Goal: Task Accomplishment & Management: Manage account settings

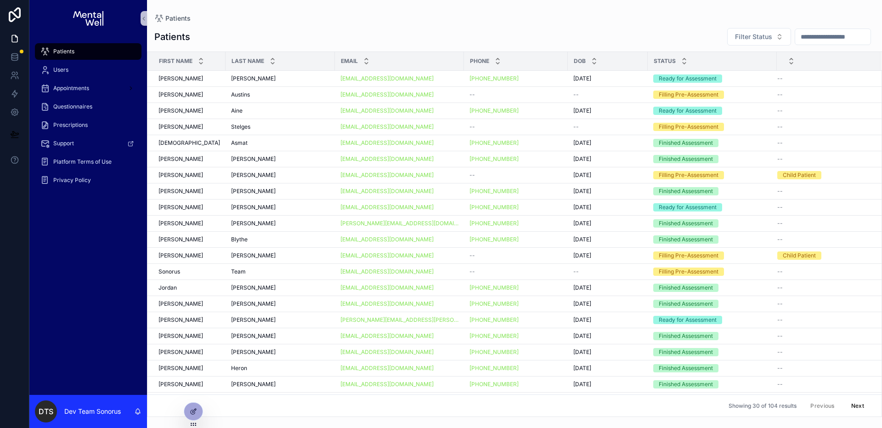
click at [565, 5] on div "Patients Patients Filter Status First Name Last Name Email Phone DOB Status Lia…" at bounding box center [514, 208] width 735 height 417
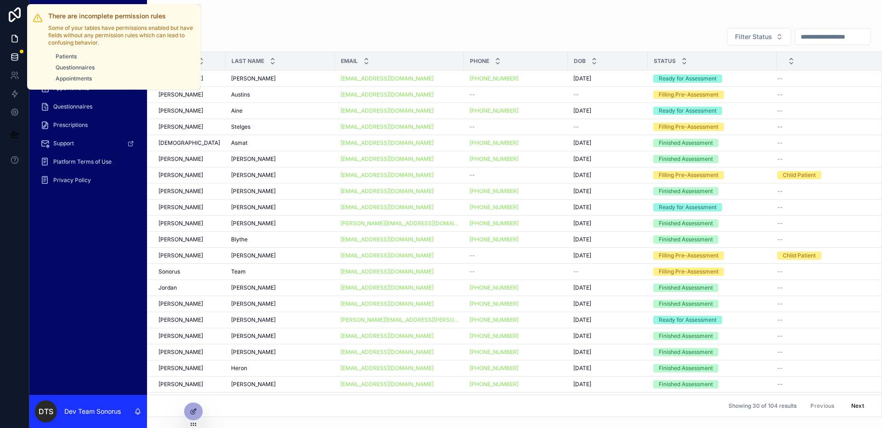
click at [20, 51] on div at bounding box center [22, 52] width 4 height 4
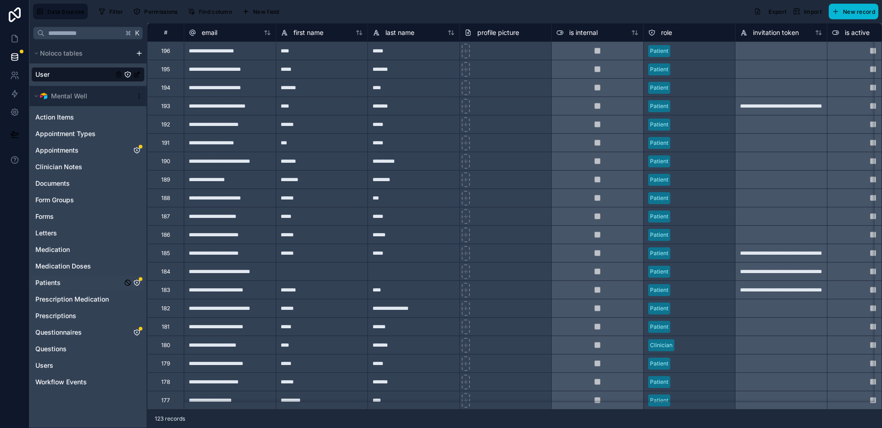
click at [139, 281] on icon "Patients" at bounding box center [137, 283] width 6 height 6
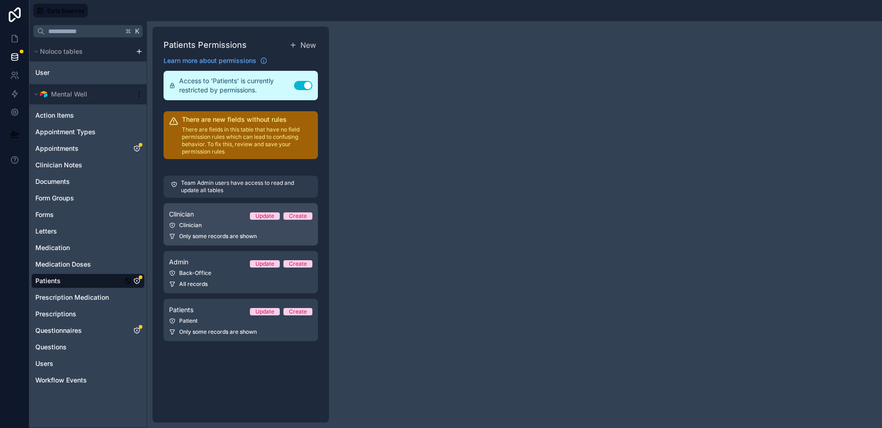
click at [216, 224] on div "Clinician" at bounding box center [240, 225] width 143 height 7
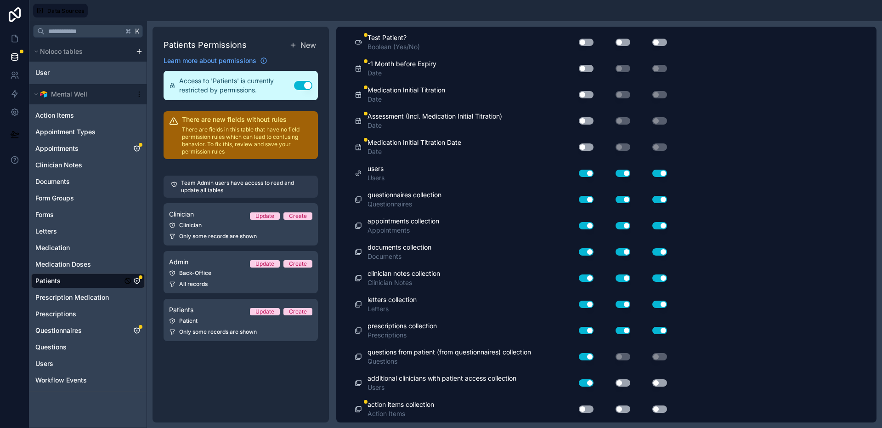
scroll to position [1695, 0]
click at [584, 412] on button "Use setting" at bounding box center [586, 408] width 15 height 7
drag, startPoint x: 622, startPoint y: 410, endPoint x: 636, endPoint y: 410, distance: 13.8
click at [623, 410] on button "Use setting" at bounding box center [623, 408] width 15 height 7
click at [629, 408] on button "Use setting" at bounding box center [623, 408] width 15 height 7
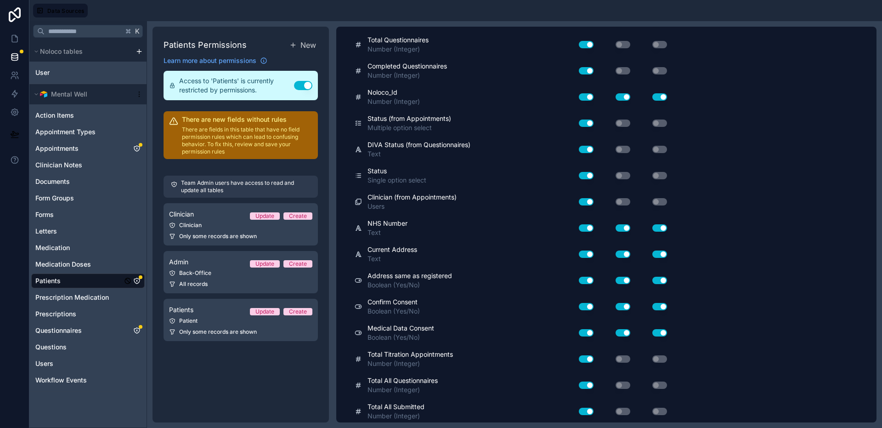
scroll to position [0, 0]
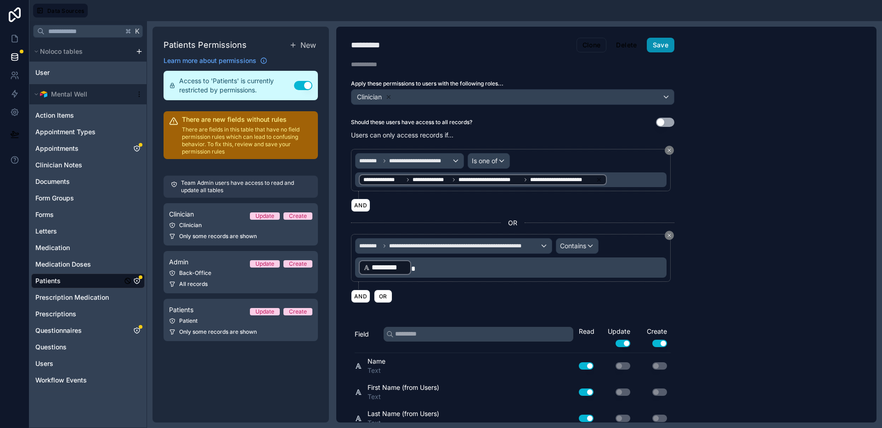
click at [663, 44] on button "Save" at bounding box center [661, 45] width 28 height 15
click at [136, 145] on icon "Appointments" at bounding box center [136, 148] width 7 height 7
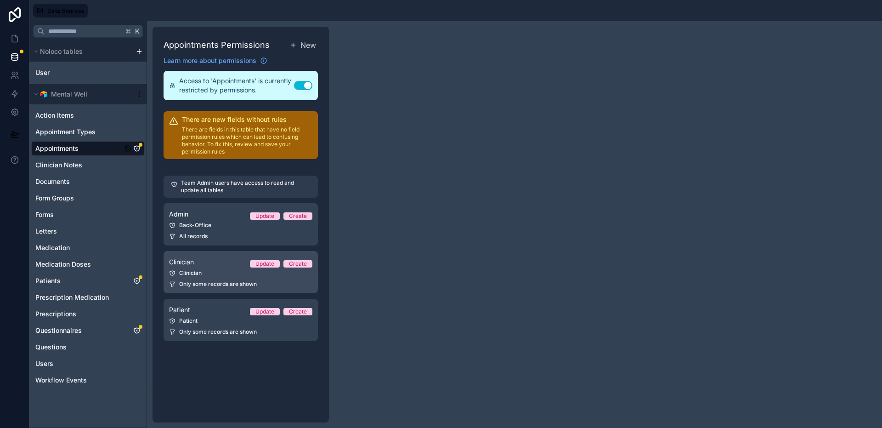
click at [219, 269] on div "Clinician" at bounding box center [240, 272] width 143 height 7
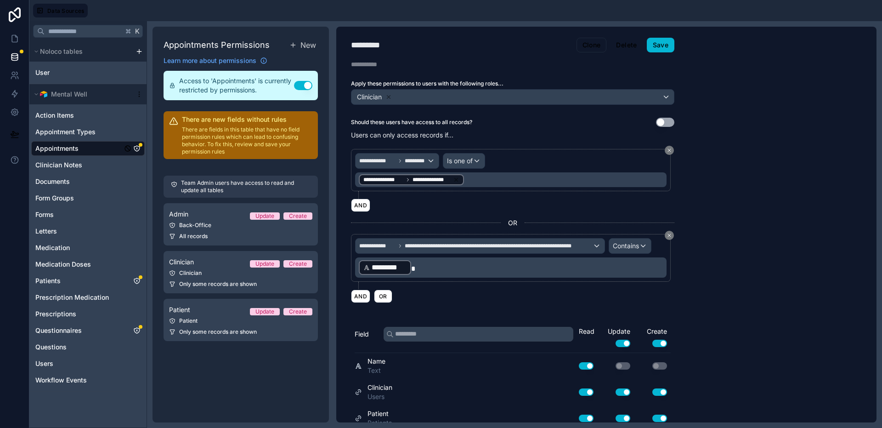
scroll to position [752, 0]
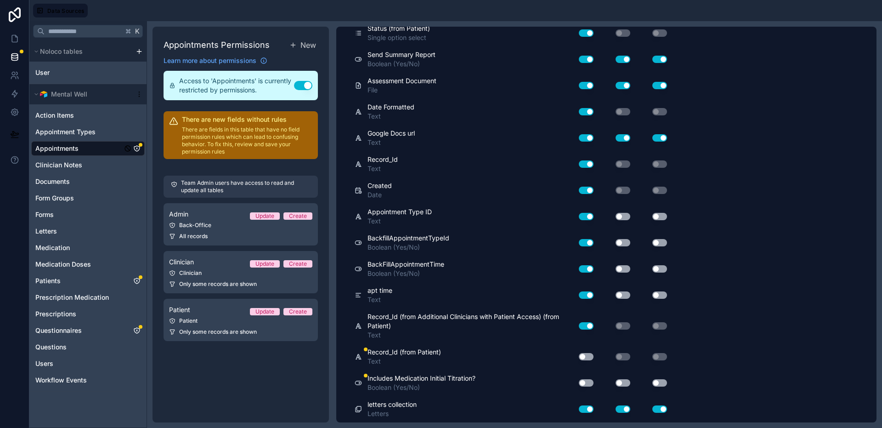
click at [585, 356] on button "Use setting" at bounding box center [586, 356] width 15 height 7
drag, startPoint x: 583, startPoint y: 381, endPoint x: 595, endPoint y: 384, distance: 11.7
click at [584, 381] on button "Use setting" at bounding box center [586, 382] width 15 height 7
click at [625, 382] on button "Use setting" at bounding box center [623, 382] width 15 height 7
click at [666, 382] on button "Use setting" at bounding box center [660, 382] width 15 height 7
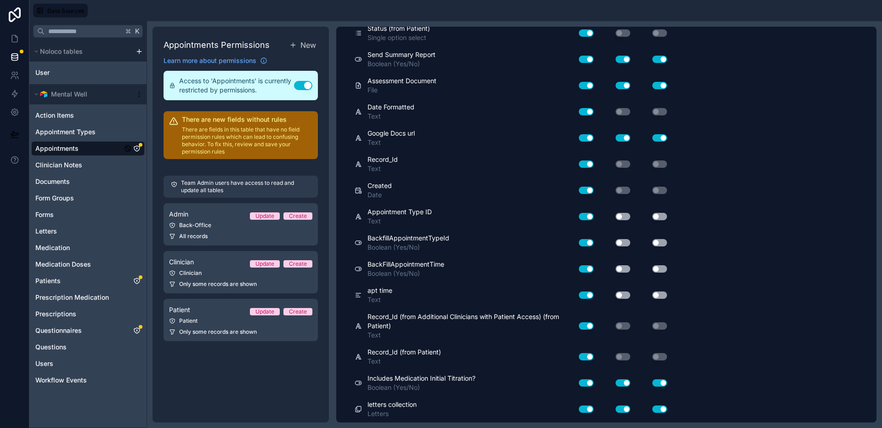
scroll to position [0, 0]
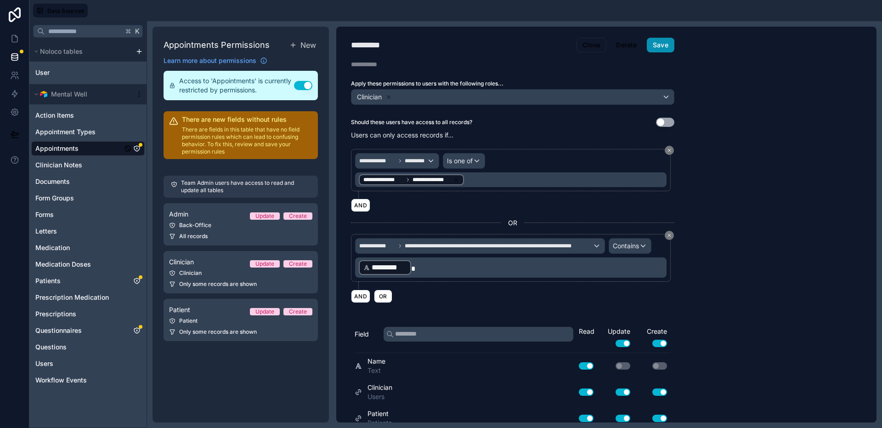
click at [661, 40] on button "Save" at bounding box center [661, 45] width 28 height 15
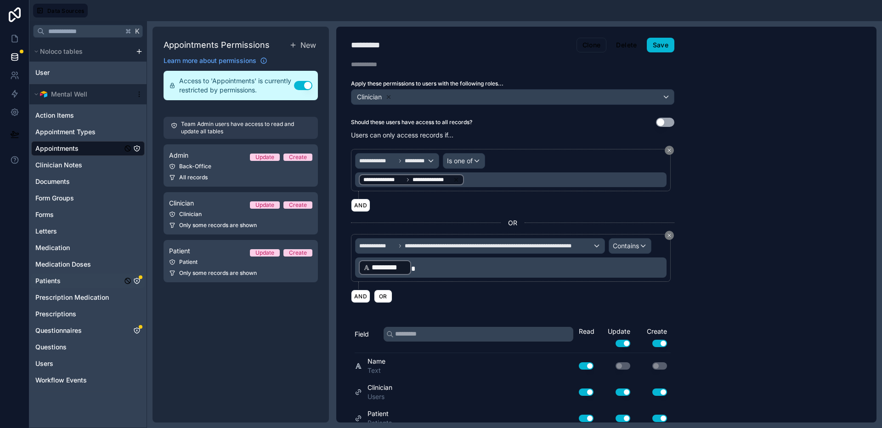
click at [139, 279] on icon "Patients" at bounding box center [136, 280] width 7 height 7
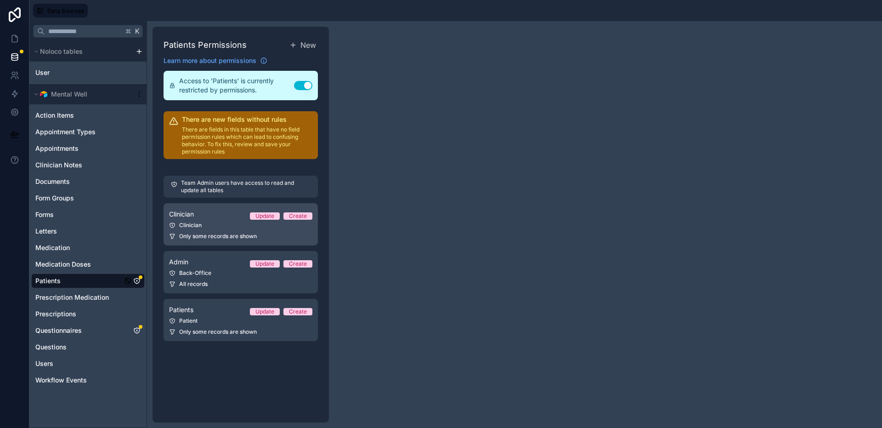
click at [209, 236] on span "Only some records are shown" at bounding box center [218, 236] width 78 height 7
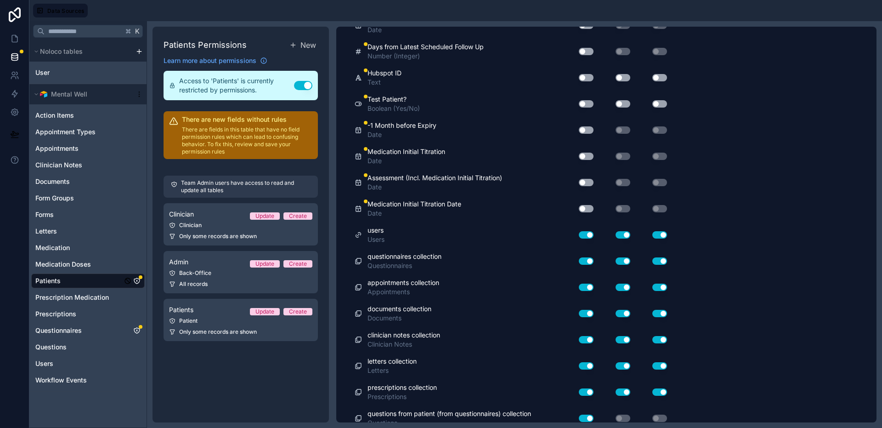
scroll to position [1681, 0]
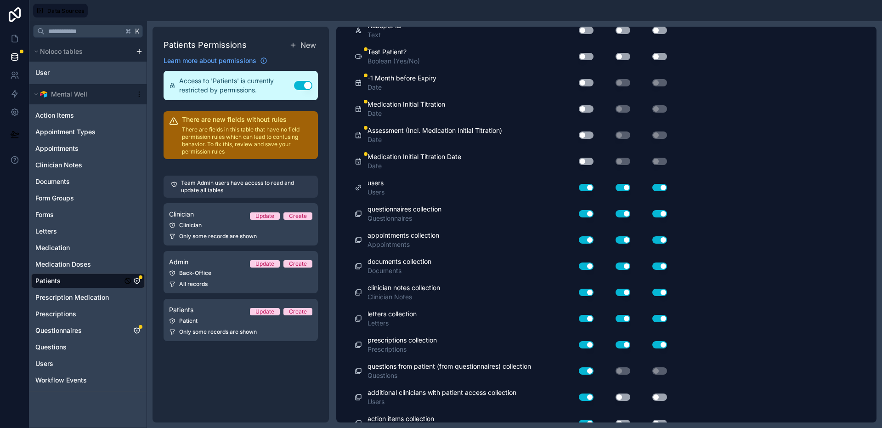
click at [583, 159] on button "Use setting" at bounding box center [586, 161] width 15 height 7
click at [585, 134] on button "Use setting" at bounding box center [586, 134] width 15 height 7
click at [585, 106] on button "Use setting" at bounding box center [586, 108] width 15 height 7
click at [584, 85] on button "Use setting" at bounding box center [586, 82] width 15 height 7
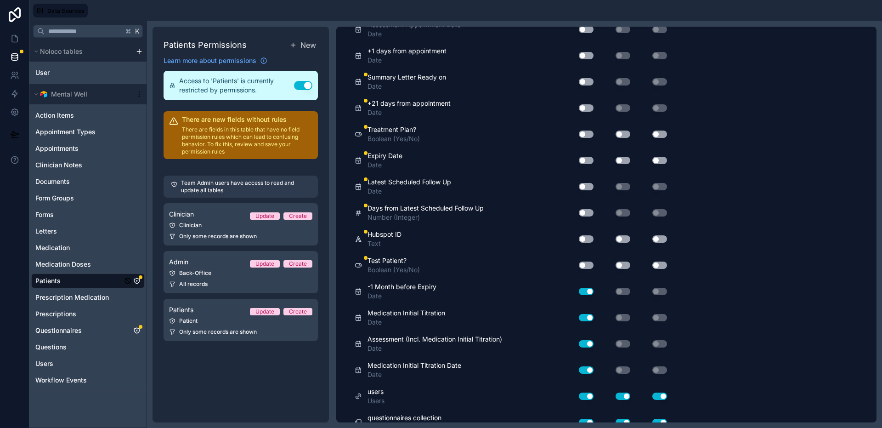
scroll to position [1483, 0]
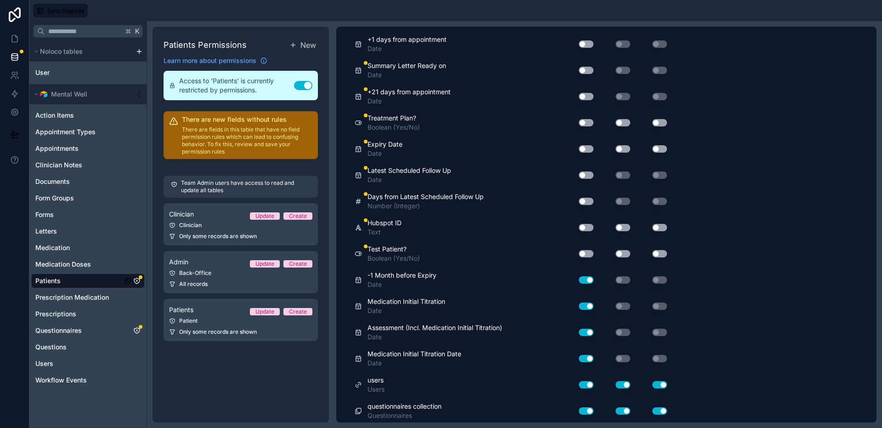
click at [586, 251] on button "Use setting" at bounding box center [586, 253] width 15 height 7
click at [586, 229] on button "Use setting" at bounding box center [586, 227] width 15 height 7
click at [585, 198] on button "Use setting" at bounding box center [586, 201] width 15 height 7
click at [585, 176] on button "Use setting" at bounding box center [586, 174] width 15 height 7
click at [585, 147] on button "Use setting" at bounding box center [586, 148] width 15 height 7
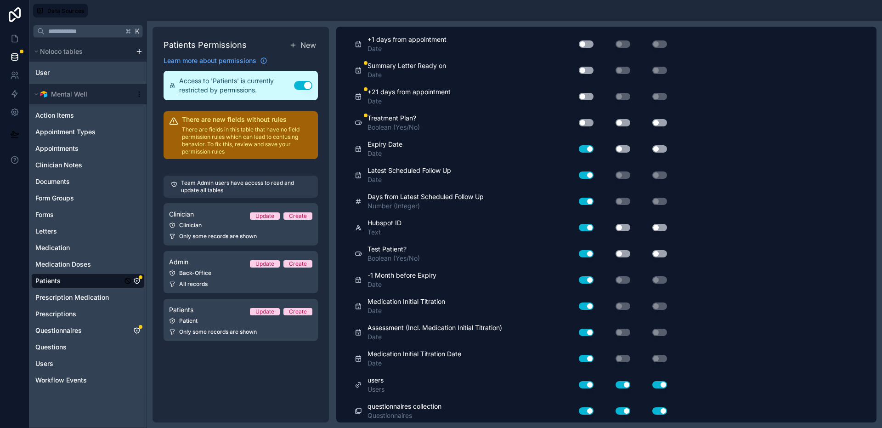
click at [585, 126] on div "Use setting" at bounding box center [582, 122] width 29 height 15
click at [583, 94] on button "Use setting" at bounding box center [586, 96] width 15 height 7
click at [584, 76] on div "Use setting" at bounding box center [582, 70] width 29 height 15
click at [584, 46] on button "Use setting" at bounding box center [586, 43] width 15 height 7
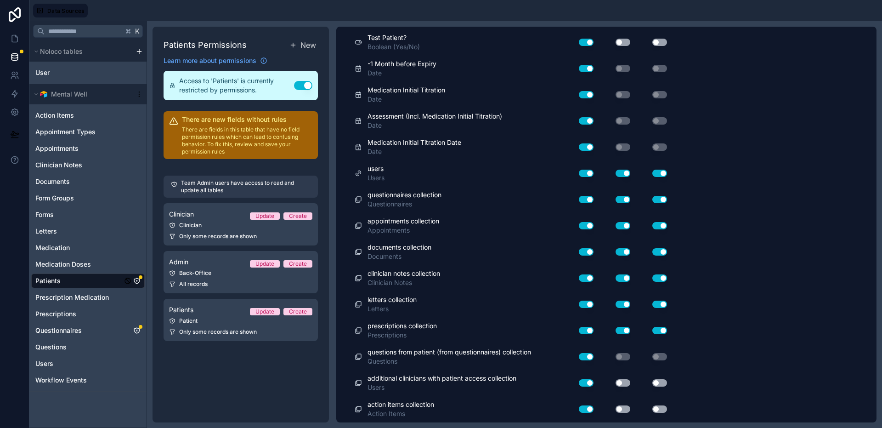
scroll to position [0, 0]
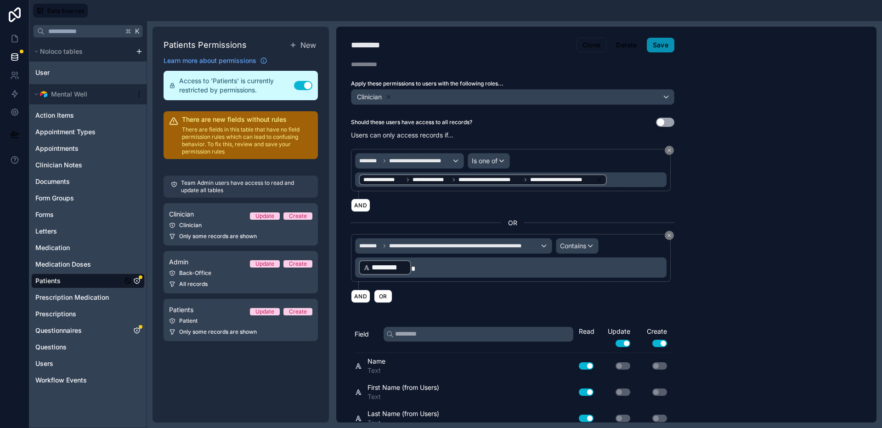
click at [668, 44] on button "Save" at bounding box center [661, 45] width 28 height 15
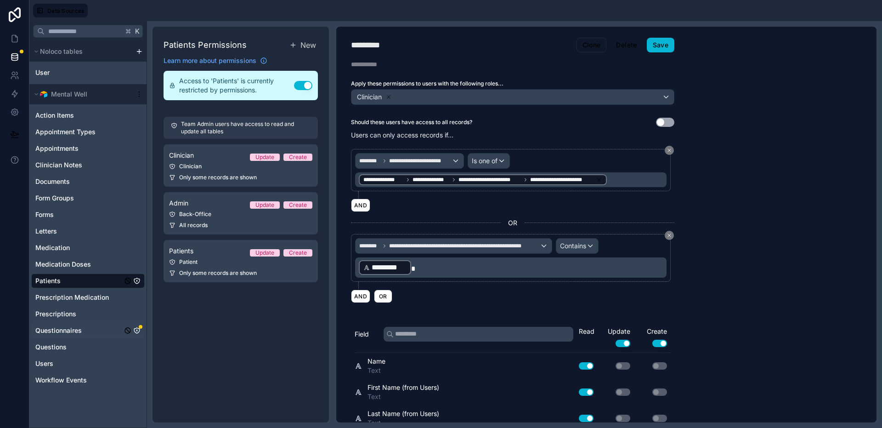
click at [140, 331] on icon "Questionnaires" at bounding box center [136, 330] width 7 height 7
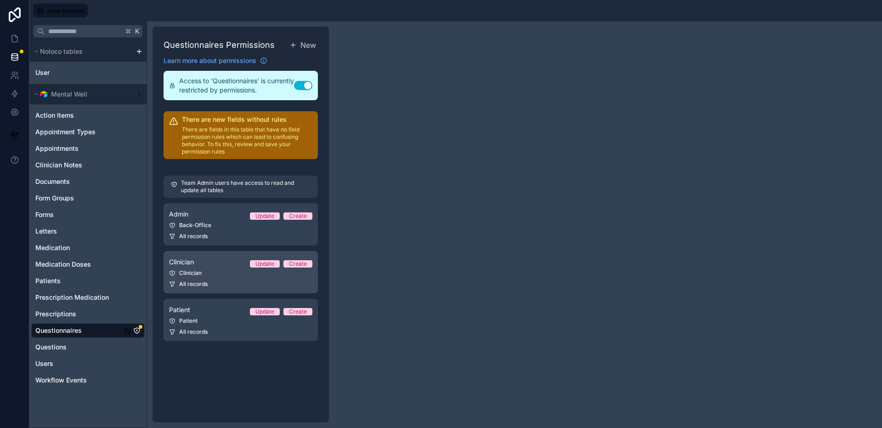
click at [213, 264] on div "Clinician Update Create" at bounding box center [240, 261] width 143 height 11
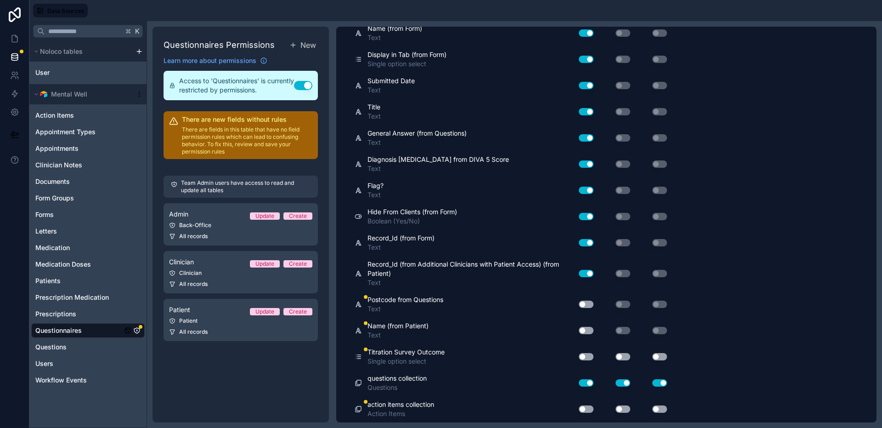
scroll to position [892, 0]
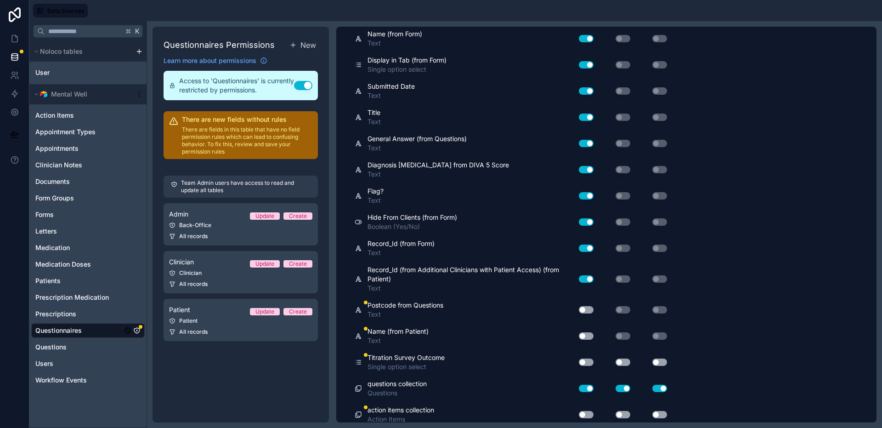
drag, startPoint x: 581, startPoint y: 308, endPoint x: 586, endPoint y: 319, distance: 12.3
click at [581, 308] on button "Use setting" at bounding box center [586, 309] width 15 height 7
click at [582, 334] on button "Use setting" at bounding box center [586, 335] width 15 height 7
click at [585, 359] on button "Use setting" at bounding box center [586, 361] width 15 height 7
click at [583, 415] on button "Use setting" at bounding box center [586, 414] width 15 height 7
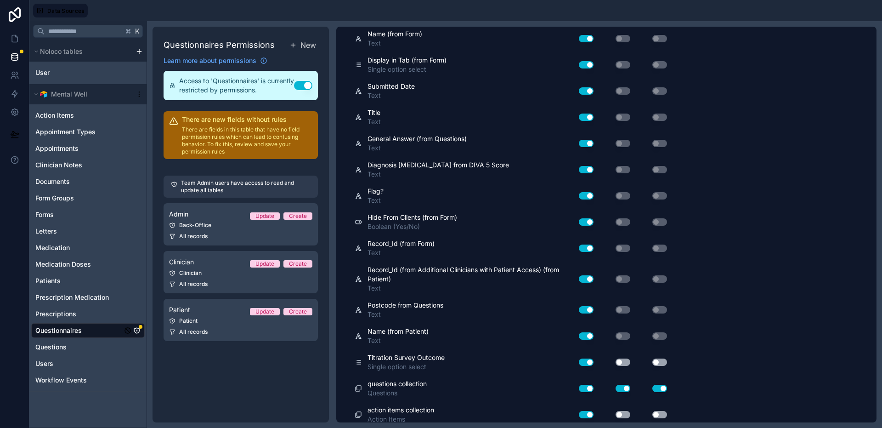
scroll to position [0, 0]
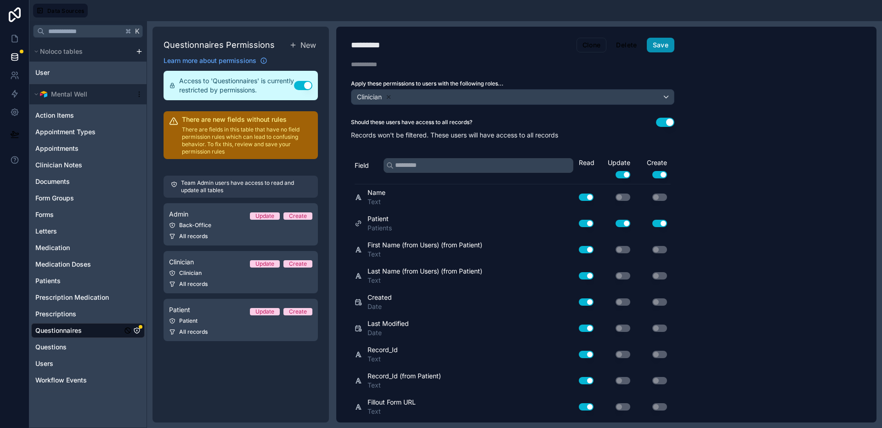
click at [664, 44] on button "Save" at bounding box center [661, 45] width 28 height 15
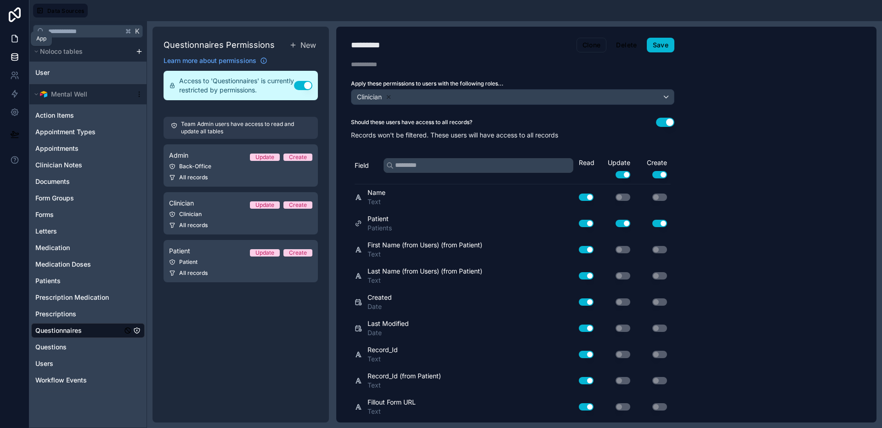
click at [17, 39] on icon at bounding box center [15, 38] width 6 height 7
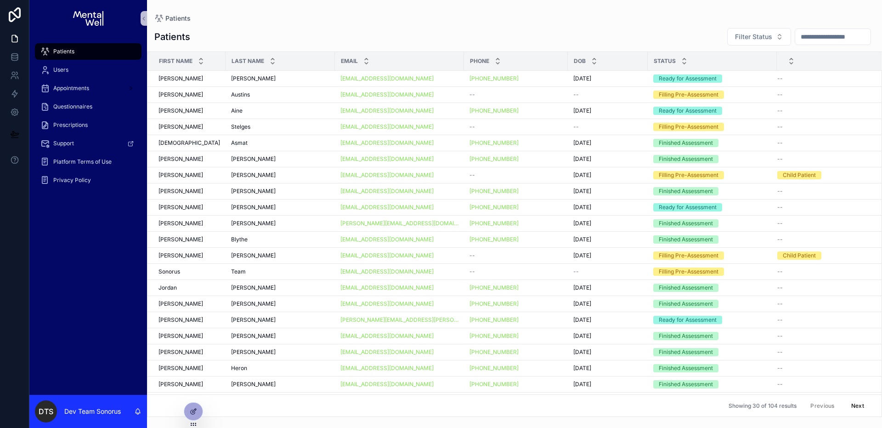
click at [380, 25] on div "Patients Filter Status First Name Last Name Email Phone DOB Status Liam Liam Po…" at bounding box center [514, 219] width 735 height 395
click at [16, 59] on icon at bounding box center [14, 56] width 9 height 9
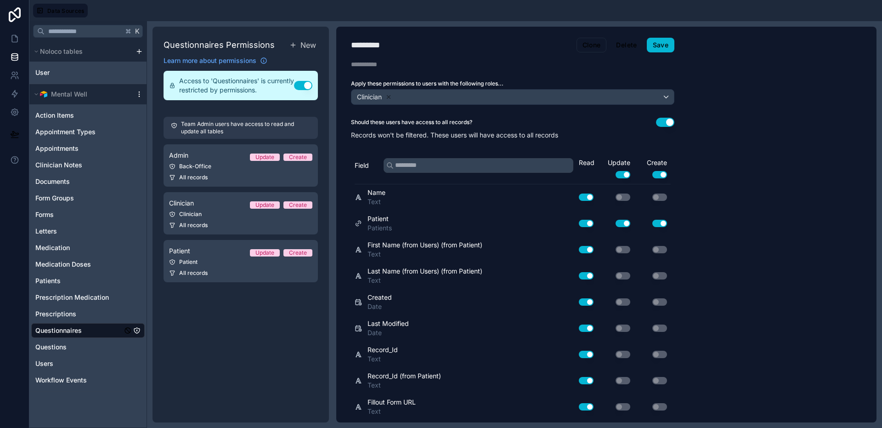
click at [136, 95] on icon "scrollable content" at bounding box center [139, 94] width 7 height 7
click at [181, 129] on span "Queue data sync" at bounding box center [186, 128] width 66 height 7
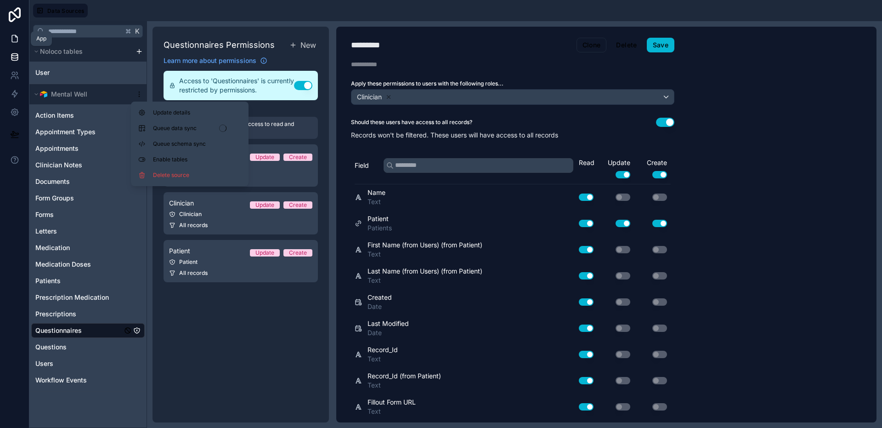
click at [19, 41] on icon at bounding box center [14, 38] width 9 height 9
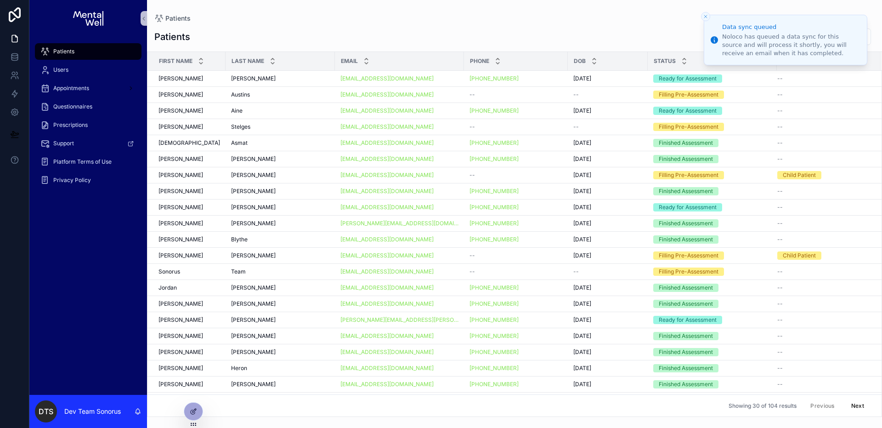
click at [532, 24] on div "Patients Filter Status First Name Last Name Email Phone DOB Status Liam Liam Po…" at bounding box center [514, 219] width 735 height 395
click at [191, 405] on div at bounding box center [193, 411] width 18 height 17
click at [633, 33] on div "Patients Filter Status" at bounding box center [514, 37] width 721 height 18
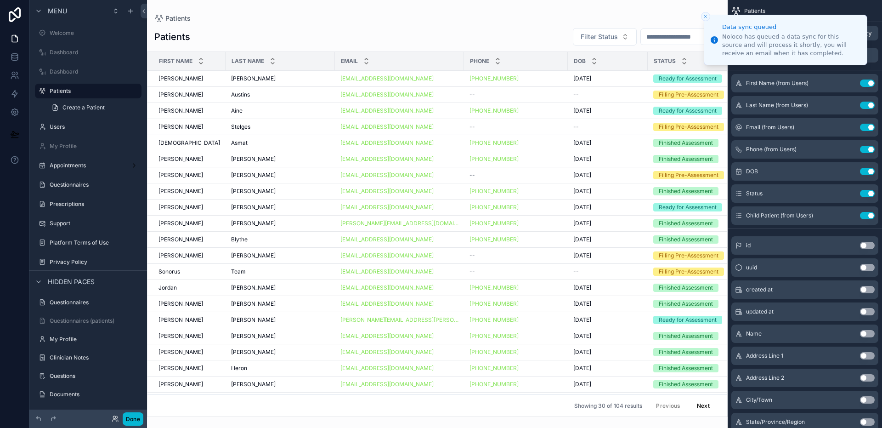
click at [706, 17] on icon "Close toast" at bounding box center [706, 17] width 6 height 6
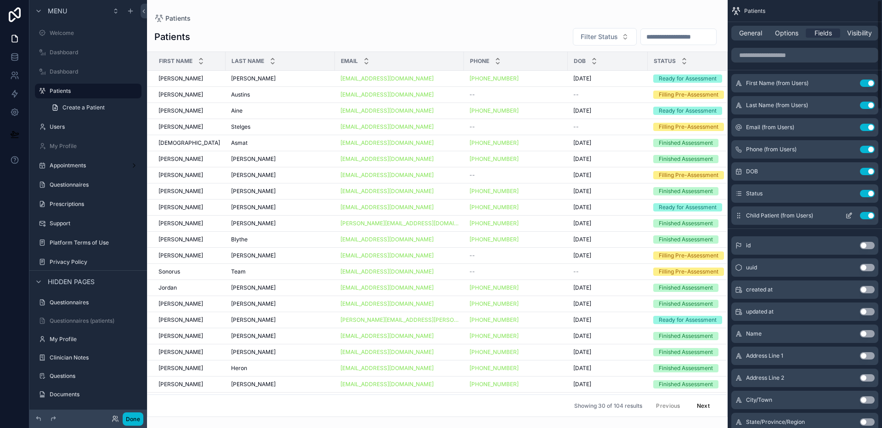
click at [845, 214] on button "scrollable content" at bounding box center [849, 215] width 15 height 7
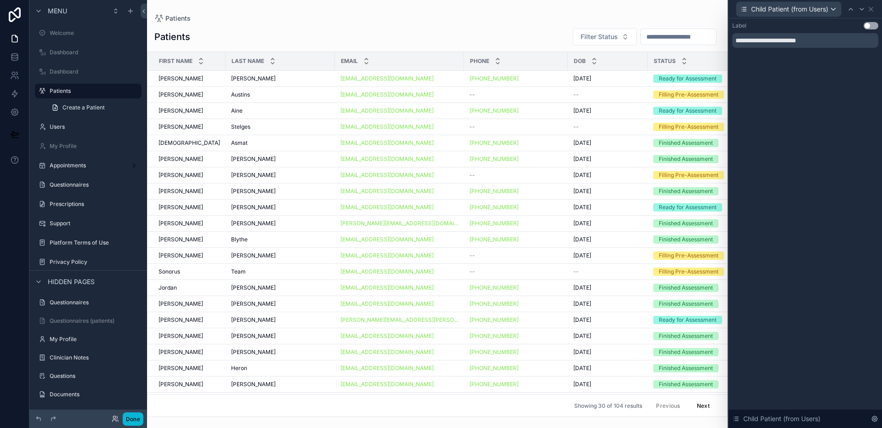
click at [554, 11] on div "scrollable content" at bounding box center [437, 214] width 581 height 428
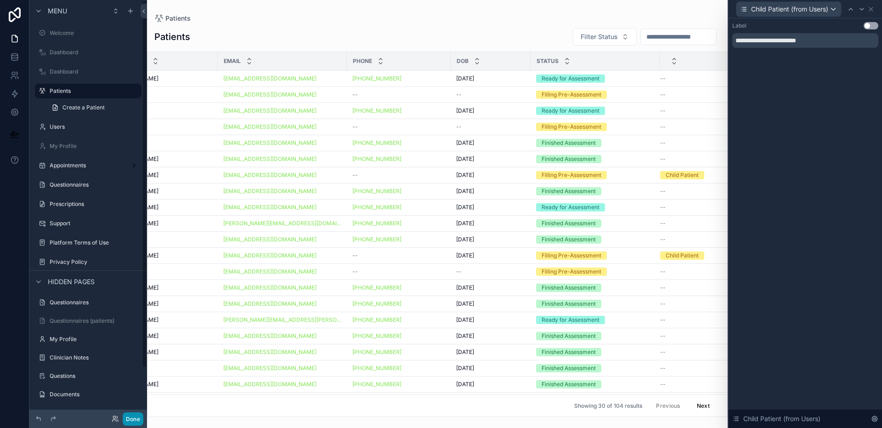
click at [136, 416] on button "Done" at bounding box center [133, 418] width 21 height 13
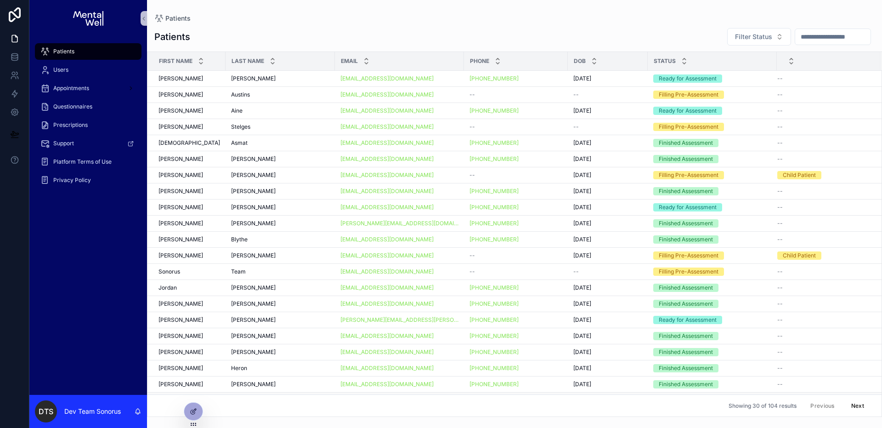
scroll to position [159, 0]
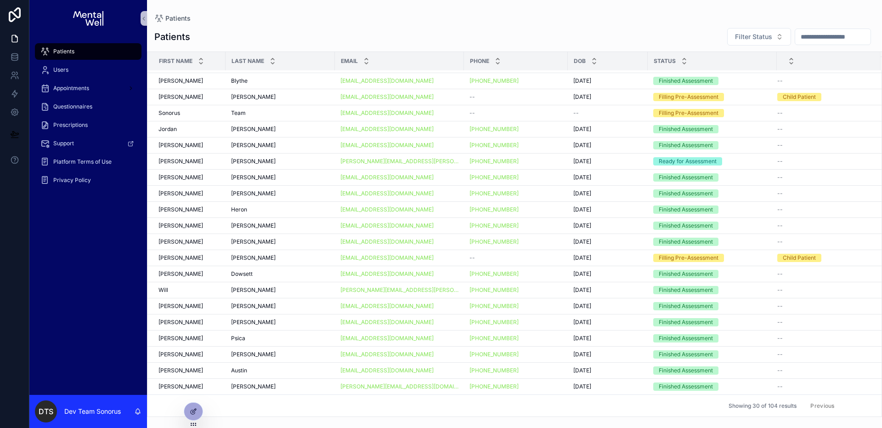
click at [850, 406] on button "Next" at bounding box center [858, 405] width 26 height 14
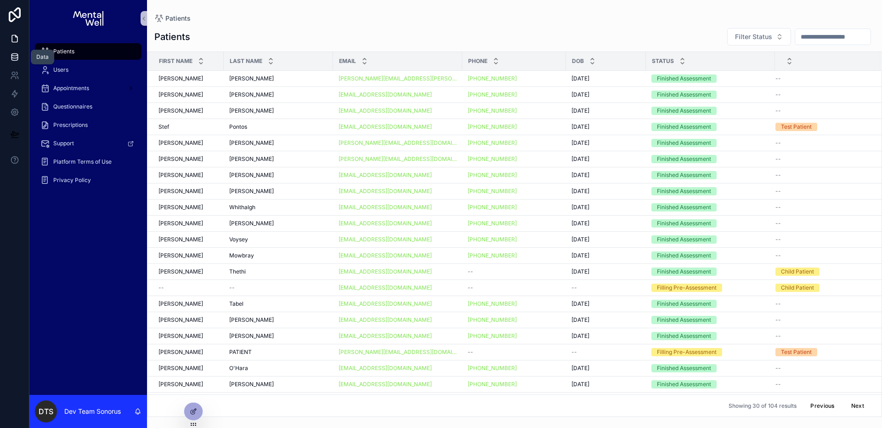
click at [15, 60] on icon at bounding box center [14, 59] width 6 height 4
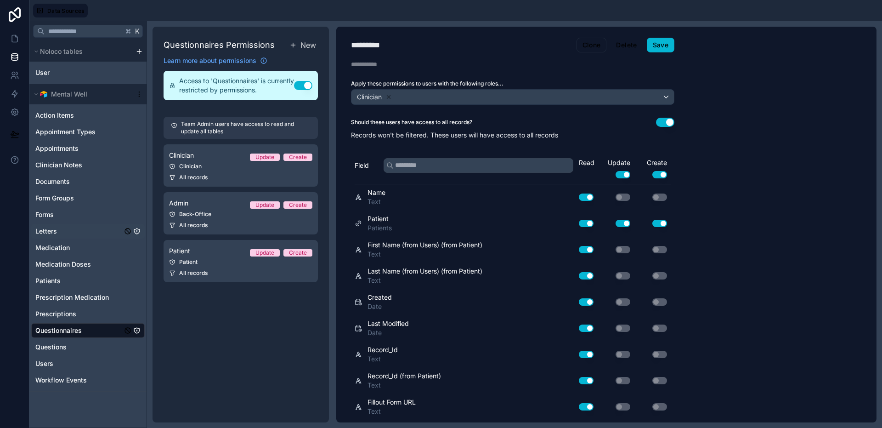
click at [135, 228] on icon "Letters" at bounding box center [136, 230] width 7 height 7
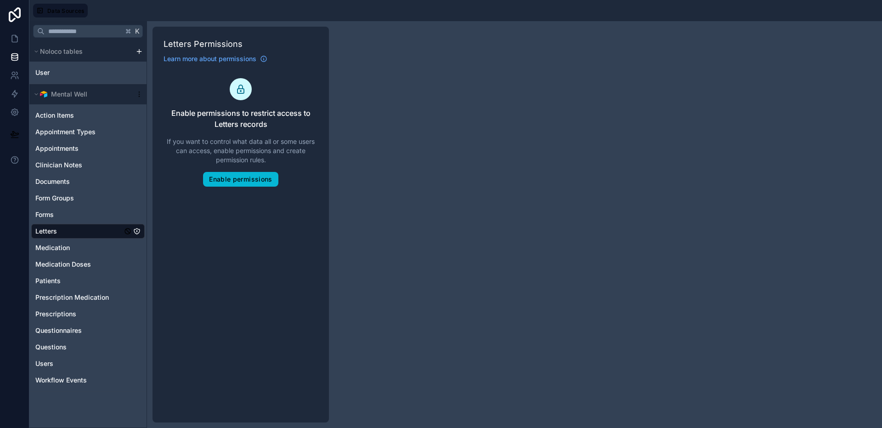
click at [255, 283] on div "Letters Permissions Learn more about permissions Enable permissions to restrict…" at bounding box center [241, 225] width 176 height 396
click at [17, 40] on icon at bounding box center [15, 38] width 6 height 7
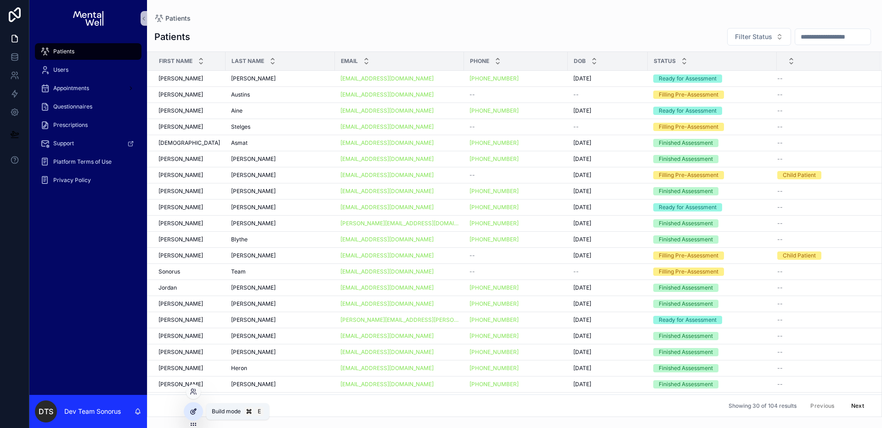
click at [197, 414] on icon at bounding box center [193, 411] width 7 height 7
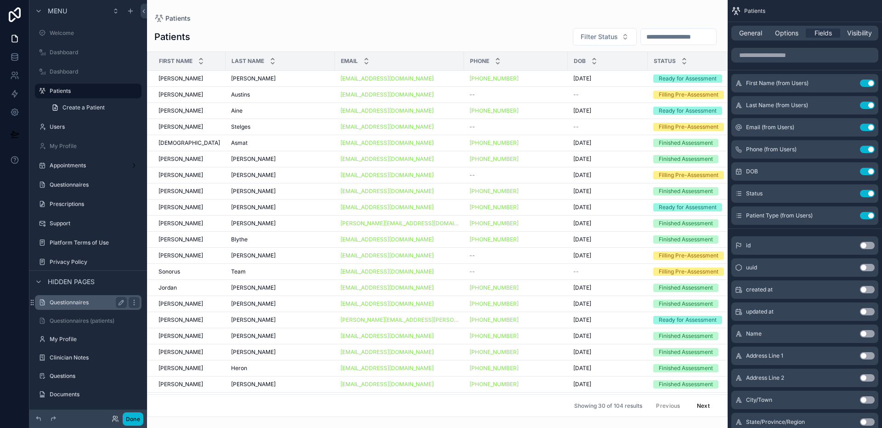
scroll to position [56, 0]
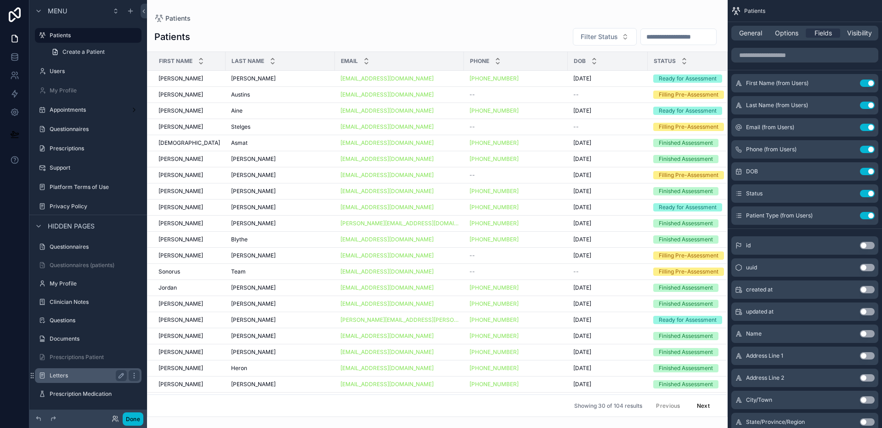
click at [72, 382] on div "Letters" at bounding box center [88, 375] width 103 height 15
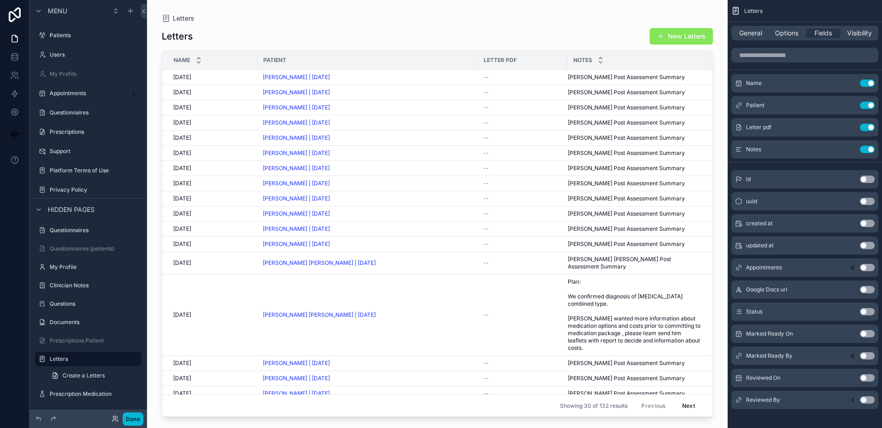
click at [484, 13] on div "scrollable content" at bounding box center [437, 208] width 581 height 417
click at [850, 28] on span "Visibility" at bounding box center [859, 32] width 25 height 9
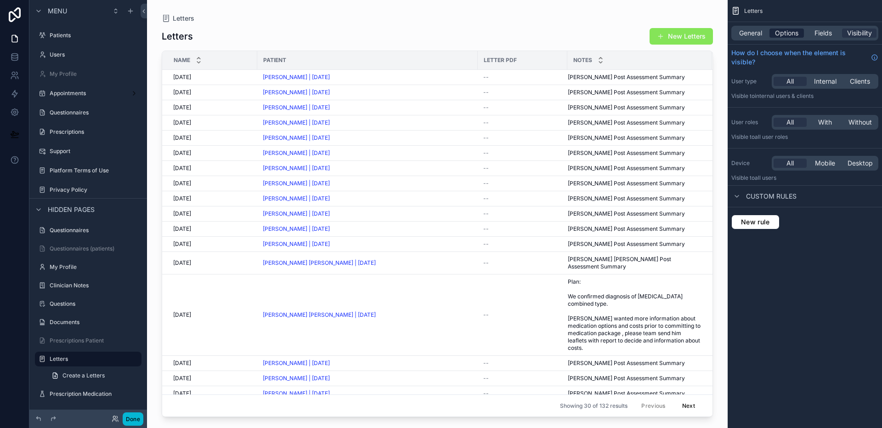
click at [792, 35] on span "Options" at bounding box center [786, 32] width 23 height 9
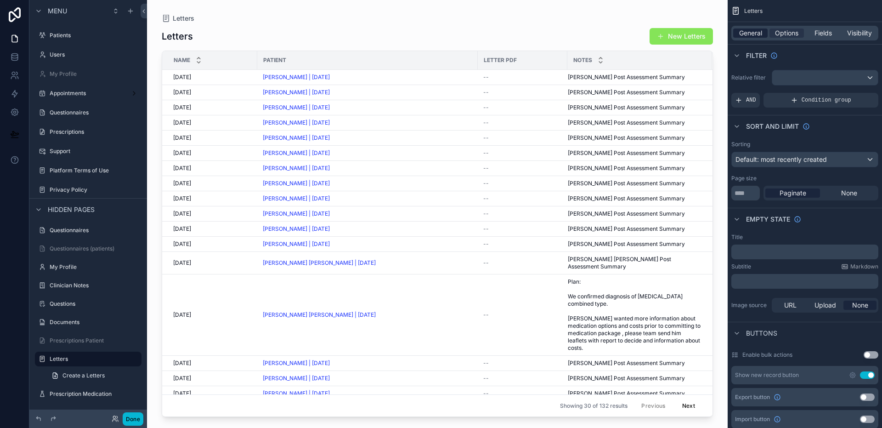
click at [762, 33] on span "General" at bounding box center [750, 32] width 23 height 9
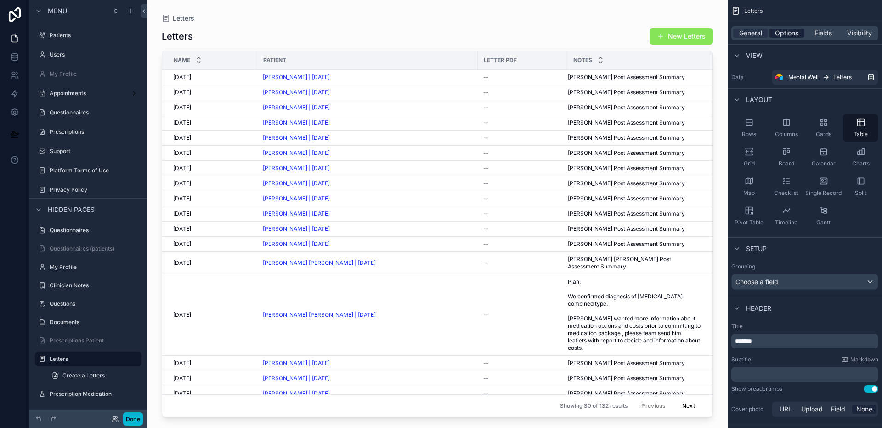
click at [781, 33] on span "Options" at bounding box center [786, 32] width 23 height 9
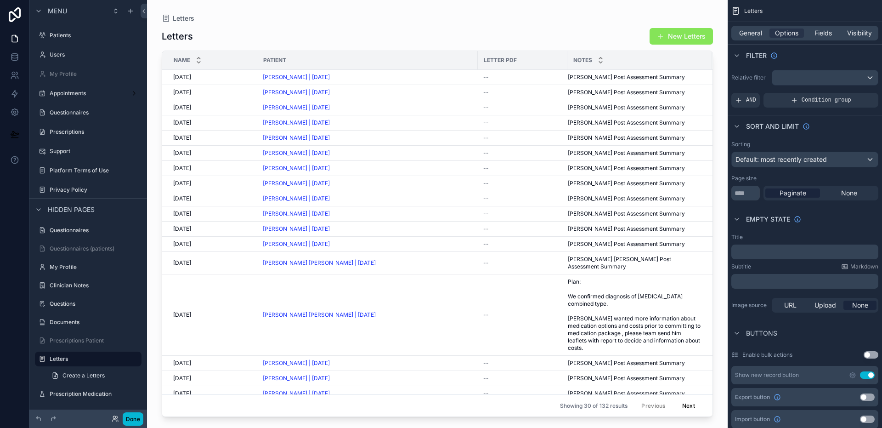
click at [403, 18] on div "Letters" at bounding box center [437, 18] width 551 height 7
click at [816, 34] on span "Fields" at bounding box center [823, 32] width 17 height 9
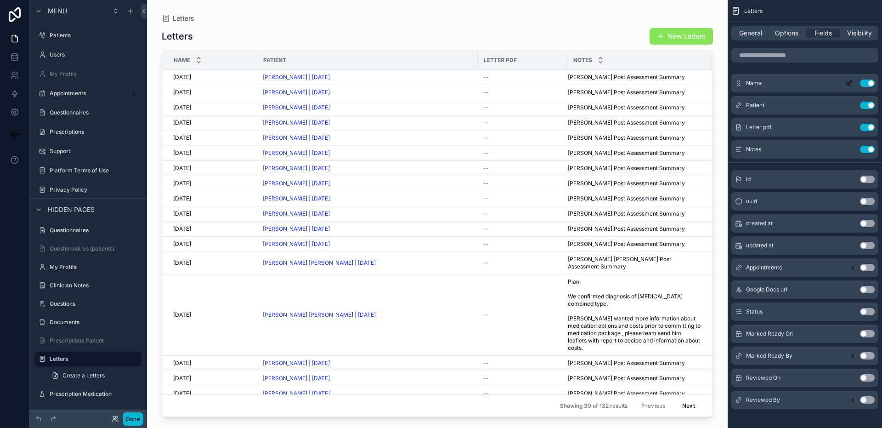
click at [867, 85] on button "Use setting" at bounding box center [867, 83] width 15 height 7
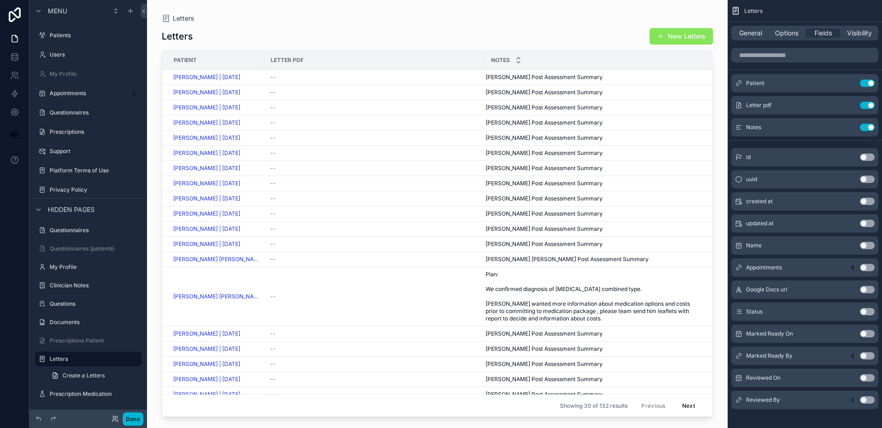
scroll to position [174, 0]
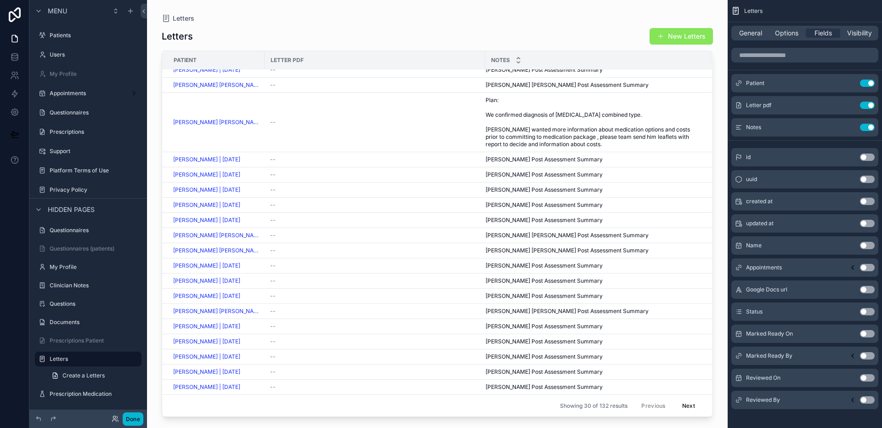
click at [864, 311] on button "Use setting" at bounding box center [867, 311] width 15 height 7
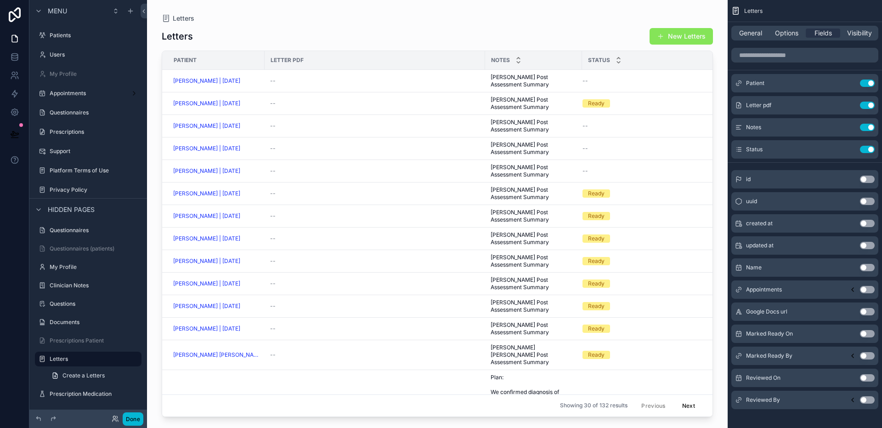
click at [869, 334] on button "Use setting" at bounding box center [867, 333] width 15 height 7
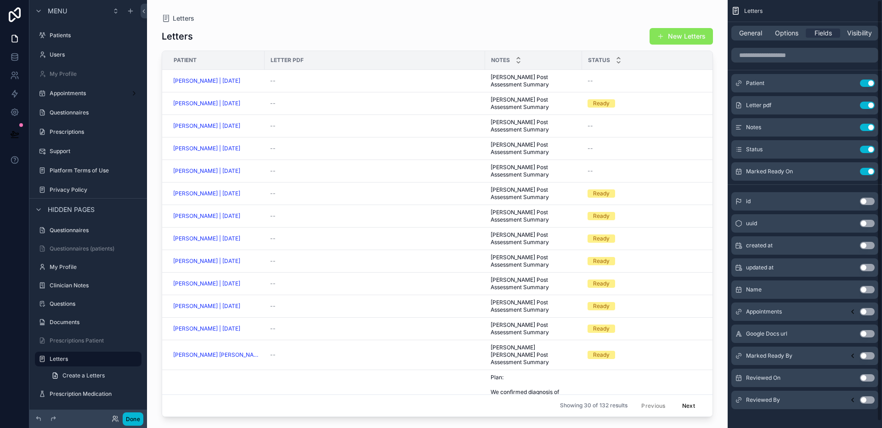
click at [868, 355] on button "Use setting" at bounding box center [867, 355] width 15 height 7
click at [868, 377] on button "Use setting" at bounding box center [867, 377] width 15 height 7
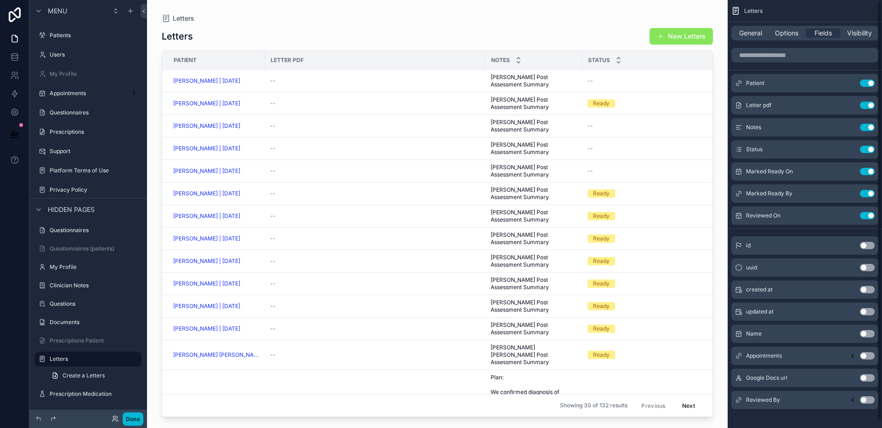
click at [866, 397] on button "Use setting" at bounding box center [867, 399] width 15 height 7
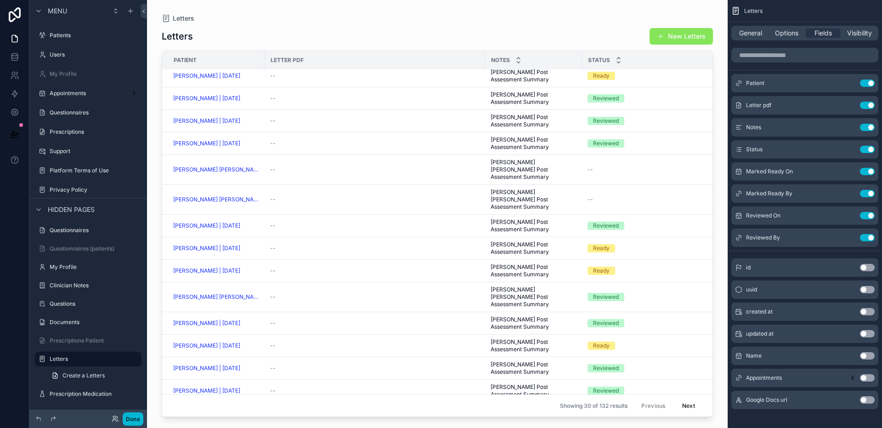
scroll to position [0, 0]
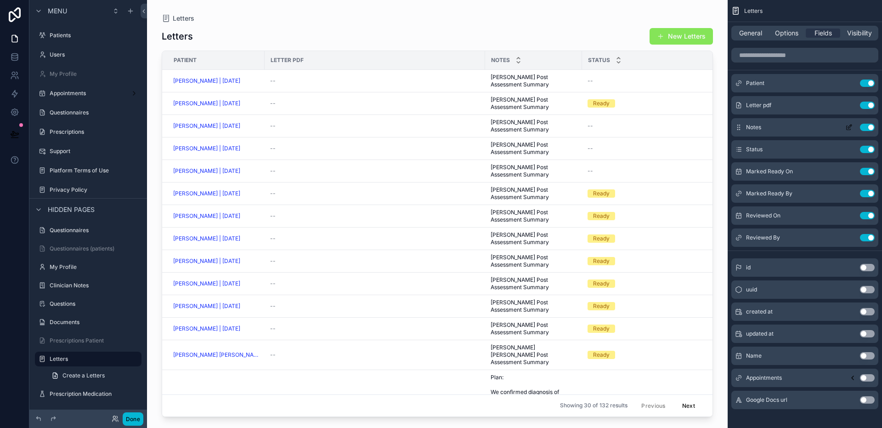
click at [862, 126] on button "Use setting" at bounding box center [867, 127] width 15 height 7
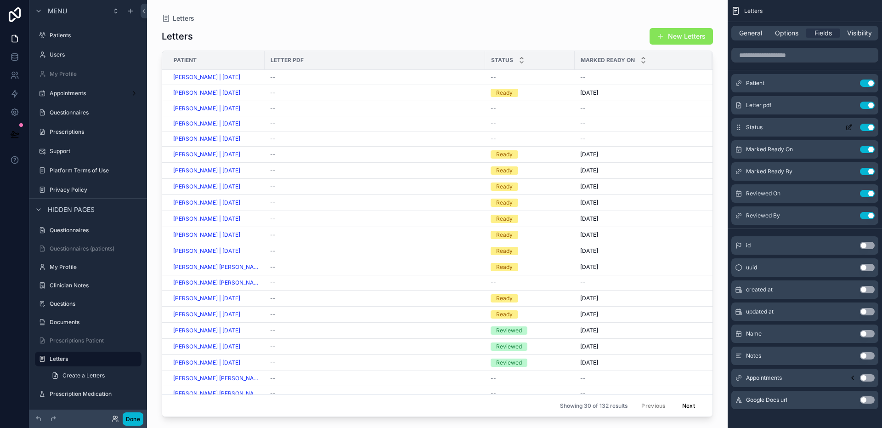
click at [863, 126] on button "Use setting" at bounding box center [867, 127] width 15 height 7
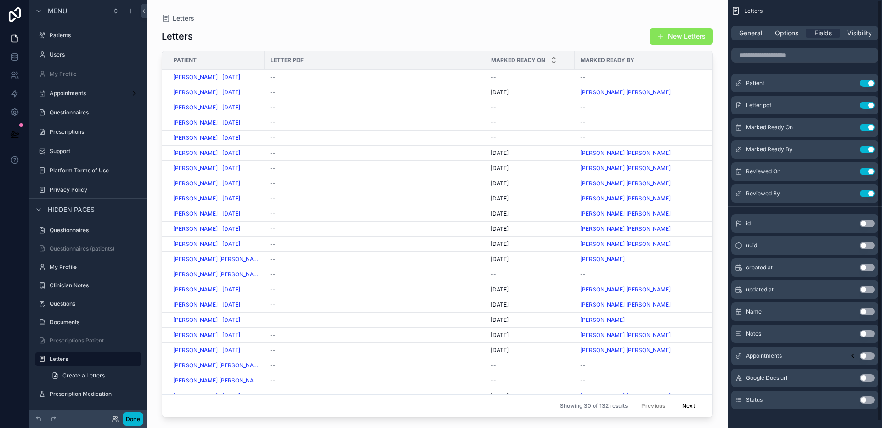
scroll to position [7, 0]
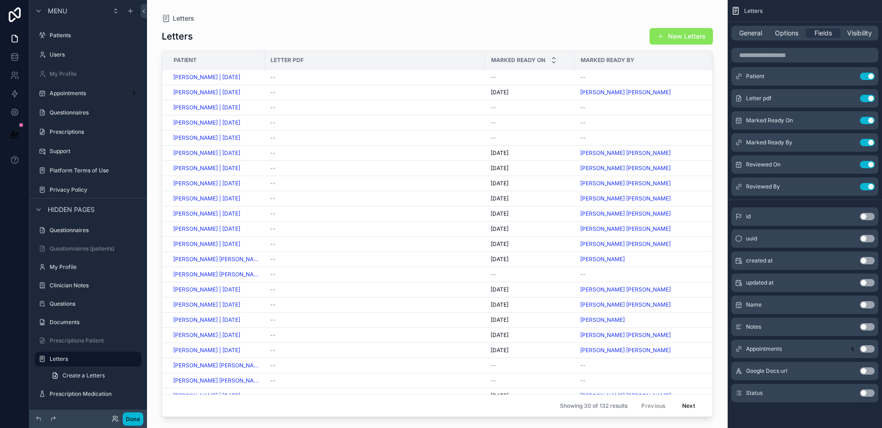
click at [868, 394] on button "Use setting" at bounding box center [867, 392] width 15 height 7
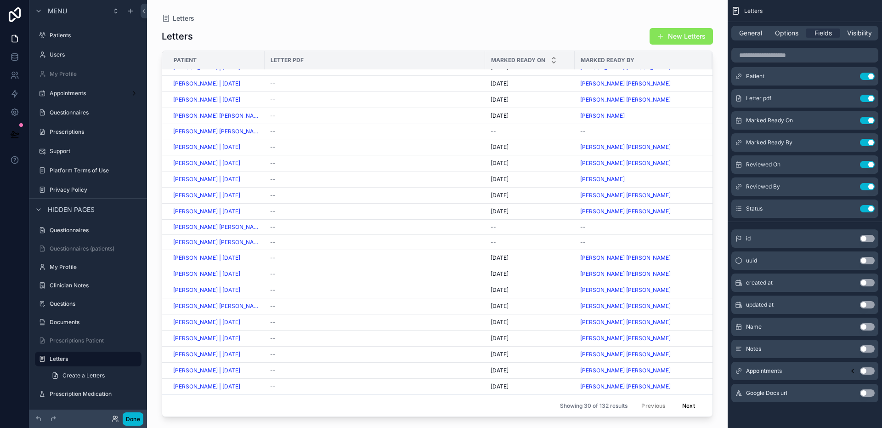
scroll to position [0, 0]
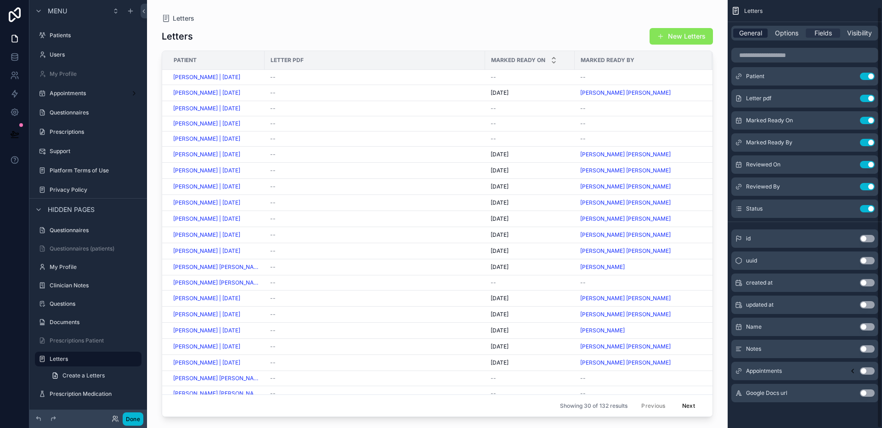
click at [747, 34] on span "General" at bounding box center [750, 32] width 23 height 9
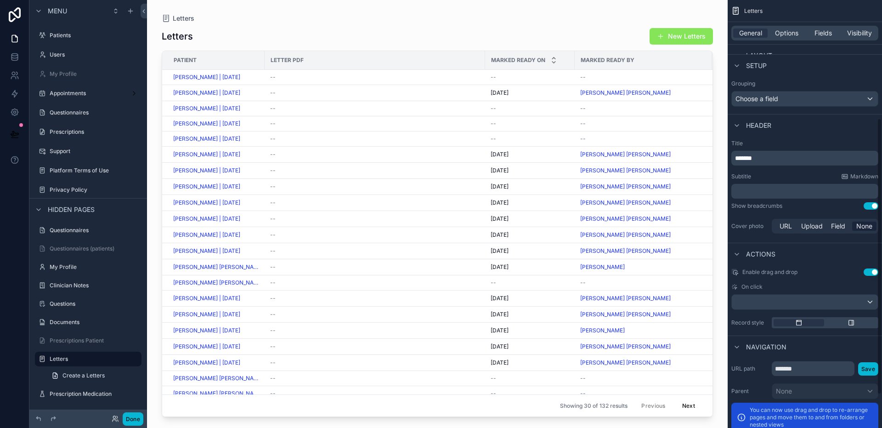
scroll to position [73, 0]
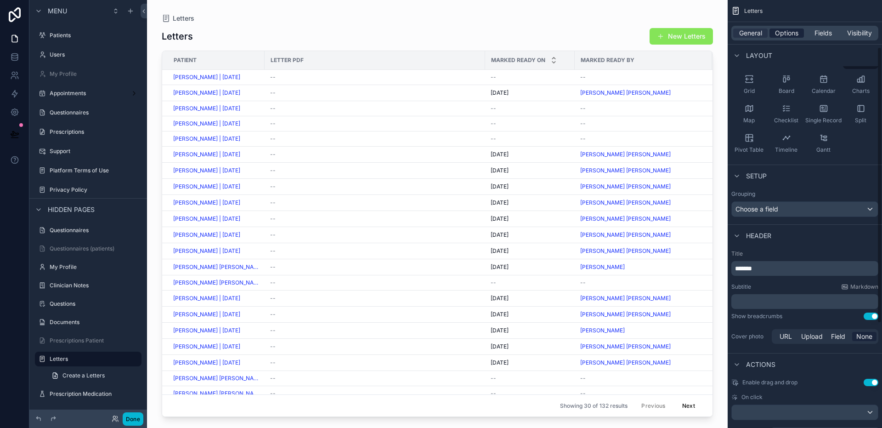
click at [785, 37] on span "Options" at bounding box center [786, 32] width 23 height 9
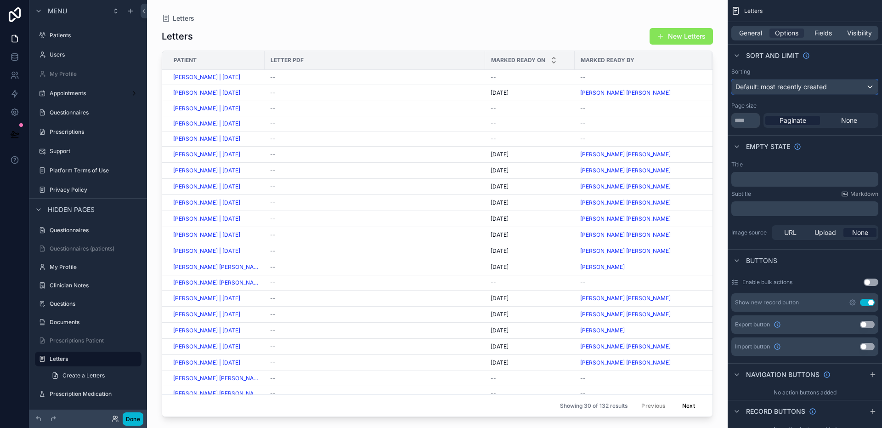
click at [767, 91] on span "Default: most recently created" at bounding box center [781, 86] width 91 height 9
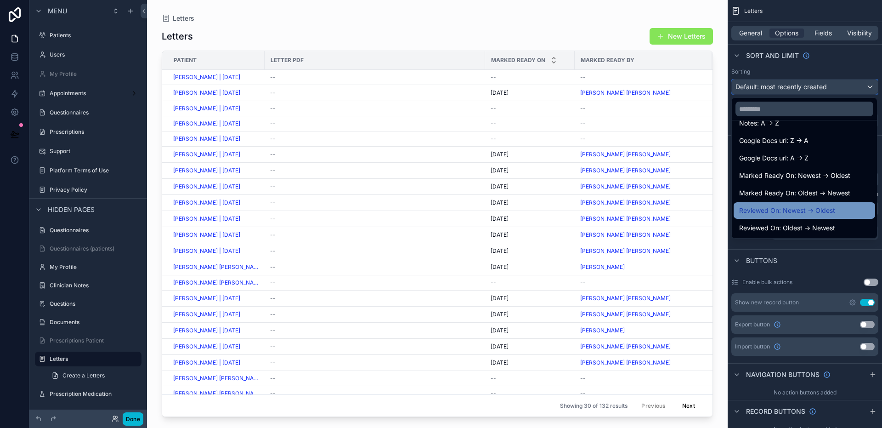
scroll to position [0, 0]
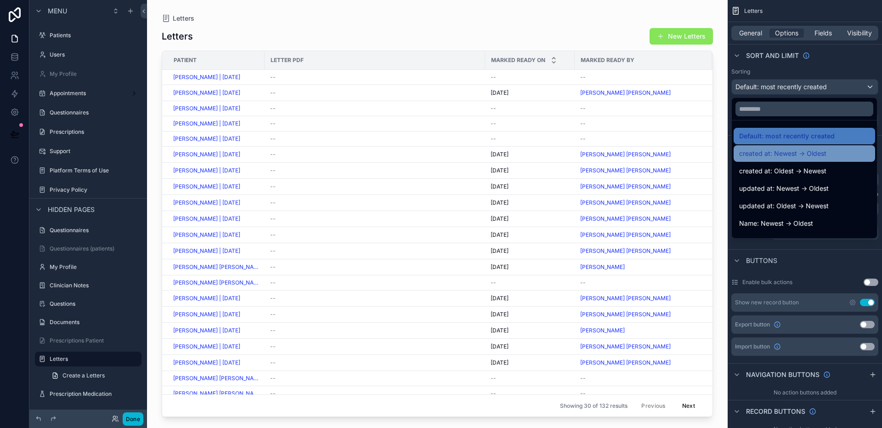
click at [833, 157] on div "created at: Newest -> Oldest" at bounding box center [804, 153] width 131 height 11
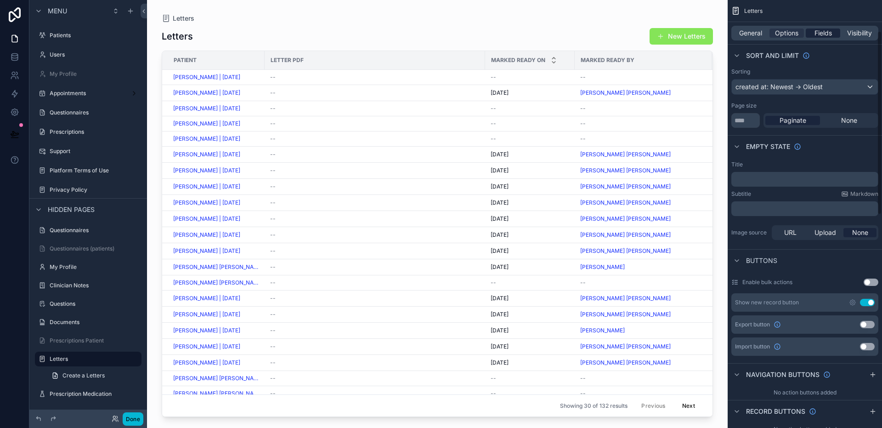
click at [828, 35] on span "Fields" at bounding box center [823, 32] width 17 height 9
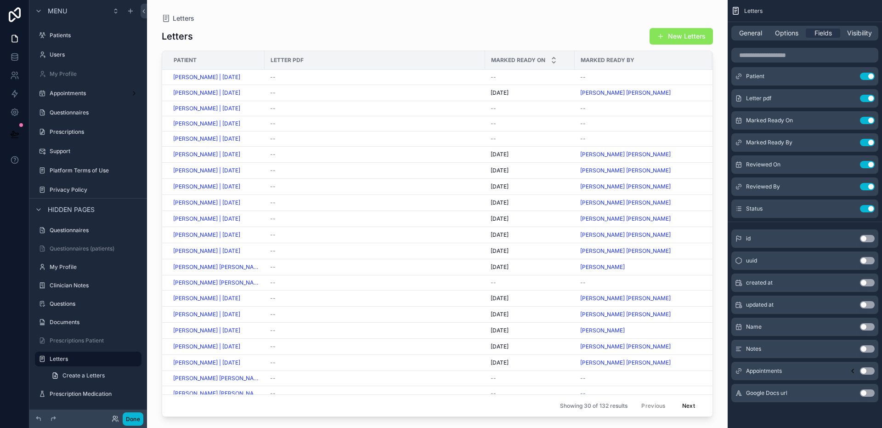
click at [864, 393] on button "Use setting" at bounding box center [867, 392] width 15 height 7
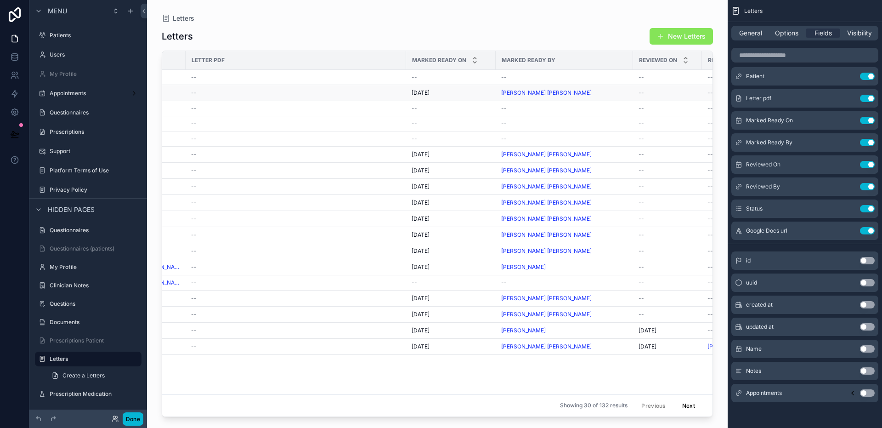
scroll to position [0, 0]
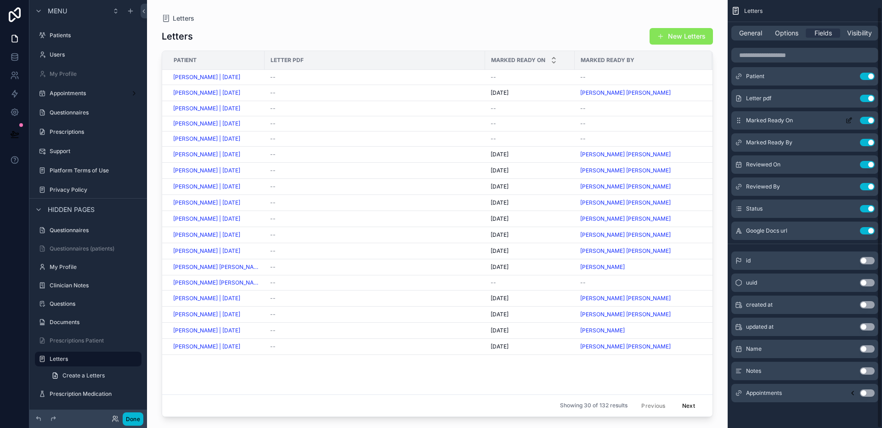
click at [863, 98] on button "Use setting" at bounding box center [867, 98] width 15 height 7
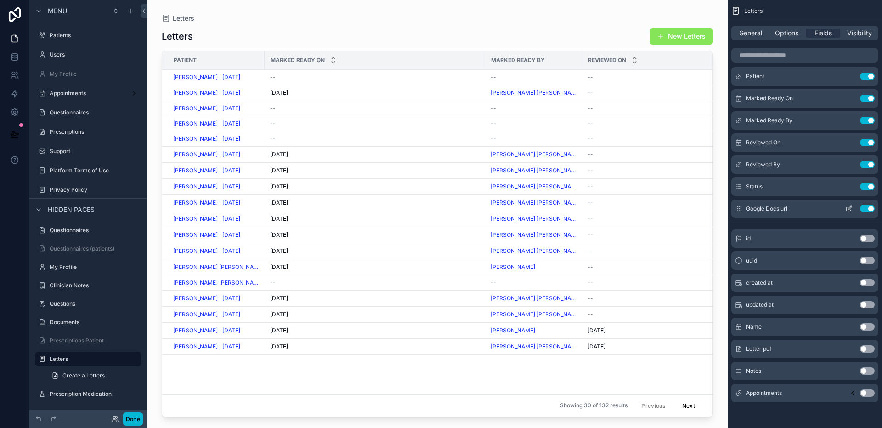
click at [851, 206] on icon "scrollable content" at bounding box center [851, 206] width 1 height 1
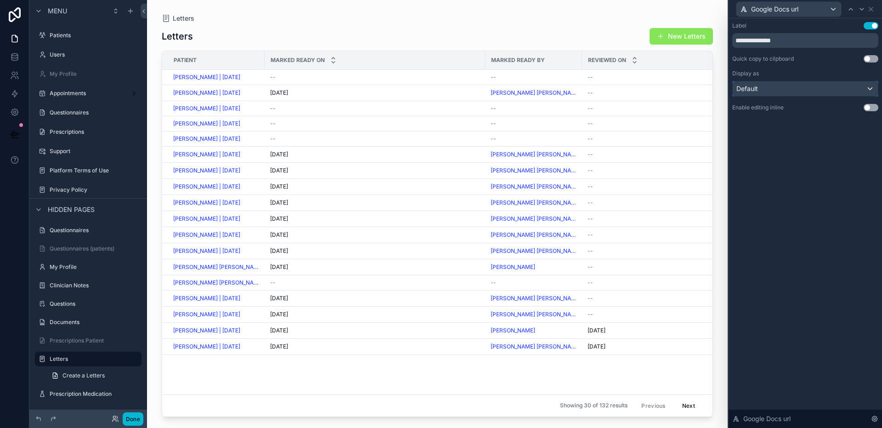
click at [786, 89] on div "Default" at bounding box center [805, 88] width 145 height 15
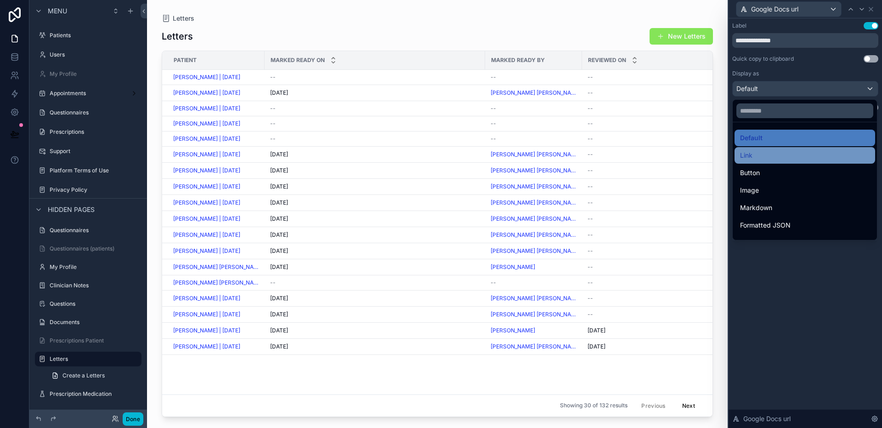
click at [790, 160] on div "Link" at bounding box center [805, 155] width 130 height 11
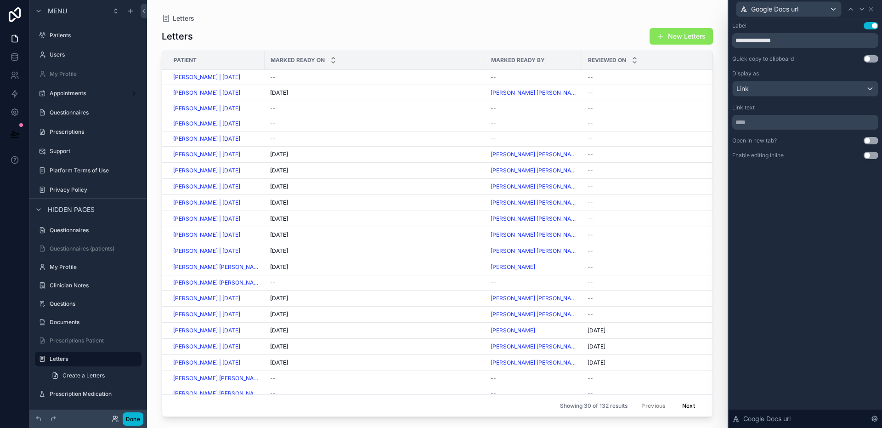
click at [870, 143] on button "Use setting" at bounding box center [871, 140] width 15 height 7
click at [874, 12] on icon at bounding box center [871, 9] width 7 height 7
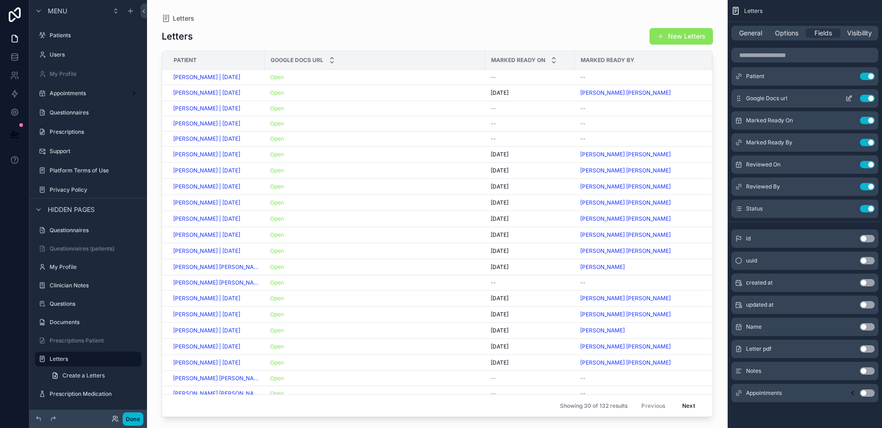
click at [850, 96] on icon "scrollable content" at bounding box center [849, 98] width 7 height 7
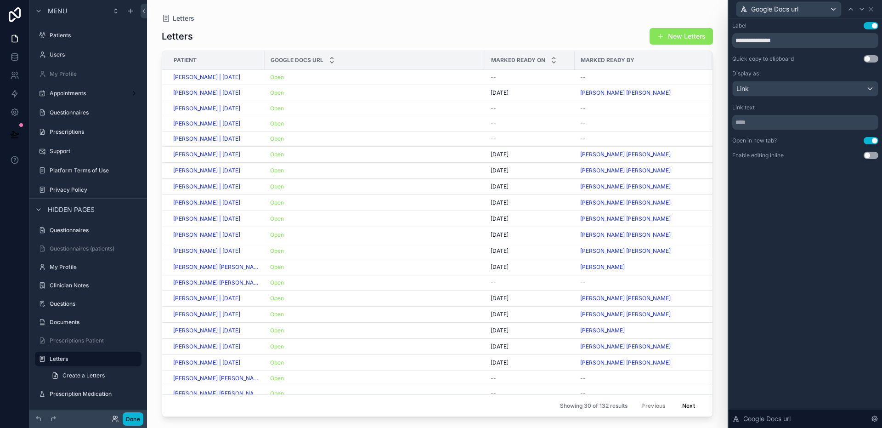
click at [870, 24] on button "Use setting" at bounding box center [871, 25] width 15 height 7
click at [789, 125] on input "text" at bounding box center [806, 122] width 146 height 15
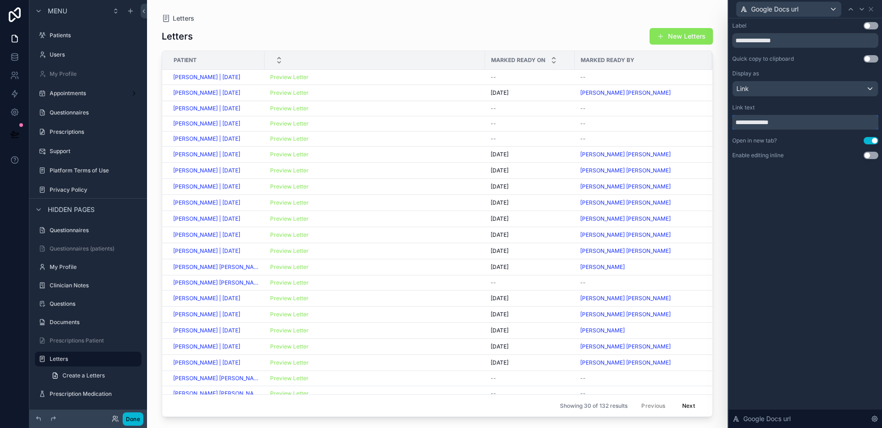
type input "**********"
click at [776, 90] on div "Link" at bounding box center [805, 88] width 145 height 15
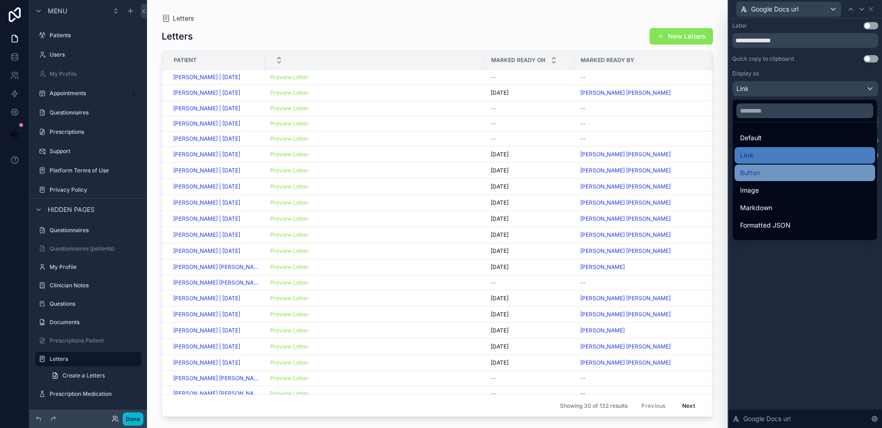
click at [780, 175] on div "Button" at bounding box center [805, 172] width 130 height 11
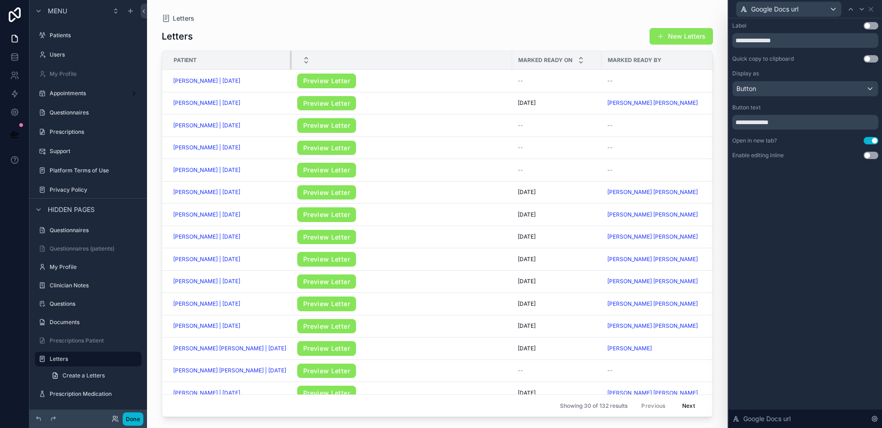
drag, startPoint x: 264, startPoint y: 62, endPoint x: 296, endPoint y: 67, distance: 33.1
click at [296, 67] on tr "Patient Marked Ready On Marked Ready By Reviewed On Reviewed By Status" at bounding box center [554, 60] width 785 height 19
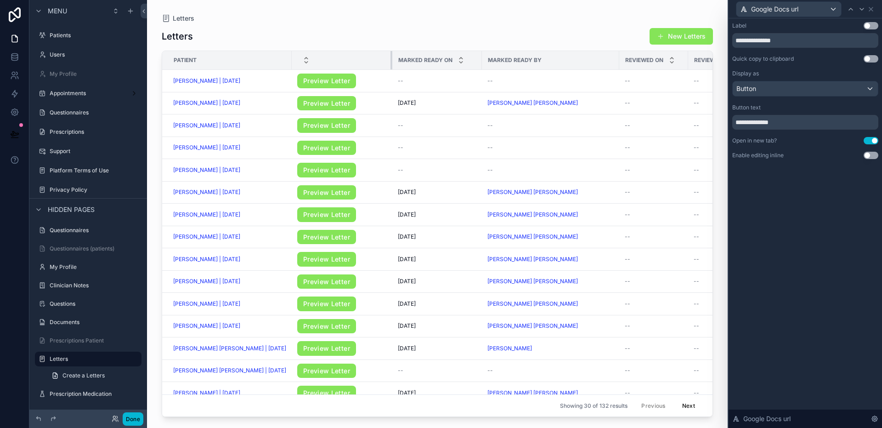
drag, startPoint x: 509, startPoint y: 61, endPoint x: 389, endPoint y: 66, distance: 120.5
click at [391, 66] on div "scrollable content" at bounding box center [393, 60] width 4 height 18
drag, startPoint x: 615, startPoint y: 63, endPoint x: 583, endPoint y: 72, distance: 33.7
click at [583, 72] on table "Patient Marked Ready On Marked Ready By Reviewed On Reviewed By Status Jay Kumr…" at bounding box center [478, 392] width 632 height 682
drag, startPoint x: 289, startPoint y: 64, endPoint x: 288, endPoint y: 69, distance: 4.7
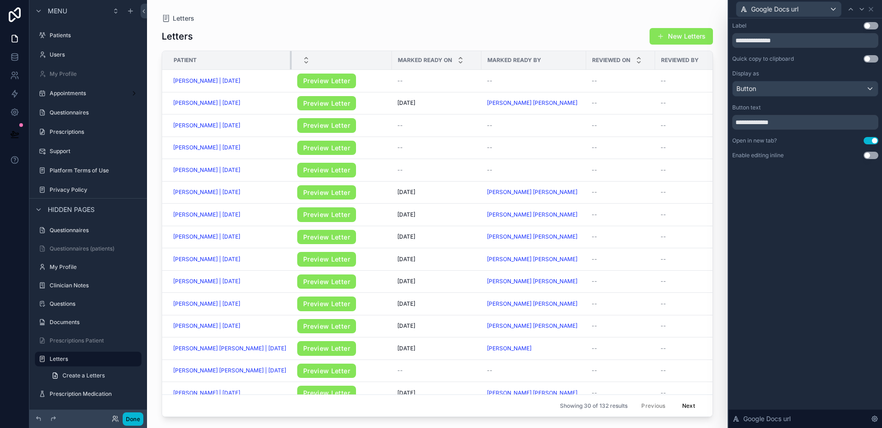
click at [290, 69] on div "scrollable content" at bounding box center [292, 60] width 4 height 18
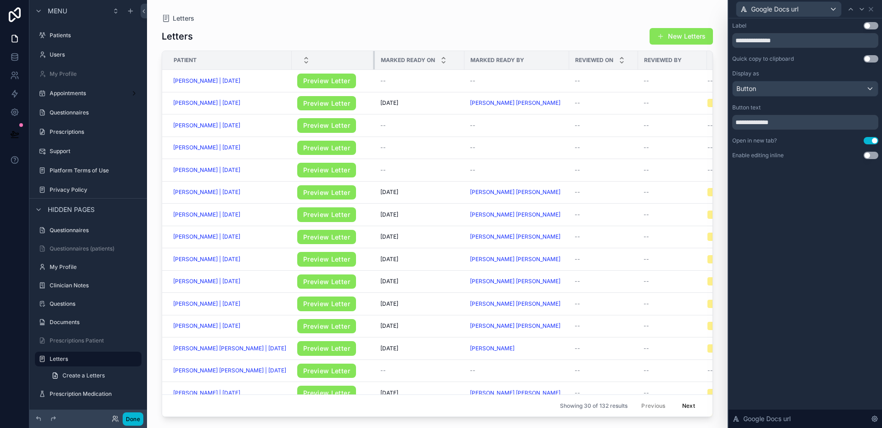
drag, startPoint x: 387, startPoint y: 62, endPoint x: 370, endPoint y: 65, distance: 17.8
click at [373, 65] on div "scrollable content" at bounding box center [375, 60] width 4 height 18
drag, startPoint x: 460, startPoint y: 62, endPoint x: 455, endPoint y: 63, distance: 5.4
click at [457, 63] on div "scrollable content" at bounding box center [459, 60] width 4 height 18
drag, startPoint x: 559, startPoint y: 62, endPoint x: 554, endPoint y: 63, distance: 5.6
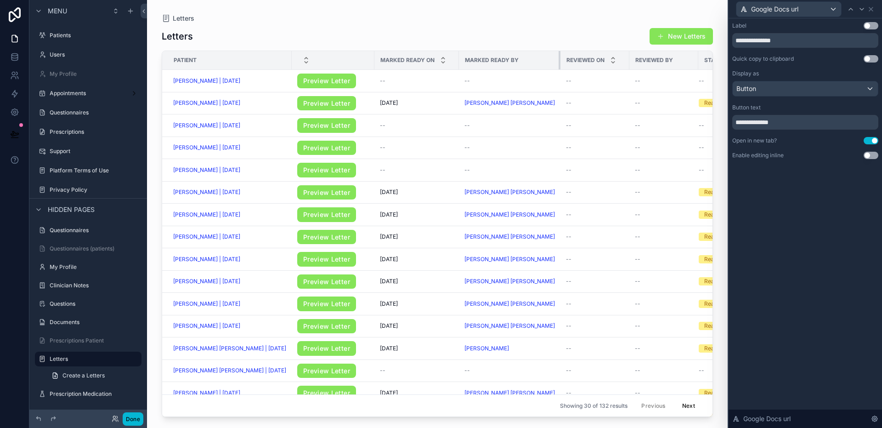
click at [559, 63] on div "scrollable content" at bounding box center [561, 60] width 4 height 18
click at [134, 420] on button "Done" at bounding box center [133, 418] width 21 height 13
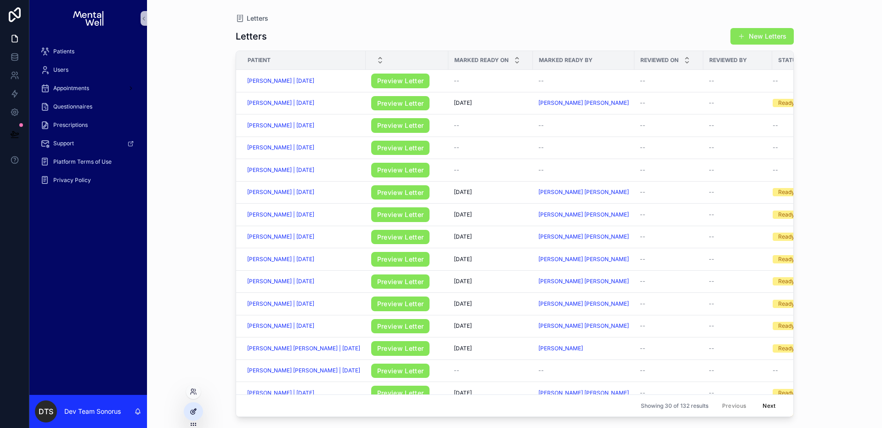
click at [185, 405] on div at bounding box center [193, 411] width 19 height 18
click at [190, 409] on icon at bounding box center [193, 411] width 7 height 7
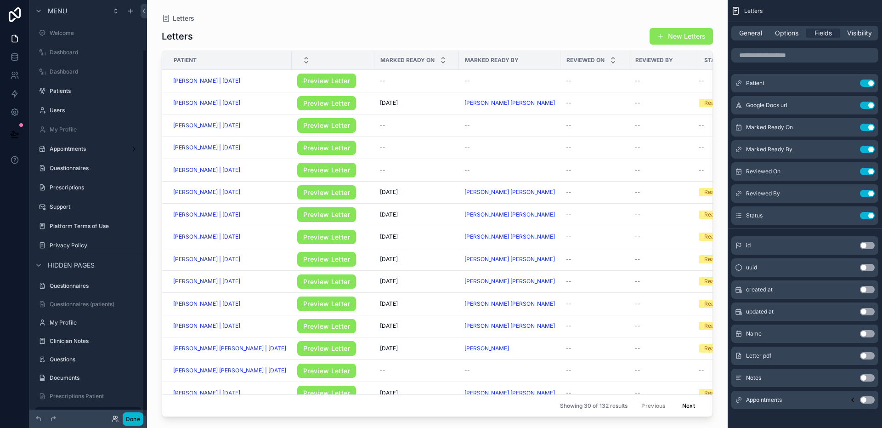
scroll to position [56, 0]
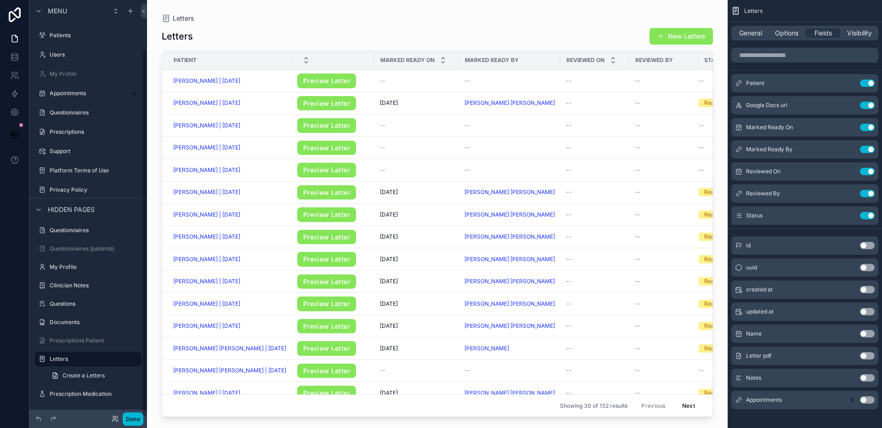
click at [375, 34] on div "scrollable content" at bounding box center [437, 208] width 581 height 417
drag, startPoint x: 750, startPoint y: 36, endPoint x: 760, endPoint y: 38, distance: 9.7
click at [750, 36] on span "General" at bounding box center [750, 32] width 23 height 9
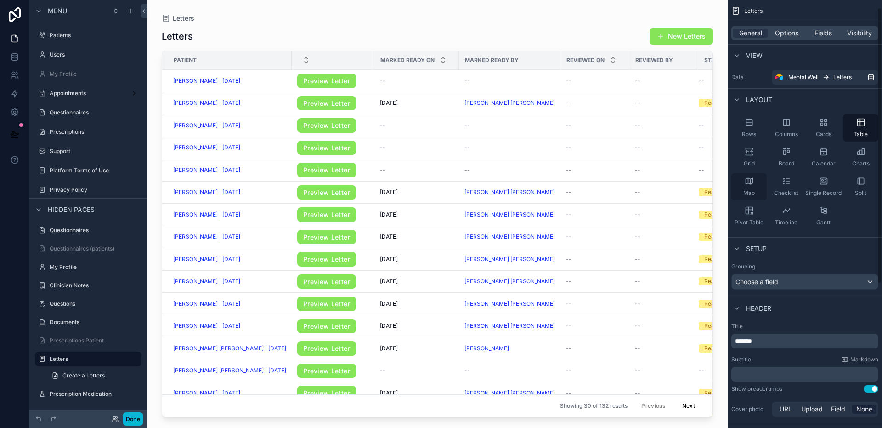
scroll to position [11, 0]
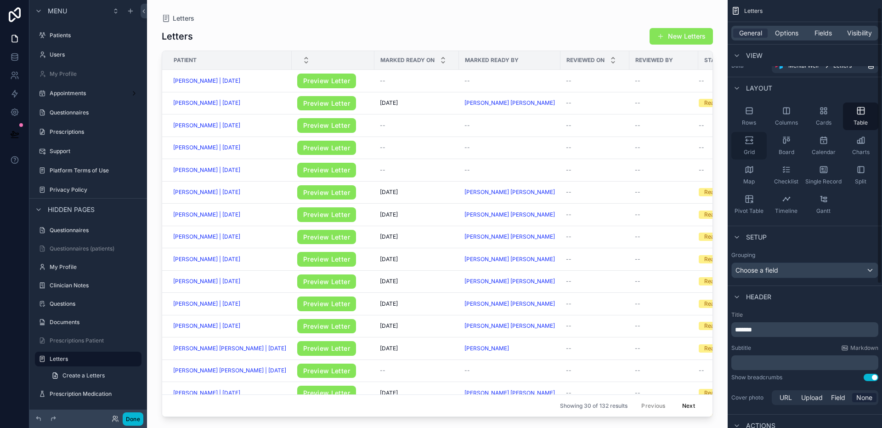
click at [752, 143] on icon "scrollable content" at bounding box center [749, 142] width 7 height 1
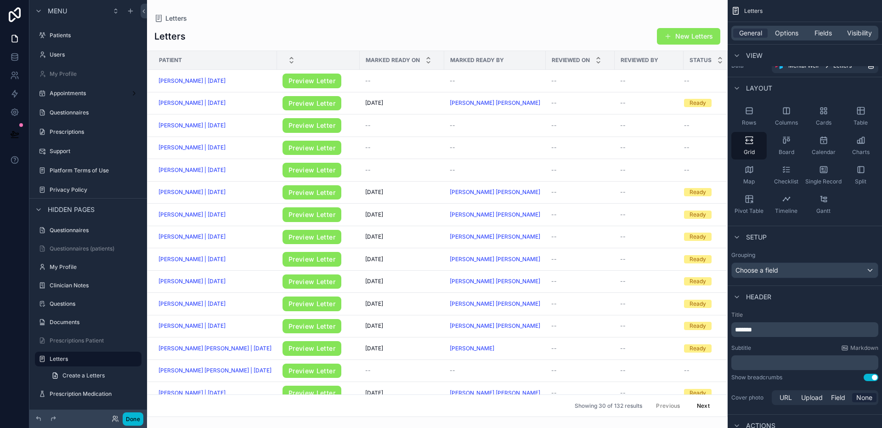
click at [506, 24] on div "Letters New Letters Patient Marked Ready On Marked Ready By Reviewed On Reviewe…" at bounding box center [437, 219] width 581 height 395
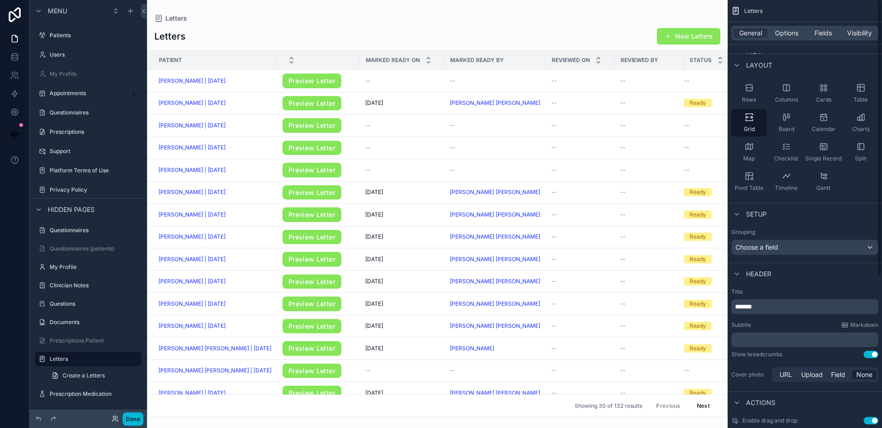
scroll to position [0, 0]
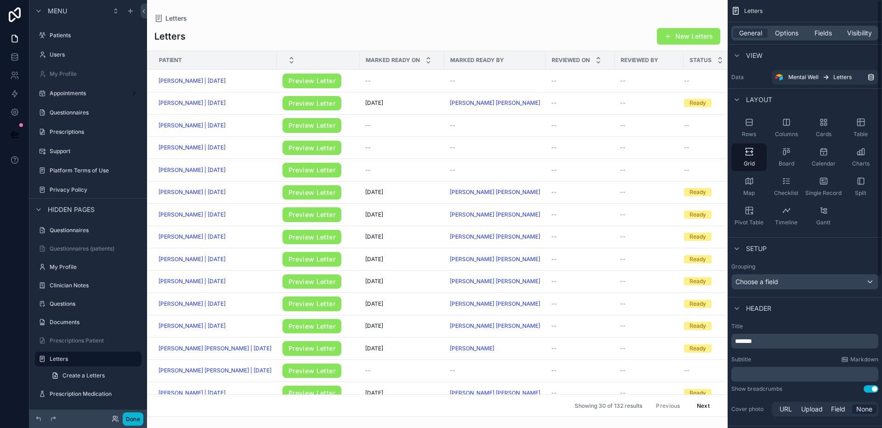
click at [785, 38] on div "General Options Fields Visibility" at bounding box center [805, 33] width 147 height 15
click at [784, 36] on span "Options" at bounding box center [786, 32] width 23 height 9
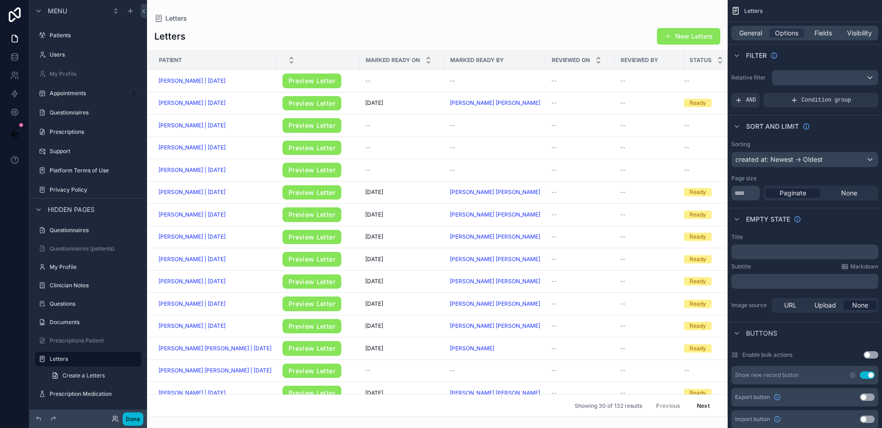
click at [872, 376] on button "Use setting" at bounding box center [867, 374] width 15 height 7
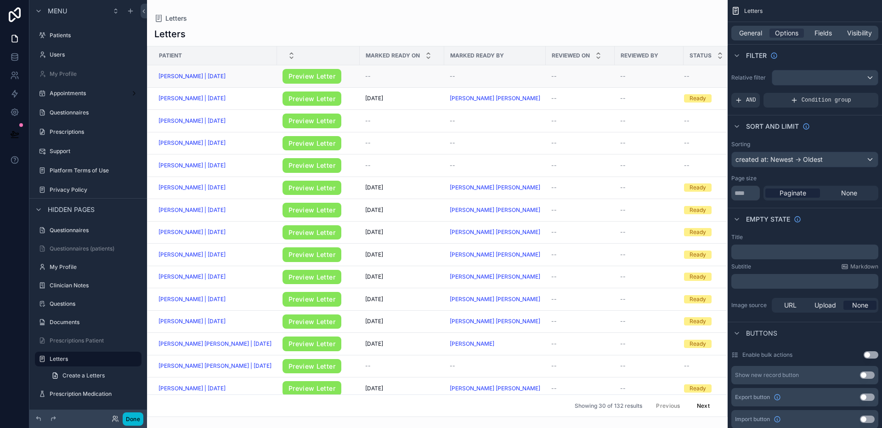
click at [407, 77] on div "--" at bounding box center [402, 76] width 74 height 7
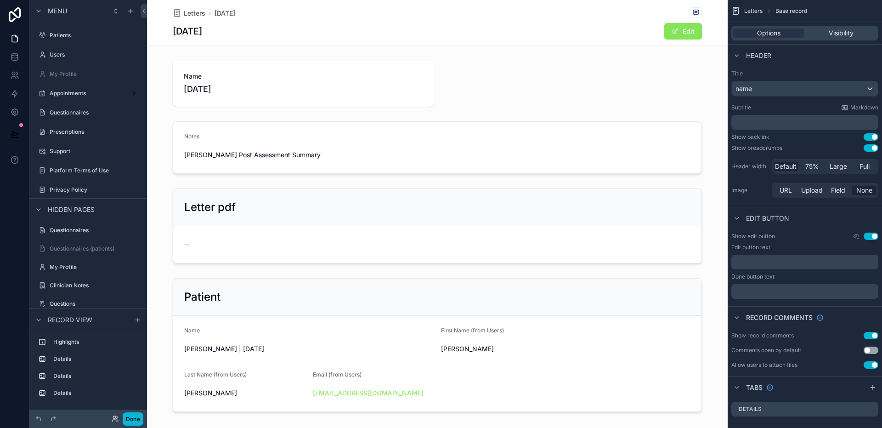
click at [302, 27] on div "11/08/2025 Edit" at bounding box center [437, 31] width 529 height 17
click at [780, 29] on span "Options" at bounding box center [768, 32] width 23 height 9
click at [809, 92] on div "name" at bounding box center [805, 88] width 146 height 15
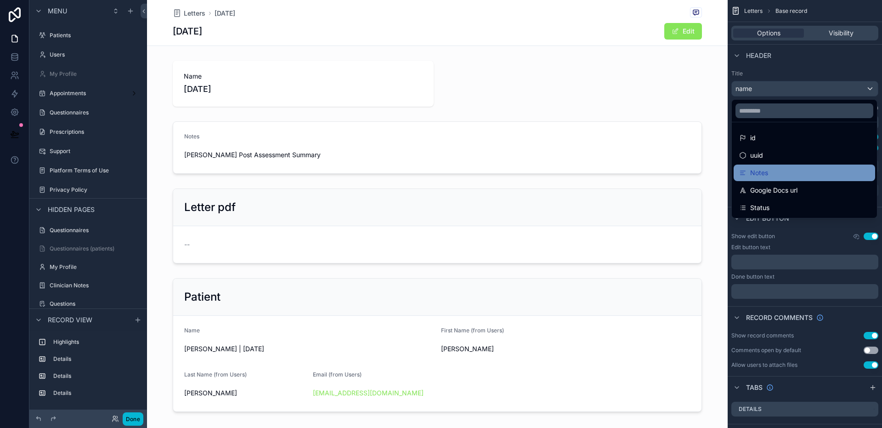
click at [798, 173] on div "Notes" at bounding box center [804, 172] width 131 height 11
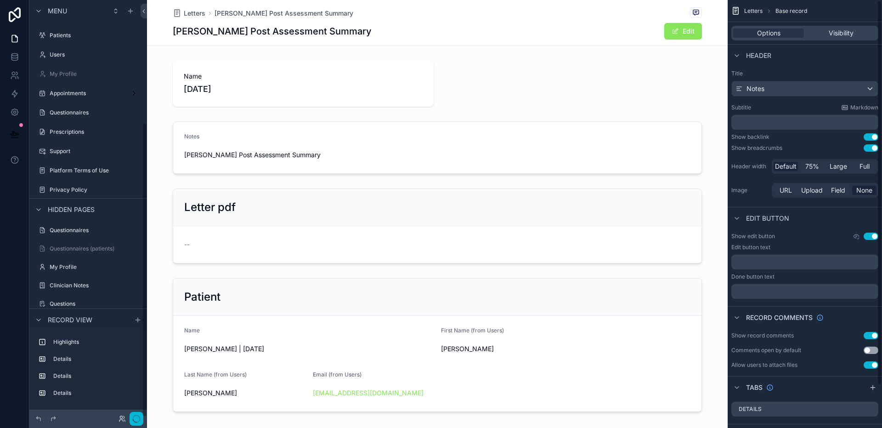
scroll to position [173, 0]
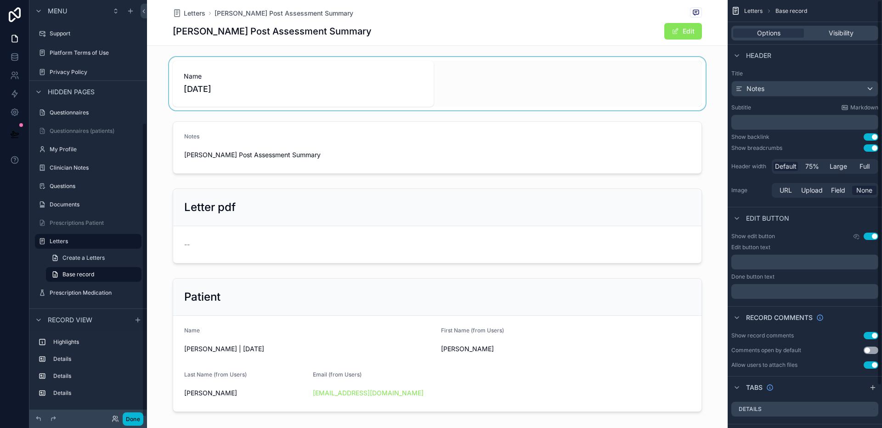
click at [603, 82] on div "scrollable content" at bounding box center [437, 83] width 581 height 53
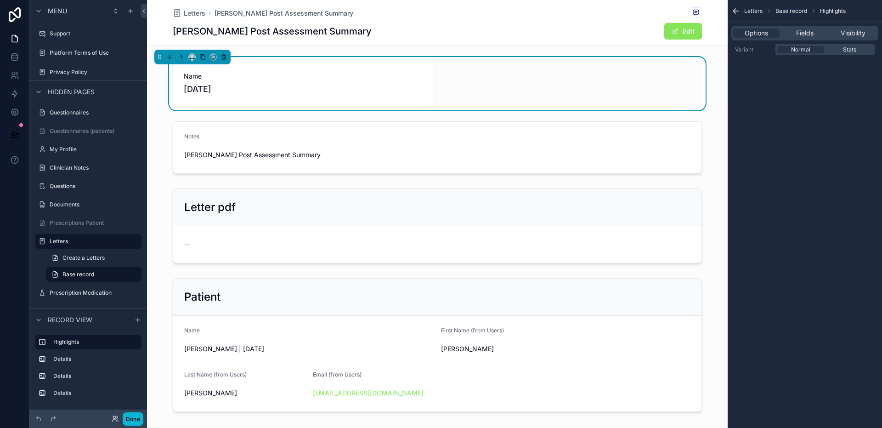
click at [551, 26] on div "Jay Kumra Post Assessment Summary Edit" at bounding box center [437, 31] width 529 height 17
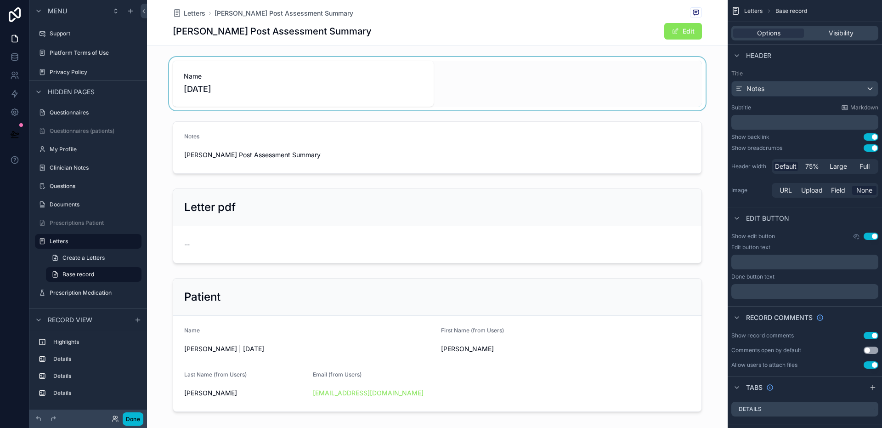
click at [872, 364] on button "Use setting" at bounding box center [871, 364] width 15 height 7
click at [866, 332] on button "Use setting" at bounding box center [871, 335] width 15 height 7
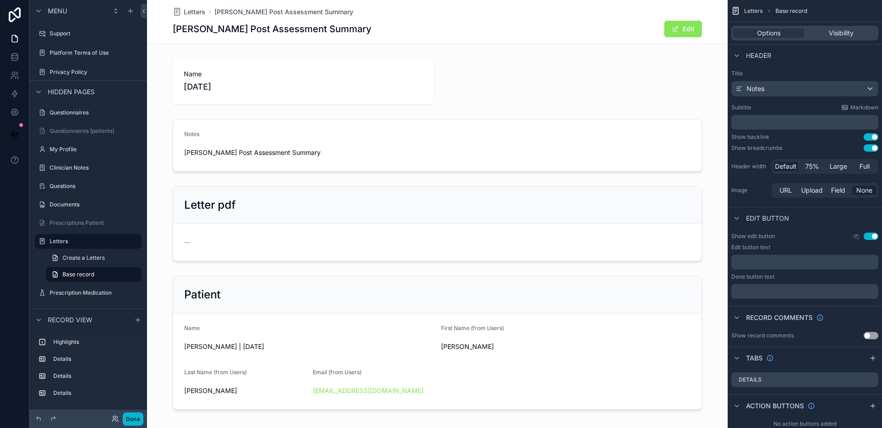
click at [870, 237] on button "Use setting" at bounding box center [871, 236] width 15 height 7
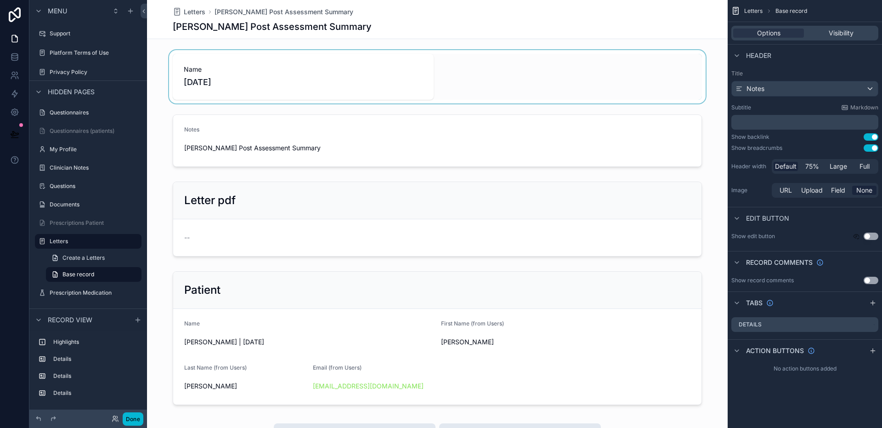
click at [518, 85] on div "scrollable content" at bounding box center [437, 76] width 581 height 53
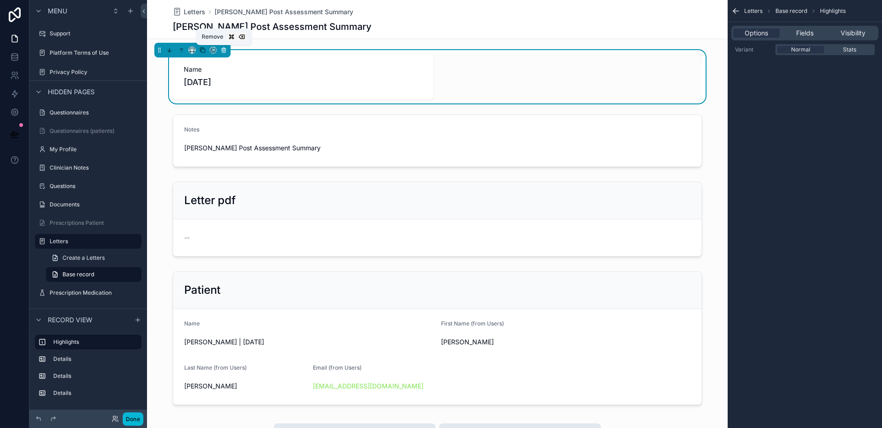
click at [228, 49] on button "scrollable content" at bounding box center [224, 50] width 10 height 10
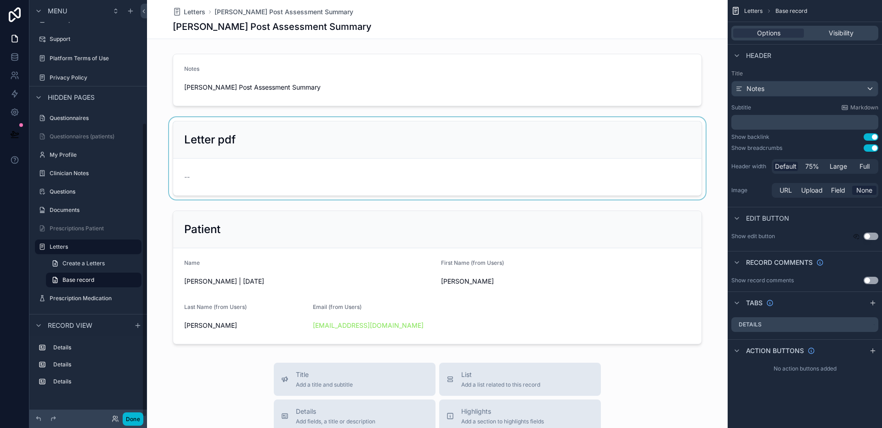
scroll to position [168, 0]
click at [300, 170] on div "scrollable content" at bounding box center [437, 158] width 581 height 82
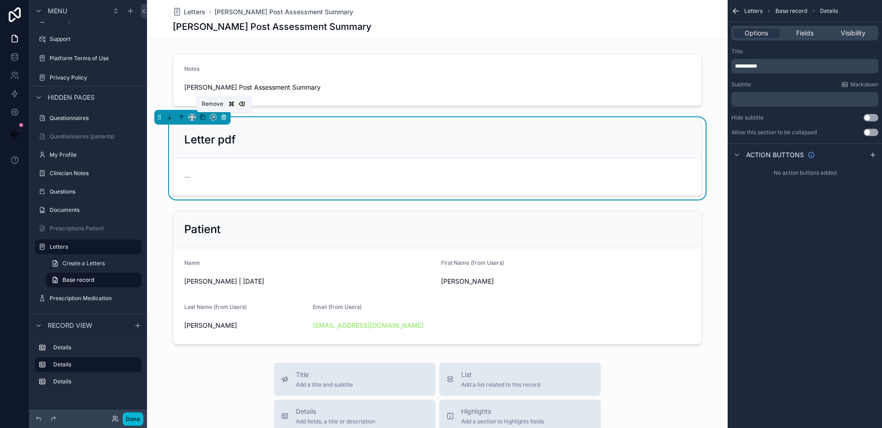
click at [226, 116] on icon "scrollable content" at bounding box center [224, 118] width 4 height 4
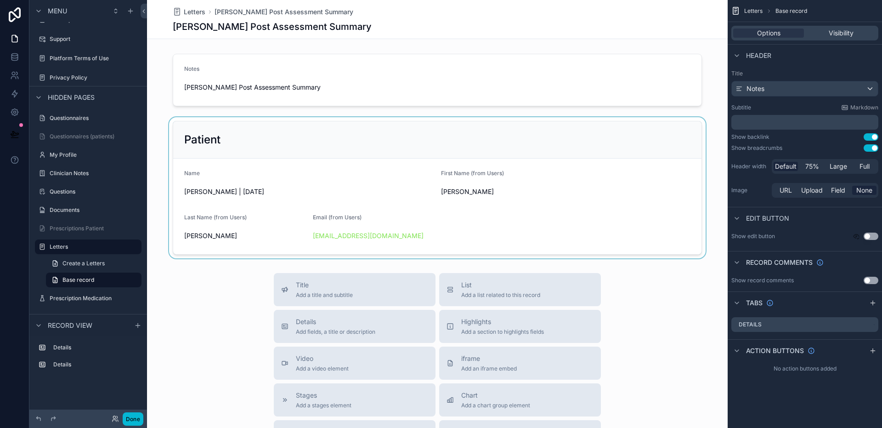
click at [508, 233] on div "scrollable content" at bounding box center [437, 187] width 581 height 141
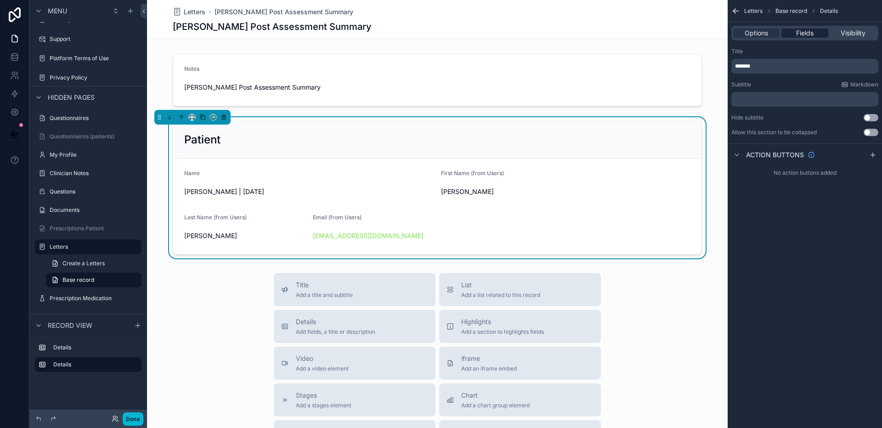
click at [810, 34] on span "Fields" at bounding box center [804, 32] width 17 height 9
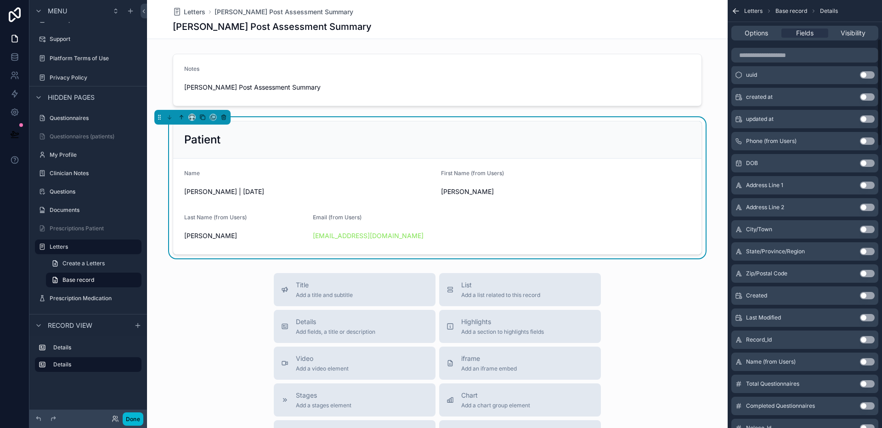
scroll to position [66, 0]
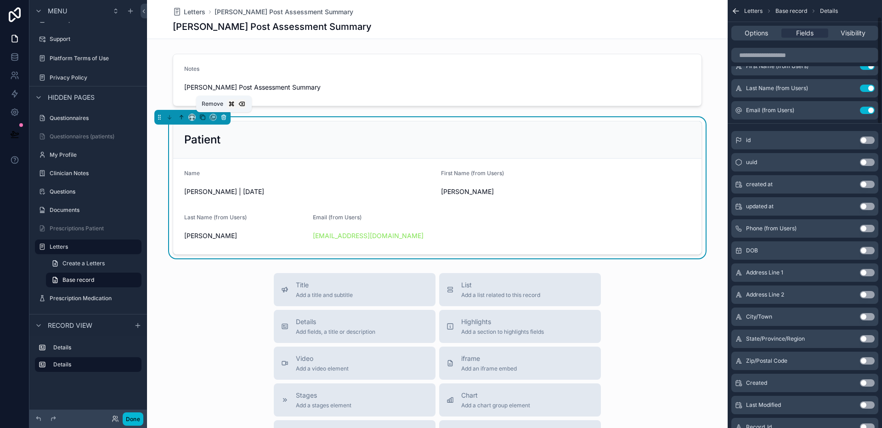
click at [223, 114] on icon "scrollable content" at bounding box center [224, 117] width 6 height 6
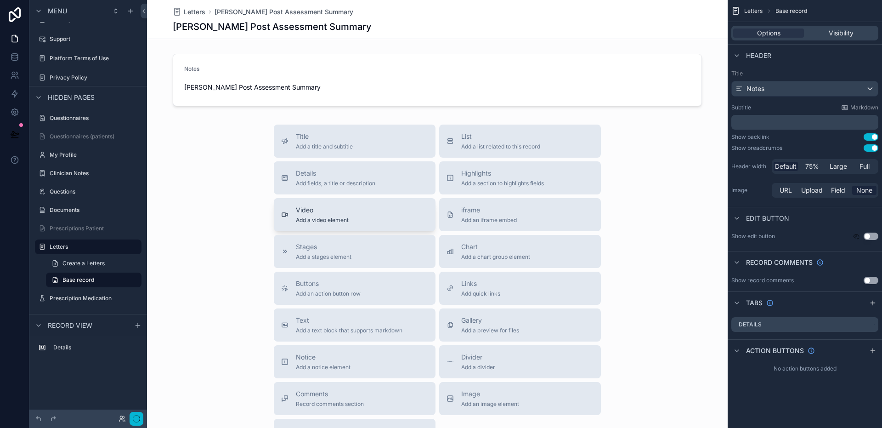
scroll to position [0, 0]
click at [350, 182] on span "Add fields, a title or description" at bounding box center [336, 183] width 80 height 7
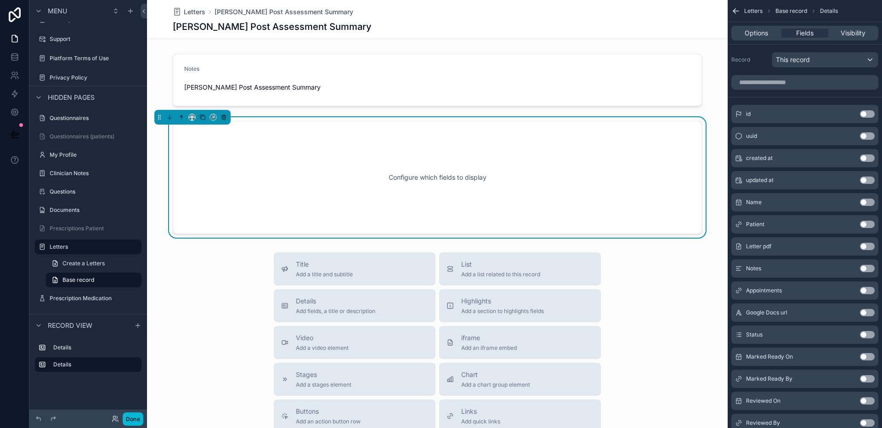
click at [342, 165] on div "Configure which fields to display" at bounding box center [437, 177] width 499 height 83
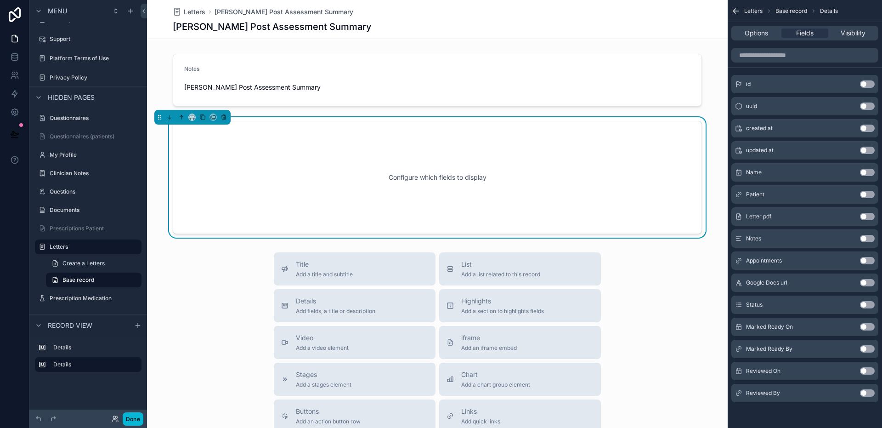
click at [866, 283] on button "Use setting" at bounding box center [867, 282] width 15 height 7
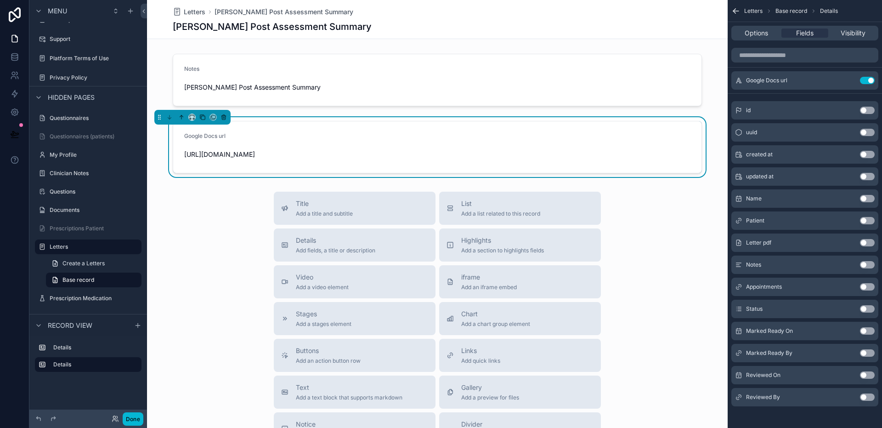
click at [864, 308] on button "Use setting" at bounding box center [867, 308] width 15 height 7
click at [869, 332] on button "Use setting" at bounding box center [867, 330] width 15 height 7
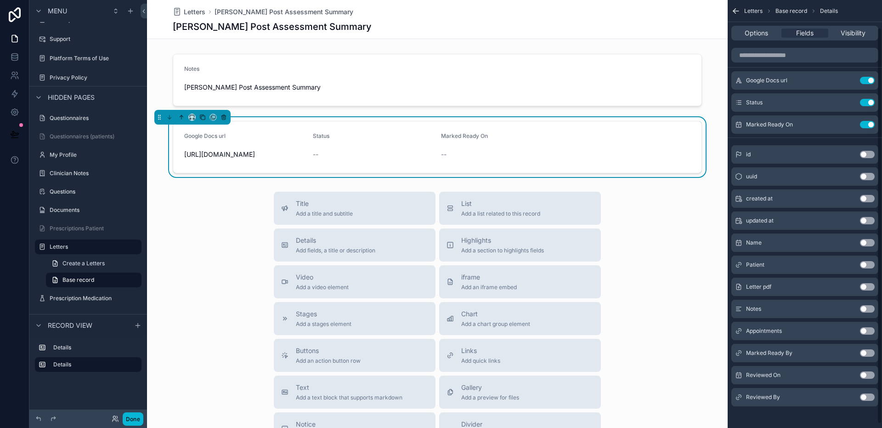
click at [866, 354] on button "Use setting" at bounding box center [867, 352] width 15 height 7
click at [867, 373] on button "Use setting" at bounding box center [867, 374] width 15 height 7
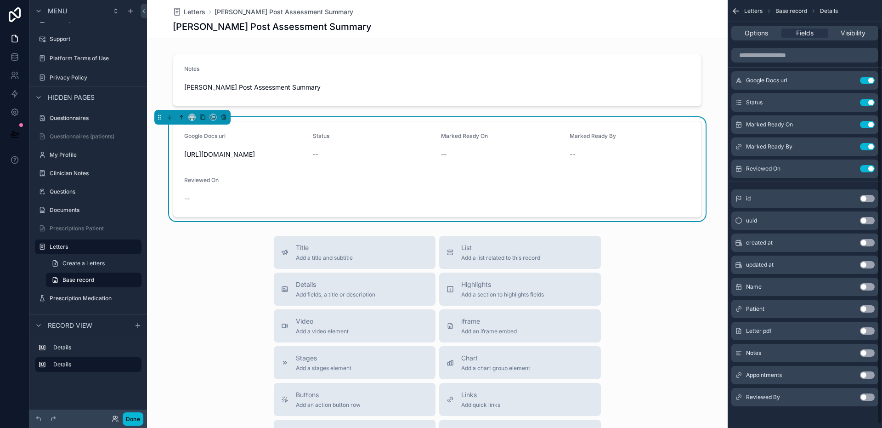
click at [869, 396] on button "Use setting" at bounding box center [867, 396] width 15 height 7
click at [846, 80] on icon "scrollable content" at bounding box center [849, 80] width 7 height 7
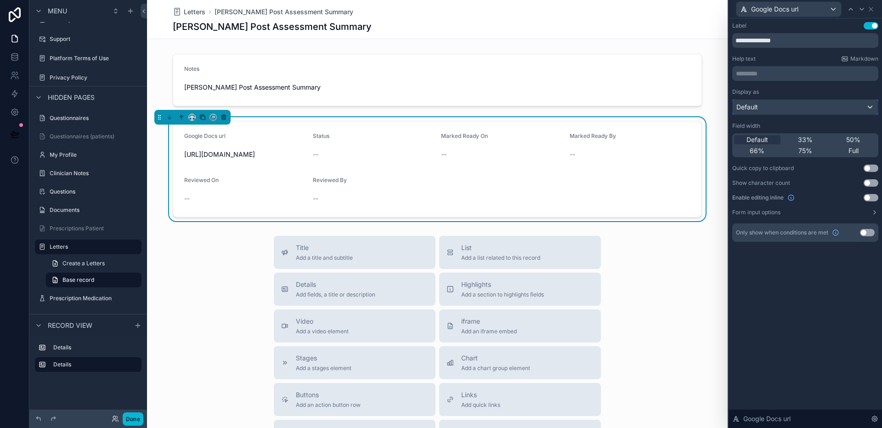
click at [790, 105] on div "Default" at bounding box center [805, 107] width 145 height 15
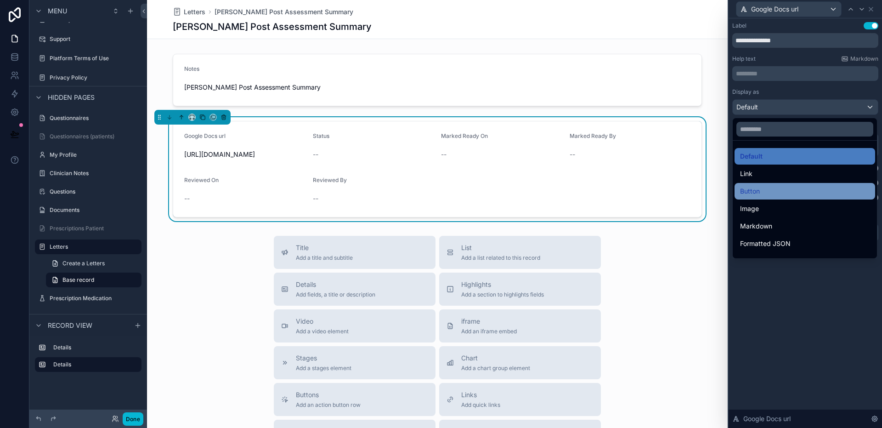
click at [769, 191] on div "Button" at bounding box center [805, 191] width 130 height 11
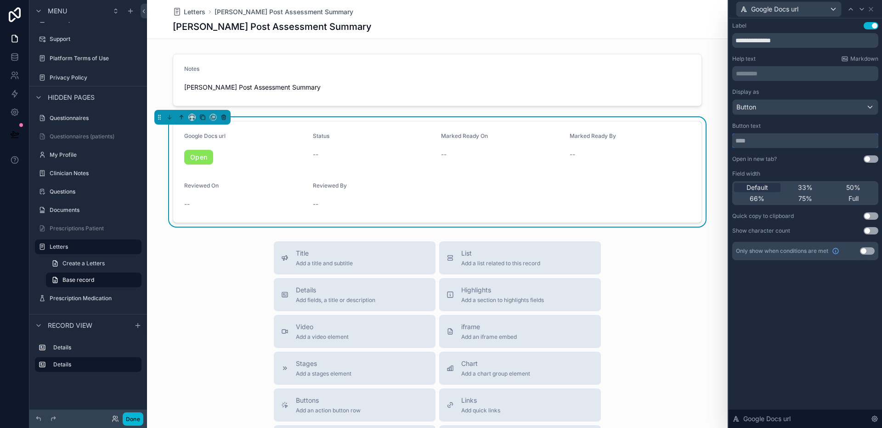
click at [783, 144] on input "text" at bounding box center [806, 140] width 146 height 15
type input "**********"
click at [866, 29] on button "Use setting" at bounding box center [871, 25] width 15 height 7
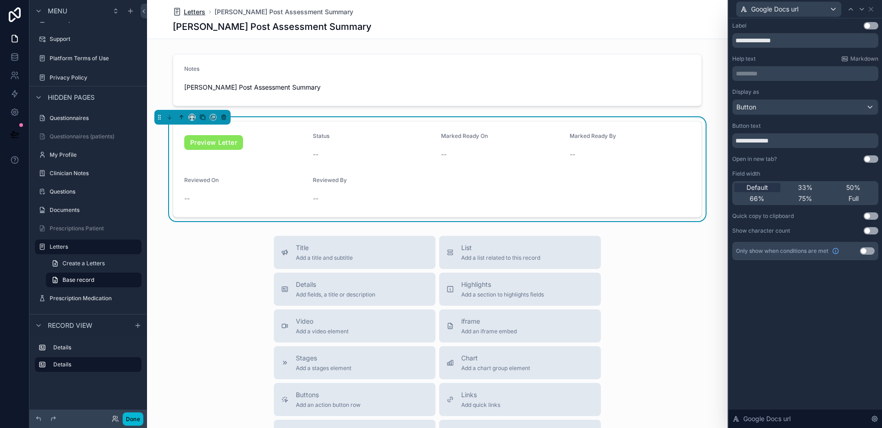
click at [192, 9] on span "Letters" at bounding box center [195, 11] width 22 height 9
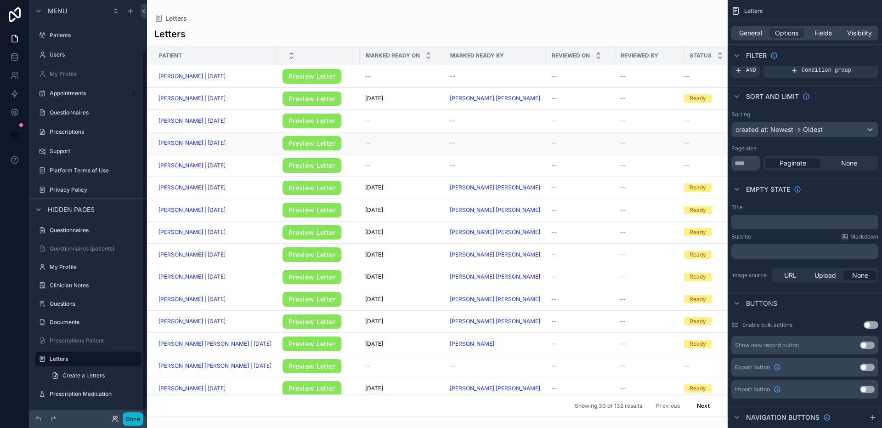
scroll to position [56, 0]
click at [298, 255] on link "Preview Letter" at bounding box center [312, 254] width 59 height 15
click at [425, 252] on div "[DATE] [DATE]" at bounding box center [402, 254] width 74 height 7
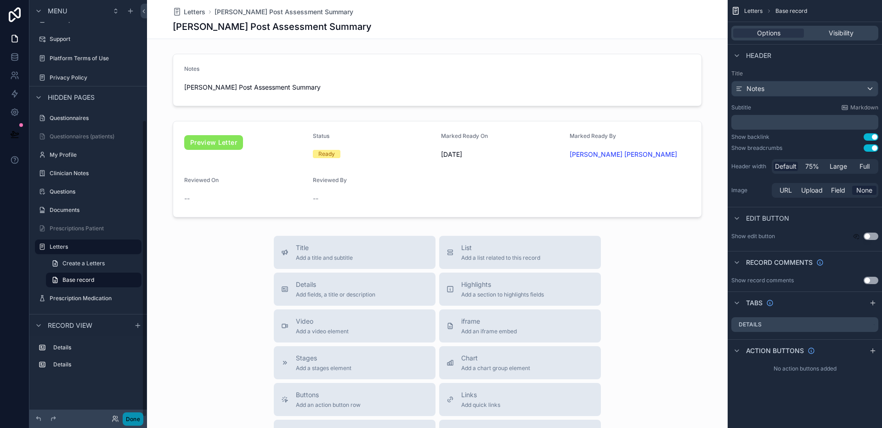
click at [132, 421] on button "Done" at bounding box center [133, 418] width 21 height 13
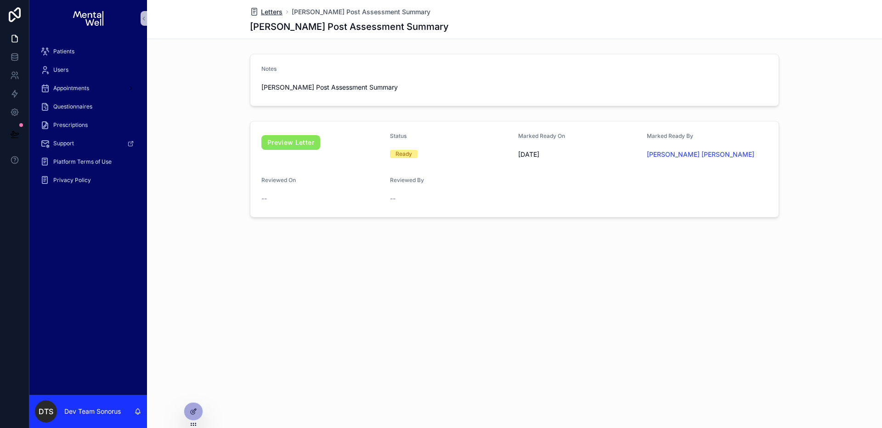
click at [274, 12] on span "Letters" at bounding box center [272, 11] width 22 height 9
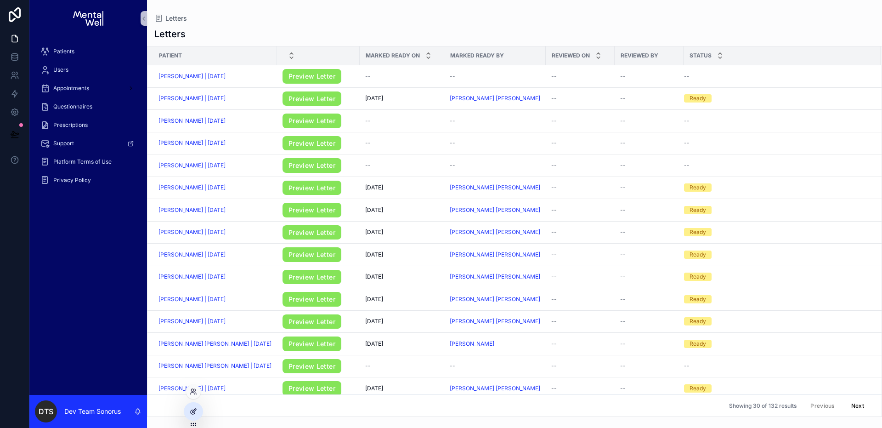
click at [192, 412] on icon at bounding box center [193, 411] width 7 height 7
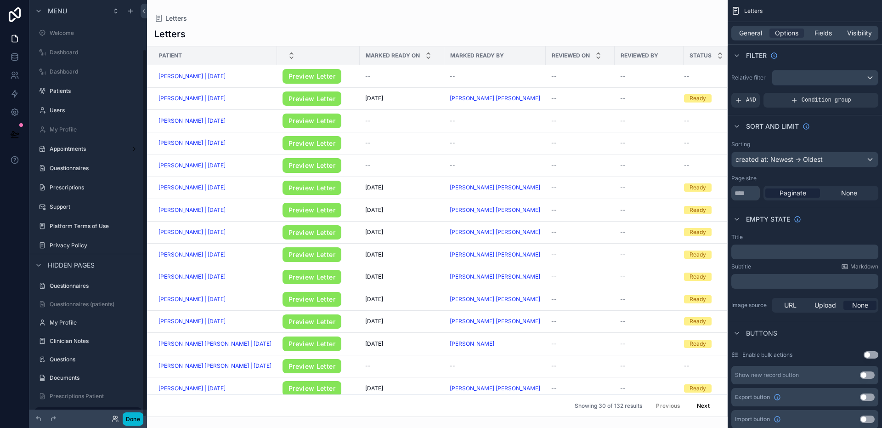
scroll to position [56, 0]
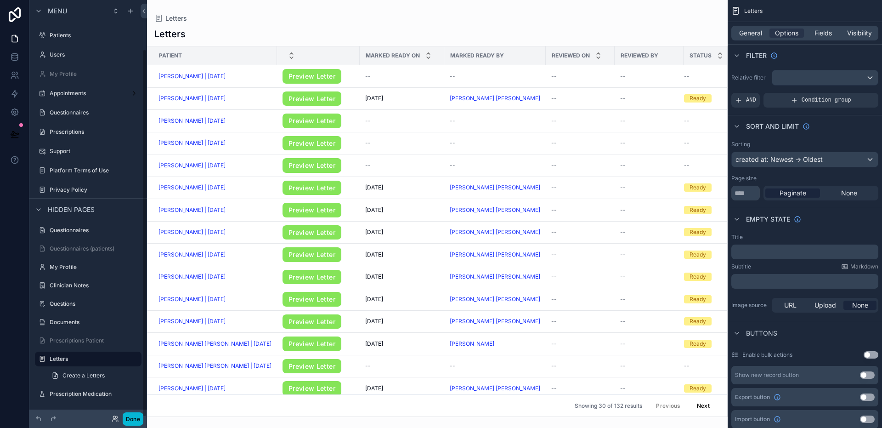
click at [448, 25] on div "scrollable content" at bounding box center [437, 214] width 581 height 428
click at [813, 100] on span "Condition group" at bounding box center [827, 100] width 50 height 7
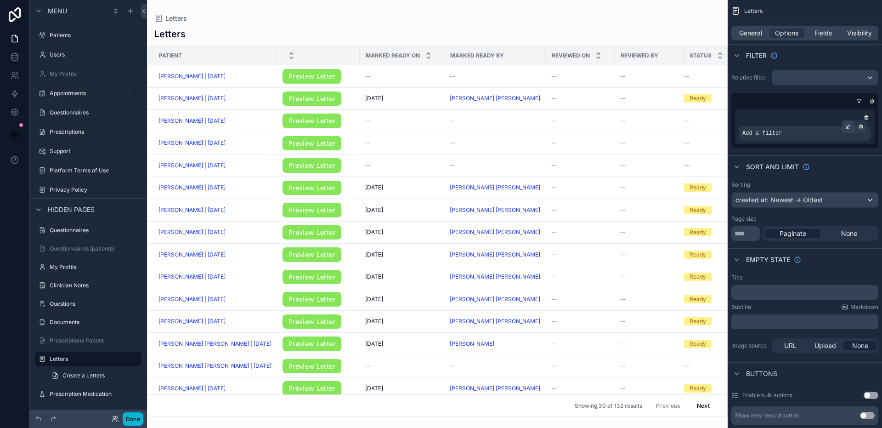
click at [848, 128] on icon "scrollable content" at bounding box center [848, 127] width 3 height 3
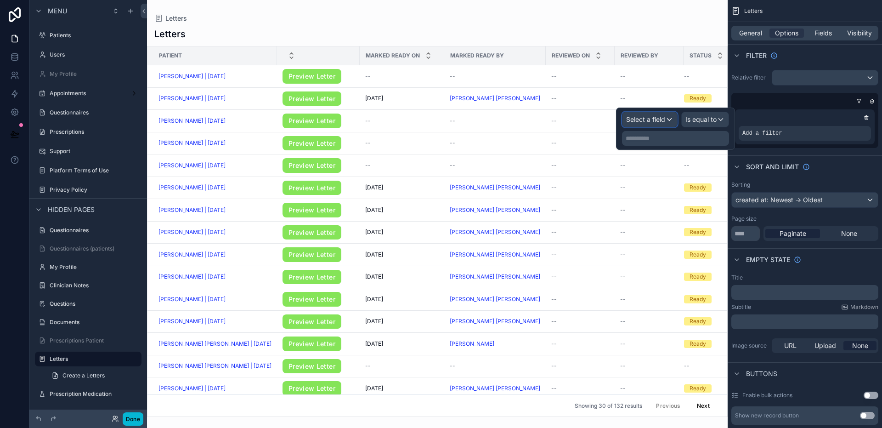
click at [659, 117] on span "Select a field" at bounding box center [645, 119] width 39 height 8
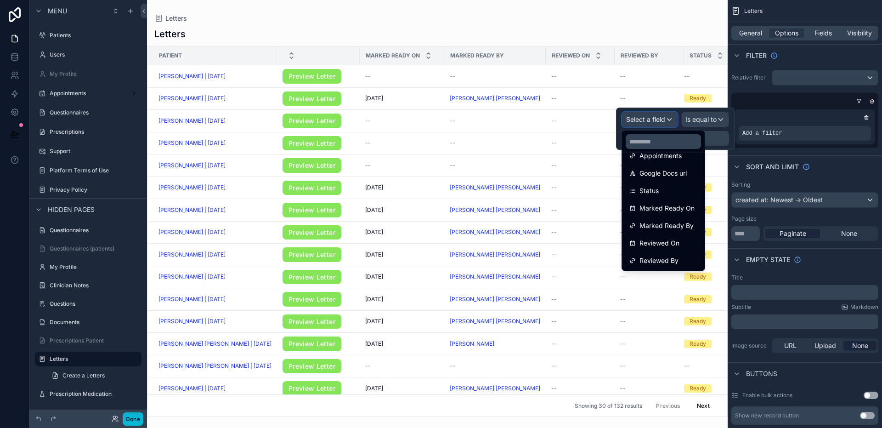
scroll to position [0, 0]
click at [871, 102] on icon "scrollable content" at bounding box center [873, 101] width 6 height 6
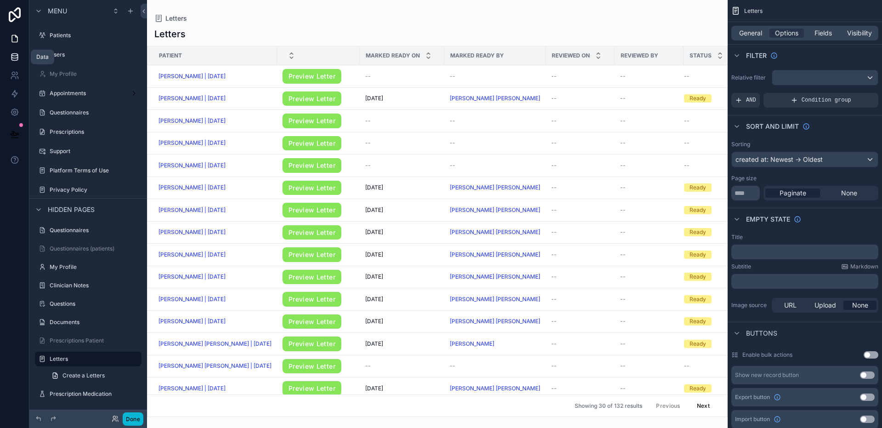
click at [14, 60] on icon at bounding box center [14, 59] width 6 height 4
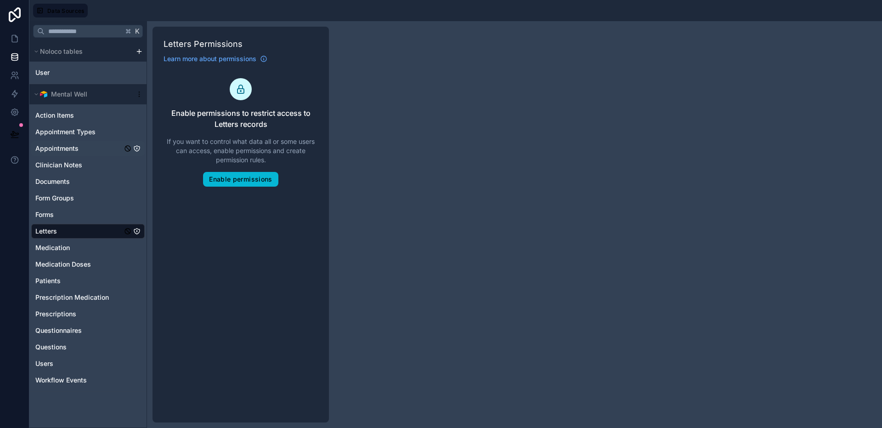
click at [138, 148] on icon "Appointments" at bounding box center [136, 148] width 7 height 7
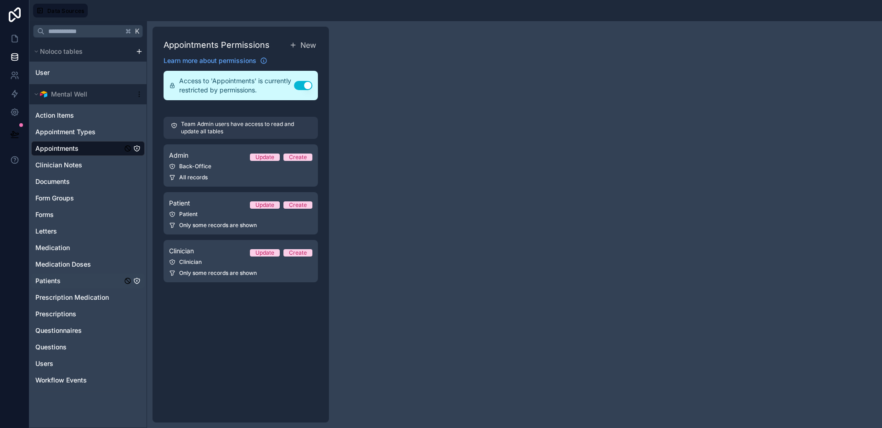
click at [135, 279] on icon "Patients" at bounding box center [136, 280] width 7 height 7
click at [136, 280] on icon "Patients" at bounding box center [136, 280] width 0 height 0
click at [139, 227] on icon "Letters" at bounding box center [136, 230] width 7 height 7
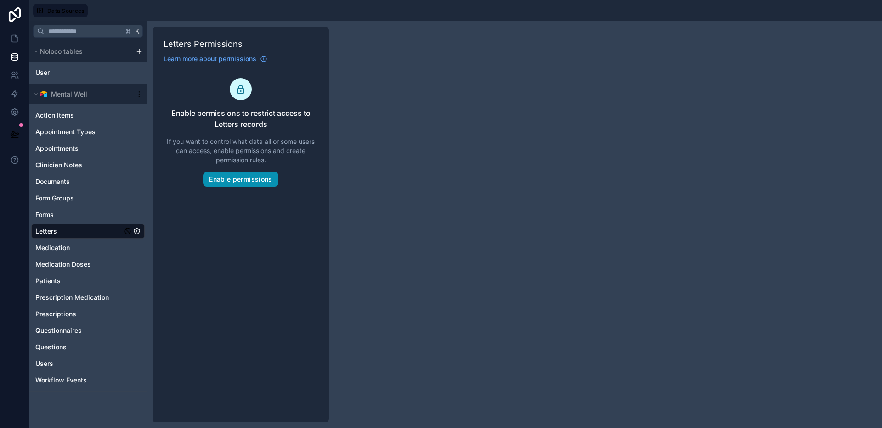
click at [249, 177] on button "Enable permissions" at bounding box center [240, 179] width 75 height 15
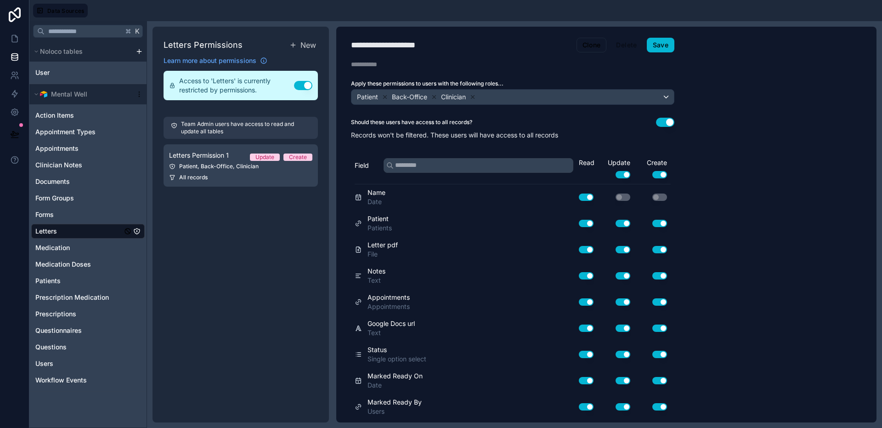
click at [472, 97] on icon at bounding box center [473, 97] width 6 height 6
click at [406, 48] on div "**********" at bounding box center [393, 45] width 85 height 13
click at [382, 96] on icon at bounding box center [385, 97] width 6 height 6
click at [414, 95] on div at bounding box center [513, 97] width 323 height 15
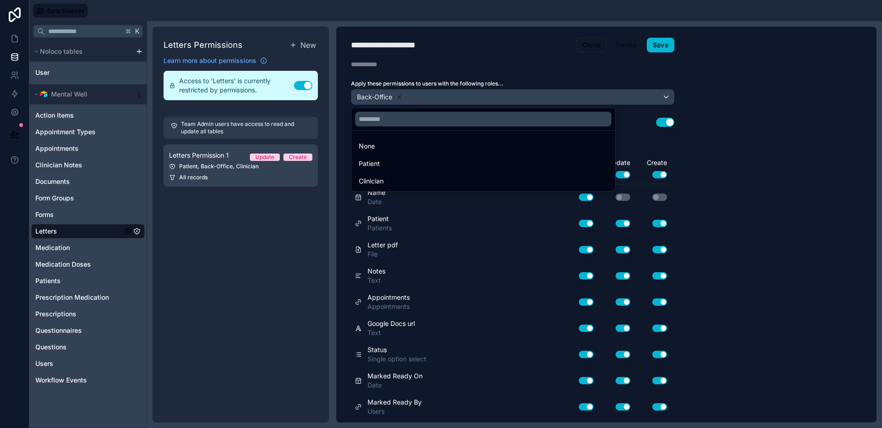
click at [396, 45] on div at bounding box center [441, 214] width 882 height 428
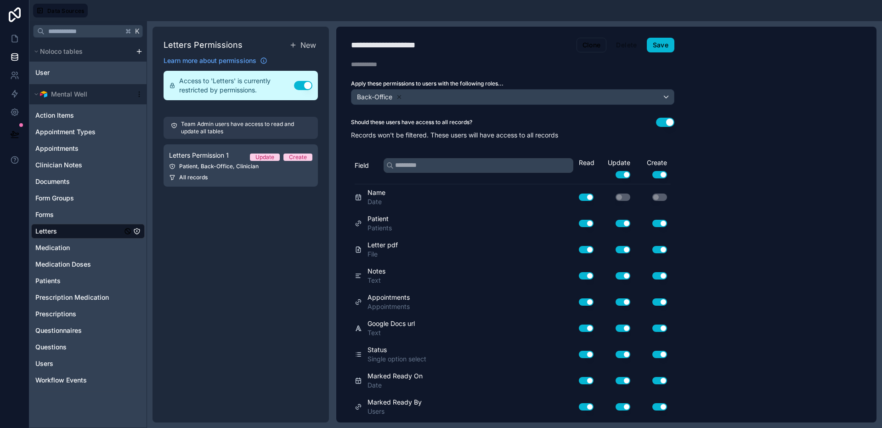
click at [397, 45] on div "**********" at bounding box center [393, 45] width 85 height 13
type div "**********"
click at [657, 45] on button "Save" at bounding box center [661, 45] width 28 height 15
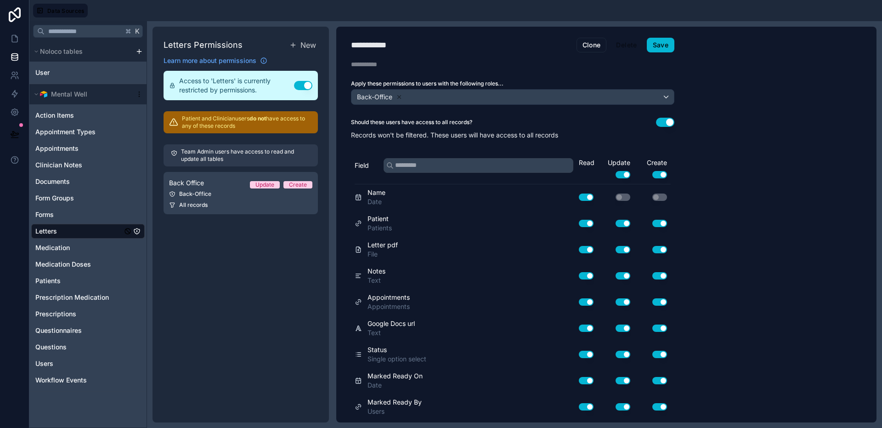
click at [599, 48] on button "Clone" at bounding box center [592, 45] width 30 height 15
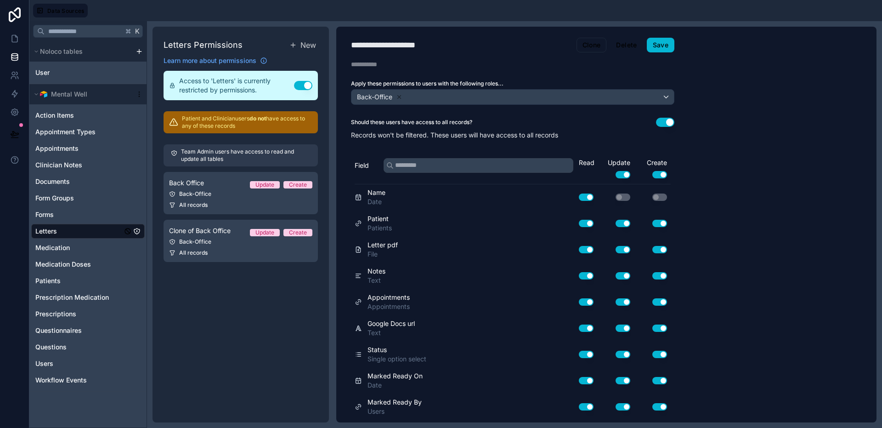
click at [424, 45] on div "**********" at bounding box center [395, 45] width 88 height 13
type div "**********"
click at [642, 125] on div "Should these users have access to all records? Use setting" at bounding box center [513, 122] width 324 height 9
click at [673, 123] on button "Use setting" at bounding box center [665, 122] width 18 height 9
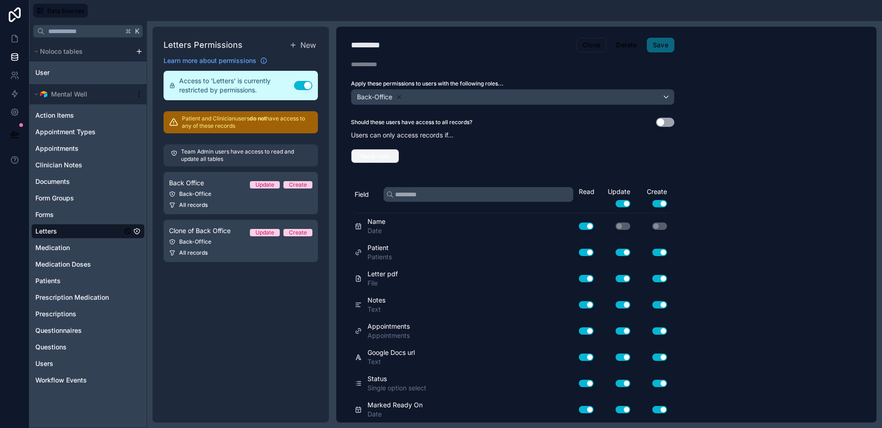
click at [370, 152] on span "New rule" at bounding box center [375, 156] width 36 height 8
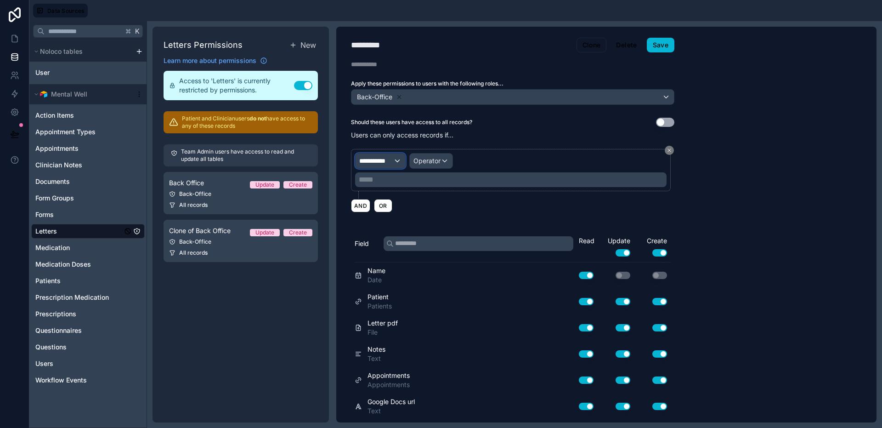
click at [387, 165] on span "**********" at bounding box center [376, 160] width 34 height 9
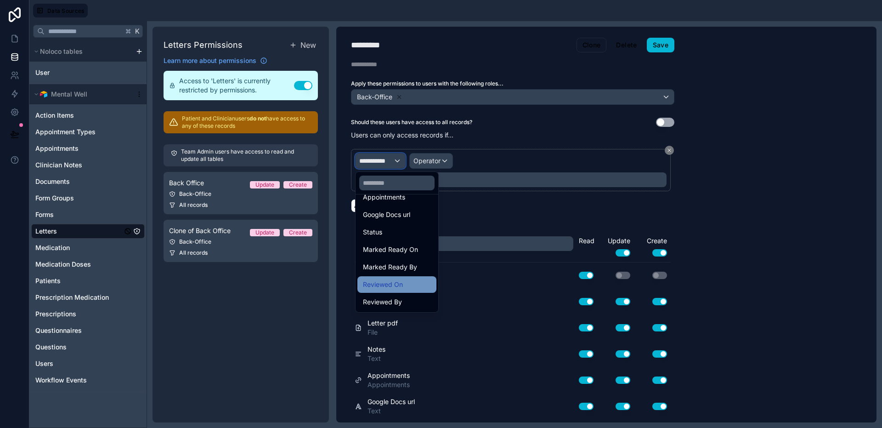
scroll to position [67, 0]
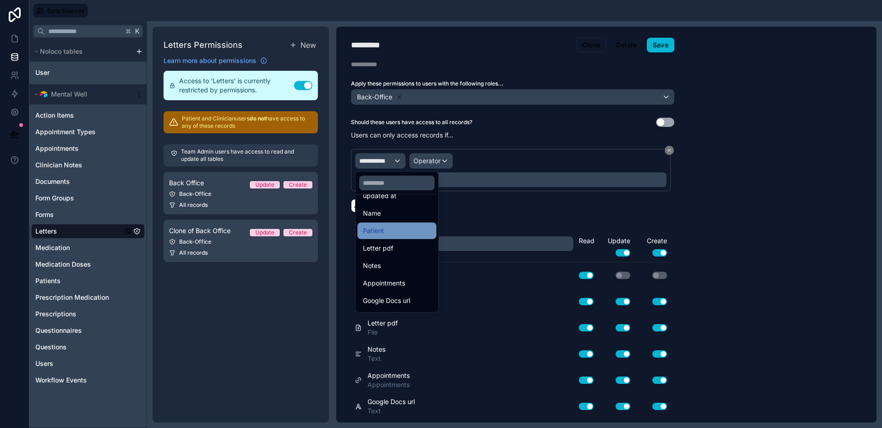
click at [390, 231] on div "Patient" at bounding box center [397, 230] width 68 height 11
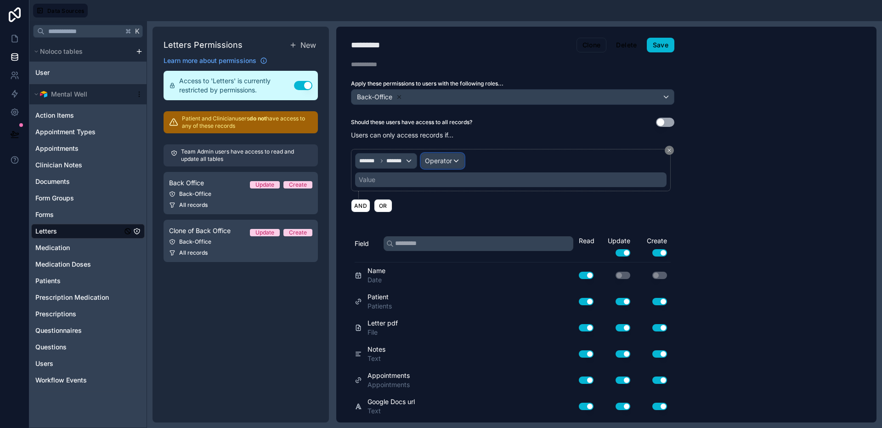
click at [450, 158] on span "Operator" at bounding box center [438, 161] width 27 height 8
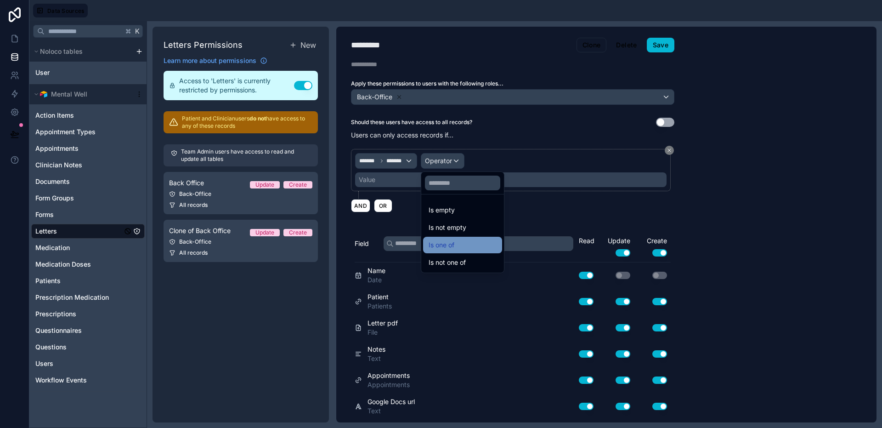
click at [463, 244] on div "Is one of" at bounding box center [463, 244] width 68 height 11
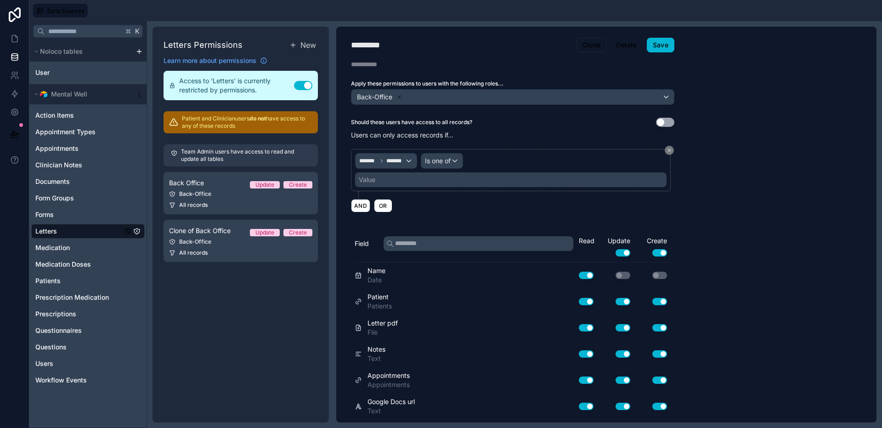
click at [418, 183] on div "Value" at bounding box center [511, 179] width 312 height 15
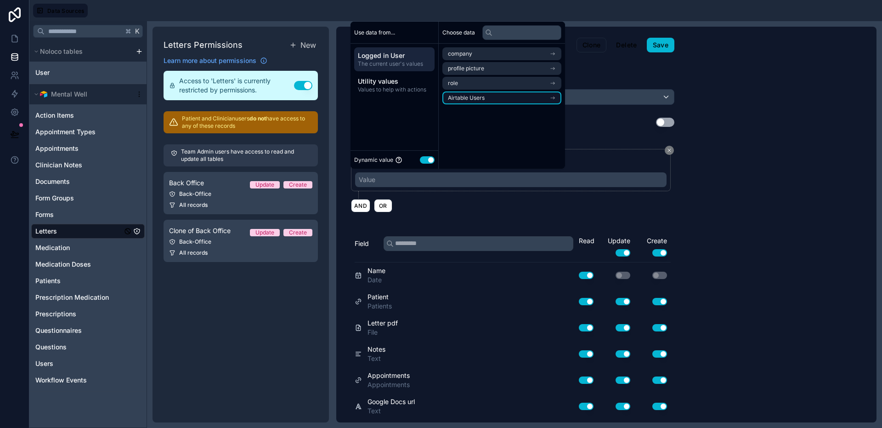
click at [512, 94] on li "Airtable Users" at bounding box center [502, 97] width 119 height 13
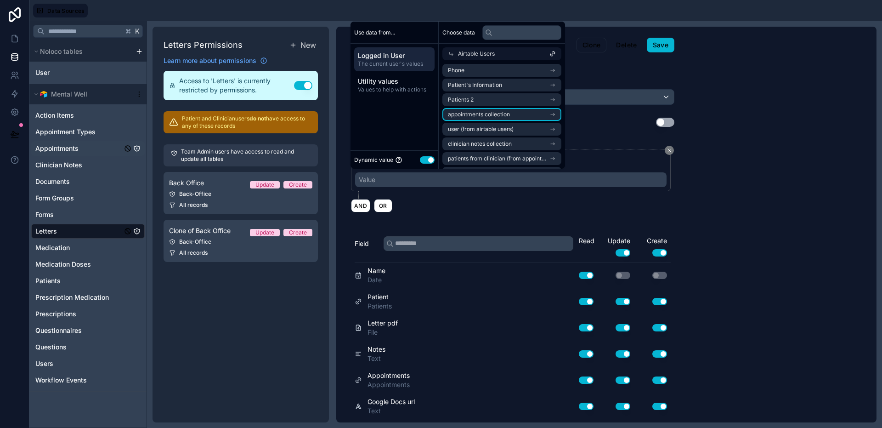
click at [137, 149] on icon "Appointments" at bounding box center [137, 148] width 0 height 1
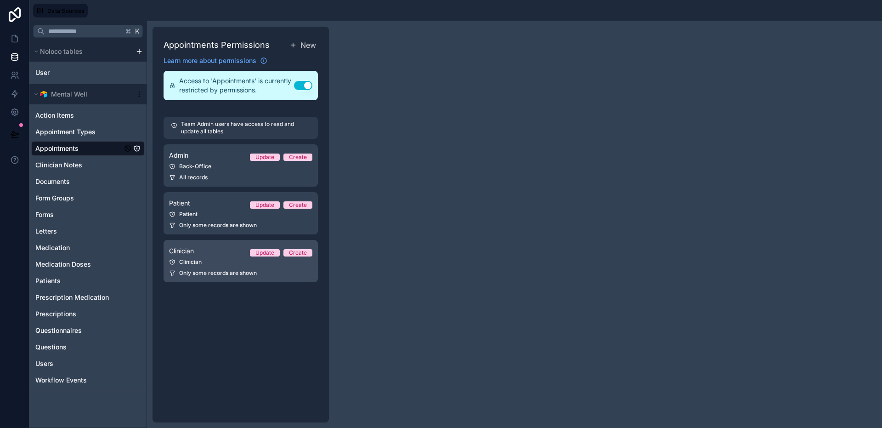
click at [223, 262] on div "Clinician" at bounding box center [240, 261] width 143 height 7
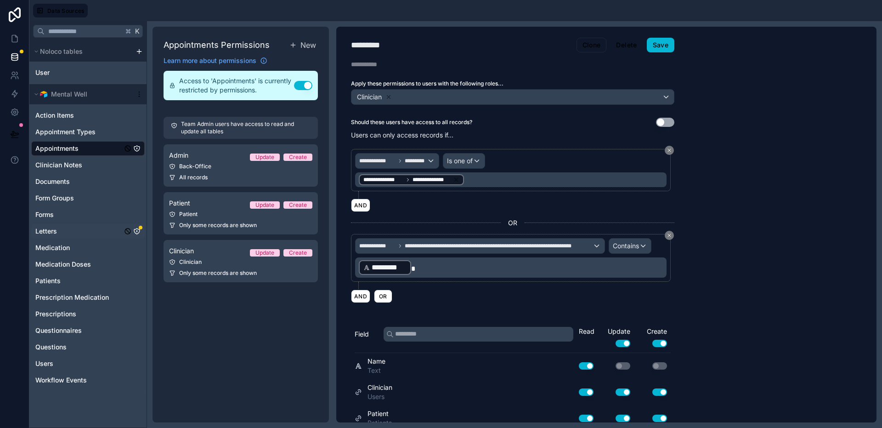
click at [136, 230] on icon "Letters" at bounding box center [136, 230] width 7 height 7
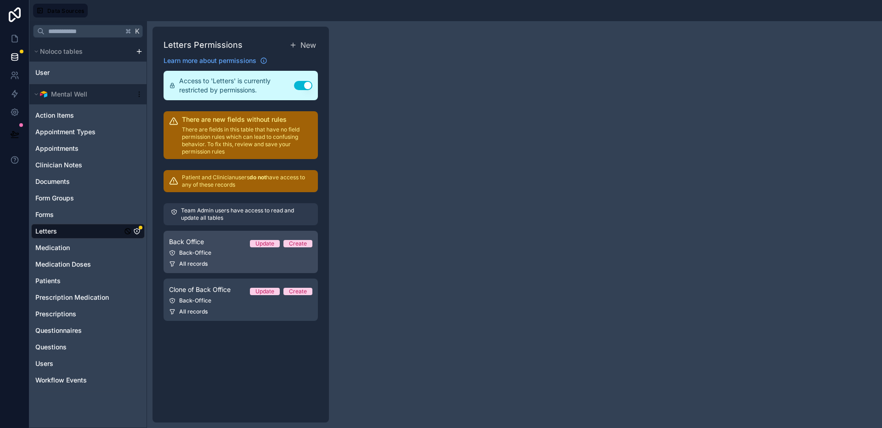
click at [204, 259] on link "Back Office Update Create Back-Office All records" at bounding box center [241, 252] width 154 height 42
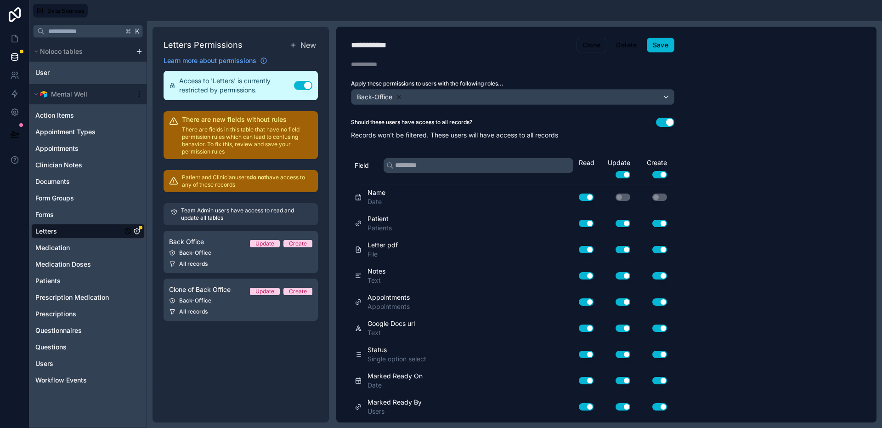
scroll to position [102, 0]
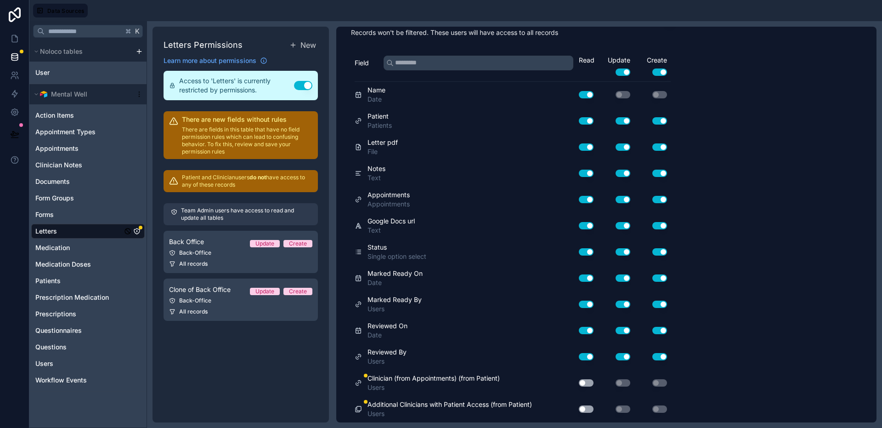
click at [585, 383] on button "Use setting" at bounding box center [586, 382] width 15 height 7
drag, startPoint x: 582, startPoint y: 409, endPoint x: 573, endPoint y: 398, distance: 14.3
click at [582, 409] on button "Use setting" at bounding box center [586, 408] width 15 height 7
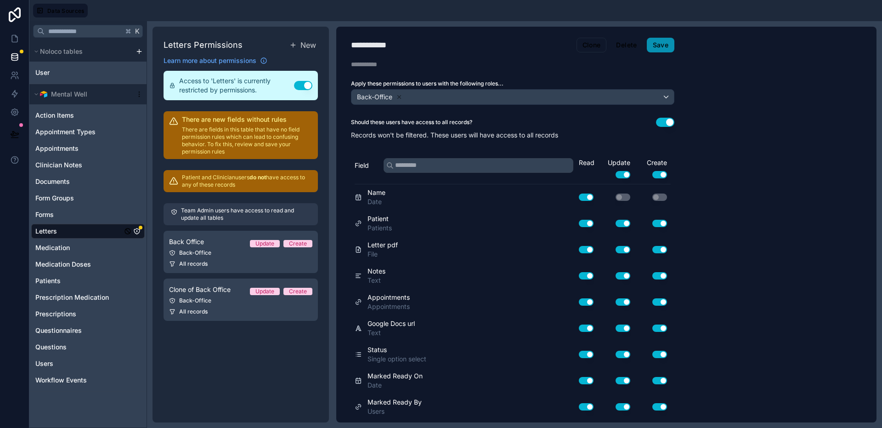
click at [669, 48] on button "Save" at bounding box center [661, 45] width 28 height 15
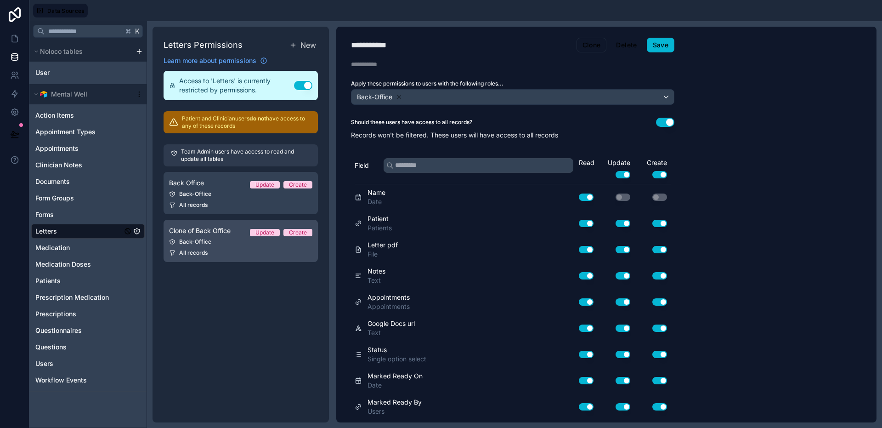
click at [237, 255] on div "All records" at bounding box center [240, 252] width 143 height 7
click at [429, 45] on div "**********" at bounding box center [395, 45] width 88 height 13
click at [429, 44] on div "**********" at bounding box center [395, 45] width 88 height 13
type div "**********"
click at [654, 44] on button "Save" at bounding box center [661, 45] width 28 height 15
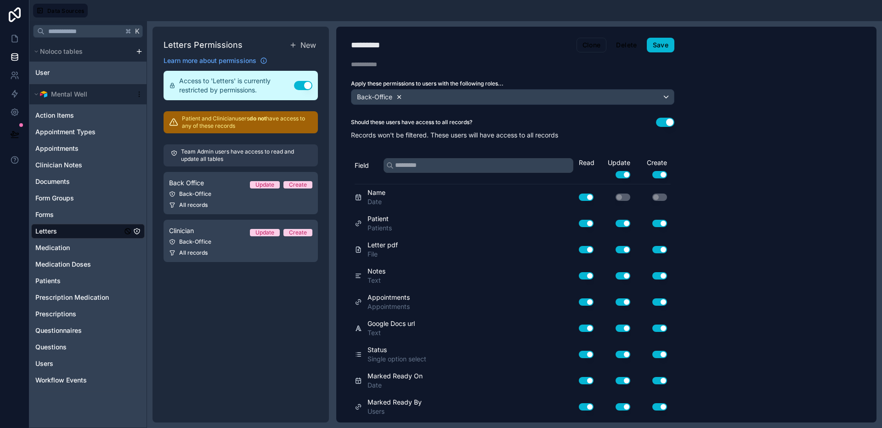
click at [399, 97] on icon at bounding box center [399, 97] width 6 height 6
click at [399, 97] on span "Choose one or more roles" at bounding box center [393, 97] width 76 height 8
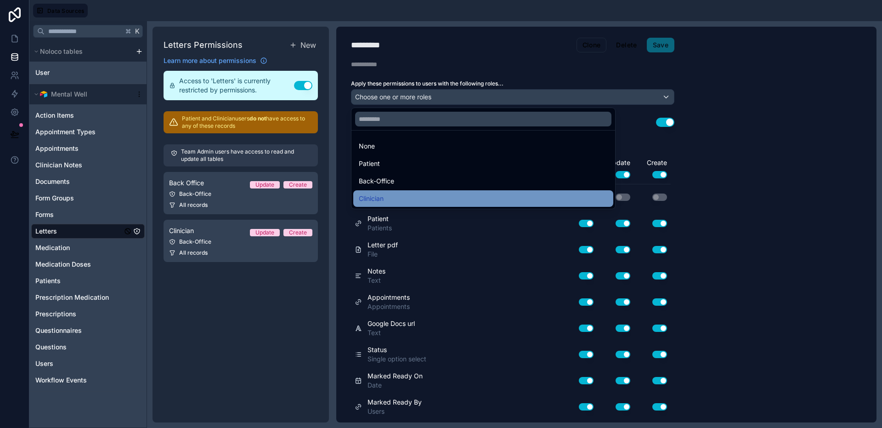
click at [386, 194] on div "Clinician" at bounding box center [483, 198] width 249 height 11
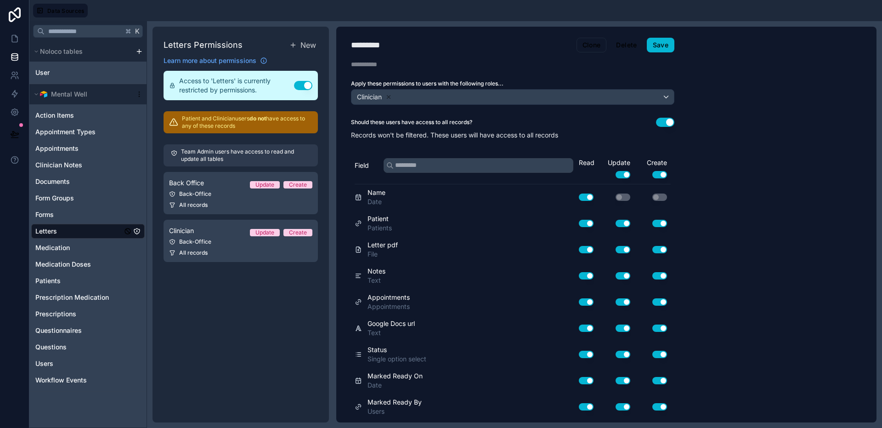
click at [661, 124] on button "Use setting" at bounding box center [665, 122] width 18 height 9
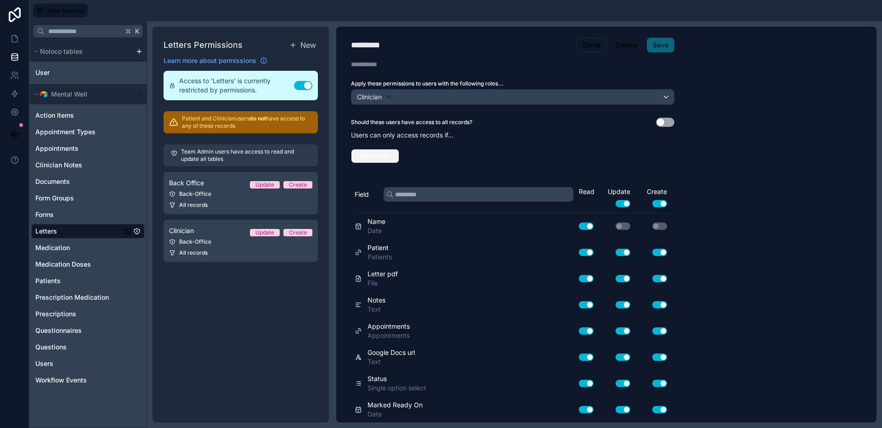
click at [398, 152] on button "New rule" at bounding box center [375, 156] width 48 height 15
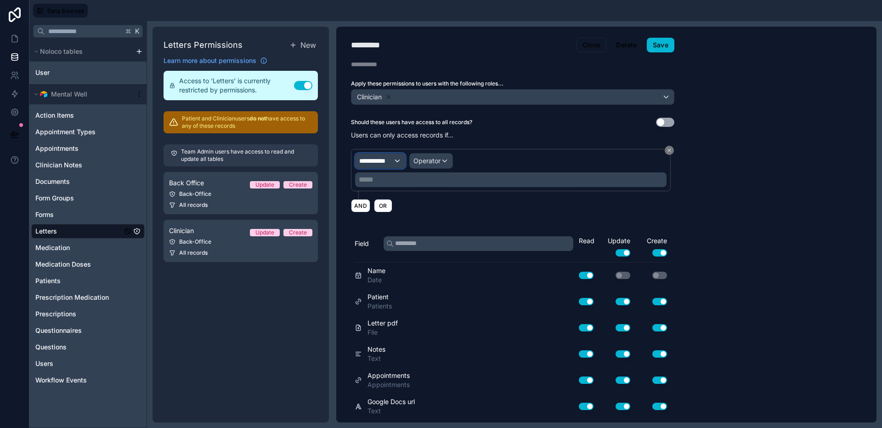
click at [394, 161] on div "**********" at bounding box center [381, 160] width 50 height 15
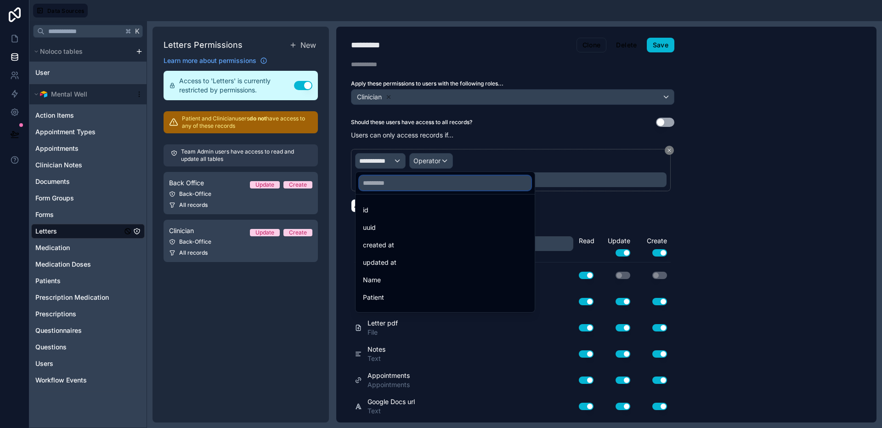
click at [429, 186] on input "text" at bounding box center [445, 183] width 172 height 15
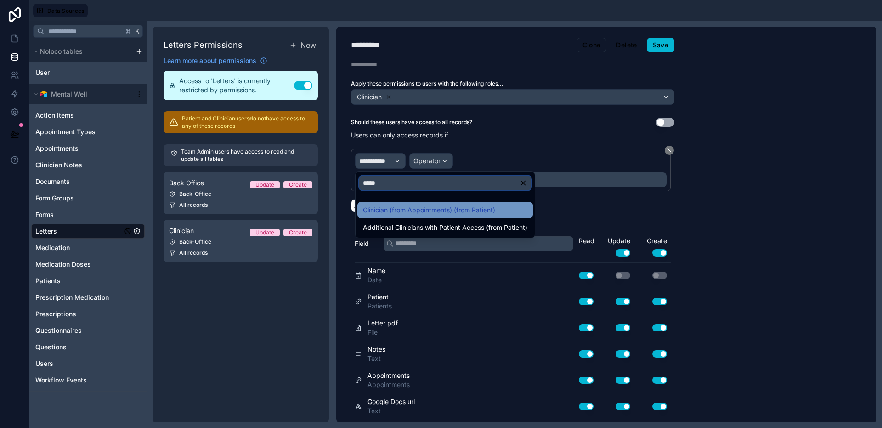
type input "*****"
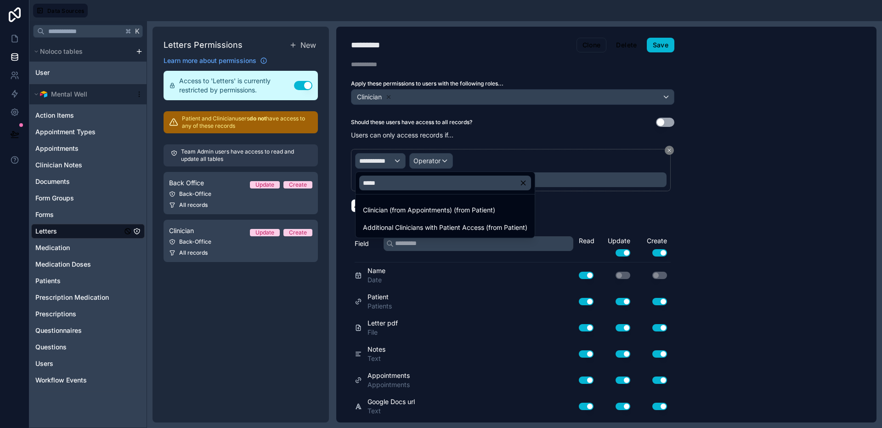
click at [451, 205] on span "Clinician (from Appointments) (from Patient)" at bounding box center [429, 210] width 132 height 11
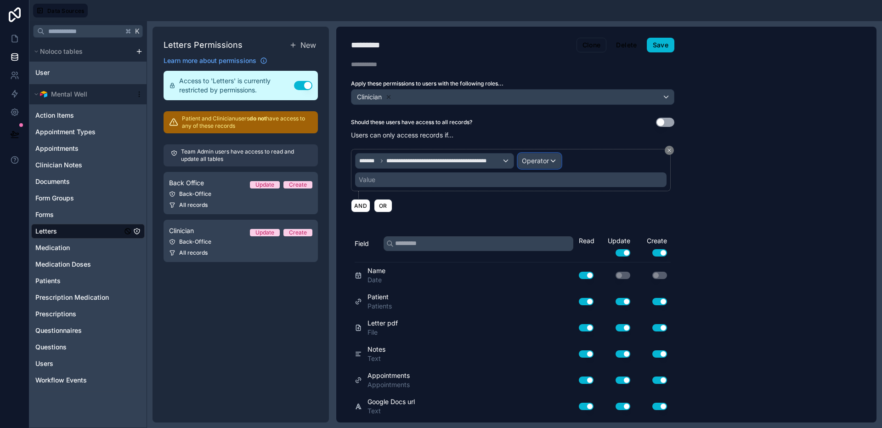
click at [534, 164] on span "Operator" at bounding box center [535, 161] width 27 height 8
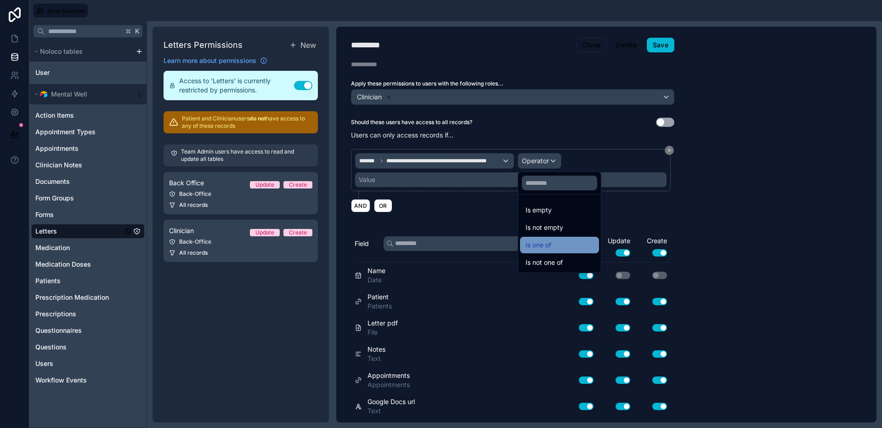
click at [566, 242] on div "Is one of" at bounding box center [560, 244] width 68 height 11
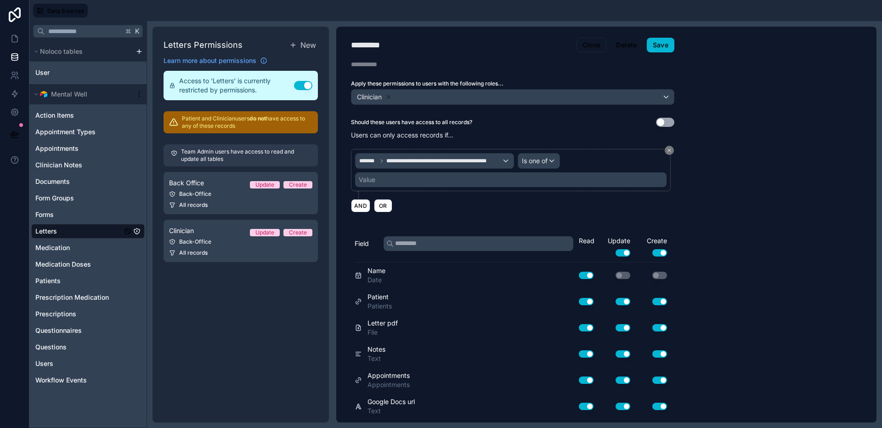
click at [405, 185] on div "Value" at bounding box center [511, 179] width 312 height 15
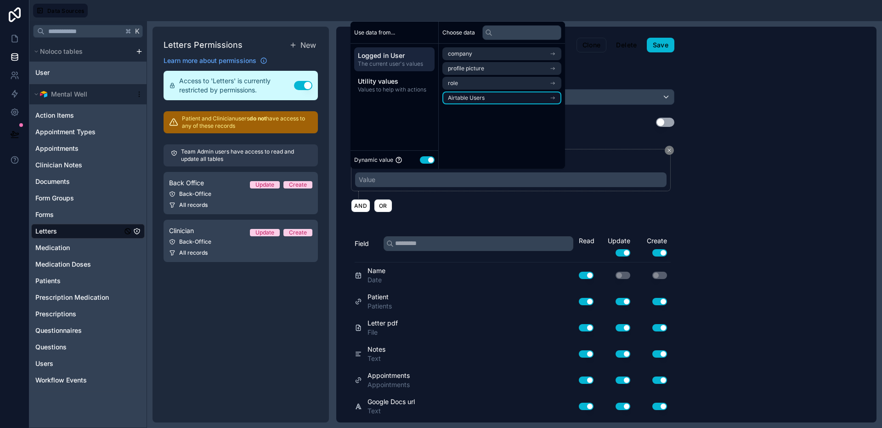
click at [482, 97] on span "Airtable Users" at bounding box center [466, 97] width 37 height 7
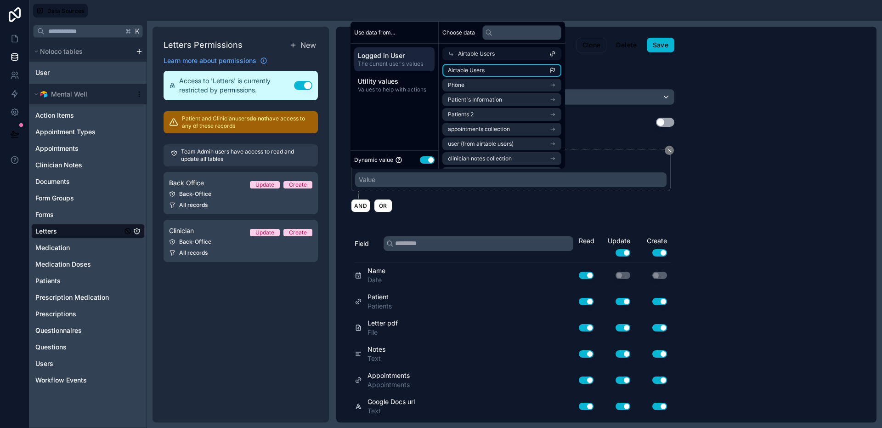
click at [494, 70] on li "Airtable Users" at bounding box center [502, 70] width 119 height 13
click at [383, 208] on span "OR" at bounding box center [383, 205] width 12 height 7
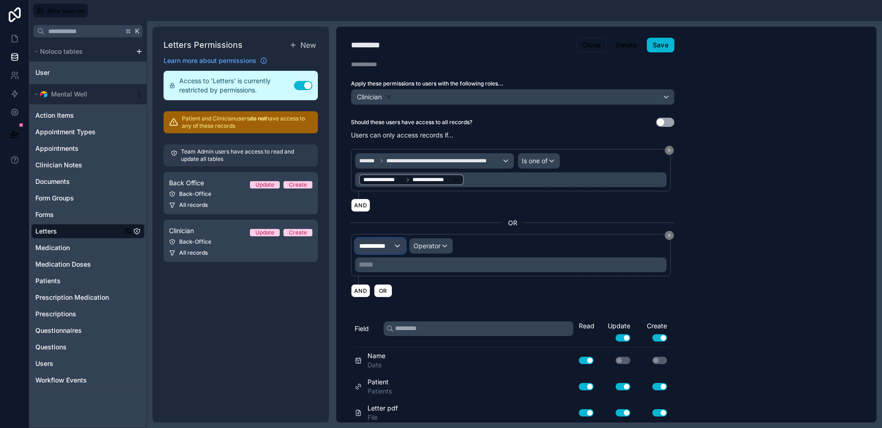
click at [386, 244] on span "**********" at bounding box center [376, 245] width 34 height 9
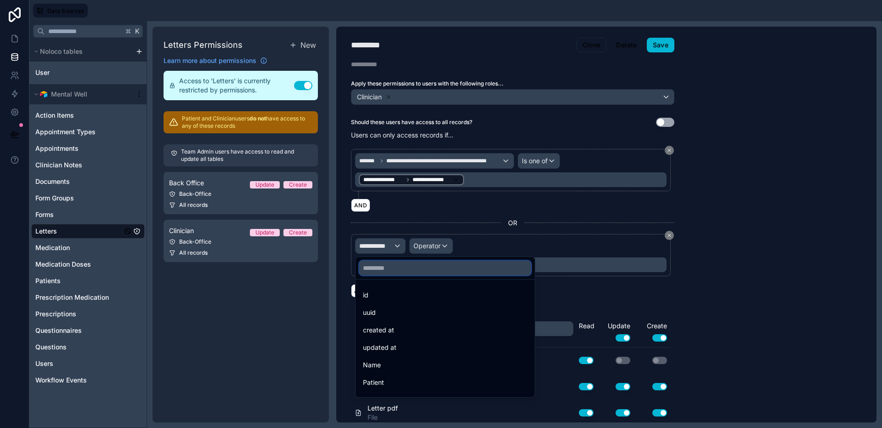
click at [399, 266] on input "text" at bounding box center [445, 268] width 172 height 15
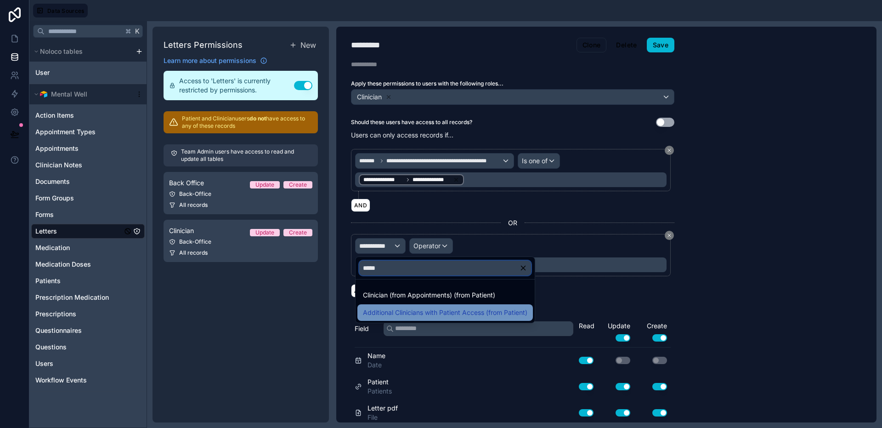
type input "*****"
click at [435, 313] on span "Additional Clinicians with Patient Access (from Patient)" at bounding box center [445, 312] width 165 height 11
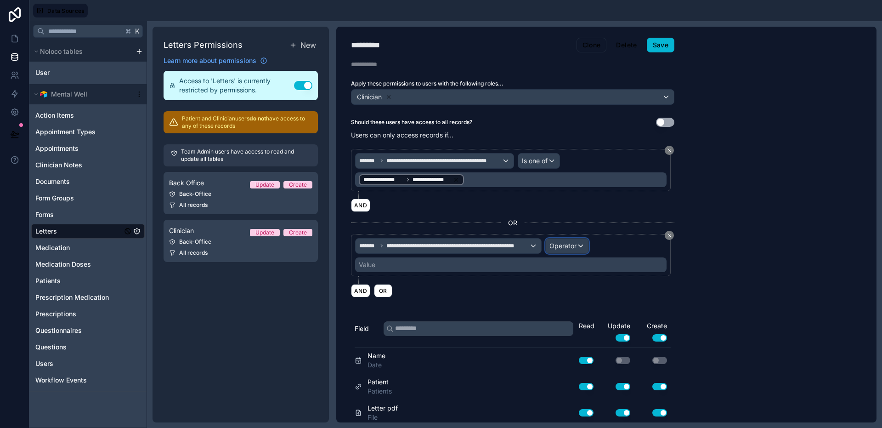
click at [557, 249] on span "Operator" at bounding box center [563, 246] width 27 height 8
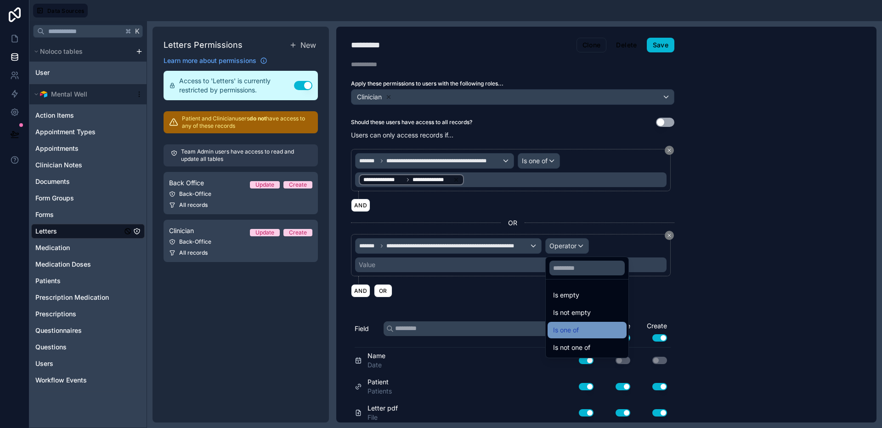
click at [580, 325] on div "Is one of" at bounding box center [587, 329] width 68 height 11
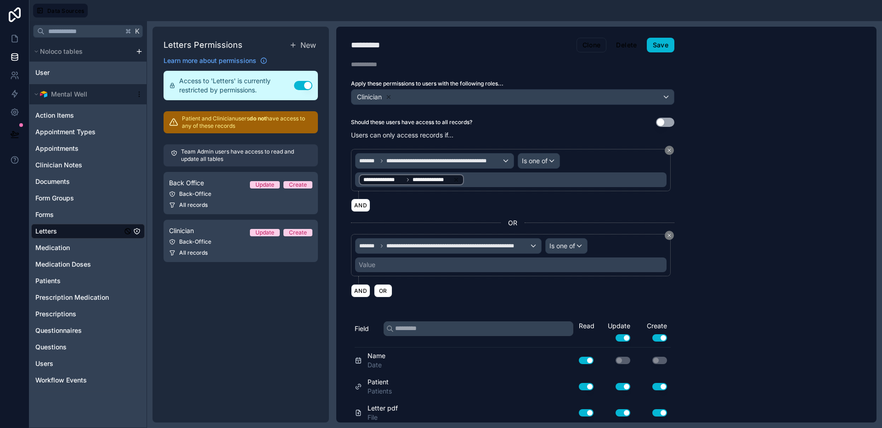
click at [461, 264] on div "Value" at bounding box center [511, 264] width 312 height 15
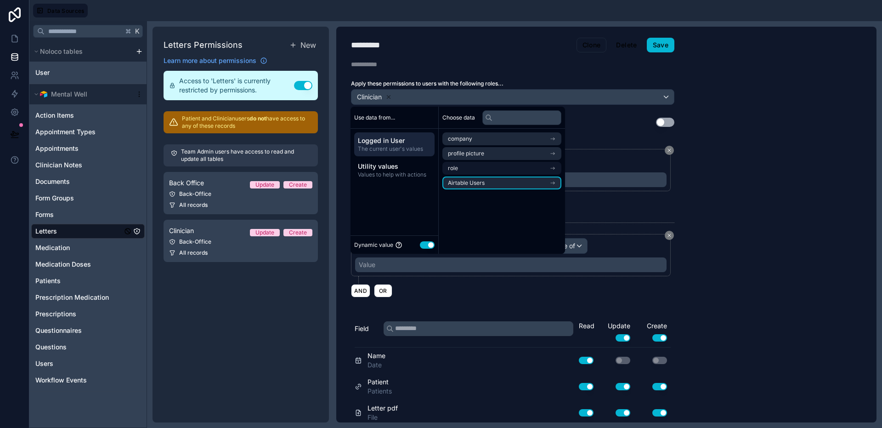
click at [473, 187] on li "Airtable Users" at bounding box center [502, 182] width 119 height 13
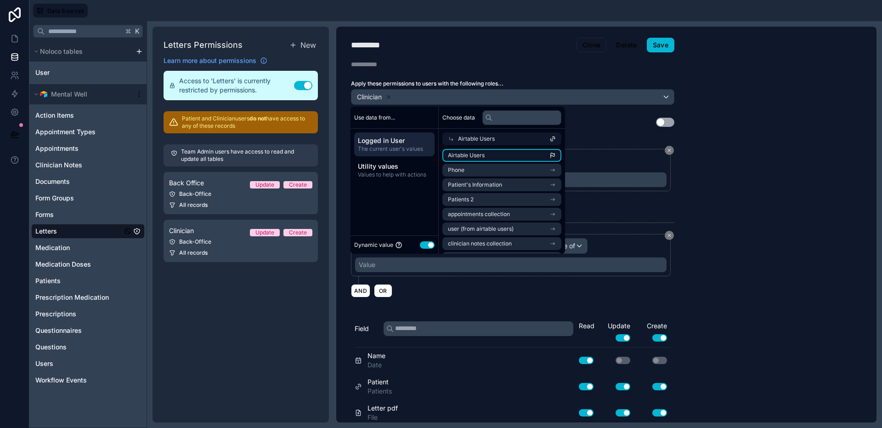
click at [487, 159] on li "Airtable Users" at bounding box center [502, 155] width 119 height 13
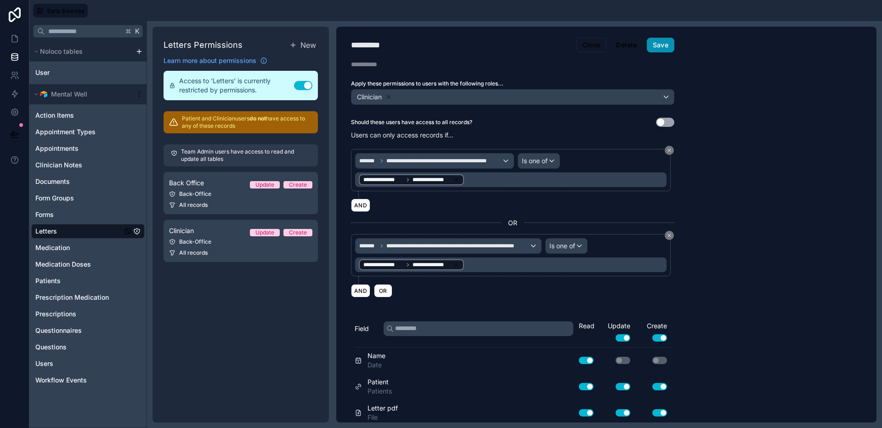
click at [671, 45] on button "Save" at bounding box center [661, 45] width 28 height 15
click at [10, 40] on icon at bounding box center [14, 38] width 9 height 9
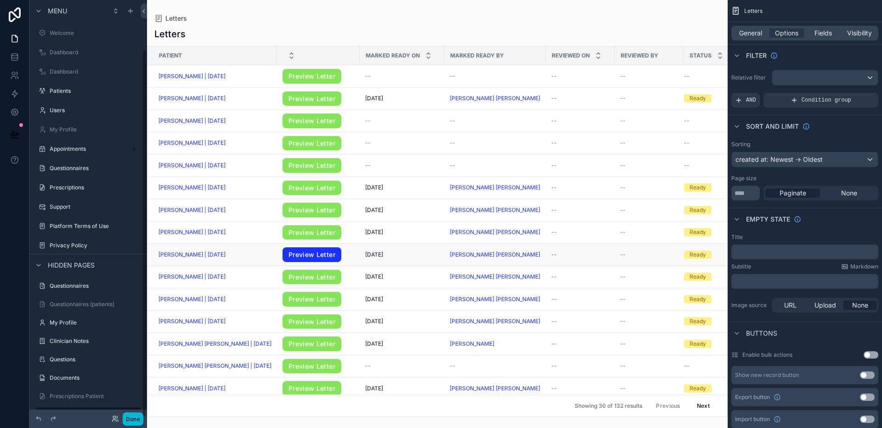
scroll to position [56, 0]
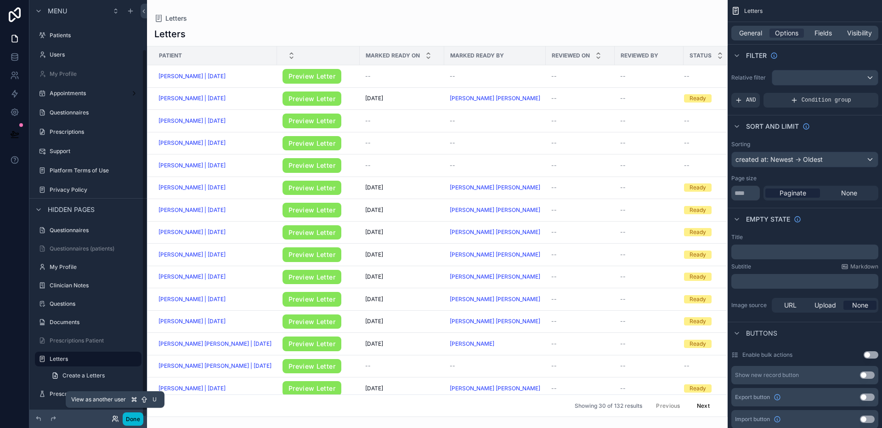
click at [114, 419] on icon at bounding box center [115, 418] width 7 height 7
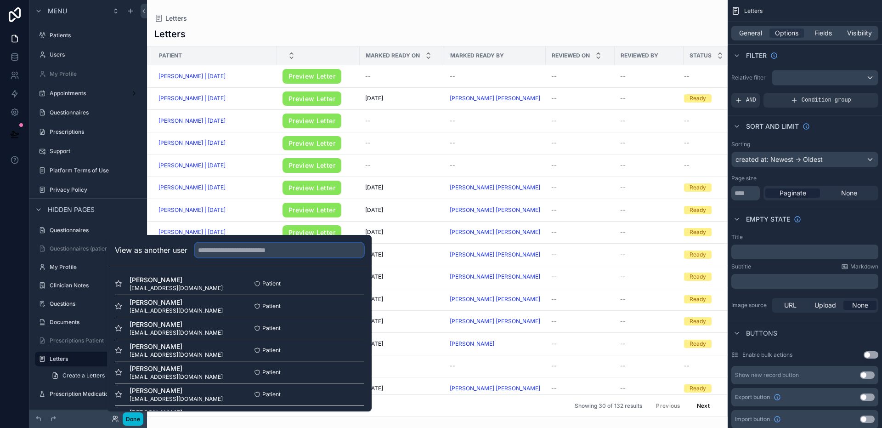
click at [239, 250] on input "text" at bounding box center [279, 250] width 169 height 15
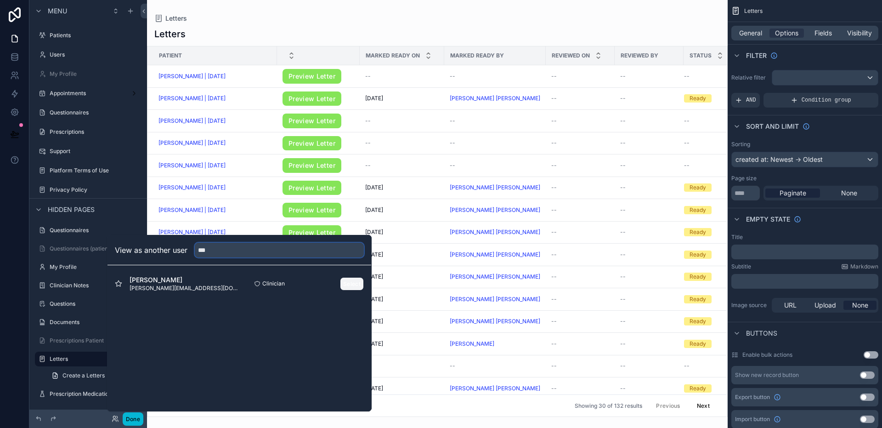
type input "***"
click at [352, 282] on button "Select" at bounding box center [352, 283] width 24 height 13
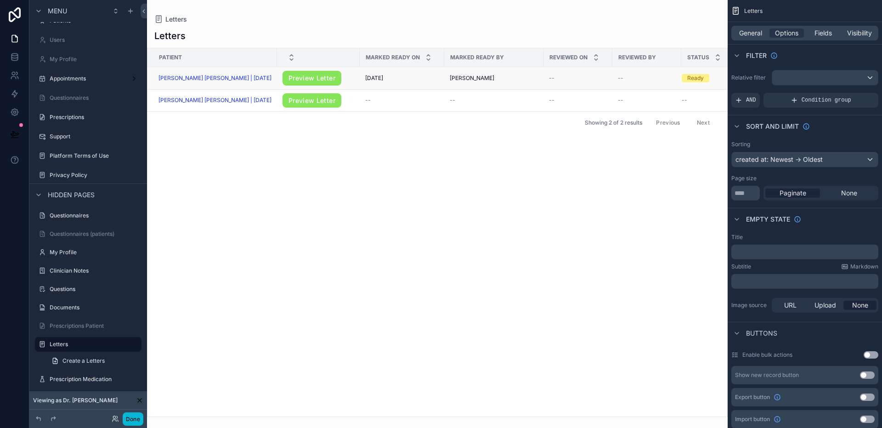
scroll to position [0, 21]
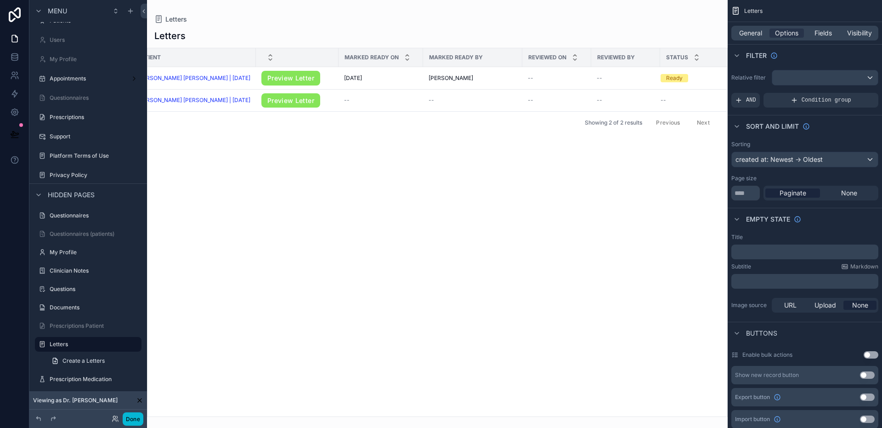
click at [115, 424] on div "Done" at bounding box center [125, 418] width 37 height 13
click at [116, 419] on icon at bounding box center [115, 418] width 7 height 7
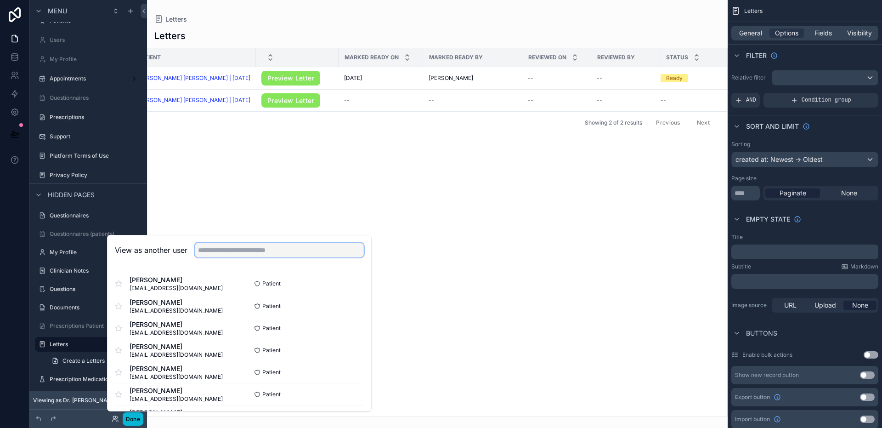
click at [252, 245] on input "text" at bounding box center [279, 250] width 169 height 15
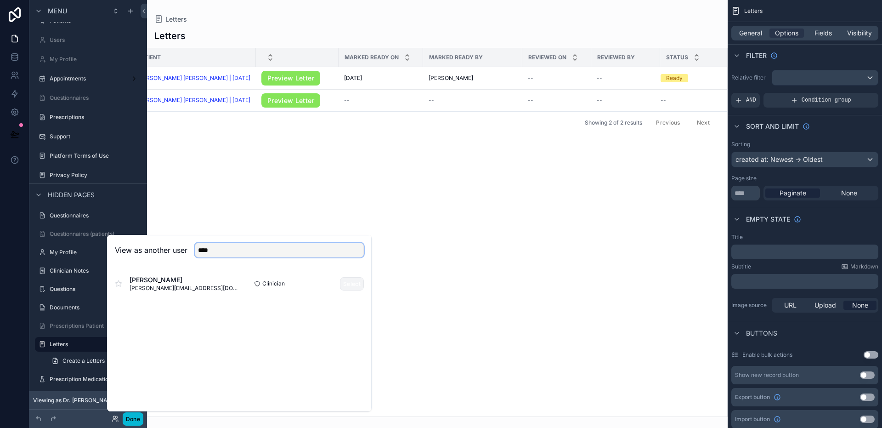
type input "****"
click at [359, 284] on button "Select" at bounding box center [352, 283] width 24 height 13
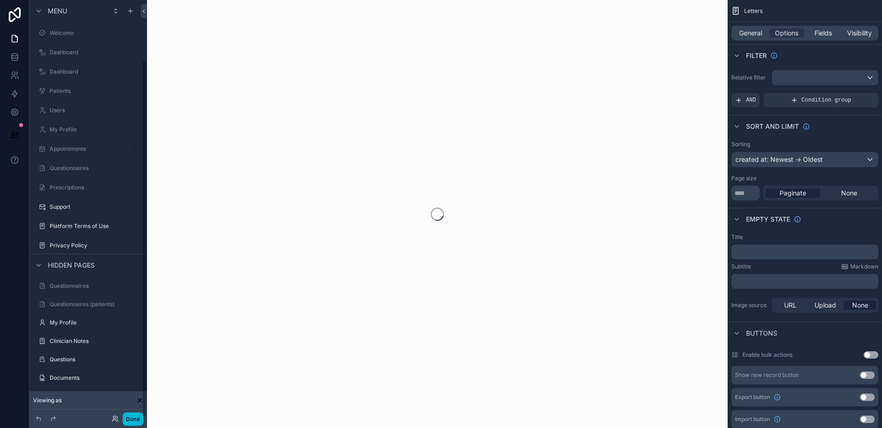
scroll to position [70, 0]
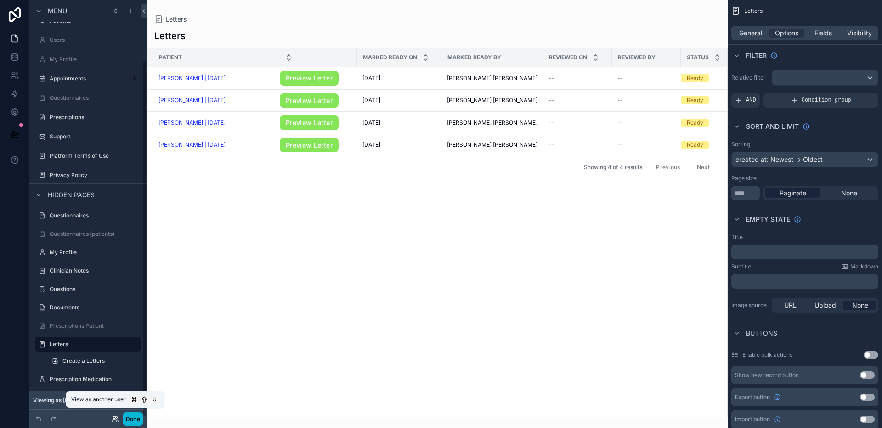
click at [114, 418] on icon at bounding box center [115, 418] width 7 height 7
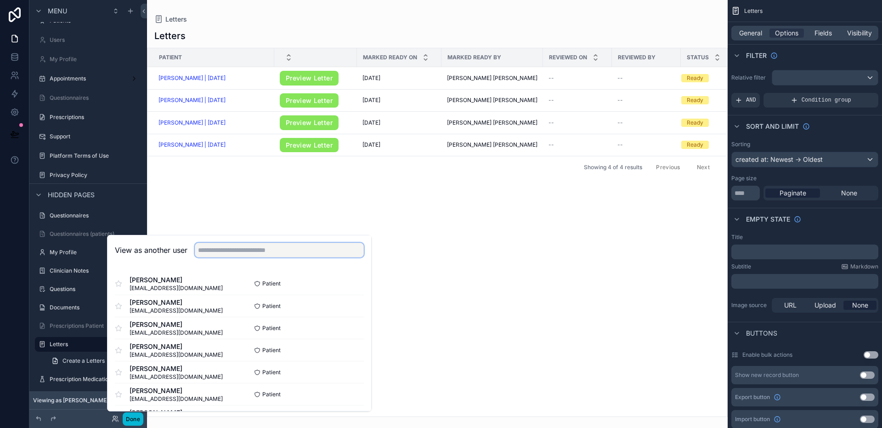
click at [231, 251] on input "text" at bounding box center [279, 250] width 169 height 15
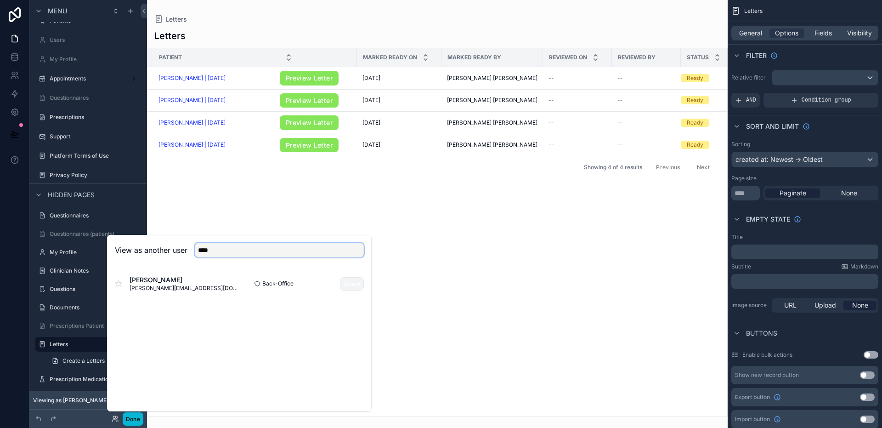
type input "****"
click at [346, 286] on button "Select" at bounding box center [352, 283] width 24 height 13
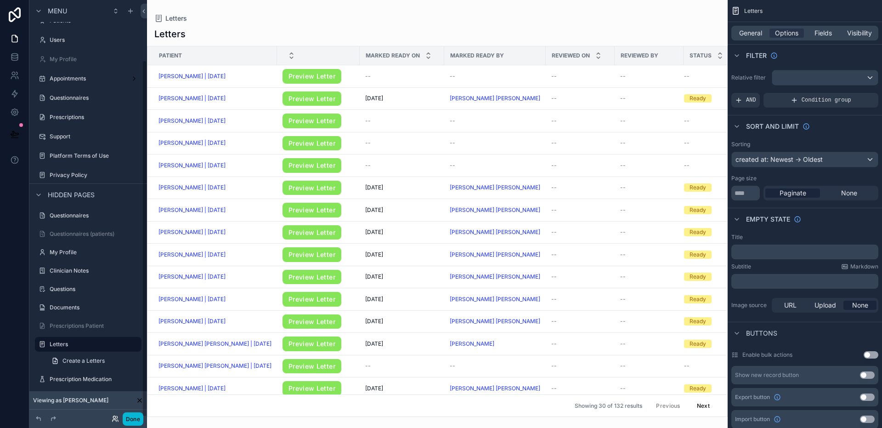
click at [115, 415] on icon at bounding box center [115, 418] width 7 height 7
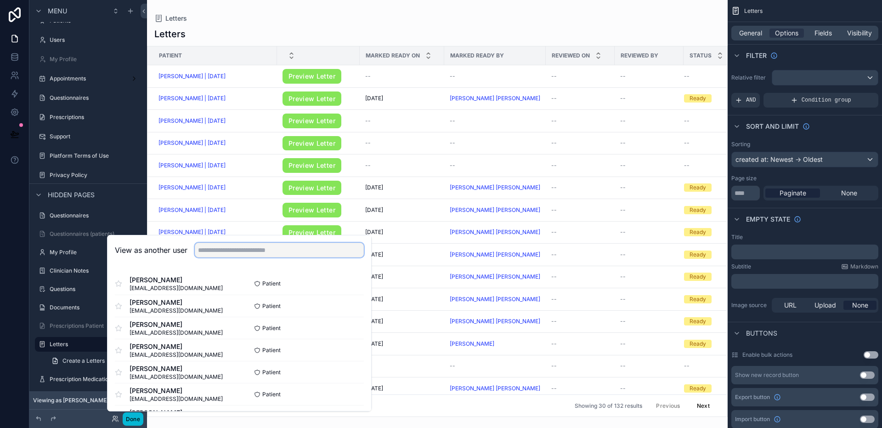
click at [253, 252] on input "text" at bounding box center [279, 250] width 169 height 15
type input "******"
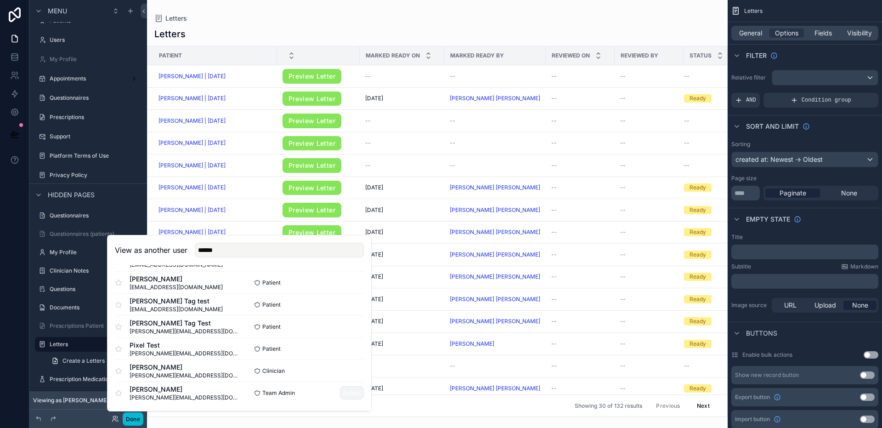
click at [341, 394] on button "Select" at bounding box center [352, 392] width 24 height 13
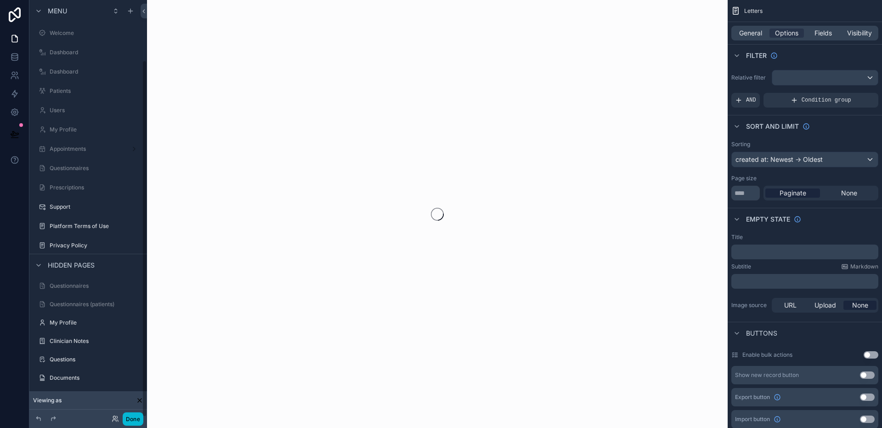
scroll to position [70, 0]
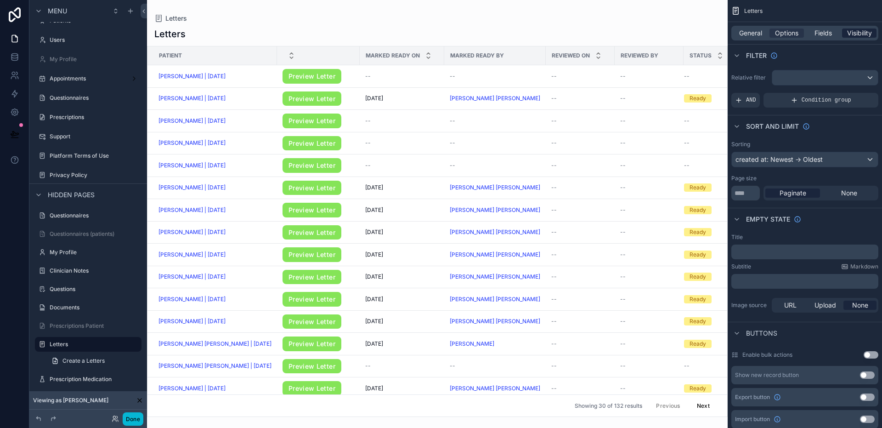
click at [858, 36] on span "Visibility" at bounding box center [859, 32] width 25 height 9
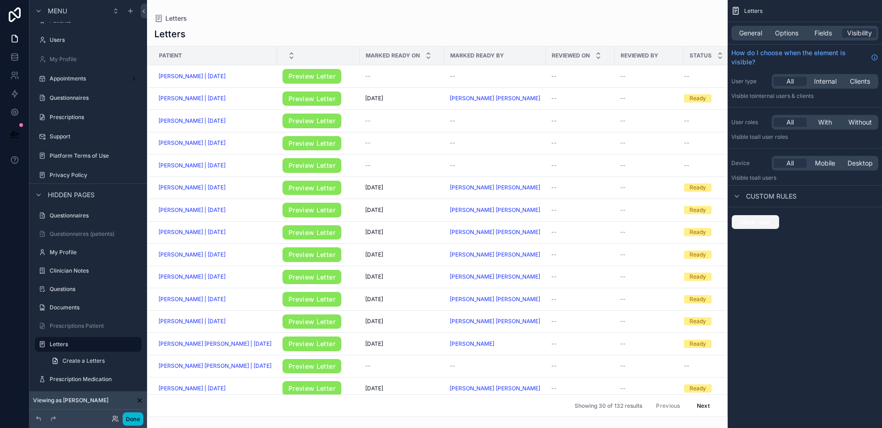
click at [752, 223] on span "New rule" at bounding box center [756, 222] width 36 height 8
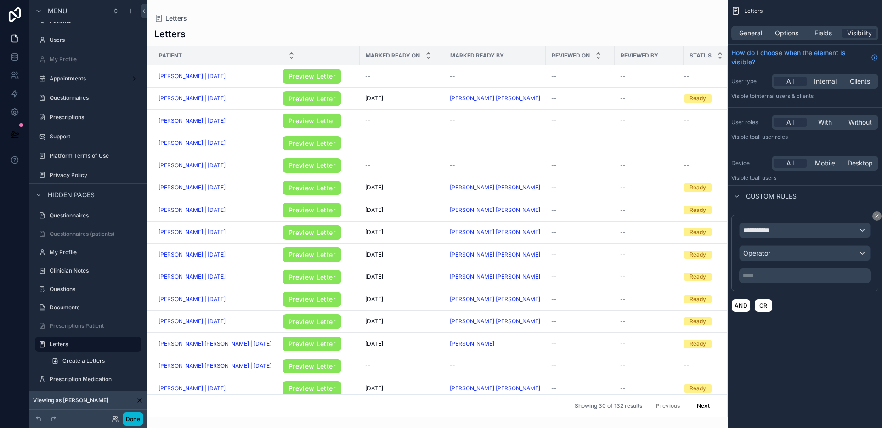
click at [878, 216] on icon "scrollable content" at bounding box center [878, 216] width 6 height 6
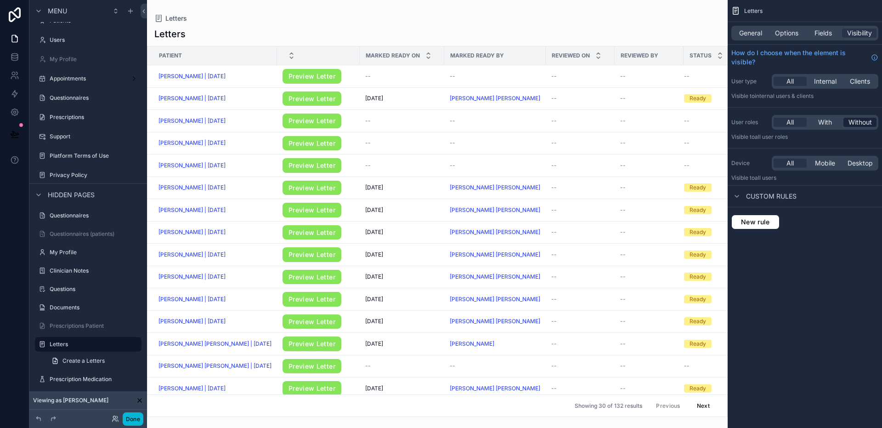
click at [857, 123] on span "Without" at bounding box center [860, 122] width 23 height 9
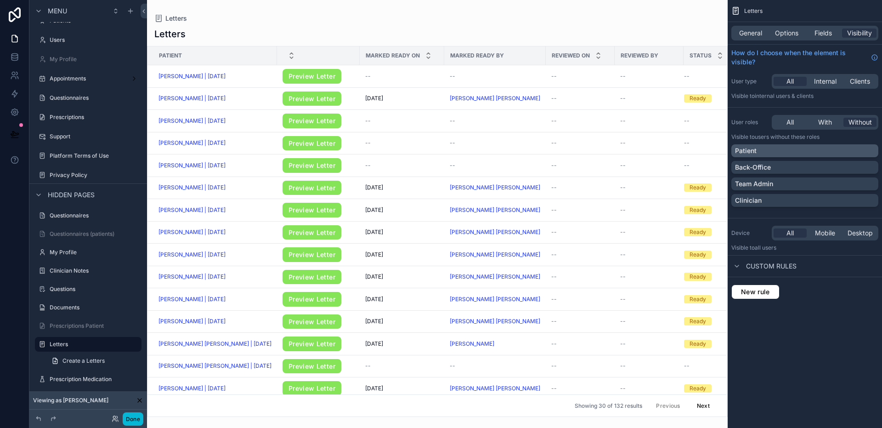
click at [792, 149] on div "Patient" at bounding box center [805, 150] width 140 height 9
click at [135, 420] on button "Done" at bounding box center [133, 418] width 21 height 13
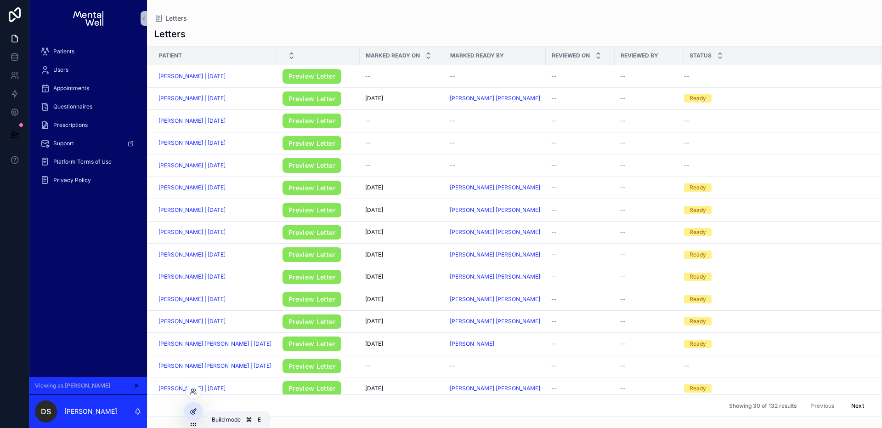
click at [195, 413] on icon at bounding box center [193, 412] width 4 height 4
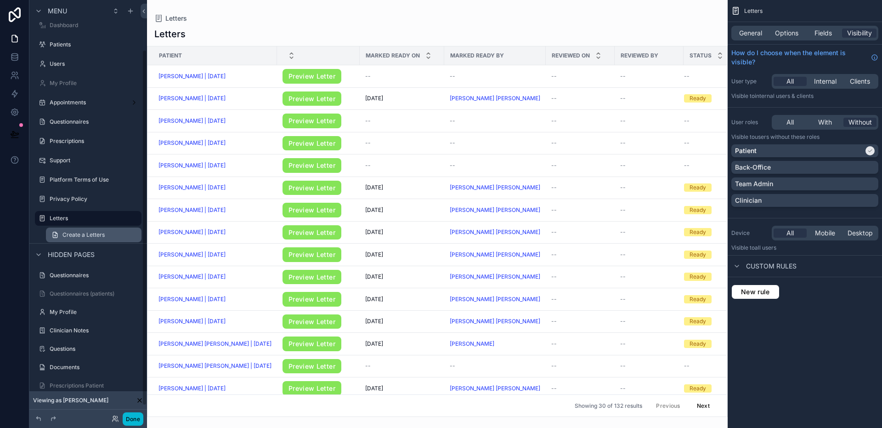
scroll to position [71, 0]
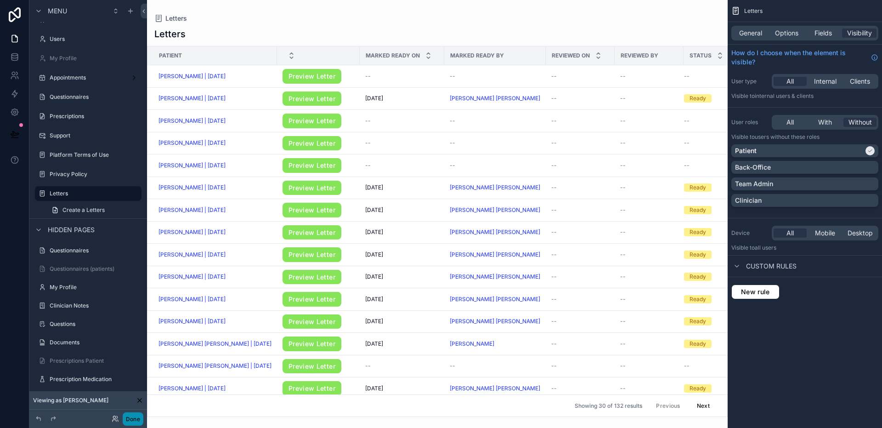
click at [136, 414] on button "Done" at bounding box center [133, 418] width 21 height 13
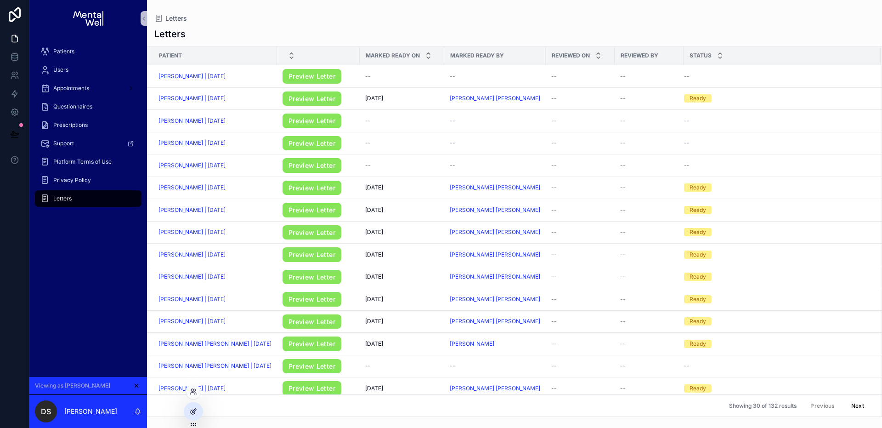
click at [192, 415] on div at bounding box center [193, 411] width 18 height 17
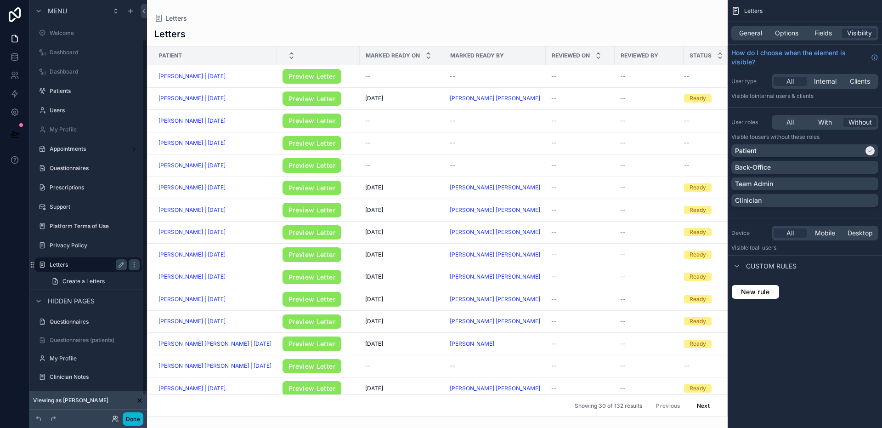
scroll to position [46, 0]
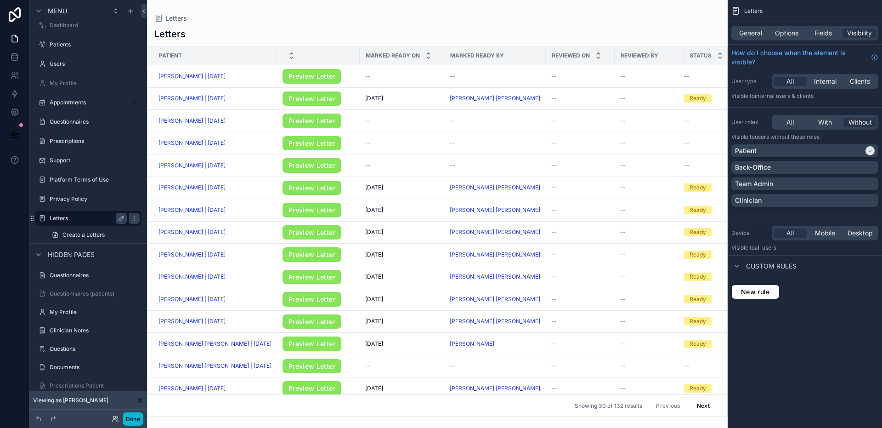
click at [68, 218] on label "Letters" at bounding box center [87, 218] width 74 height 7
click at [39, 218] on icon "scrollable content" at bounding box center [42, 218] width 7 height 7
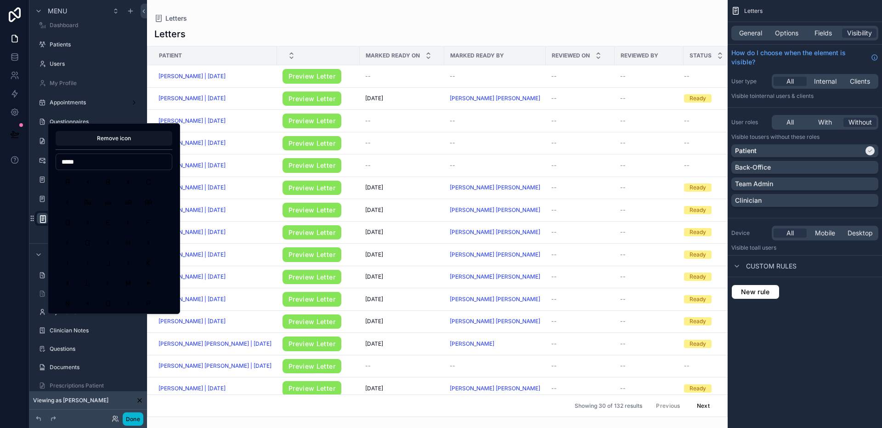
type input "******"
type input "*****"
click at [66, 182] on button "Mail" at bounding box center [67, 182] width 17 height 17
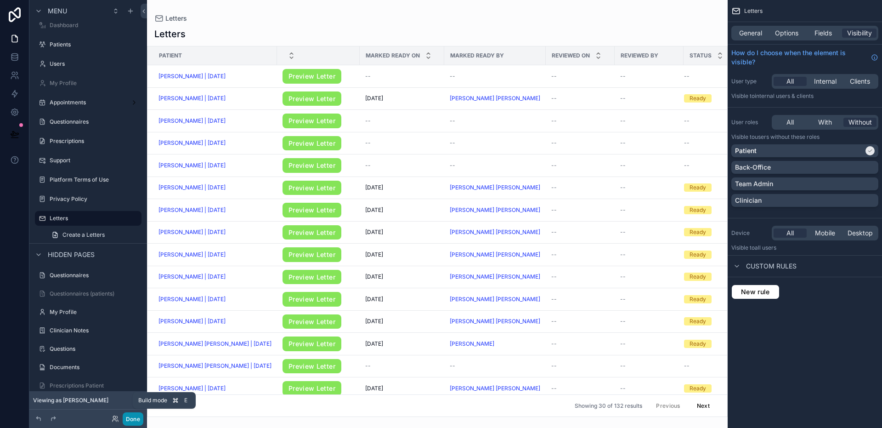
click at [136, 416] on button "Done" at bounding box center [133, 418] width 21 height 13
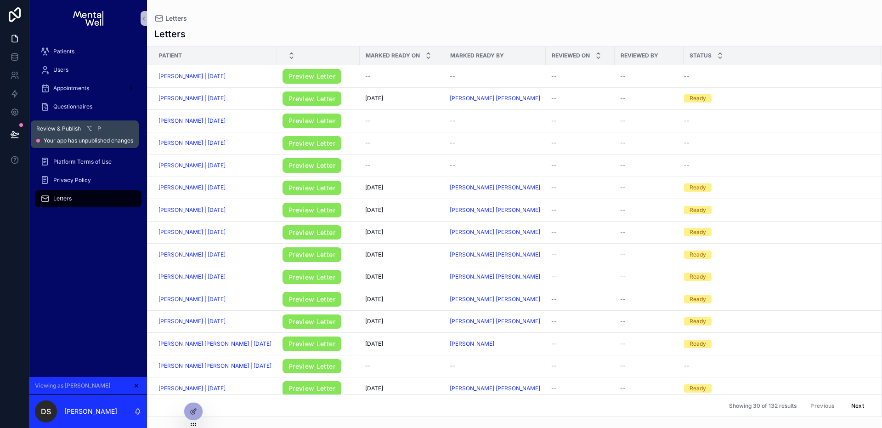
click at [17, 131] on icon at bounding box center [14, 134] width 9 height 9
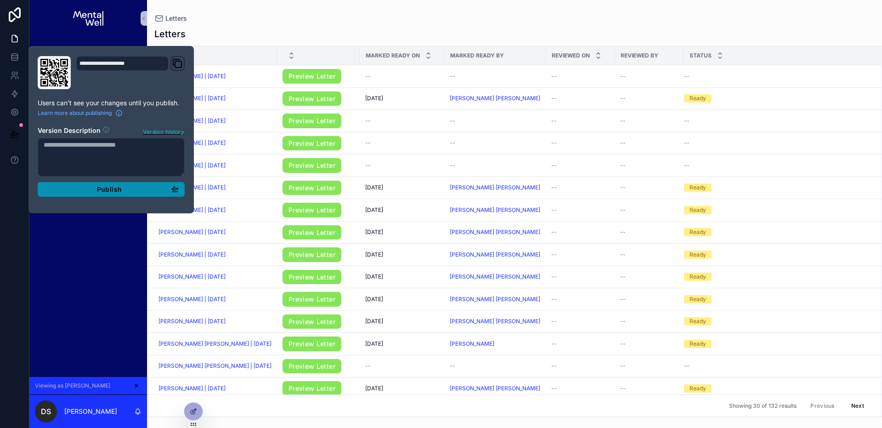
click at [121, 188] on span "Publish" at bounding box center [109, 189] width 25 height 8
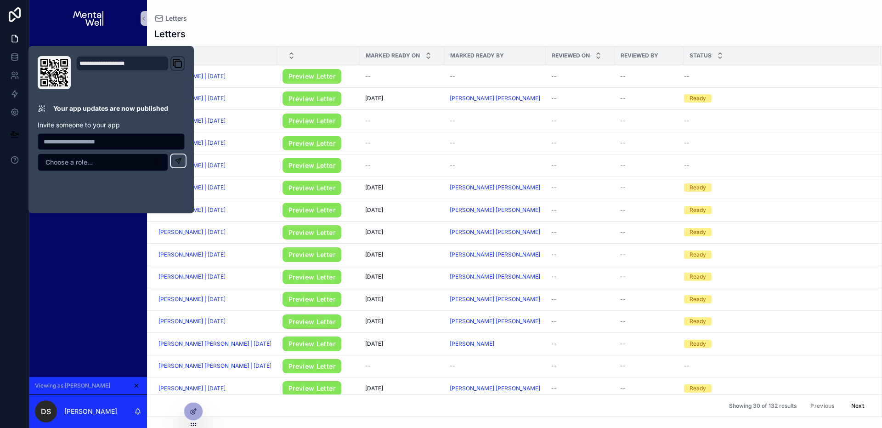
click at [81, 327] on div "Patients Users Appointments Questionnaires Prescriptions Support Platform Terms…" at bounding box center [88, 207] width 118 height 340
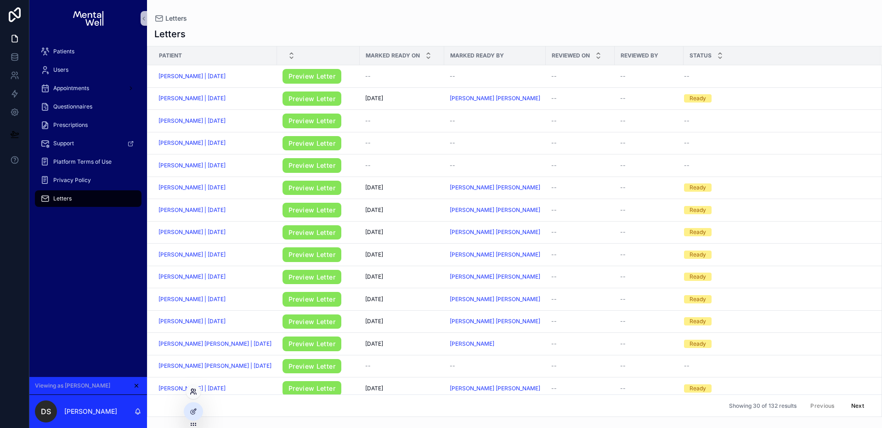
click at [190, 391] on icon at bounding box center [193, 391] width 7 height 7
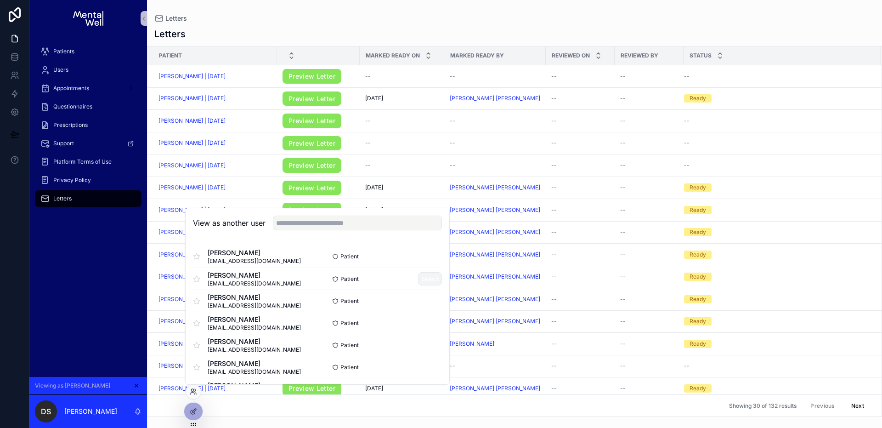
click at [422, 283] on button "Select" at bounding box center [430, 278] width 24 height 13
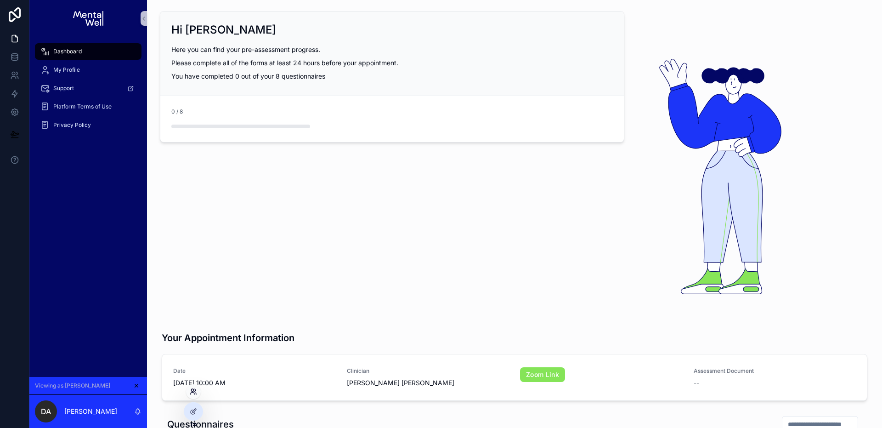
click at [192, 395] on icon at bounding box center [193, 391] width 7 height 7
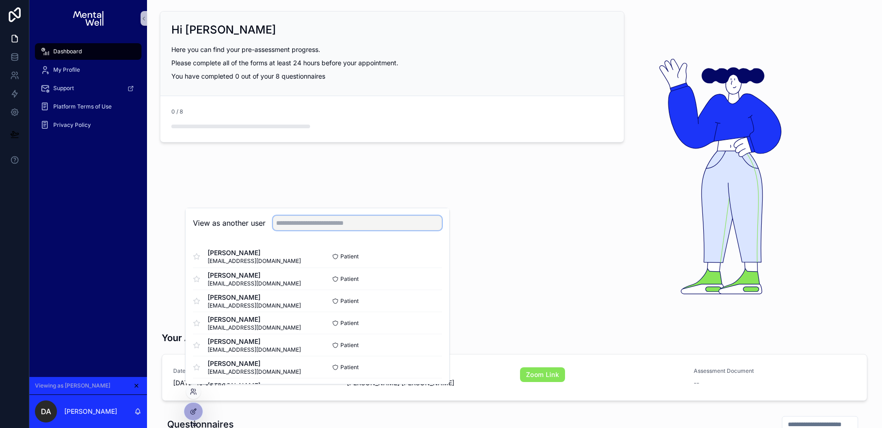
click at [385, 224] on input "text" at bounding box center [357, 223] width 169 height 15
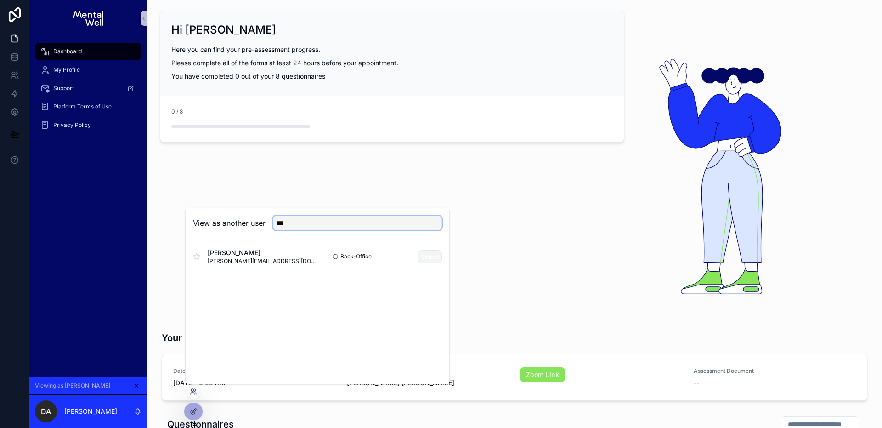
type input "***"
click at [429, 256] on button "Select" at bounding box center [430, 256] width 24 height 13
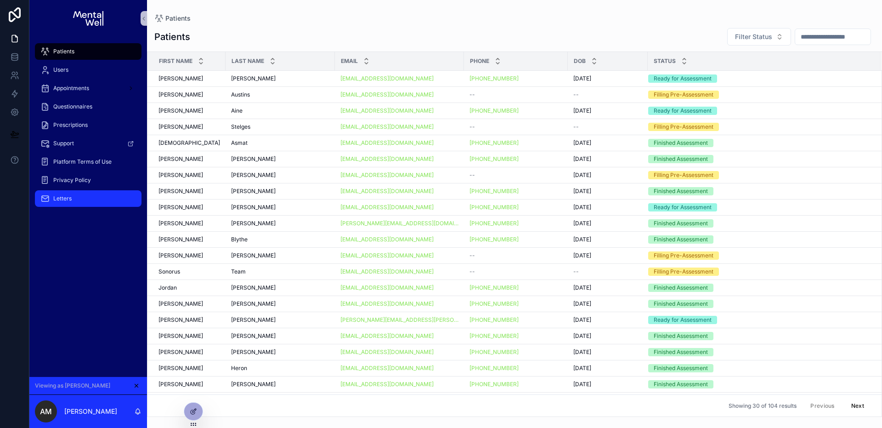
click at [70, 199] on span "Letters" at bounding box center [62, 198] width 18 height 7
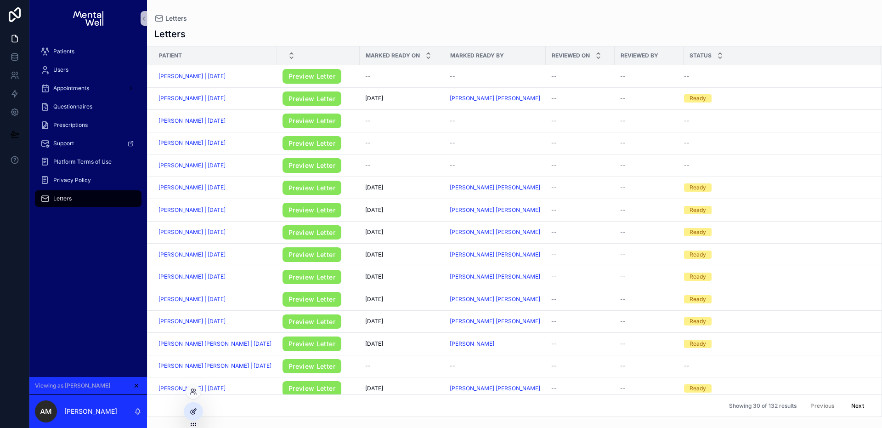
click at [196, 411] on icon at bounding box center [193, 411] width 7 height 7
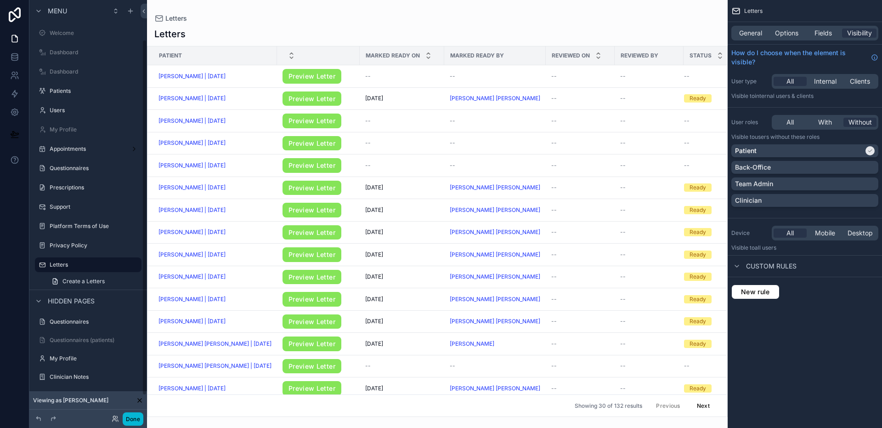
scroll to position [46, 0]
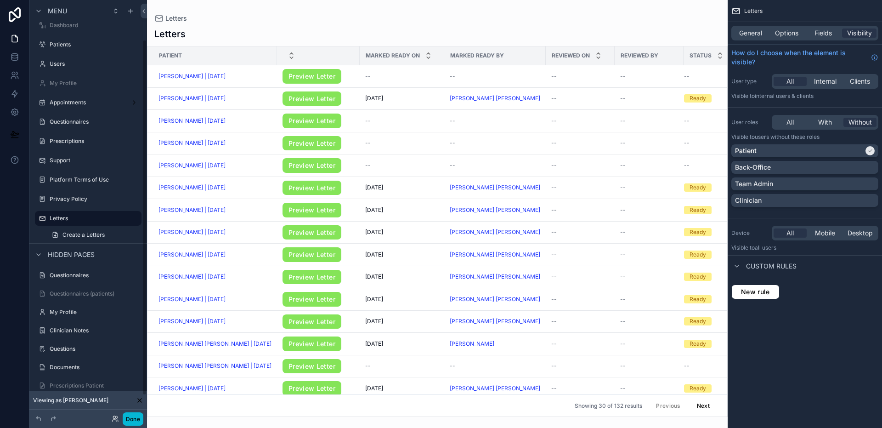
click at [479, 30] on div "scrollable content" at bounding box center [437, 214] width 581 height 428
click at [793, 32] on span "Options" at bounding box center [786, 32] width 23 height 9
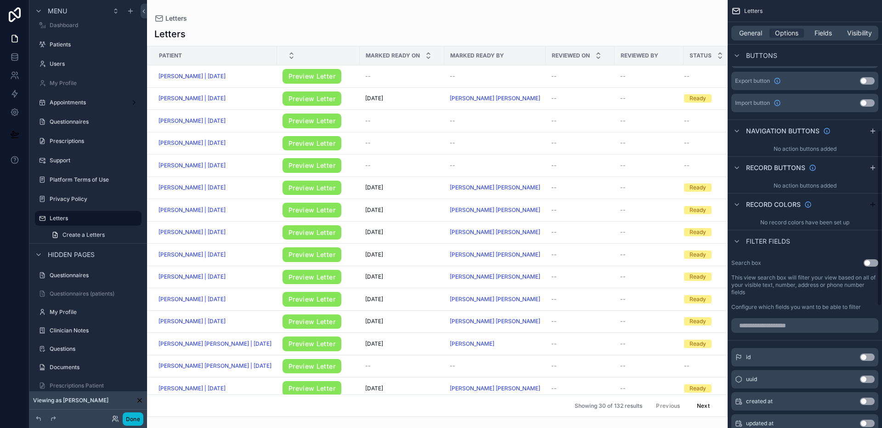
scroll to position [310, 0]
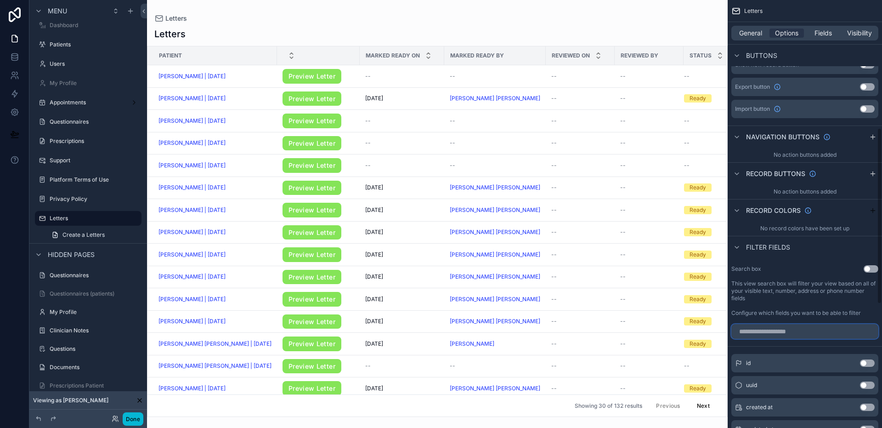
click at [789, 330] on input "scrollable content" at bounding box center [805, 331] width 147 height 15
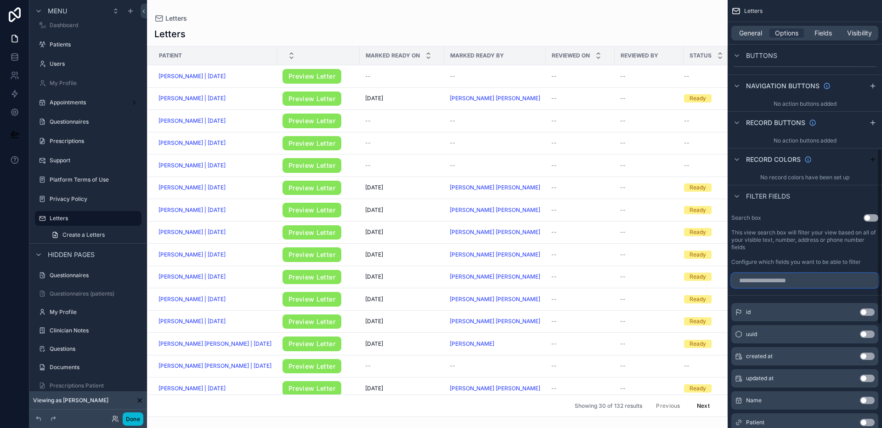
scroll to position [473, 0]
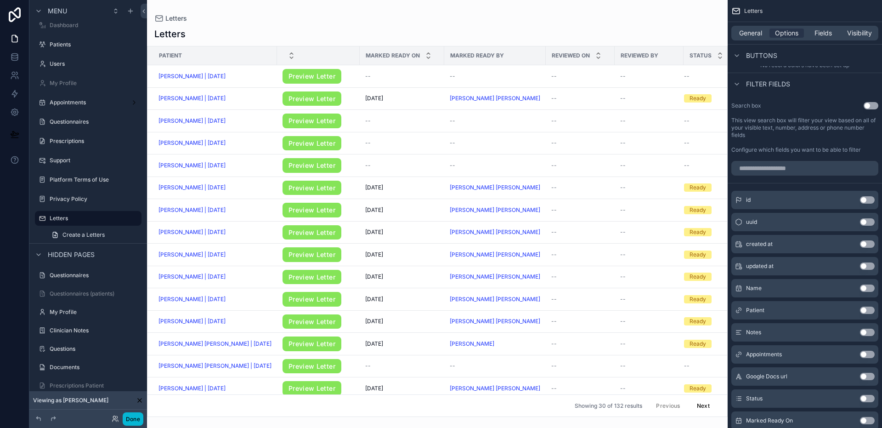
click at [865, 311] on button "Use setting" at bounding box center [867, 310] width 15 height 7
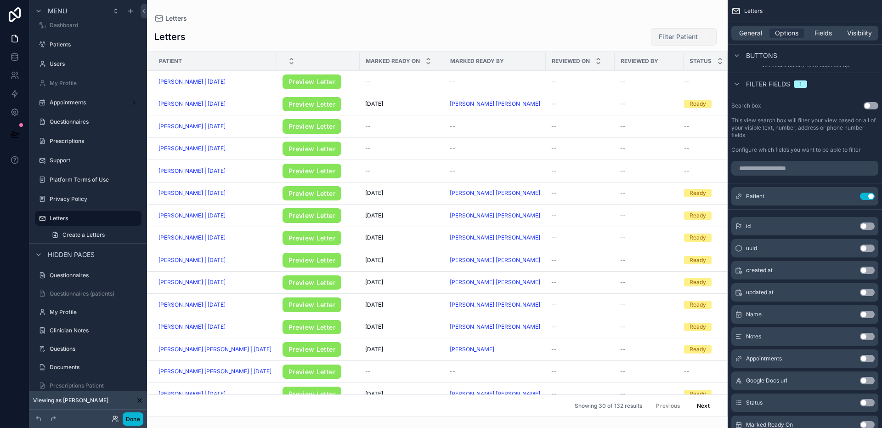
click at [670, 39] on span "Filter Patient" at bounding box center [678, 36] width 39 height 9
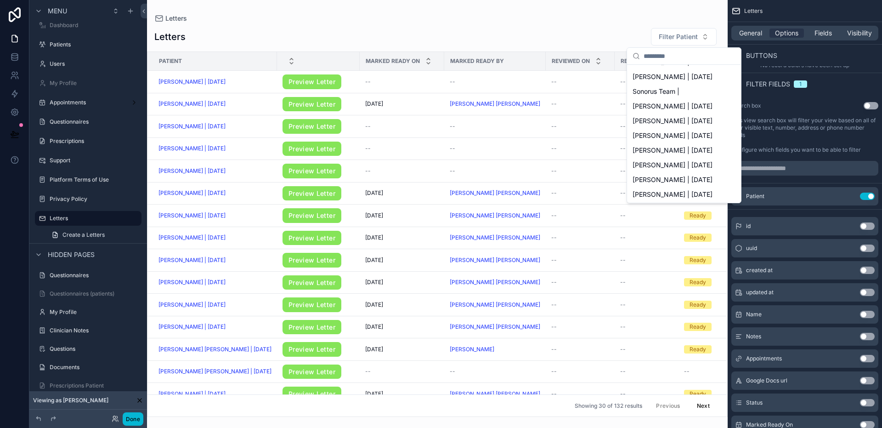
scroll to position [0, 0]
click at [847, 194] on icon "scrollable content" at bounding box center [849, 196] width 7 height 7
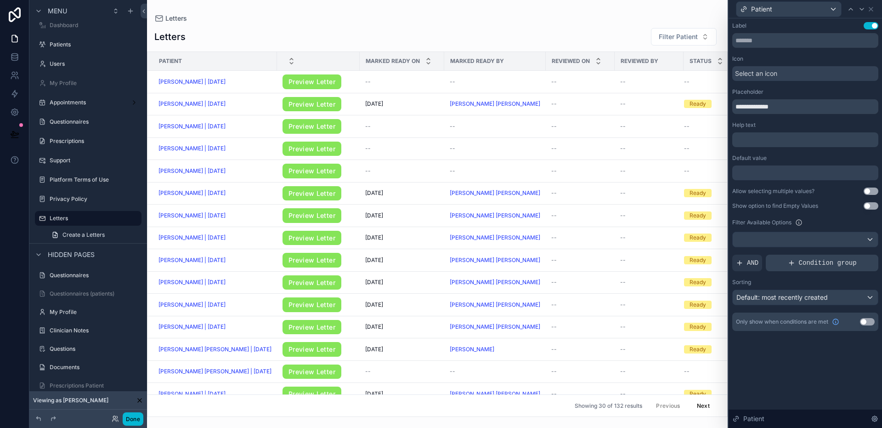
click at [798, 264] on div "Condition group" at bounding box center [822, 263] width 113 height 17
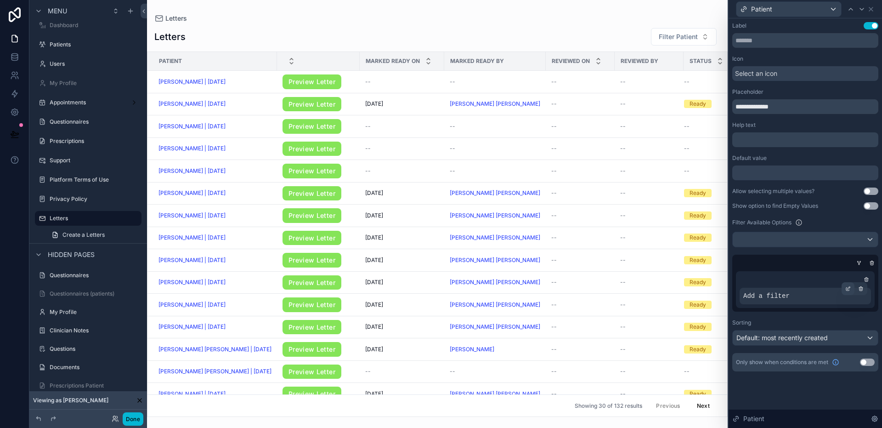
click at [847, 286] on icon at bounding box center [849, 289] width 6 height 6
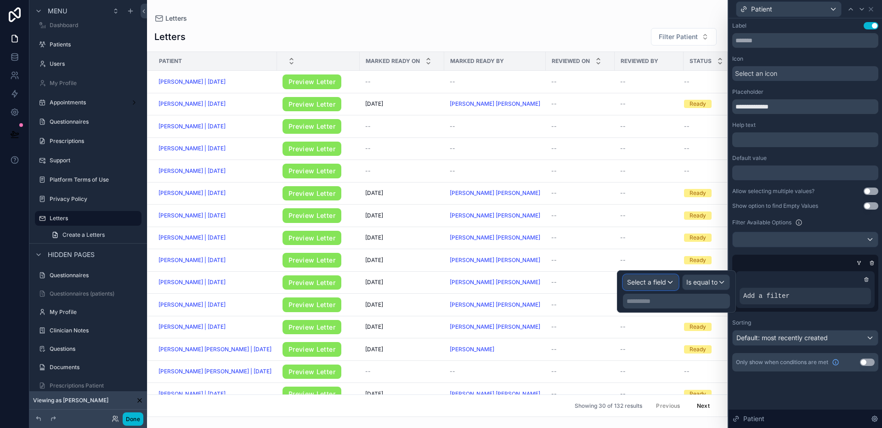
click at [662, 278] on span "Select a field" at bounding box center [646, 282] width 39 height 8
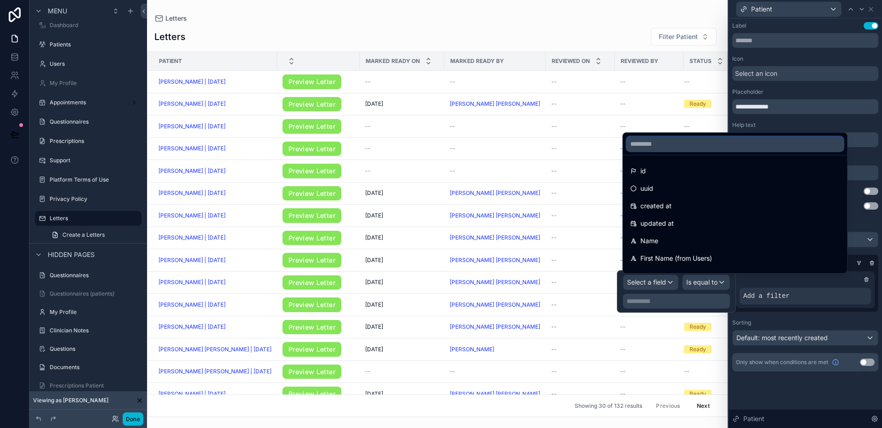
click at [666, 143] on input "text" at bounding box center [735, 143] width 217 height 15
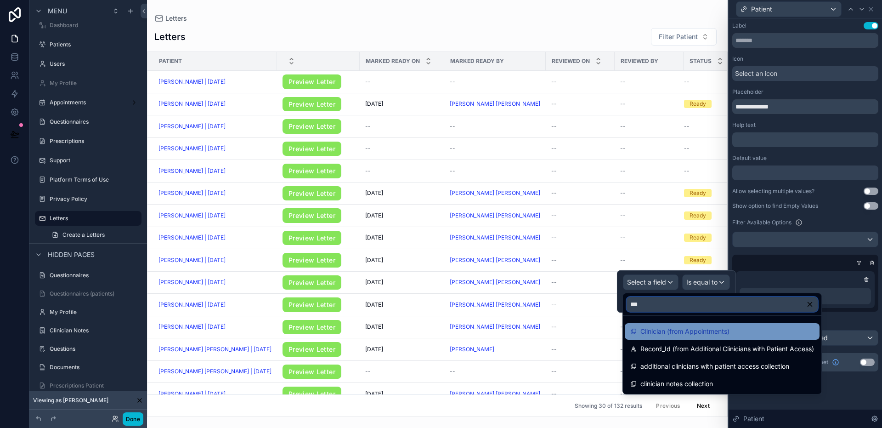
type input "***"
click at [699, 330] on span "Clinician (from Appointments)" at bounding box center [685, 331] width 89 height 11
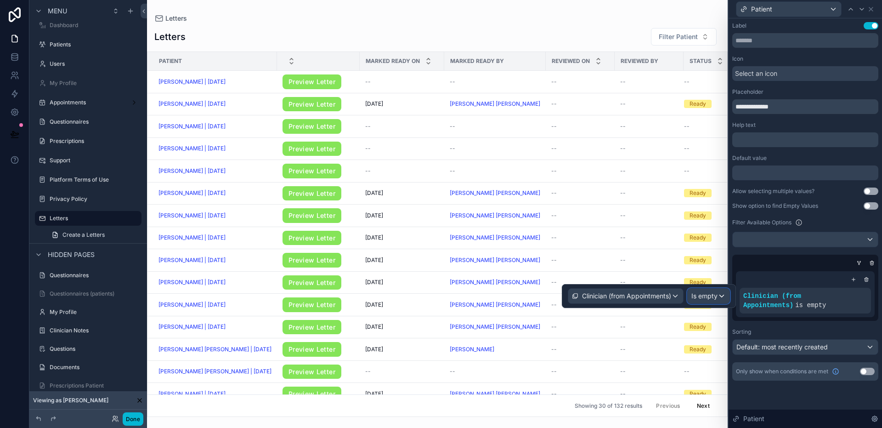
click at [711, 297] on span "Is empty" at bounding box center [705, 295] width 26 height 9
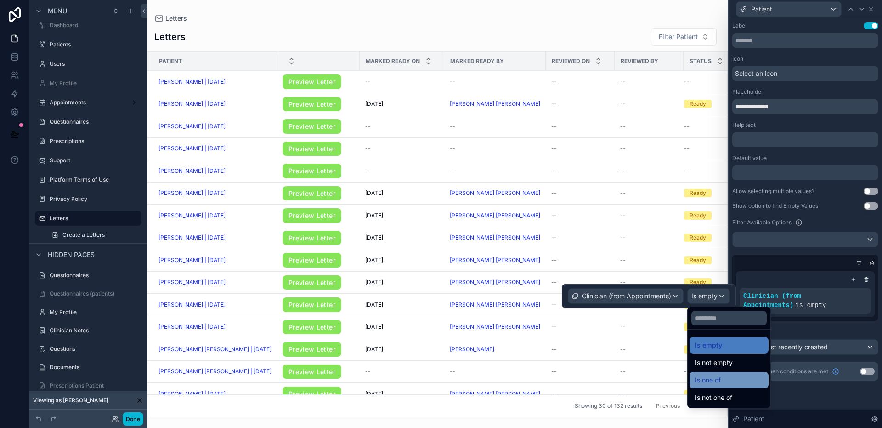
click at [727, 376] on div "Is one of" at bounding box center [729, 380] width 68 height 11
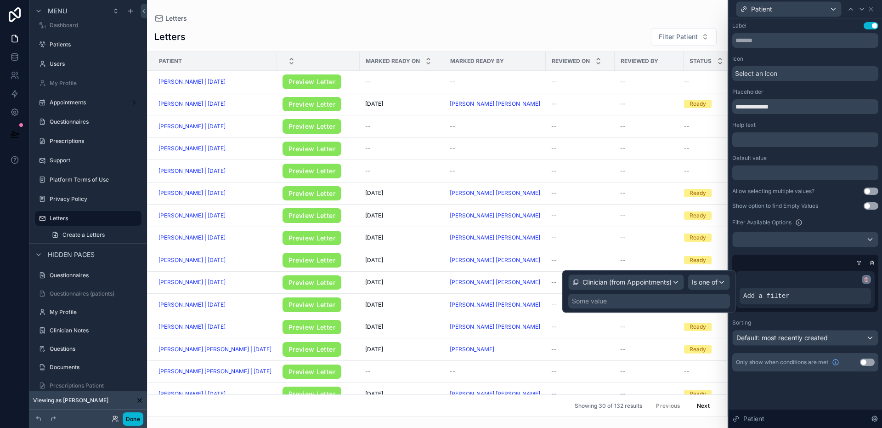
click at [867, 274] on div "Add a filter" at bounding box center [805, 289] width 139 height 37
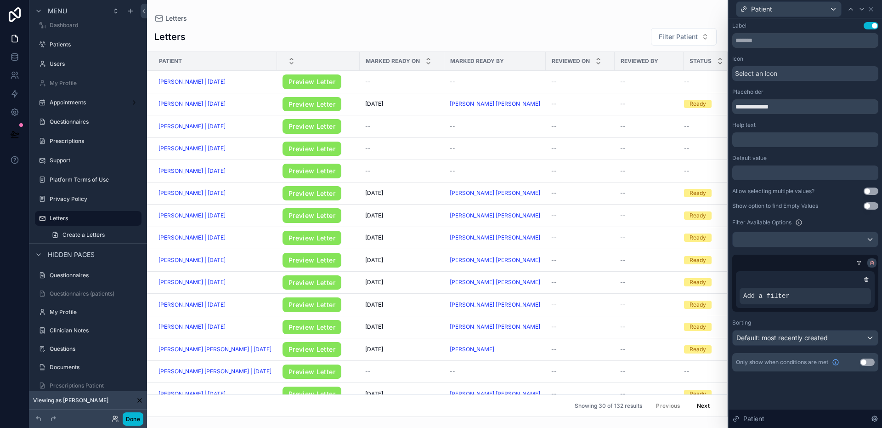
click at [874, 264] on icon at bounding box center [873, 263] width 6 height 6
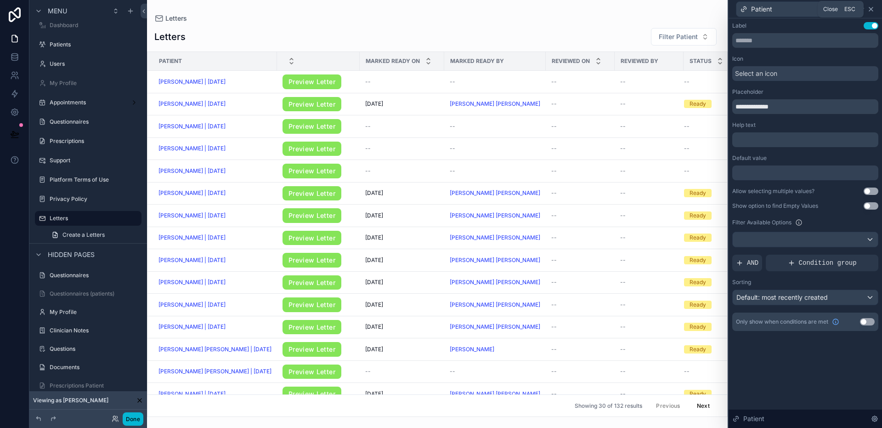
click at [874, 7] on icon at bounding box center [871, 9] width 7 height 7
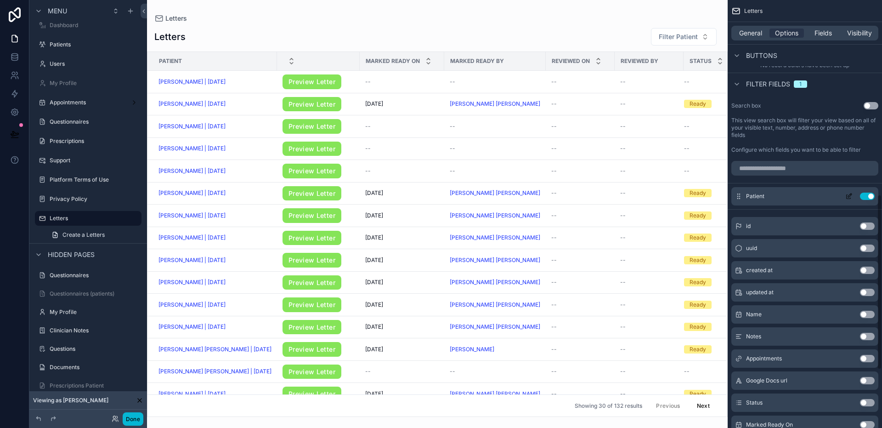
click at [865, 193] on button "Use setting" at bounding box center [867, 196] width 15 height 7
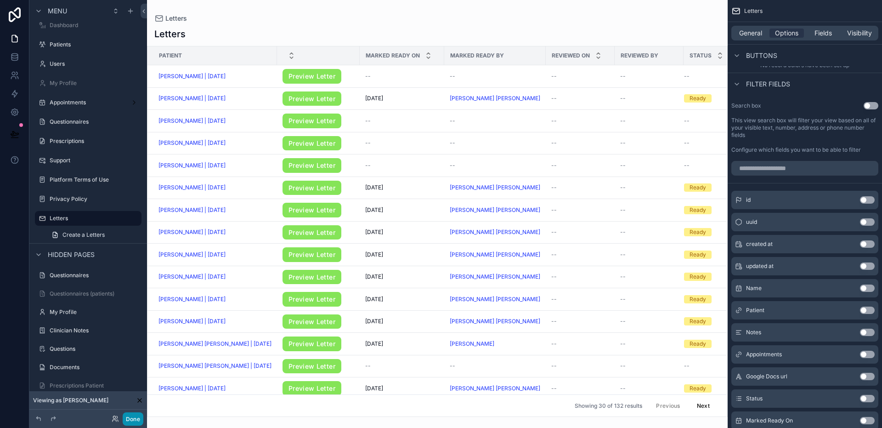
click at [131, 417] on button "Done" at bounding box center [133, 418] width 21 height 13
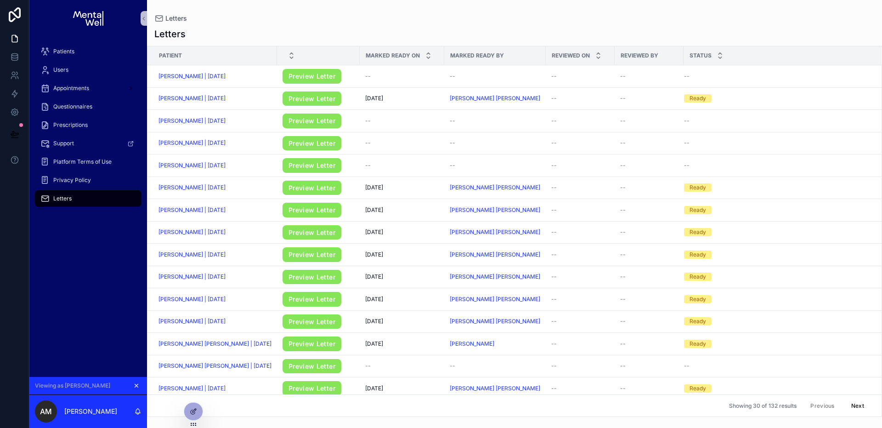
click at [136, 386] on icon "scrollable content" at bounding box center [136, 385] width 6 height 6
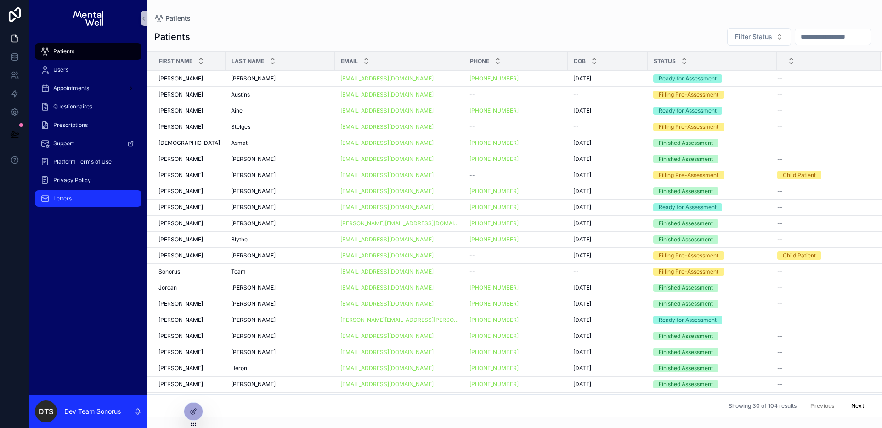
click at [81, 204] on div "Letters" at bounding box center [88, 198] width 96 height 15
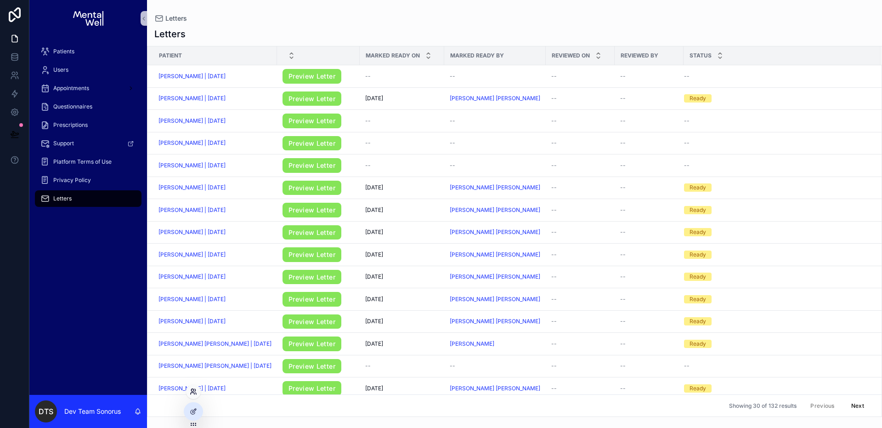
click at [191, 393] on icon at bounding box center [193, 391] width 7 height 7
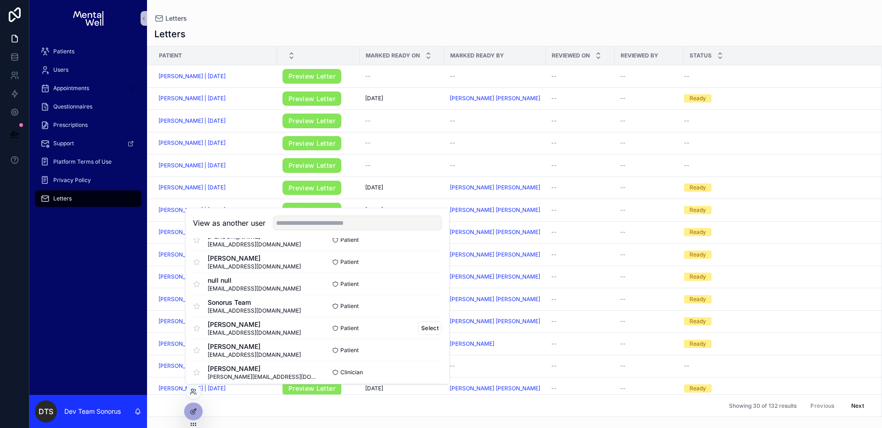
scroll to position [244, 0]
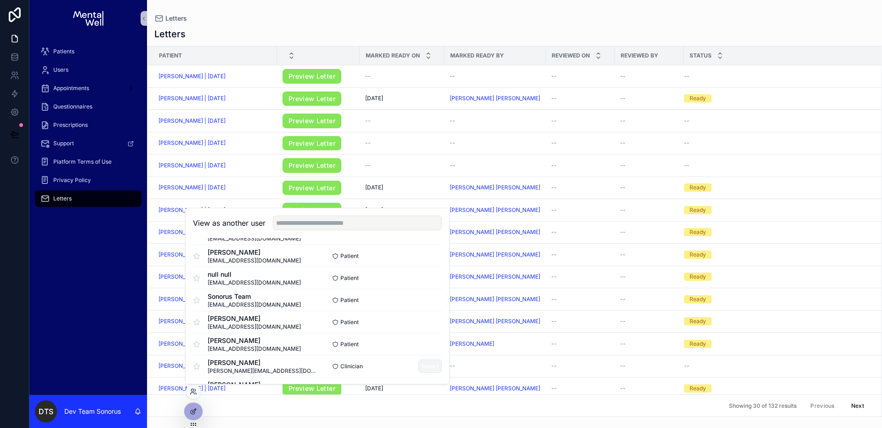
click at [425, 364] on button "Select" at bounding box center [430, 365] width 24 height 13
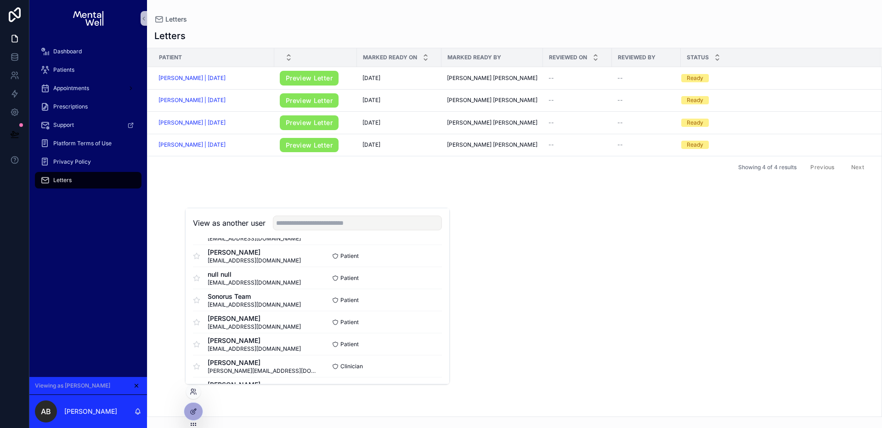
click at [61, 259] on div "Dashboard Patients Appointments Prescriptions Support Platform Terms of Use Pri…" at bounding box center [88, 207] width 118 height 340
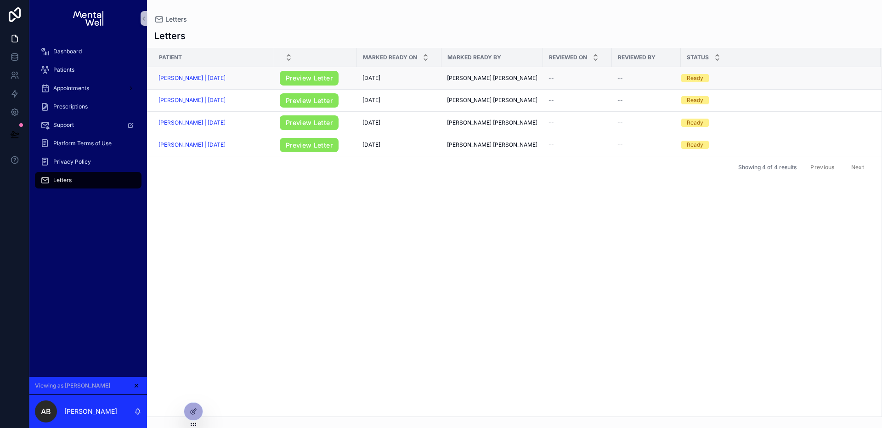
click at [381, 76] on span "[DATE]" at bounding box center [372, 77] width 18 height 7
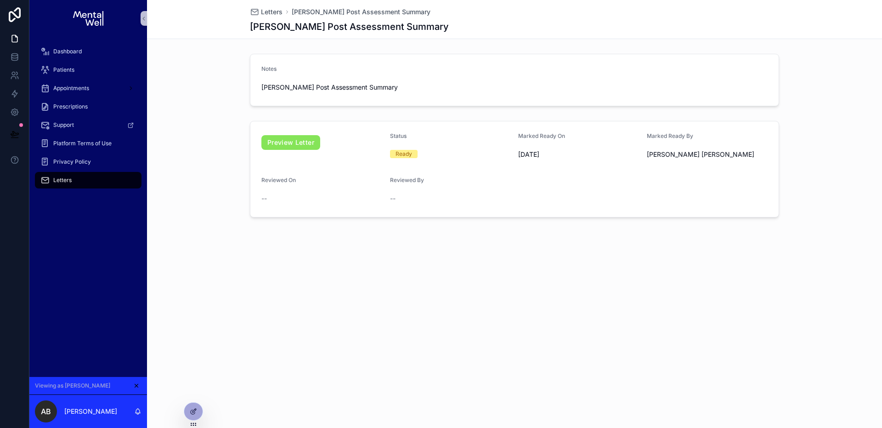
click at [91, 181] on div "Letters" at bounding box center [88, 180] width 96 height 15
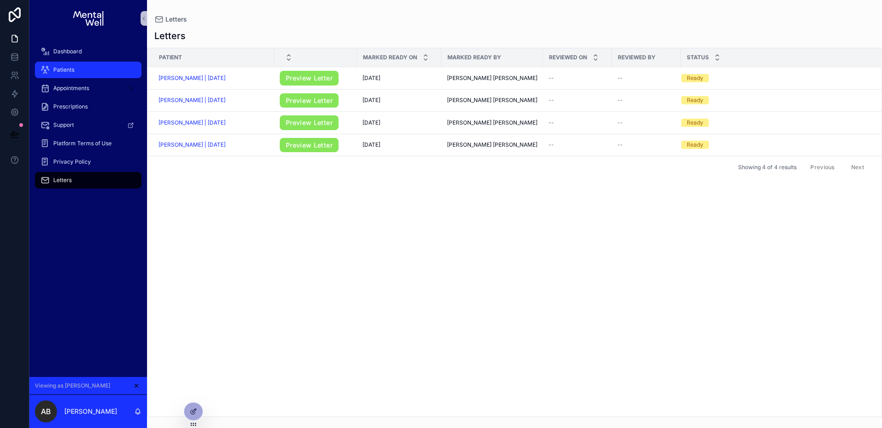
click at [75, 73] on div "Patients" at bounding box center [88, 70] width 96 height 15
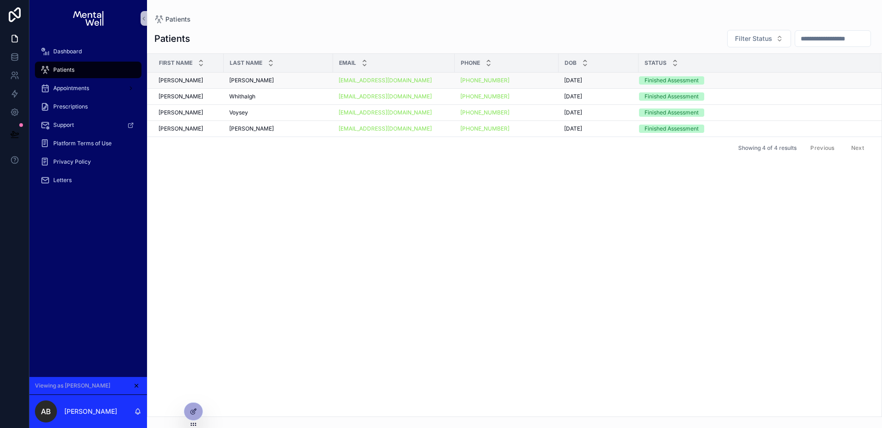
click at [295, 77] on div "[PERSON_NAME] [PERSON_NAME]" at bounding box center [278, 80] width 98 height 7
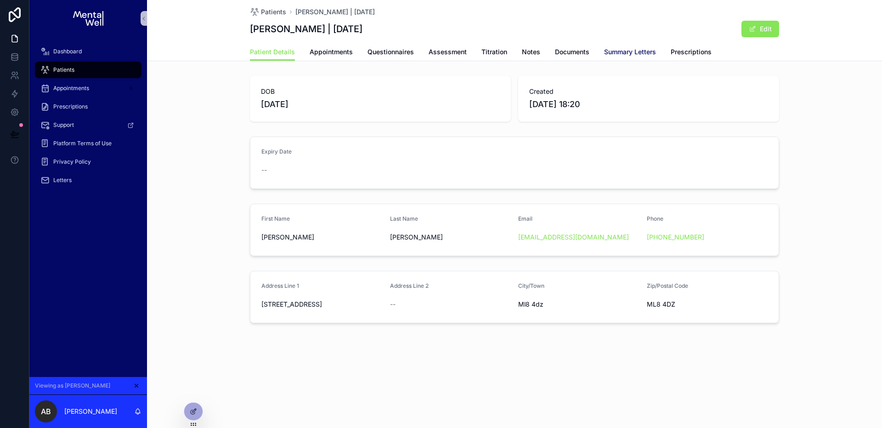
click at [617, 55] on span "Summary Letters" at bounding box center [630, 51] width 52 height 9
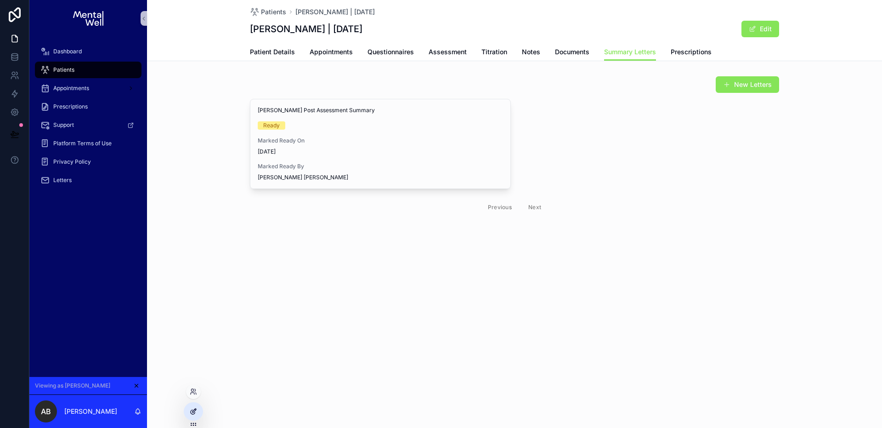
click at [196, 405] on div at bounding box center [193, 411] width 18 height 17
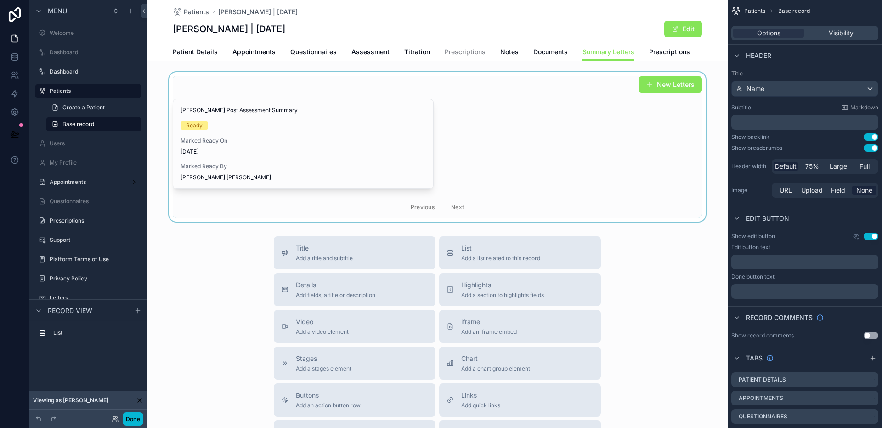
click at [424, 85] on div "scrollable content" at bounding box center [437, 146] width 581 height 149
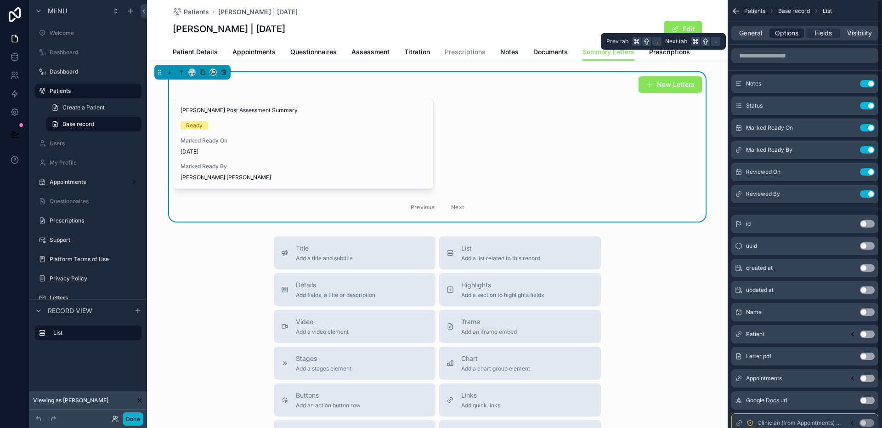
click at [786, 34] on span "Options" at bounding box center [786, 32] width 23 height 9
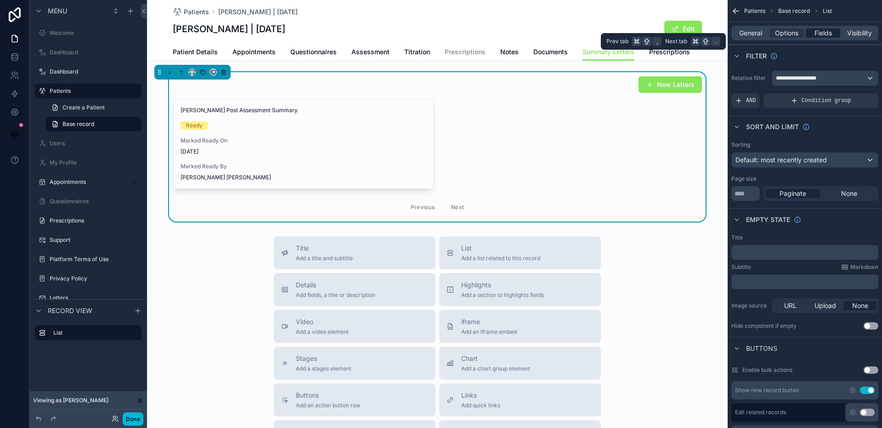
click at [824, 34] on span "Fields" at bounding box center [823, 32] width 17 height 9
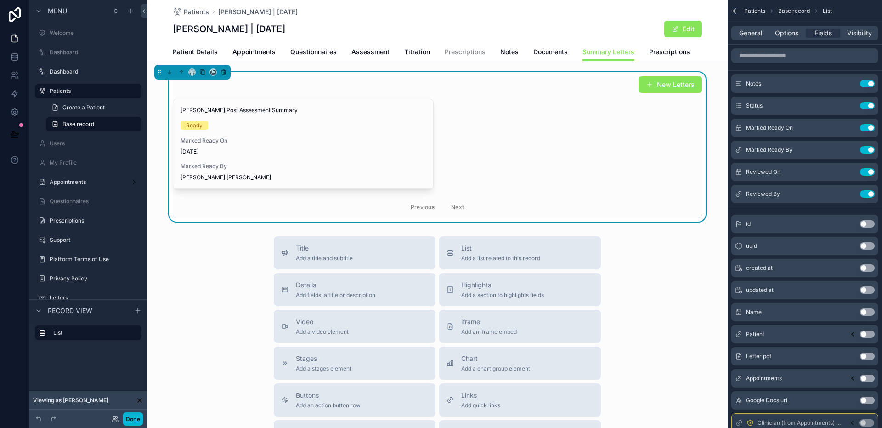
scroll to position [53, 0]
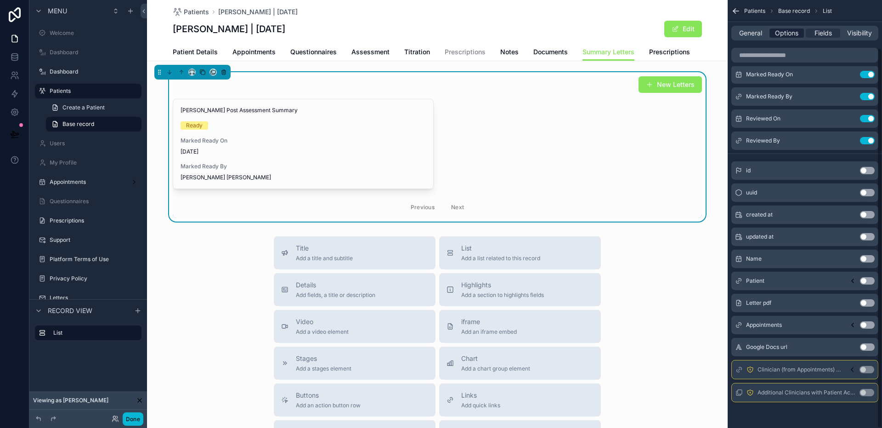
click at [790, 35] on span "Options" at bounding box center [786, 32] width 23 height 9
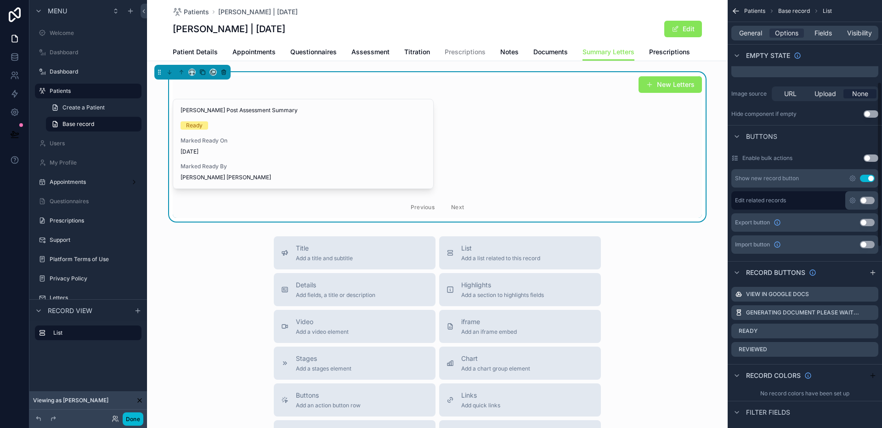
scroll to position [218, 0]
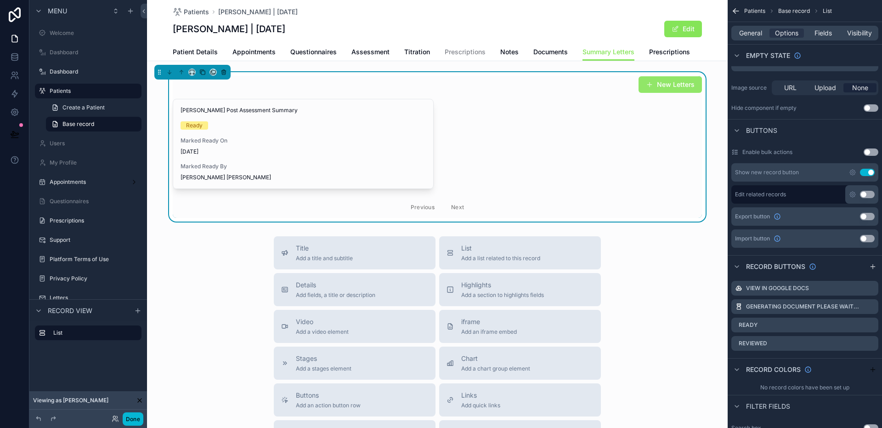
click at [670, 81] on button "New Letters" at bounding box center [670, 84] width 63 height 17
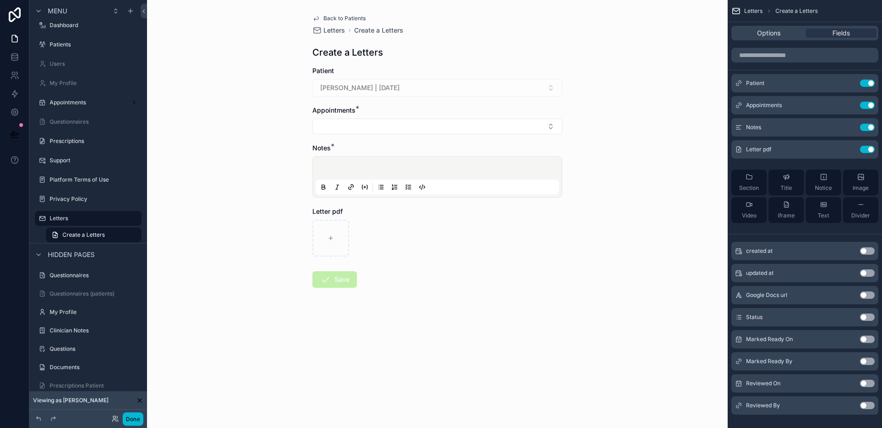
click at [345, 16] on span "Back to Patients" at bounding box center [345, 18] width 42 height 7
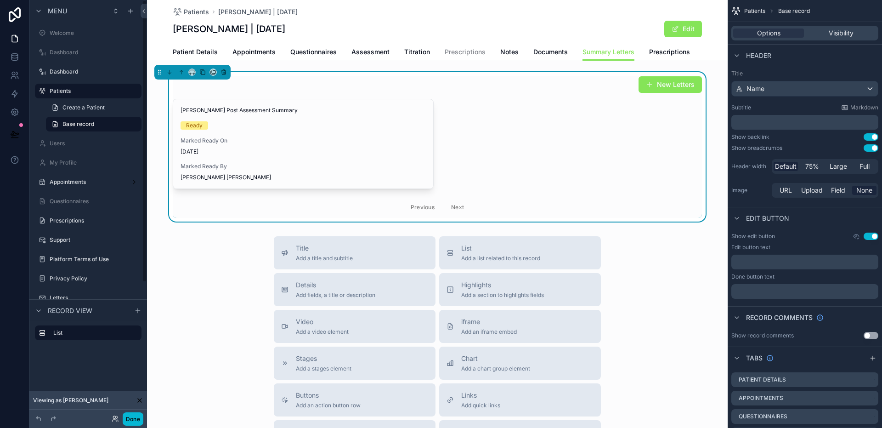
click at [630, 120] on div "[PERSON_NAME] Post Assessment Summary Ready Marked Ready On [DATE] Marked Ready…" at bounding box center [437, 158] width 529 height 119
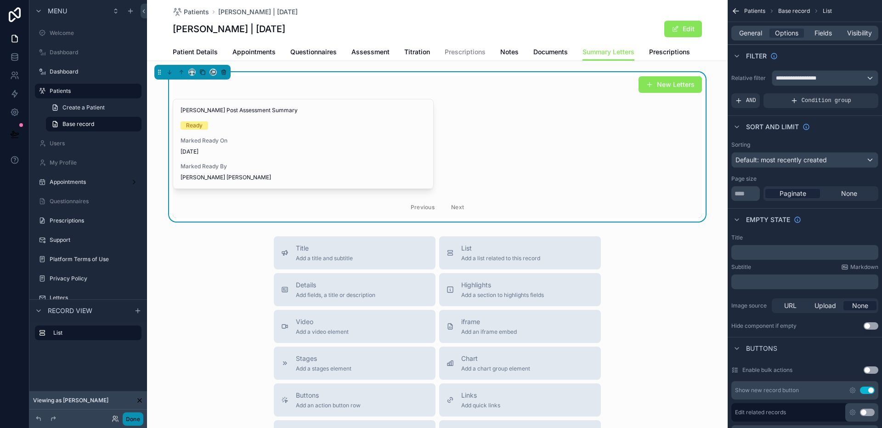
drag, startPoint x: 135, startPoint y: 415, endPoint x: 150, endPoint y: 408, distance: 16.7
click at [135, 415] on button "Done" at bounding box center [133, 418] width 21 height 13
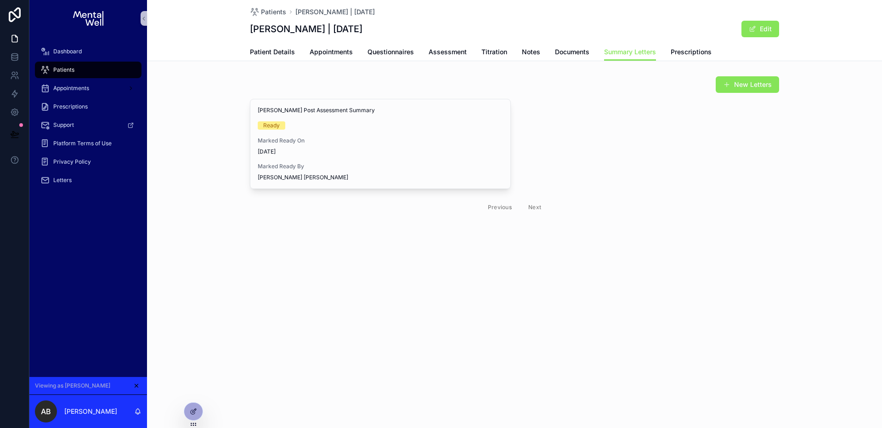
click at [675, 117] on div "[PERSON_NAME] Post Assessment Summary Ready Marked Ready On [DATE] Marked Ready…" at bounding box center [514, 158] width 529 height 119
click at [196, 406] on div at bounding box center [193, 411] width 18 height 17
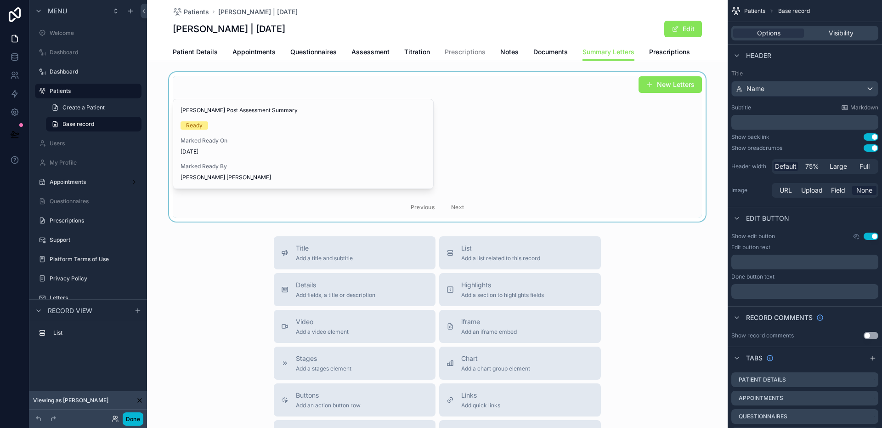
click at [524, 137] on div "scrollable content" at bounding box center [437, 146] width 581 height 149
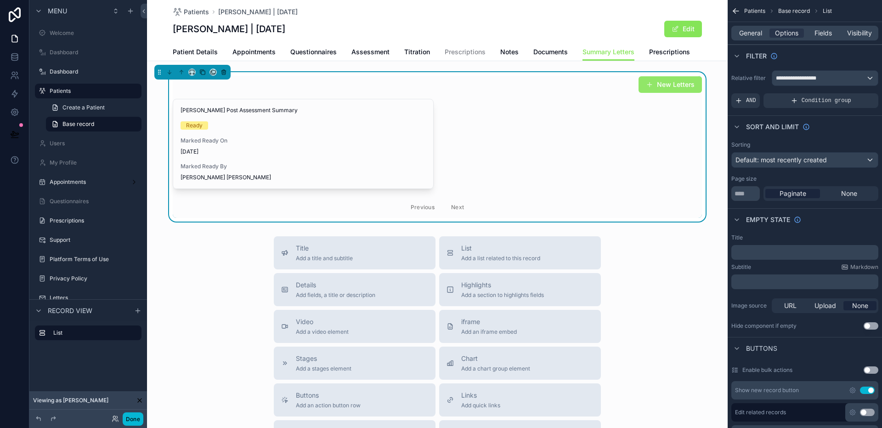
click at [658, 91] on button "New Letters" at bounding box center [670, 84] width 63 height 17
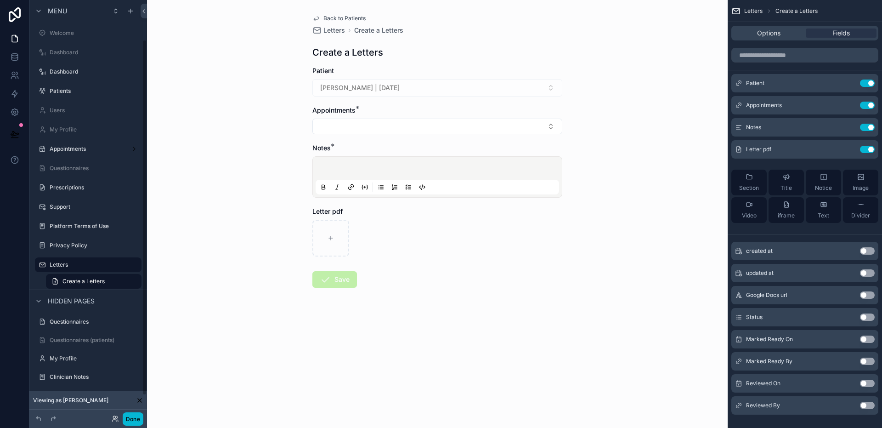
scroll to position [46, 0]
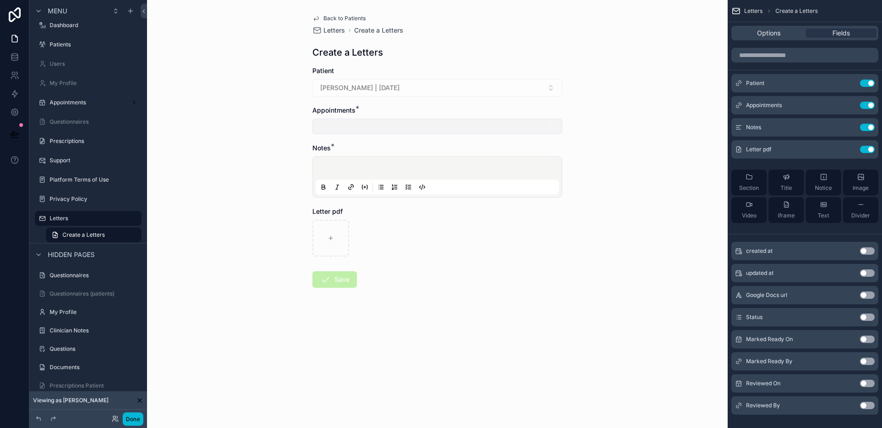
click at [337, 128] on button "Select Button" at bounding box center [438, 127] width 250 height 16
click at [267, 223] on div "Back to Patients Letters Create a Letters Create a Letters Patient [PERSON_NAME…" at bounding box center [437, 214] width 581 height 428
click at [351, 20] on span "Back to Patients" at bounding box center [345, 18] width 42 height 7
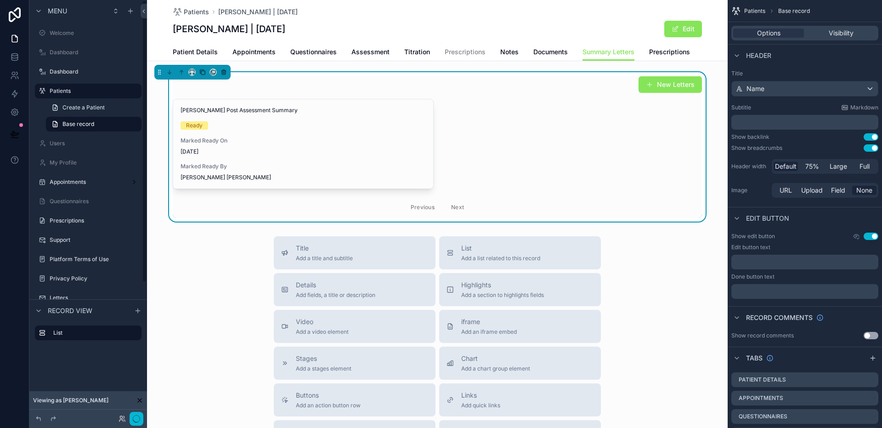
click at [506, 142] on div "[PERSON_NAME] Post Assessment Summary Ready Marked Ready On [DATE] Marked Ready…" at bounding box center [437, 158] width 529 height 119
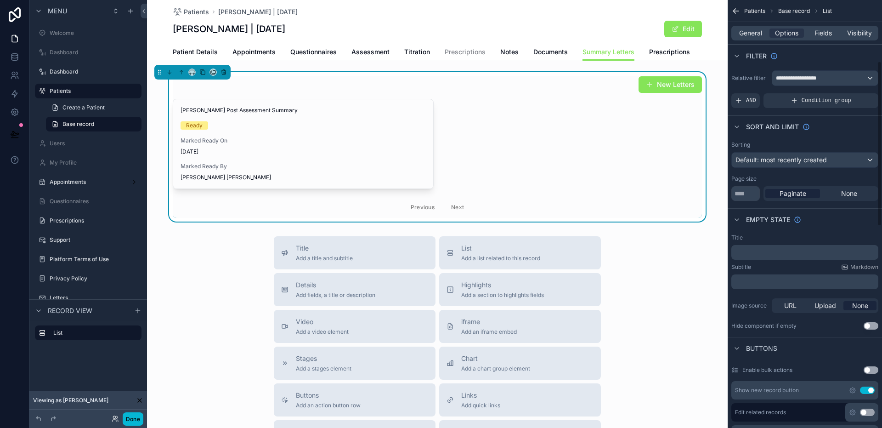
scroll to position [159, 0]
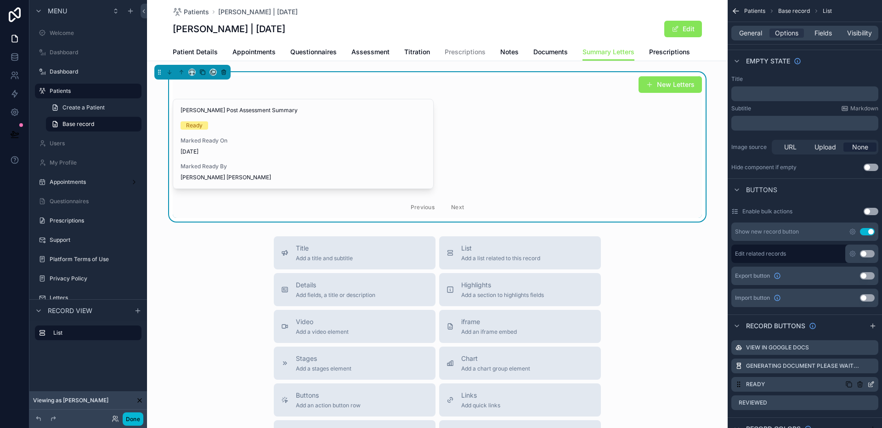
click at [871, 384] on icon "scrollable content" at bounding box center [871, 384] width 7 height 7
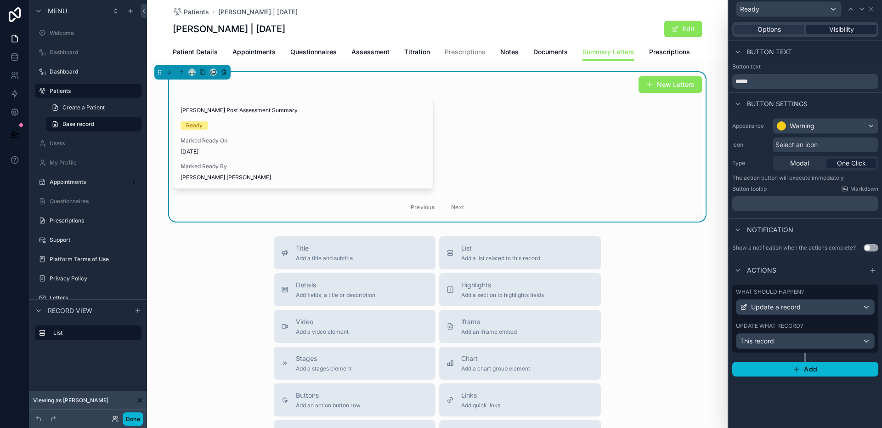
click at [849, 31] on span "Visibility" at bounding box center [842, 29] width 25 height 9
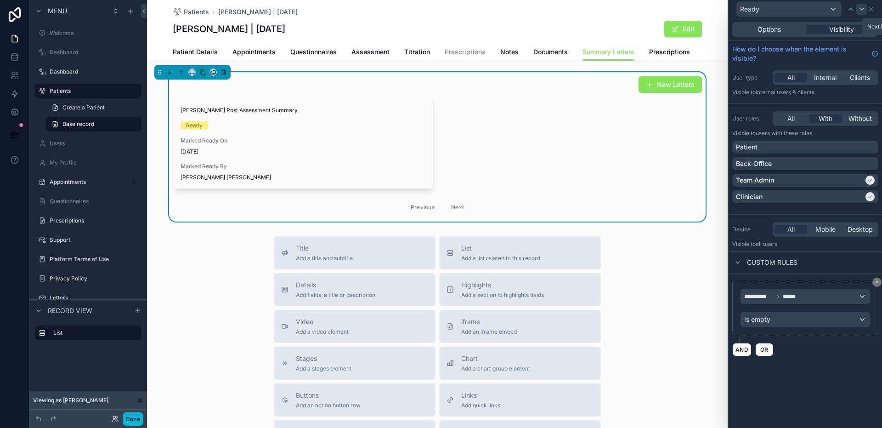
click at [860, 11] on icon at bounding box center [861, 9] width 7 height 7
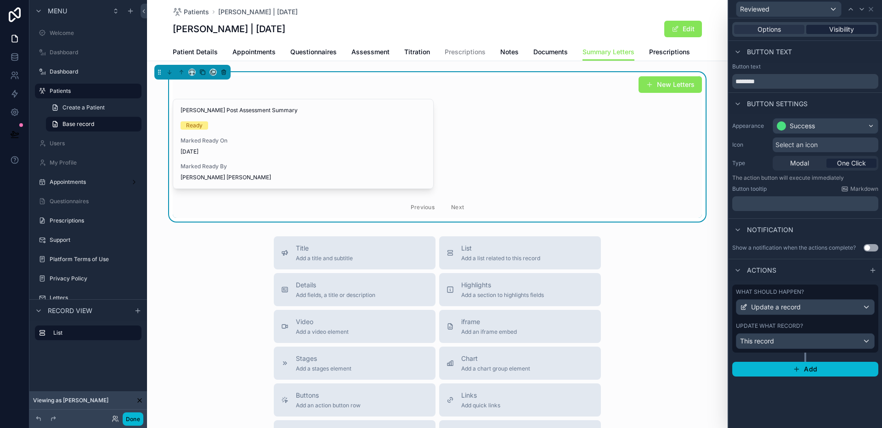
click at [853, 29] on span "Visibility" at bounding box center [842, 29] width 25 height 9
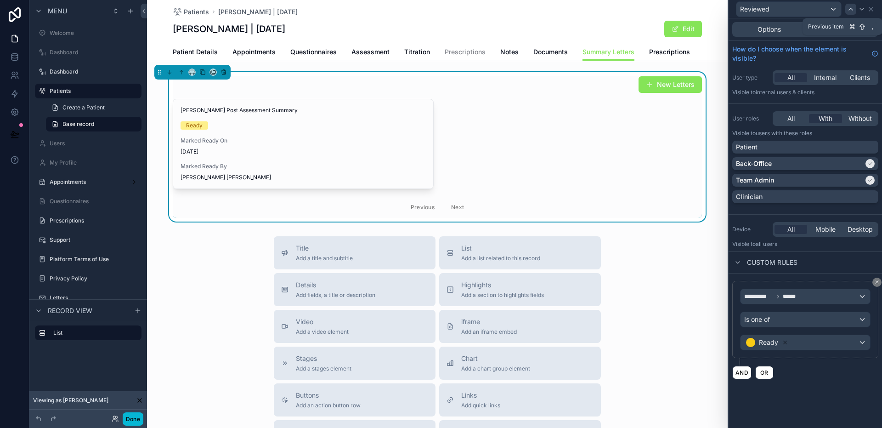
click at [852, 10] on icon at bounding box center [850, 9] width 7 height 7
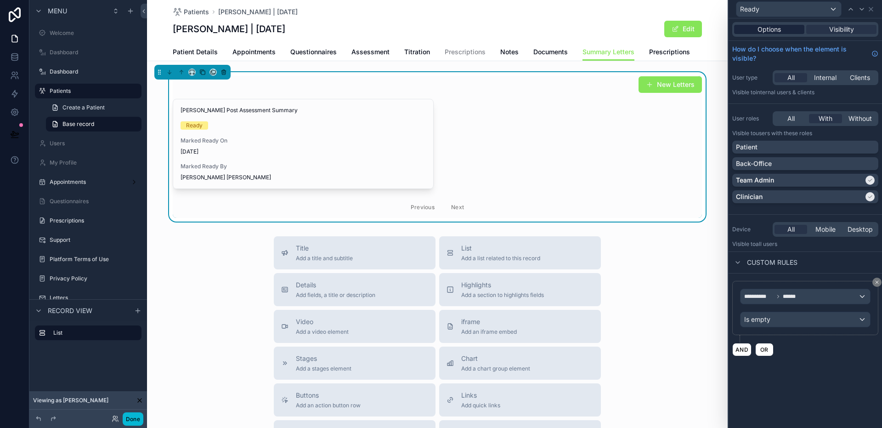
click at [779, 28] on span "Options" at bounding box center [769, 29] width 23 height 9
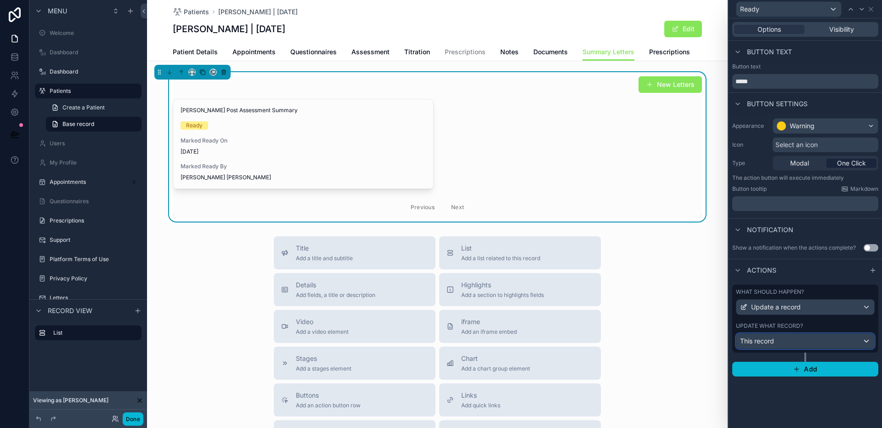
click at [806, 343] on div "This record" at bounding box center [806, 341] width 138 height 15
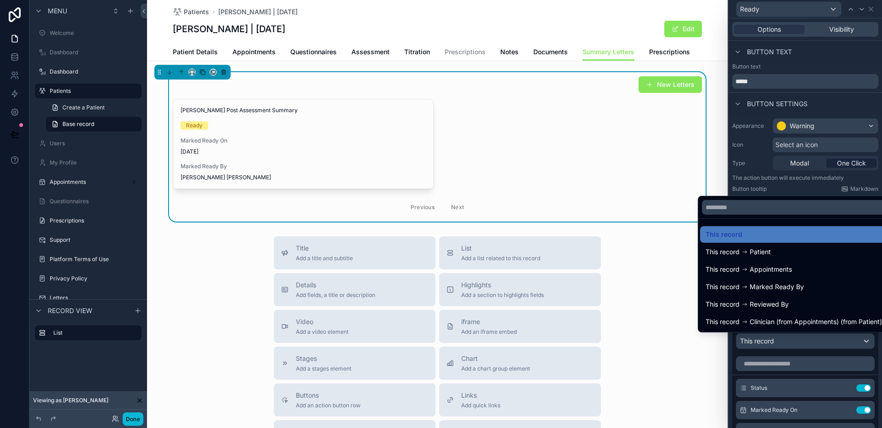
click at [806, 343] on div at bounding box center [805, 214] width 153 height 428
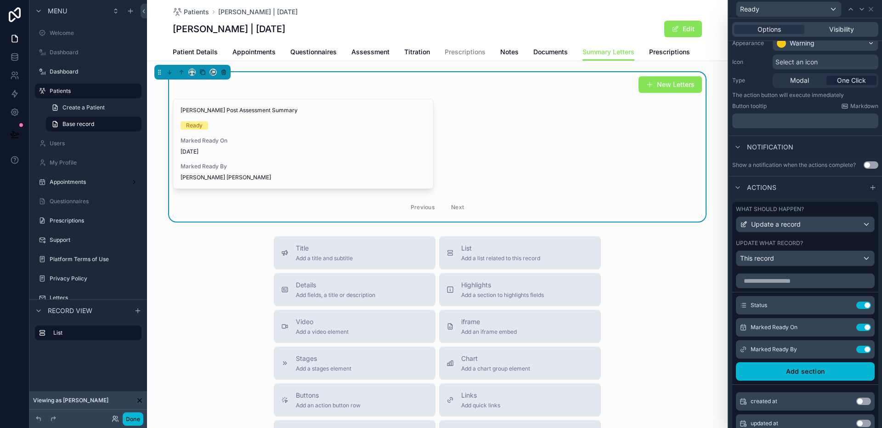
scroll to position [77, 0]
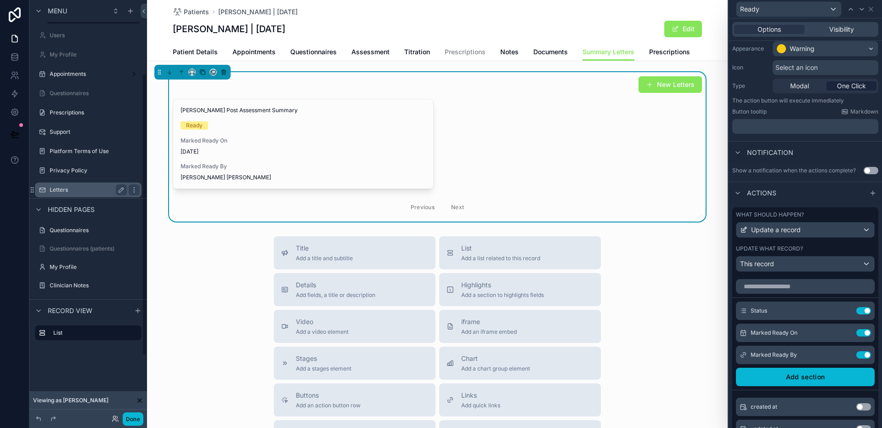
click at [80, 194] on div "Letters" at bounding box center [88, 189] width 77 height 11
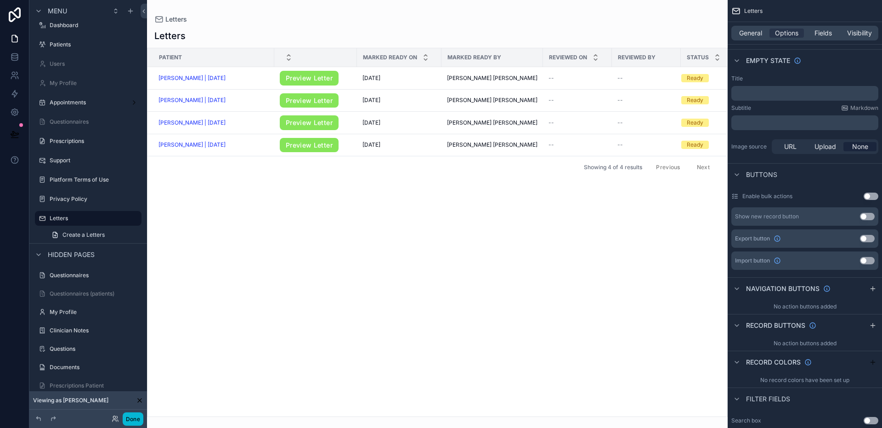
click at [571, 11] on div "scrollable content" at bounding box center [437, 214] width 581 height 428
click at [872, 328] on icon "scrollable content" at bounding box center [873, 325] width 7 height 7
click at [852, 348] on icon "scrollable content" at bounding box center [854, 346] width 4 height 4
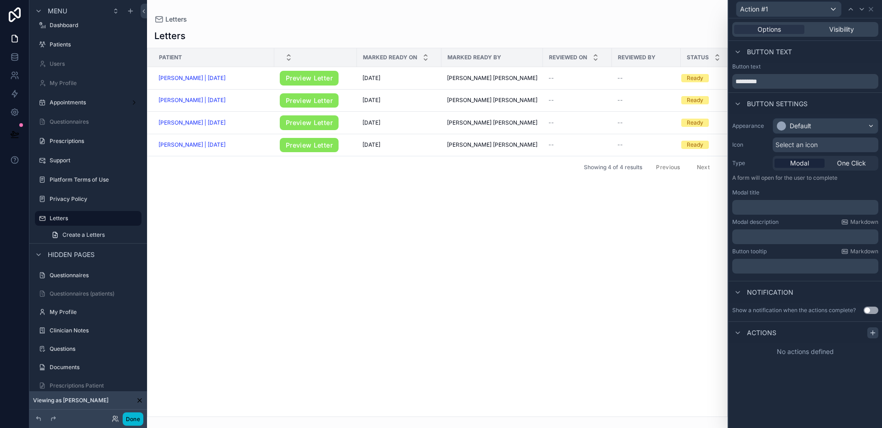
click at [877, 334] on div at bounding box center [873, 332] width 11 height 11
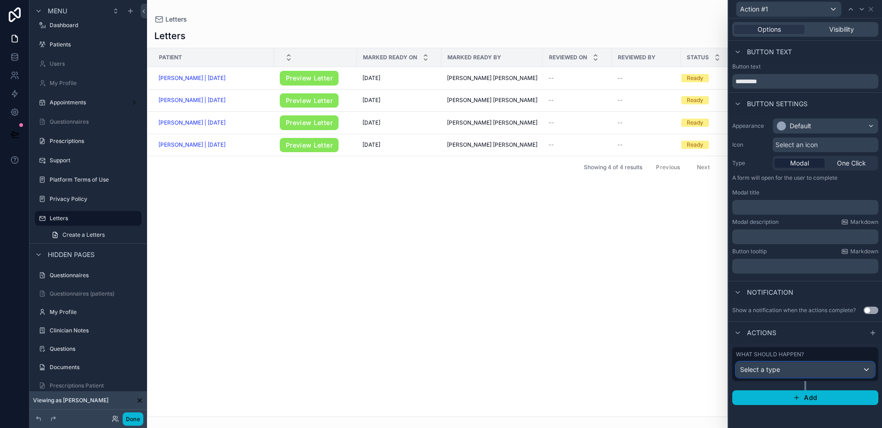
click at [806, 368] on div "Select a type" at bounding box center [806, 369] width 138 height 15
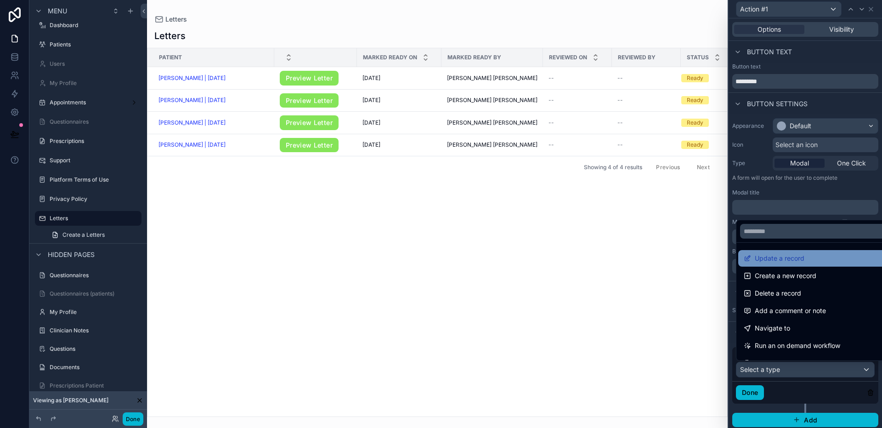
click at [786, 263] on span "Update a record" at bounding box center [780, 258] width 50 height 11
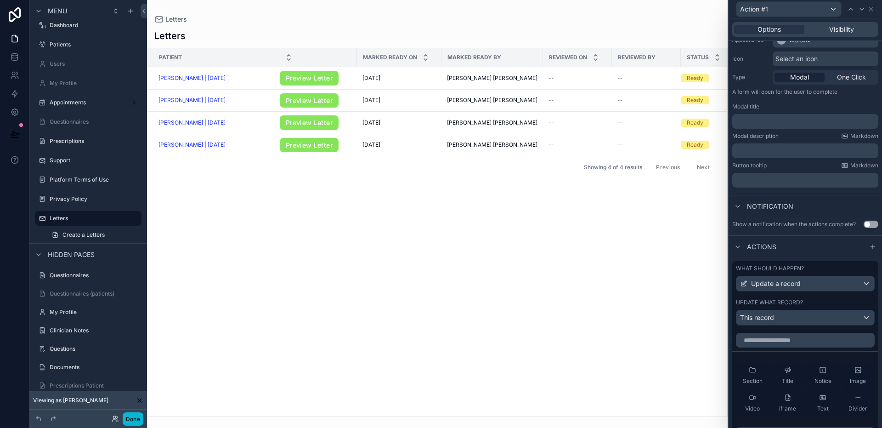
scroll to position [92, 0]
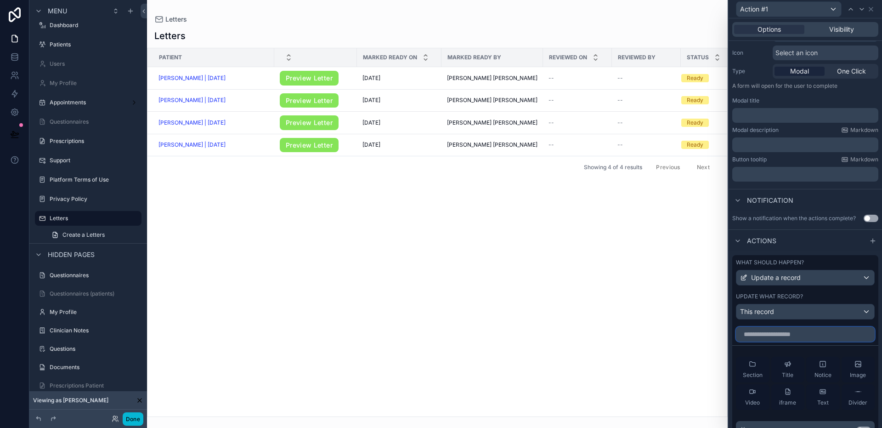
click at [791, 333] on input "text" at bounding box center [805, 334] width 139 height 15
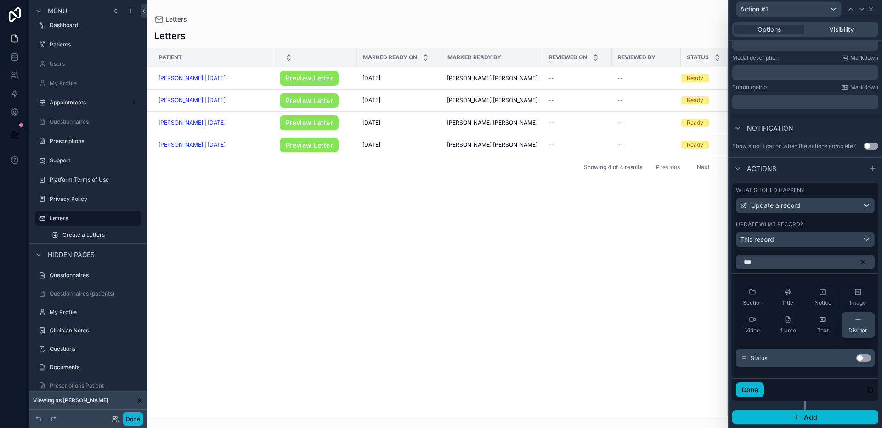
click at [857, 358] on button "Use setting" at bounding box center [864, 357] width 15 height 7
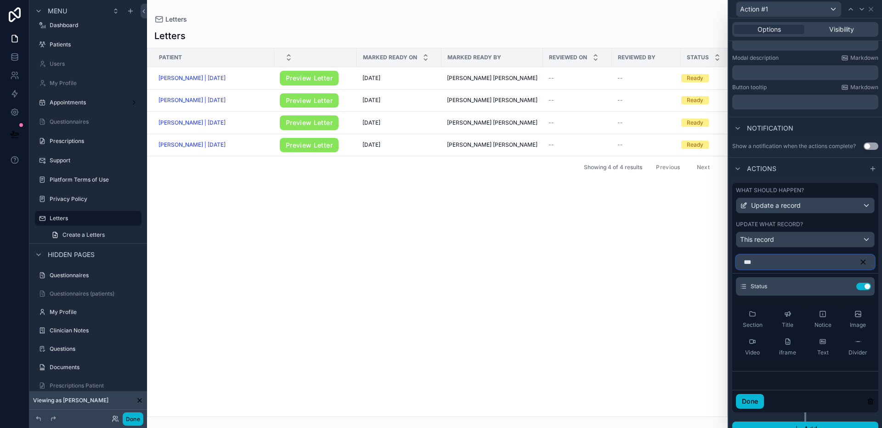
click at [830, 257] on input "***" at bounding box center [805, 262] width 139 height 15
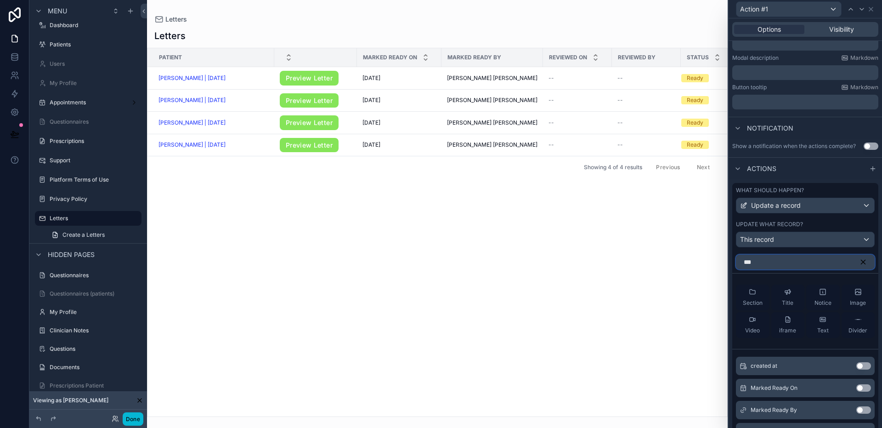
type input "***"
drag, startPoint x: 856, startPoint y: 388, endPoint x: 859, endPoint y: 404, distance: 16.1
click at [857, 388] on button "Use setting" at bounding box center [864, 387] width 15 height 7
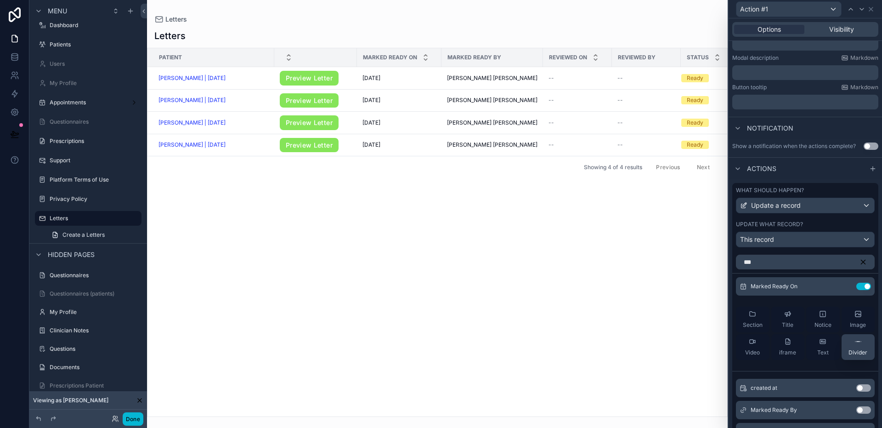
click at [859, 409] on button "Use setting" at bounding box center [864, 409] width 15 height 7
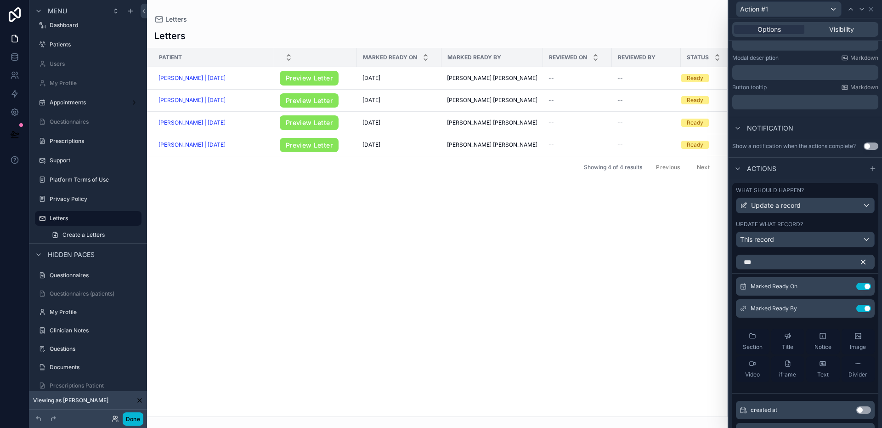
click at [859, 258] on icon "button" at bounding box center [863, 262] width 8 height 8
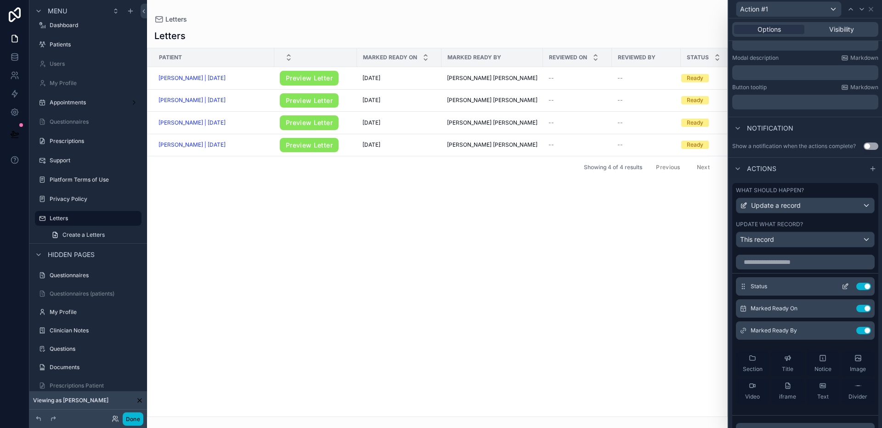
click at [845, 287] on icon at bounding box center [847, 286] width 4 height 4
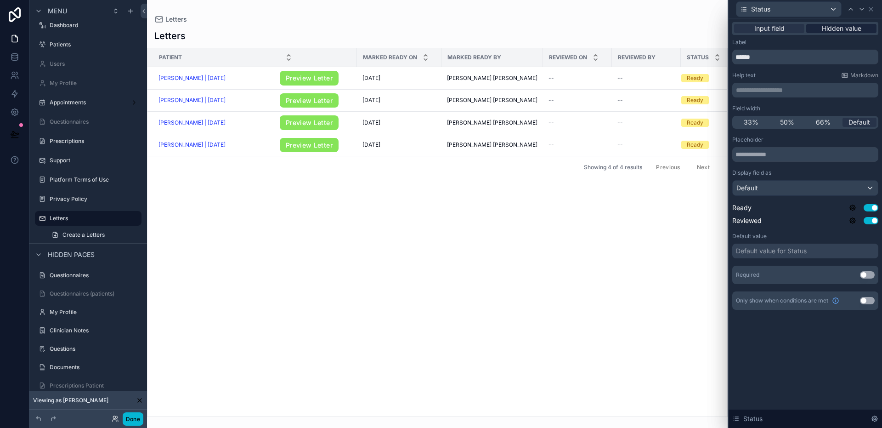
click at [843, 31] on span "Hidden value" at bounding box center [842, 28] width 40 height 9
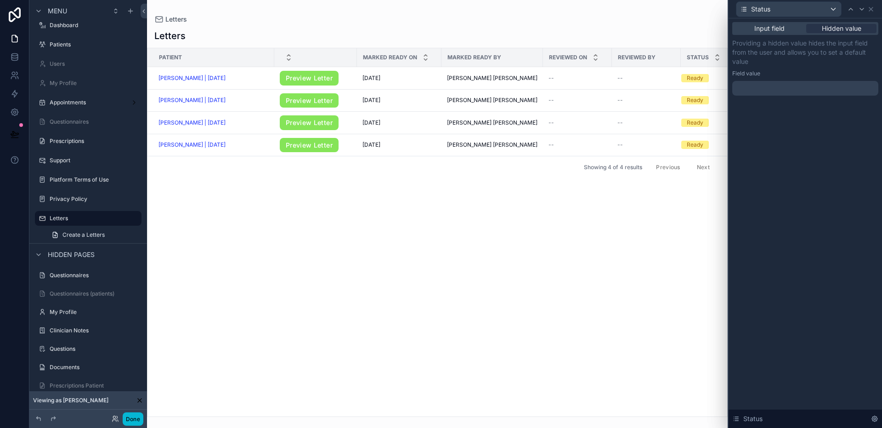
click at [775, 89] on div at bounding box center [806, 88] width 146 height 15
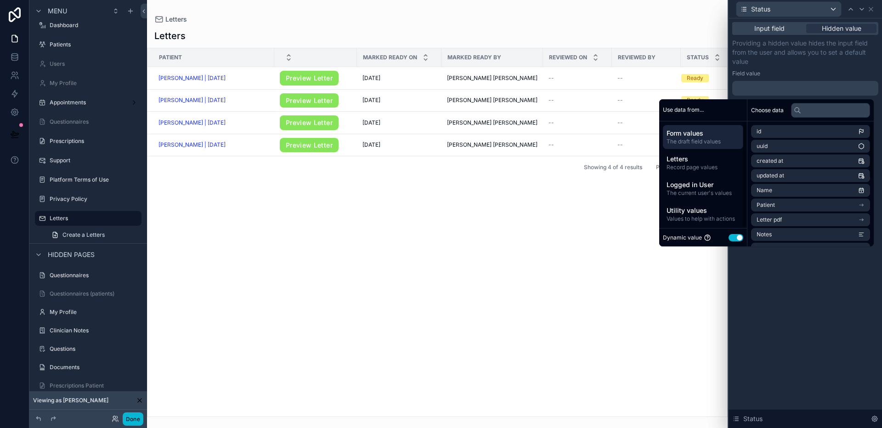
click at [729, 238] on button "Use setting" at bounding box center [736, 237] width 15 height 7
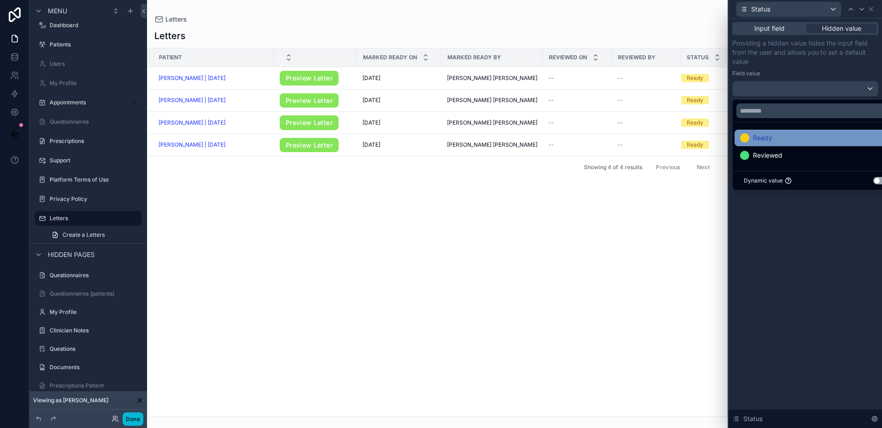
drag, startPoint x: 753, startPoint y: 137, endPoint x: 765, endPoint y: 141, distance: 12.6
click at [753, 137] on span "Ready" at bounding box center [762, 137] width 19 height 11
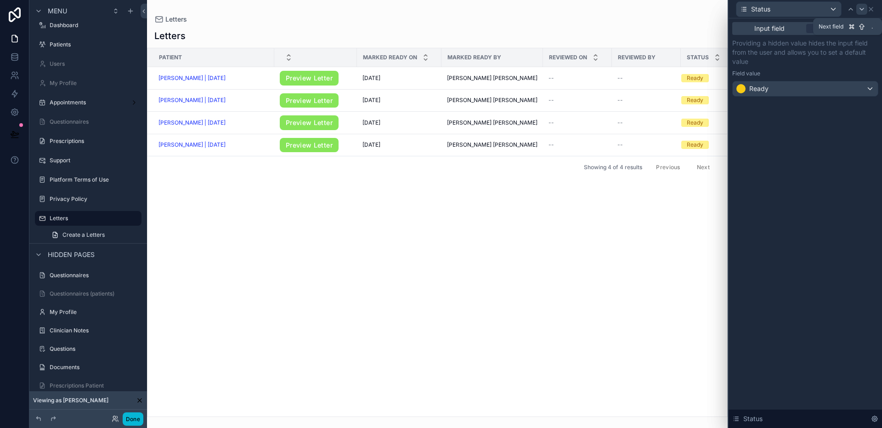
click at [860, 8] on icon at bounding box center [862, 9] width 4 height 2
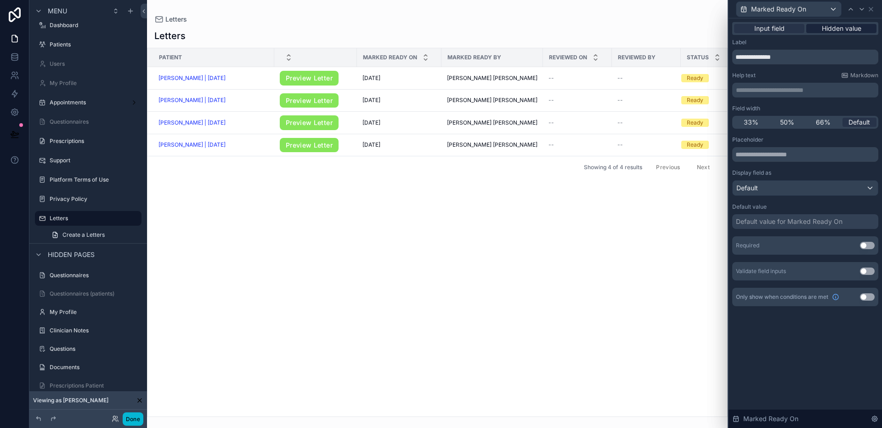
click at [836, 29] on span "Hidden value" at bounding box center [842, 28] width 40 height 9
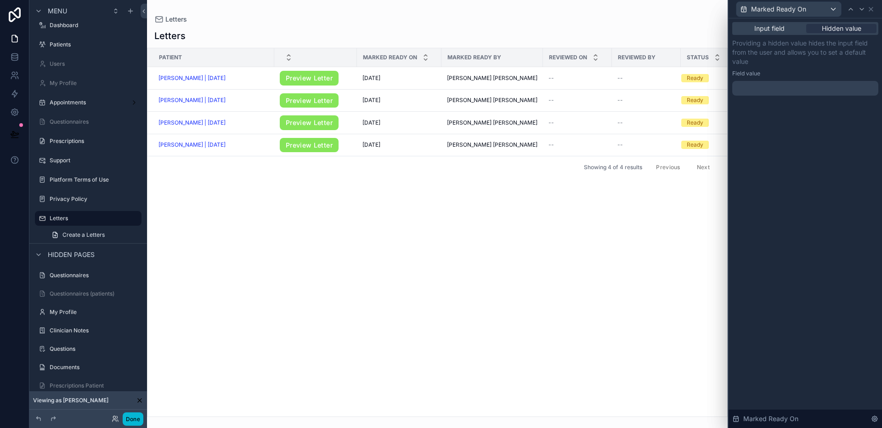
click at [786, 94] on div at bounding box center [806, 88] width 146 height 15
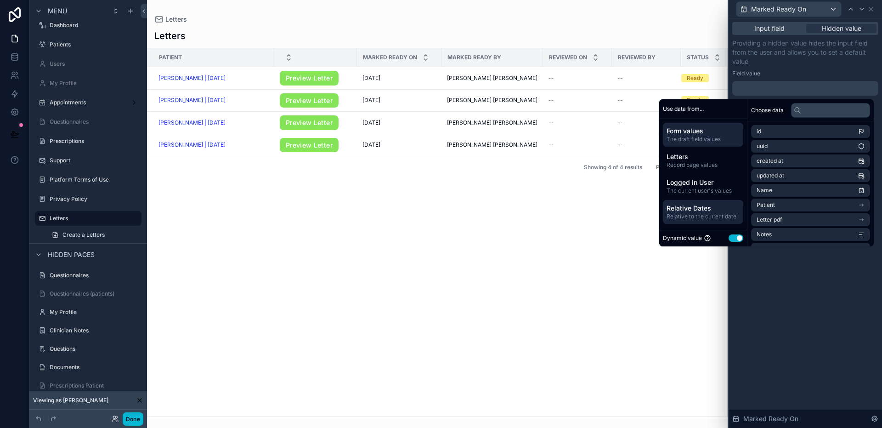
click at [697, 210] on span "Relative Dates" at bounding box center [703, 208] width 73 height 9
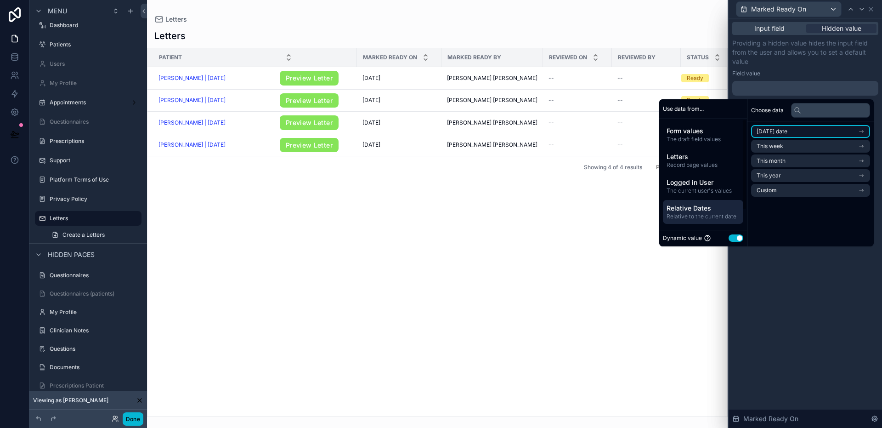
click at [771, 133] on span "[DATE] date" at bounding box center [772, 131] width 31 height 7
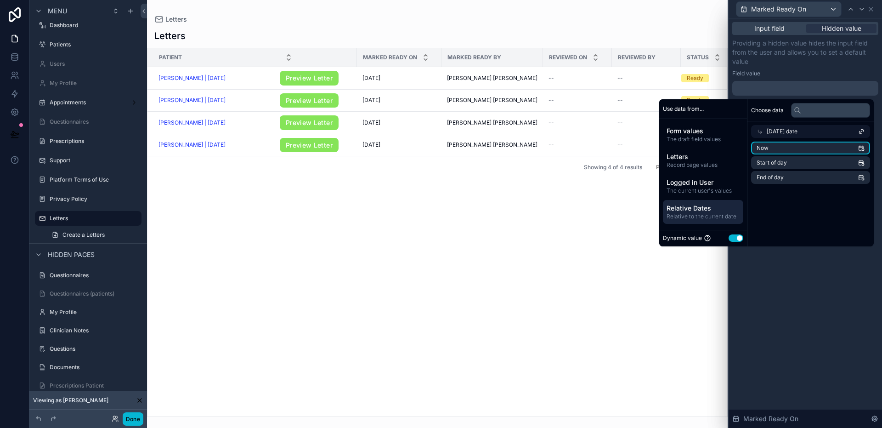
click at [775, 147] on li "Now" at bounding box center [810, 148] width 119 height 13
click at [862, 9] on icon at bounding box center [862, 9] width 4 height 2
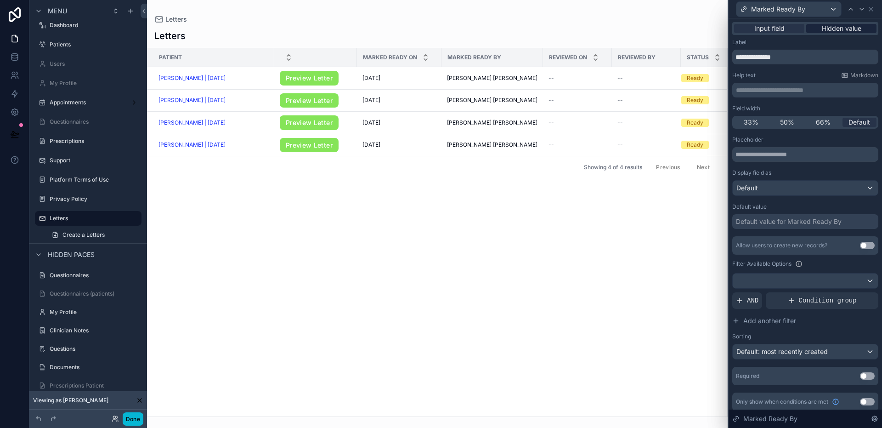
click at [831, 31] on span "Hidden value" at bounding box center [842, 28] width 40 height 9
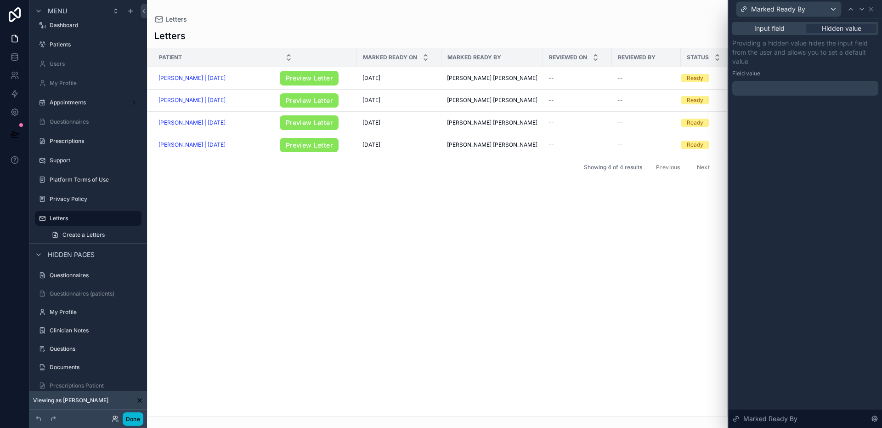
click at [816, 86] on div at bounding box center [806, 88] width 146 height 15
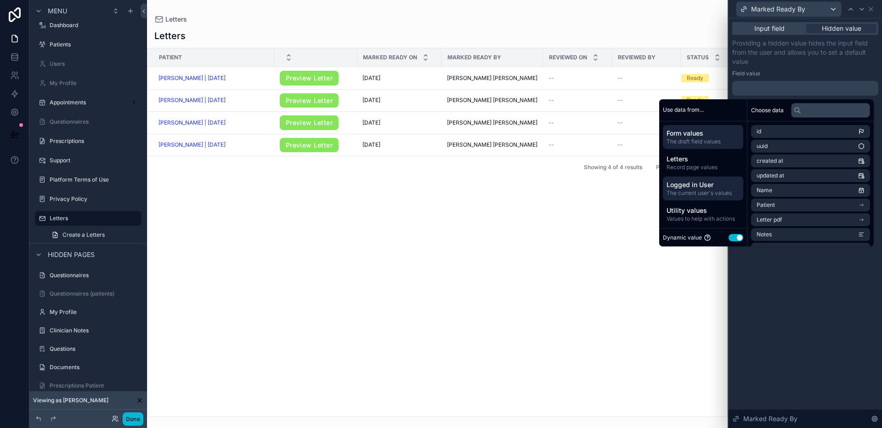
click at [698, 190] on span "The current user's values" at bounding box center [703, 192] width 73 height 7
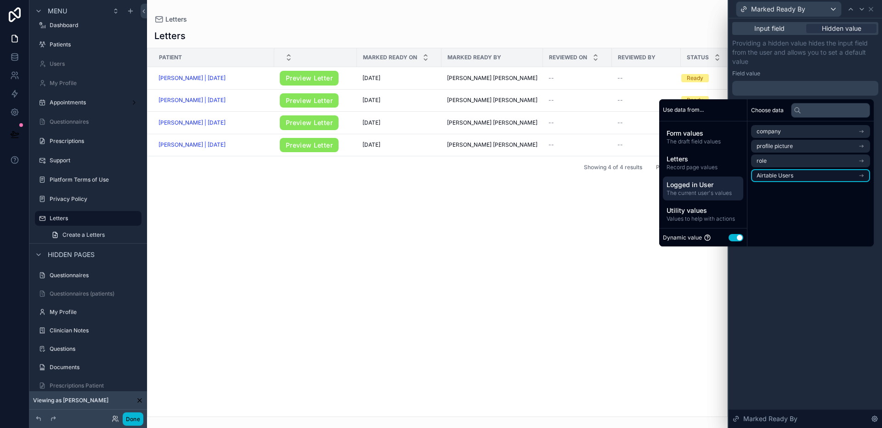
click at [780, 172] on span "Airtable Users" at bounding box center [775, 175] width 37 height 7
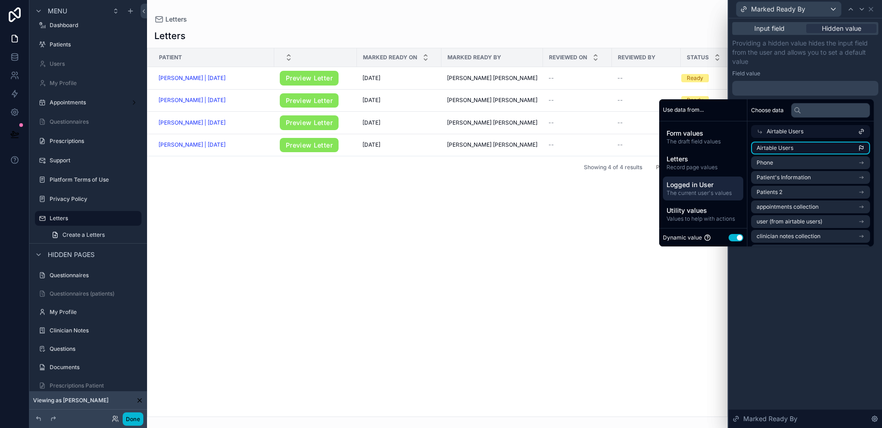
click at [784, 150] on span "Airtable Users" at bounding box center [775, 147] width 37 height 7
click at [631, 251] on div "Patient Marked Ready On Marked Ready By Reviewed On Reviewed By Status [PERSON_…" at bounding box center [438, 232] width 580 height 368
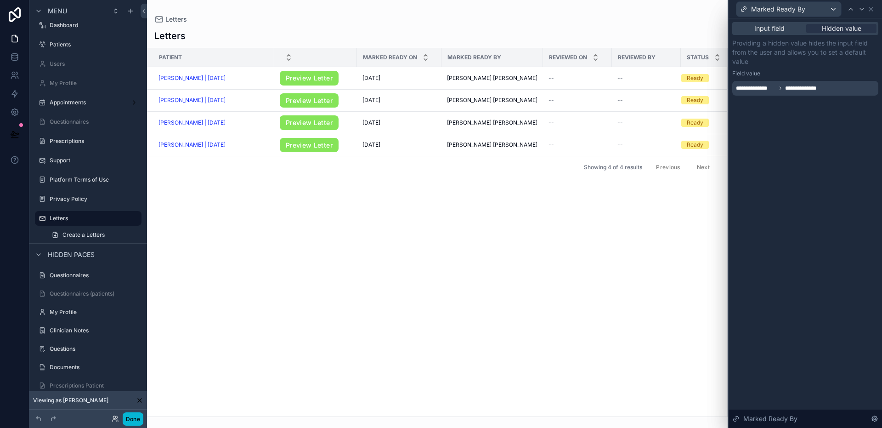
click at [310, 23] on div "Letters" at bounding box center [437, 19] width 566 height 9
click at [73, 44] on label "Patients" at bounding box center [87, 44] width 74 height 7
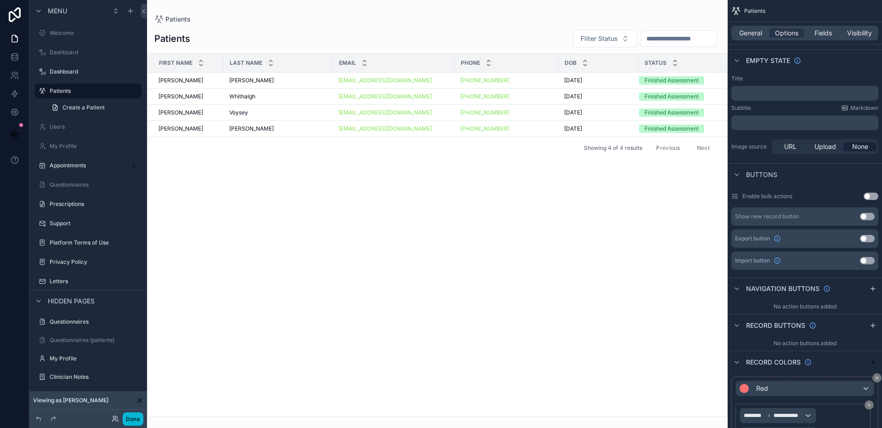
click at [517, 80] on div "scrollable content" at bounding box center [437, 214] width 581 height 428
click at [519, 80] on div "[PHONE_NUMBER]" at bounding box center [506, 80] width 93 height 7
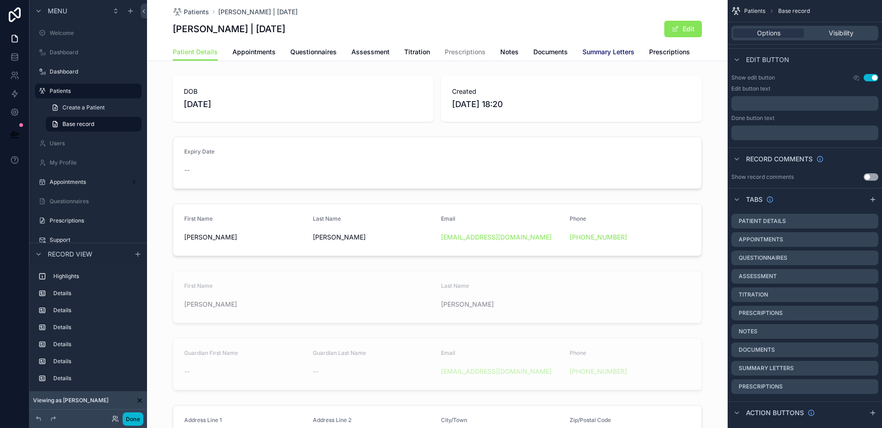
click at [587, 52] on span "Summary Letters" at bounding box center [609, 51] width 52 height 9
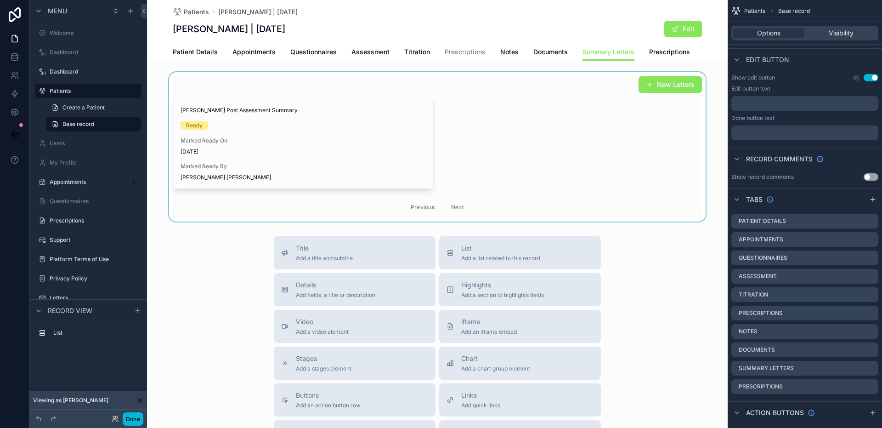
drag, startPoint x: 350, startPoint y: 85, endPoint x: 455, endPoint y: 97, distance: 105.4
click at [350, 85] on div "scrollable content" at bounding box center [437, 146] width 581 height 149
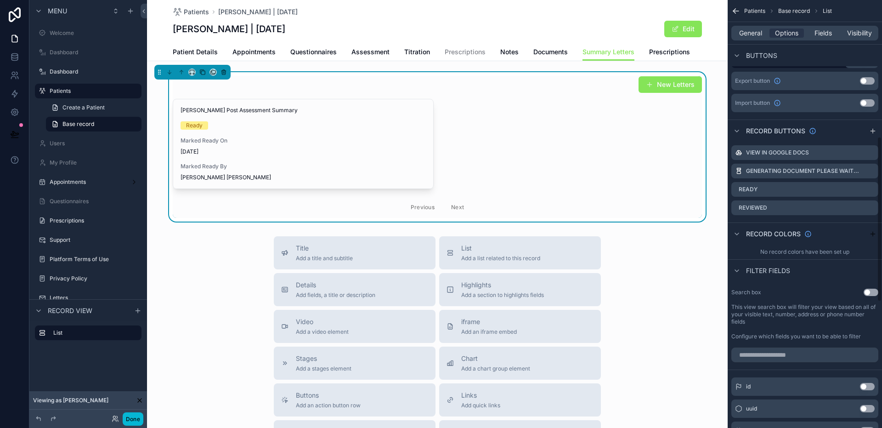
scroll to position [359, 0]
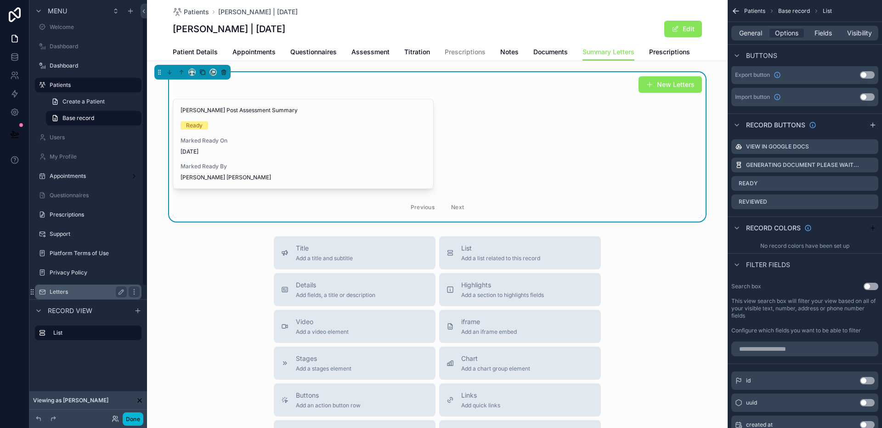
click at [59, 289] on label "Letters" at bounding box center [87, 291] width 74 height 7
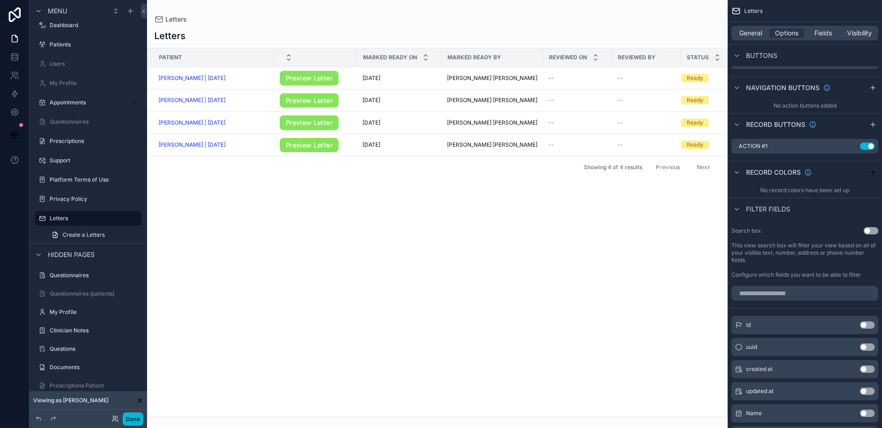
click at [537, 21] on div "scrollable content" at bounding box center [437, 214] width 581 height 428
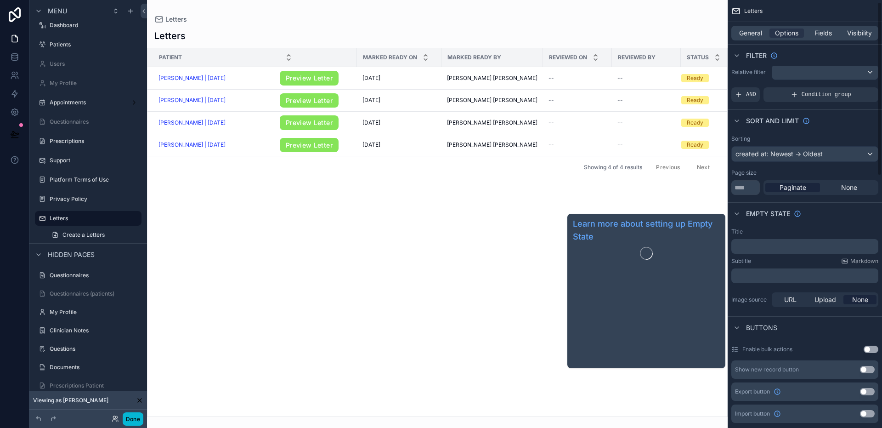
scroll to position [119, 0]
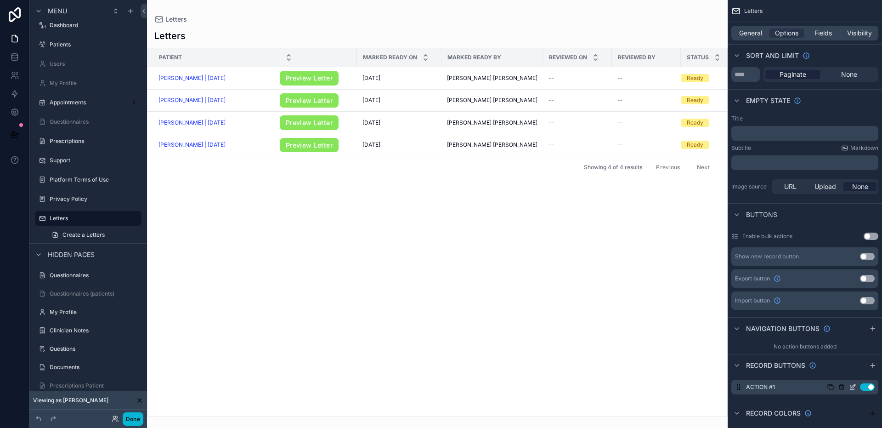
click at [856, 389] on icon "scrollable content" at bounding box center [852, 386] width 7 height 7
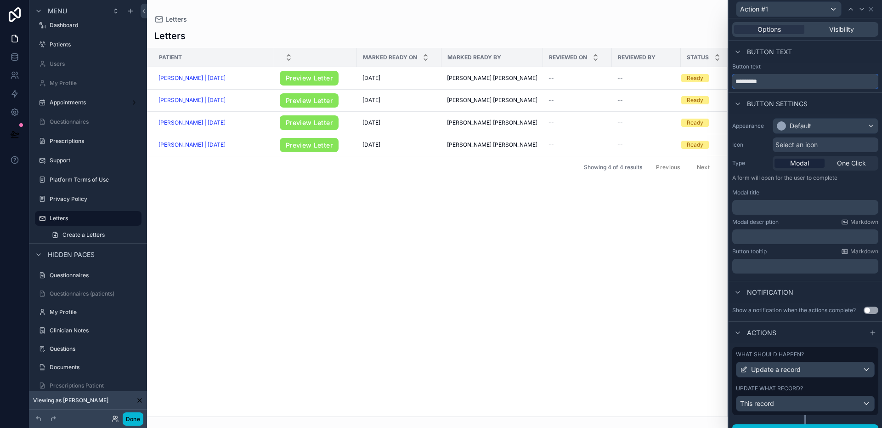
click at [786, 85] on input "*********" at bounding box center [806, 81] width 146 height 15
type input "*****"
click at [806, 131] on div "Default" at bounding box center [825, 126] width 105 height 15
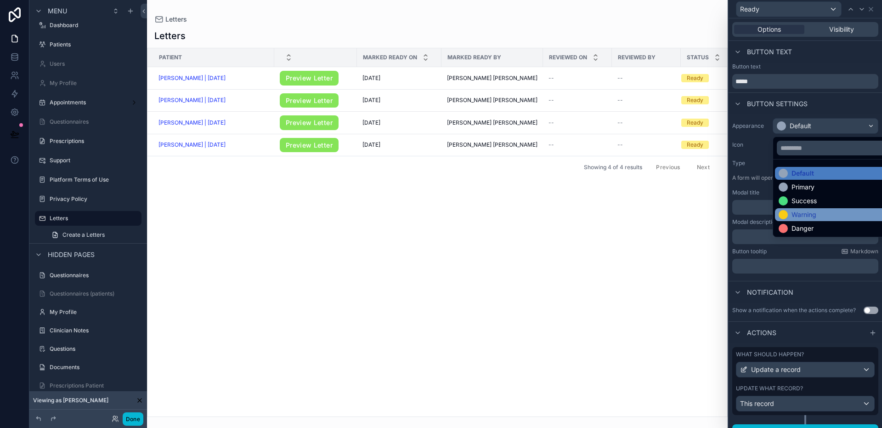
click at [803, 211] on div "Warning" at bounding box center [804, 214] width 25 height 9
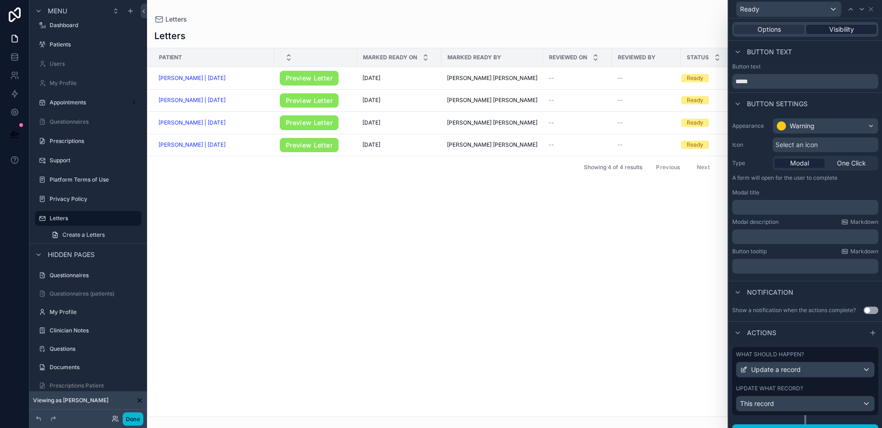
click at [849, 31] on span "Visibility" at bounding box center [842, 29] width 25 height 9
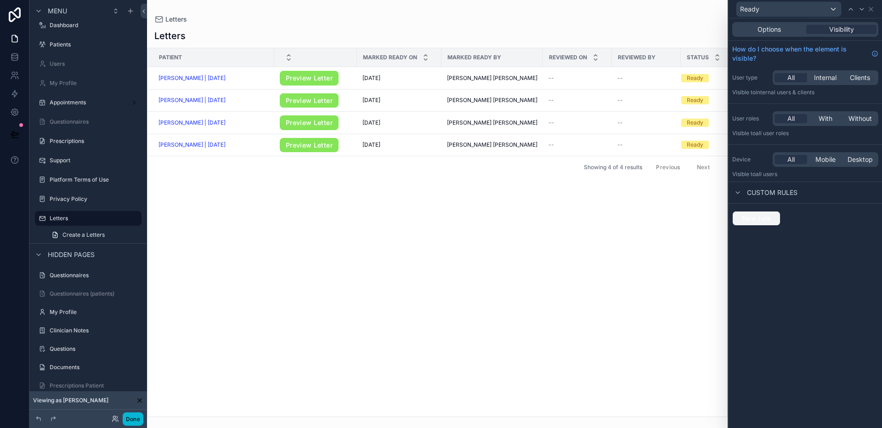
click at [778, 218] on button "New rule" at bounding box center [757, 218] width 48 height 15
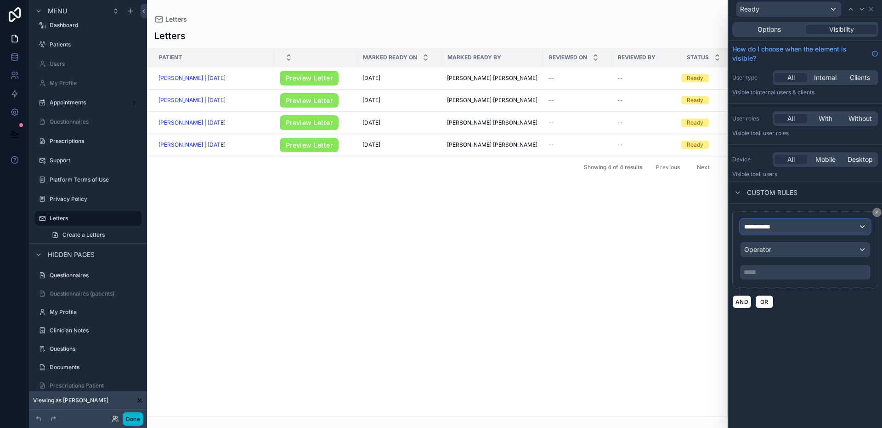
click at [778, 222] on div "**********" at bounding box center [806, 226] width 130 height 15
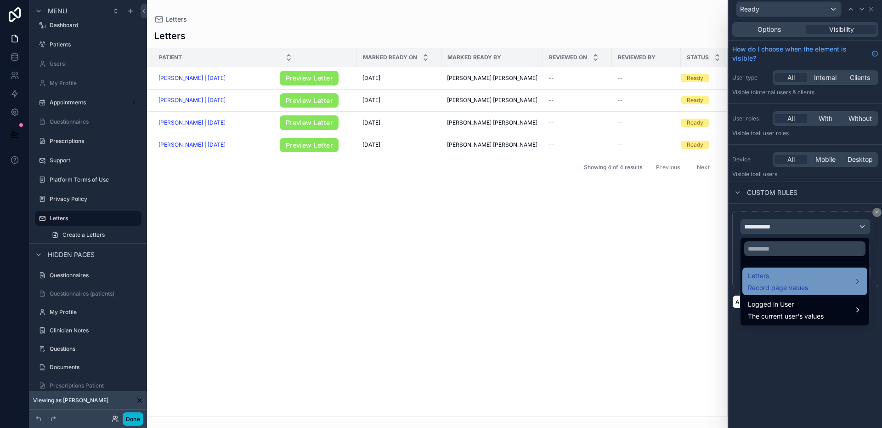
click at [809, 286] on div "Letters Record page values" at bounding box center [805, 281] width 114 height 22
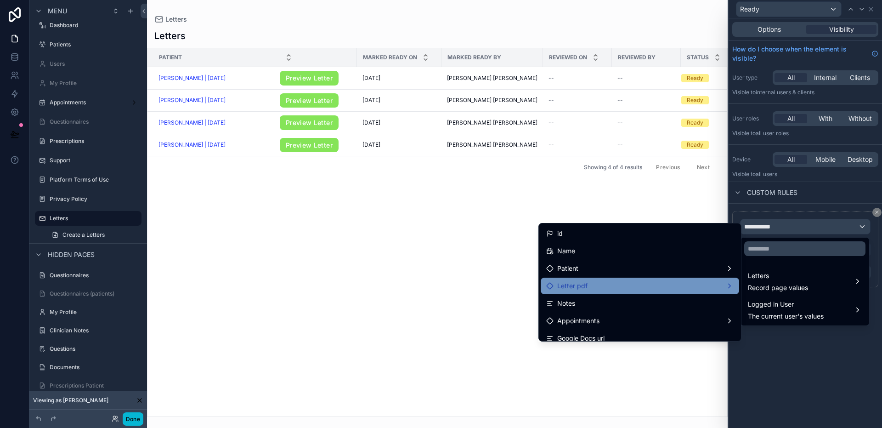
scroll to position [21, 0]
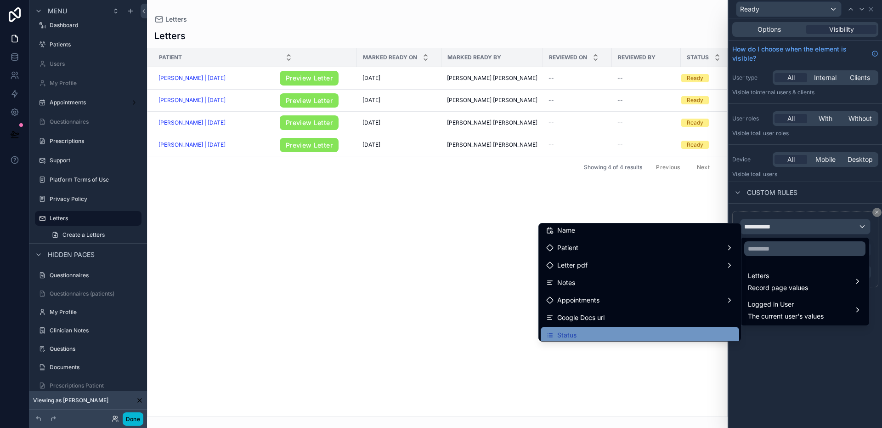
click at [597, 330] on div "Status" at bounding box center [640, 335] width 188 height 11
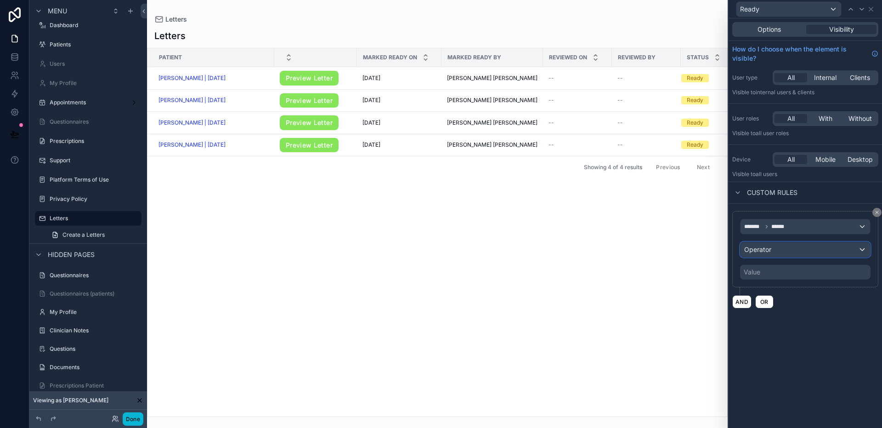
click at [767, 251] on span "Operator" at bounding box center [758, 249] width 27 height 8
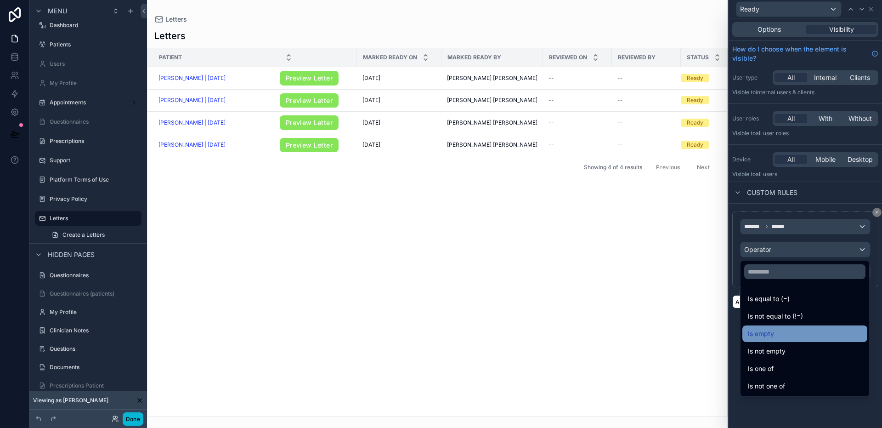
click at [784, 338] on div "Is empty" at bounding box center [805, 333] width 114 height 11
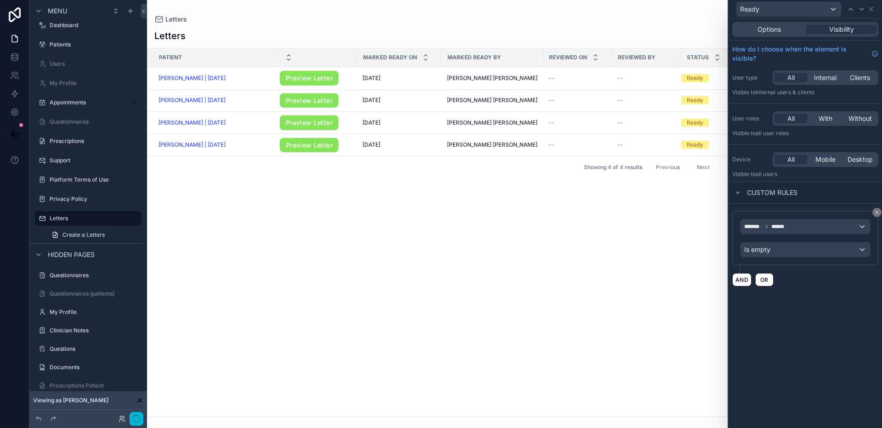
click at [608, 307] on div "Patient Marked Ready On Marked Ready By Reviewed On Reviewed By Status [PERSON_…" at bounding box center [438, 232] width 580 height 368
click at [134, 419] on button "Done" at bounding box center [133, 418] width 21 height 13
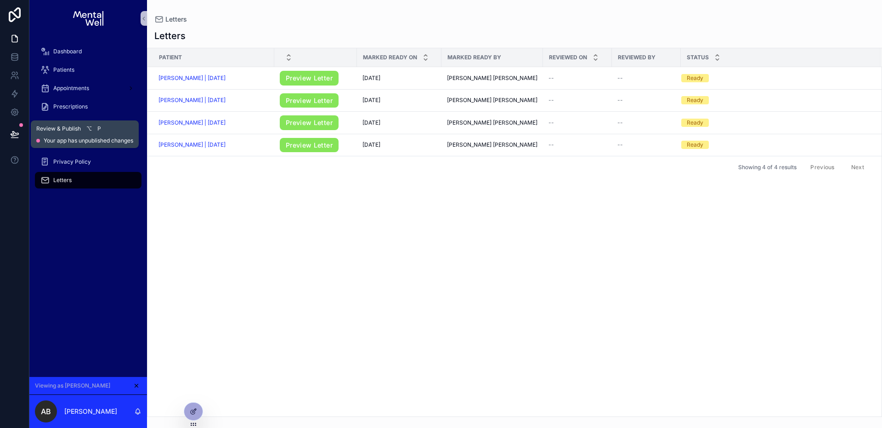
click at [13, 126] on button at bounding box center [15, 134] width 20 height 26
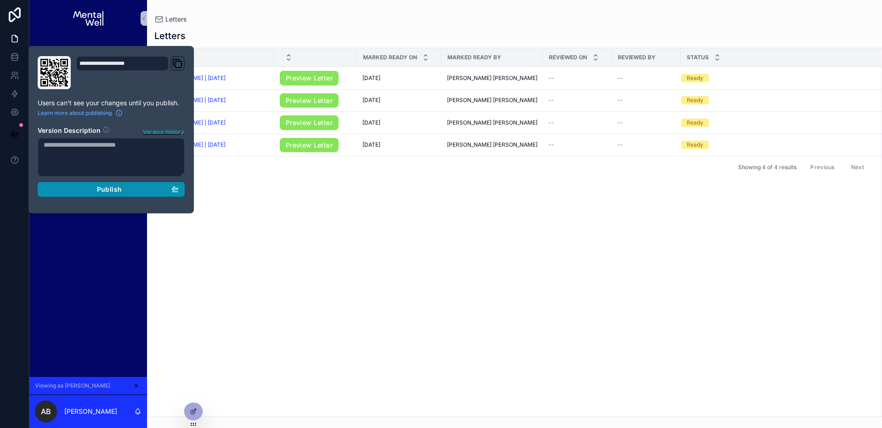
click at [85, 194] on button "Publish" at bounding box center [111, 189] width 147 height 15
click at [383, 257] on div "Patient Marked Ready On Marked Ready By Reviewed On Reviewed By Status [PERSON_…" at bounding box center [515, 232] width 734 height 368
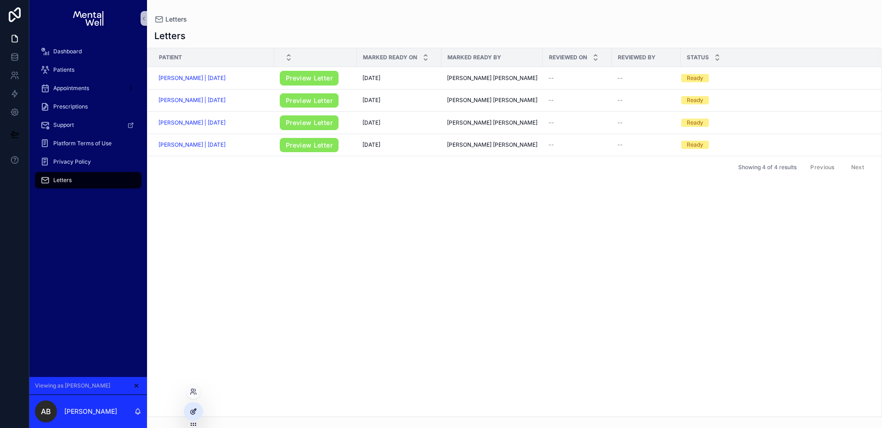
click at [199, 410] on div at bounding box center [193, 411] width 18 height 17
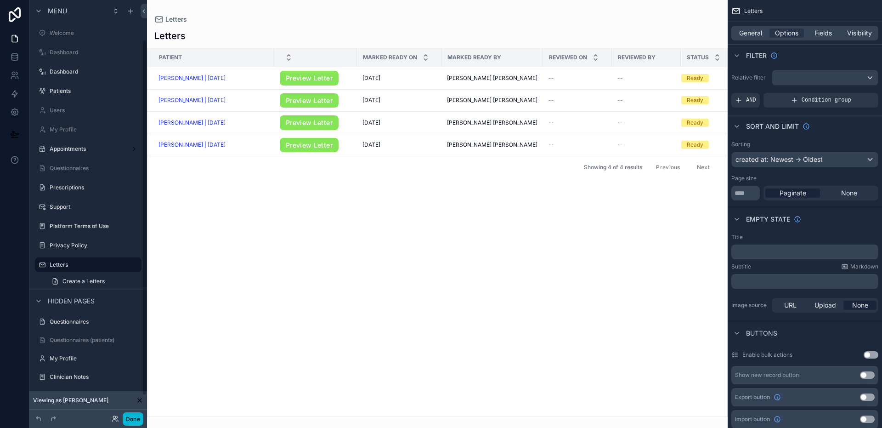
scroll to position [46, 0]
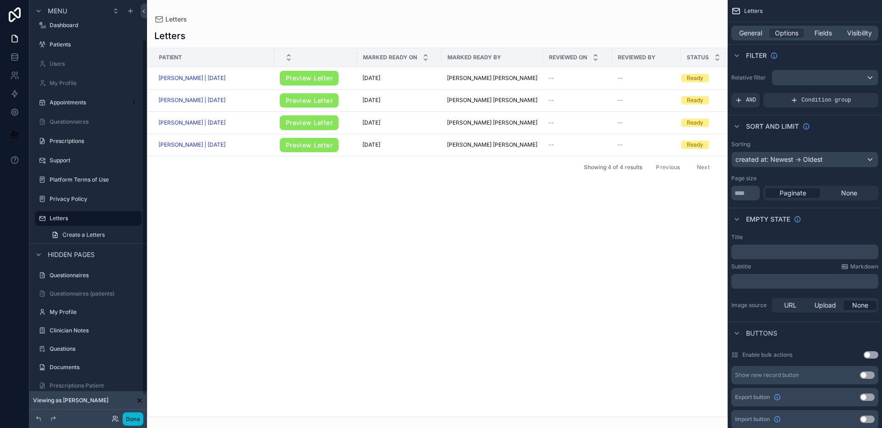
click at [621, 30] on div "scrollable content" at bounding box center [437, 214] width 581 height 428
click at [851, 34] on span "Visibility" at bounding box center [859, 32] width 25 height 9
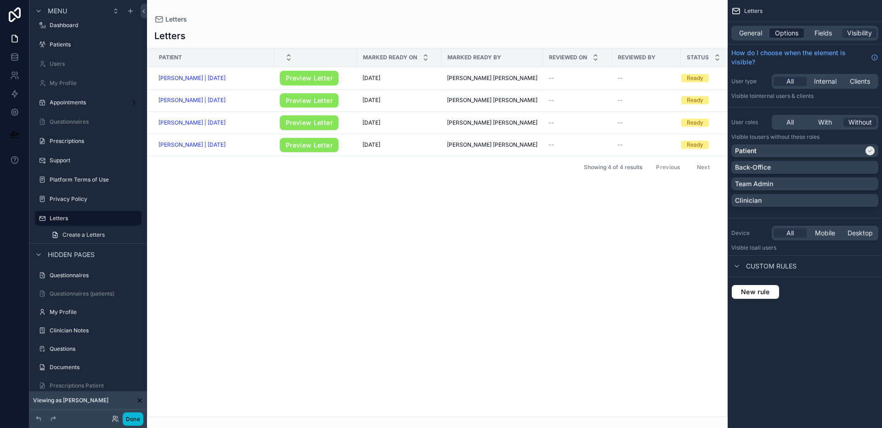
click at [775, 31] on span "Options" at bounding box center [786, 32] width 23 height 9
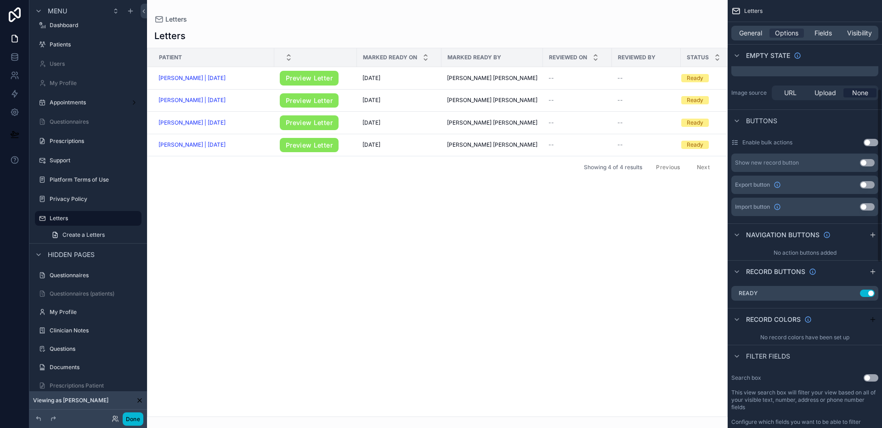
scroll to position [218, 0]
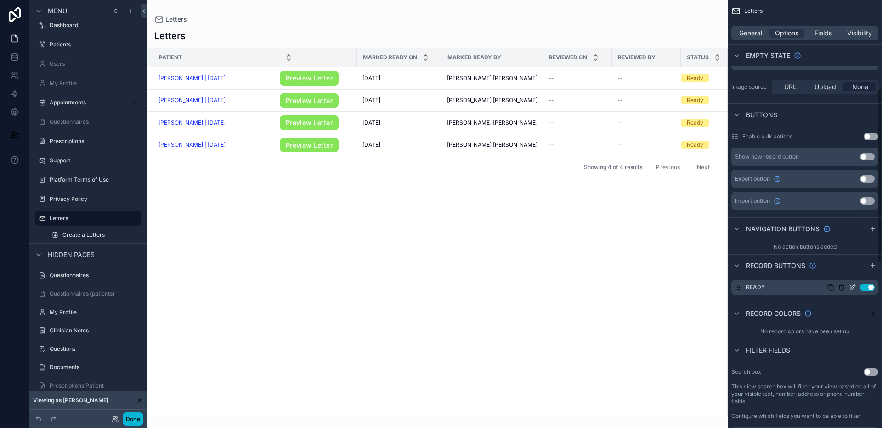
click at [854, 289] on icon "scrollable content" at bounding box center [853, 288] width 4 height 4
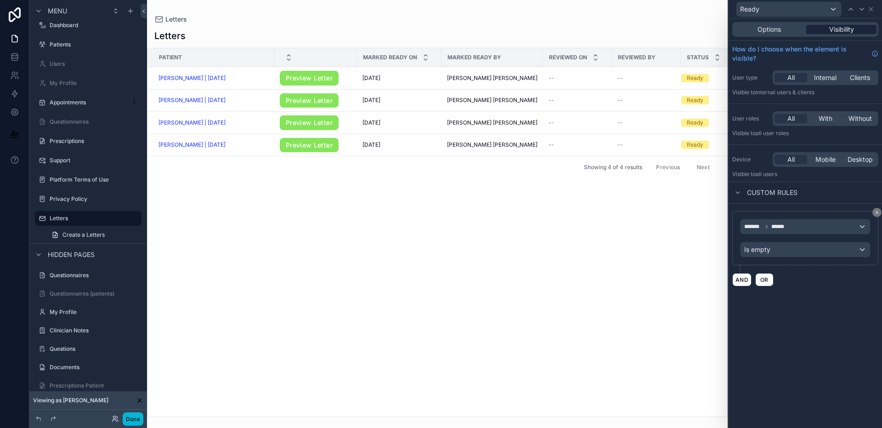
click at [844, 28] on span "Visibility" at bounding box center [842, 29] width 25 height 9
click at [850, 119] on span "Without" at bounding box center [860, 118] width 23 height 9
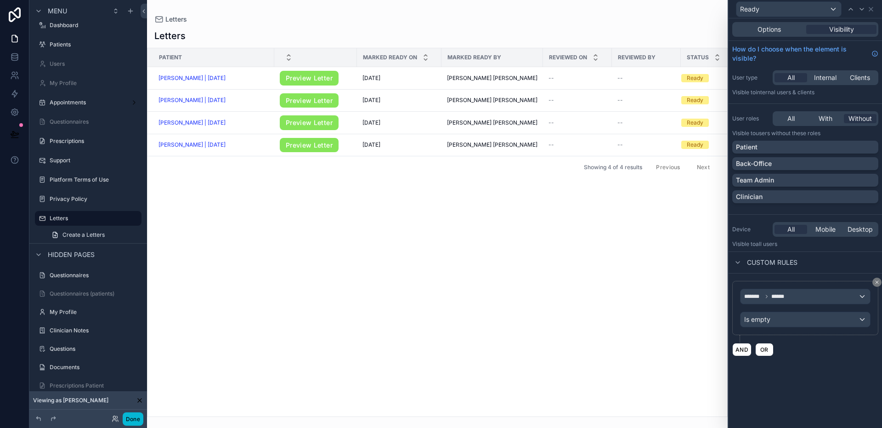
click at [830, 113] on div "All With Without" at bounding box center [826, 118] width 106 height 15
drag, startPoint x: 802, startPoint y: 182, endPoint x: 802, endPoint y: 193, distance: 11.9
click at [802, 182] on div "Team Admin" at bounding box center [805, 180] width 139 height 9
click at [802, 195] on div "Clinician" at bounding box center [805, 196] width 139 height 9
click at [671, 262] on div "Patient Marked Ready On Marked Ready By Reviewed On Reviewed By Status [PERSON_…" at bounding box center [438, 232] width 580 height 368
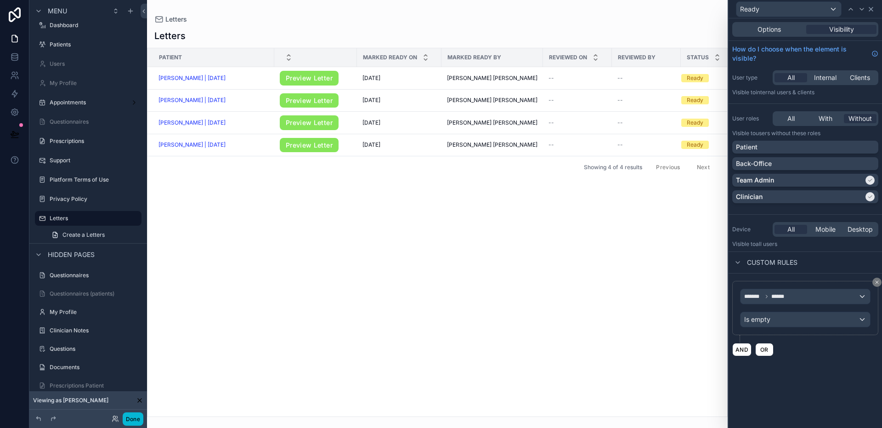
click at [873, 10] on icon at bounding box center [872, 9] width 4 height 4
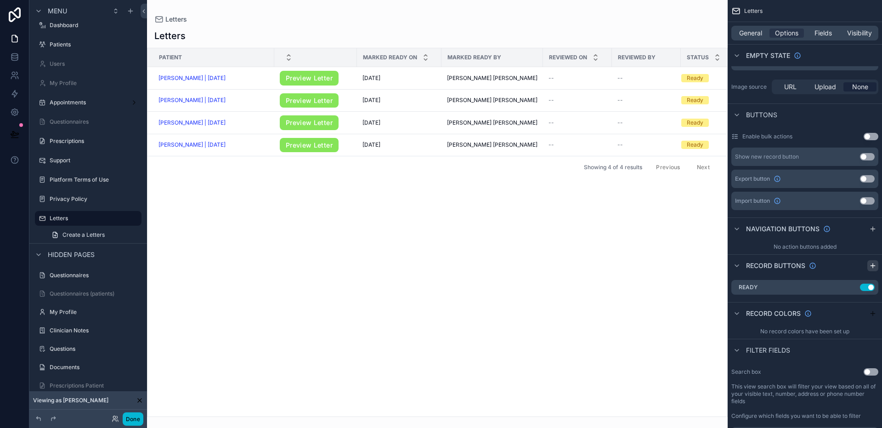
click at [871, 266] on icon "scrollable content" at bounding box center [873, 265] width 7 height 7
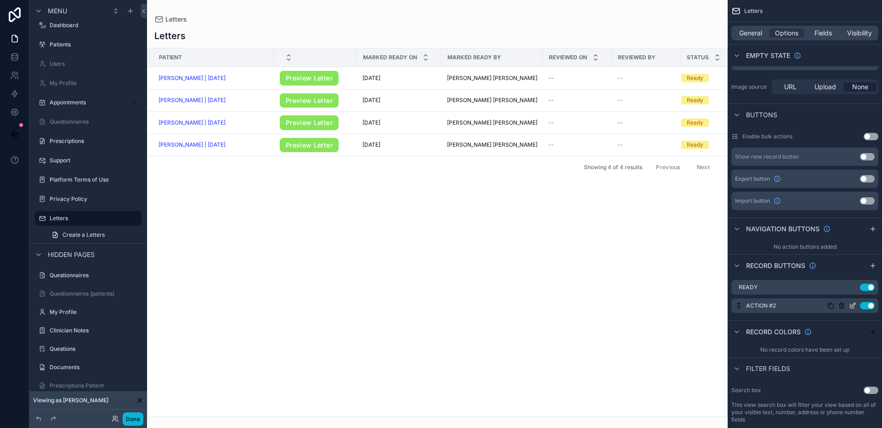
click at [854, 307] on icon "scrollable content" at bounding box center [853, 306] width 4 height 4
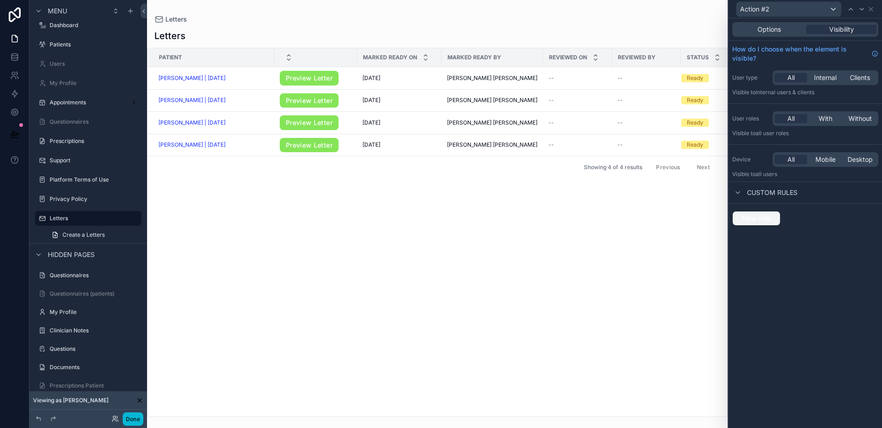
click at [756, 216] on span "New rule" at bounding box center [757, 218] width 36 height 8
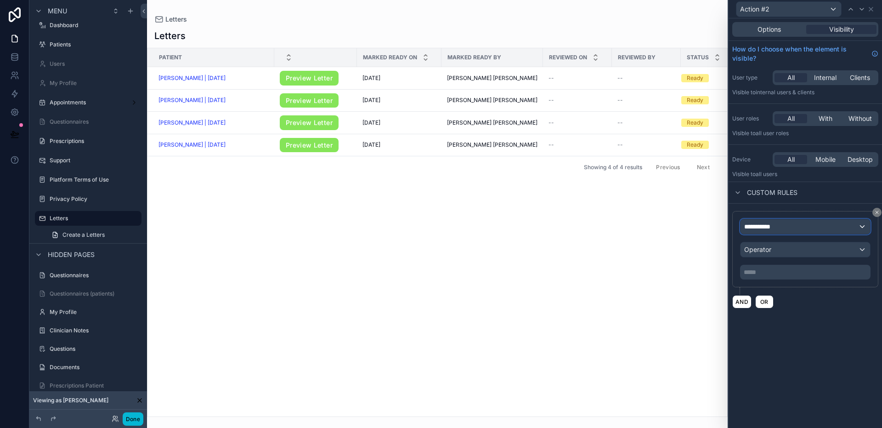
click at [769, 233] on div "**********" at bounding box center [806, 226] width 130 height 15
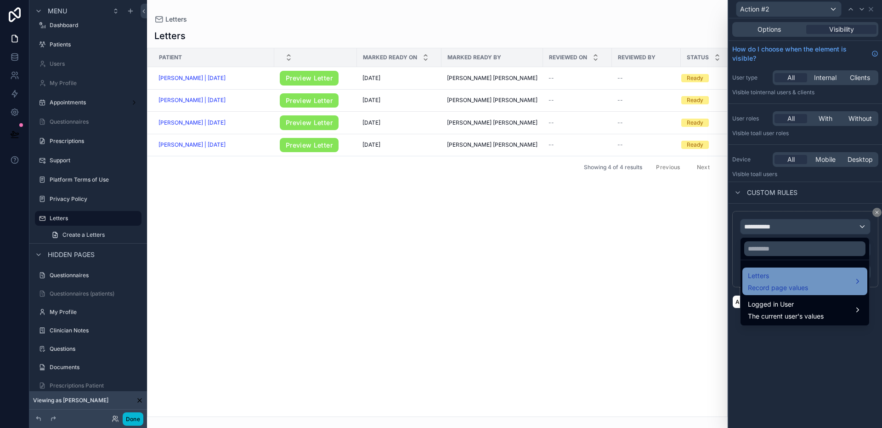
click at [784, 279] on span "Letters" at bounding box center [778, 275] width 60 height 11
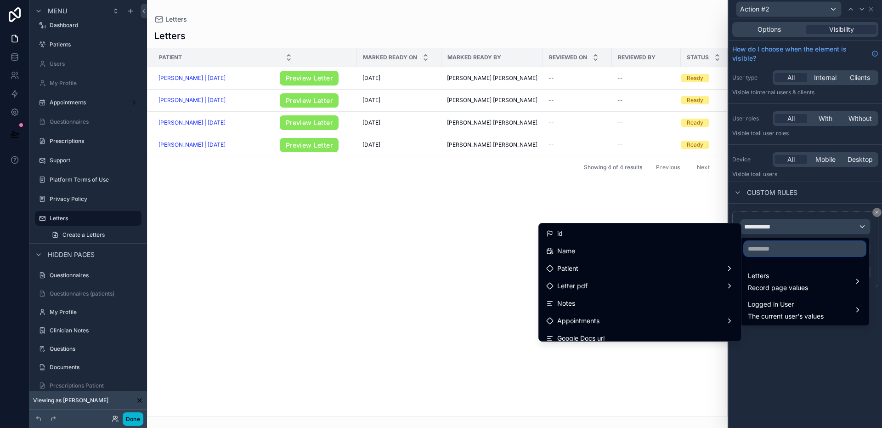
click at [767, 244] on input "text" at bounding box center [805, 248] width 121 height 15
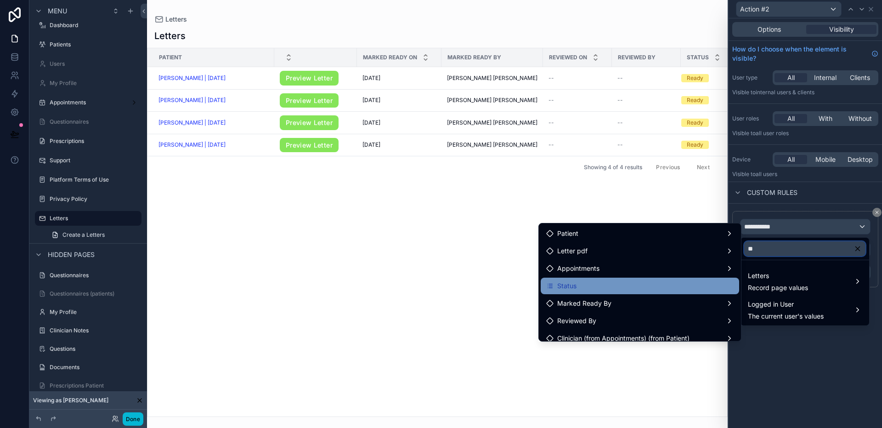
type input "**"
click at [618, 284] on div "Status" at bounding box center [640, 285] width 188 height 11
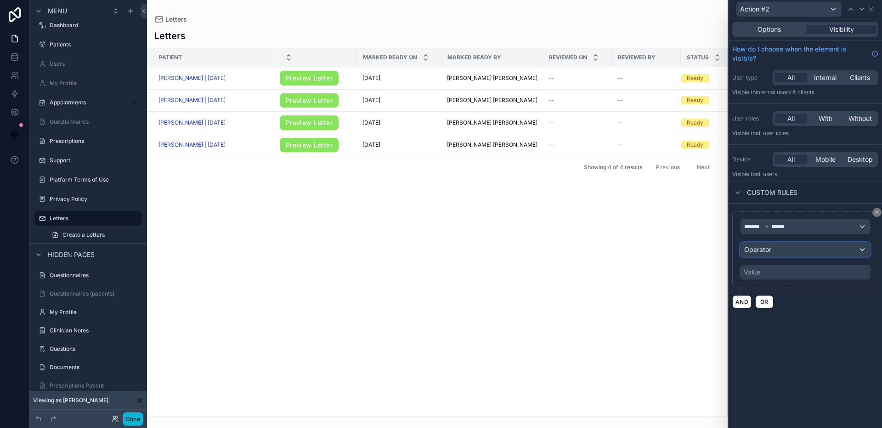
click at [779, 250] on div "Operator" at bounding box center [806, 249] width 130 height 15
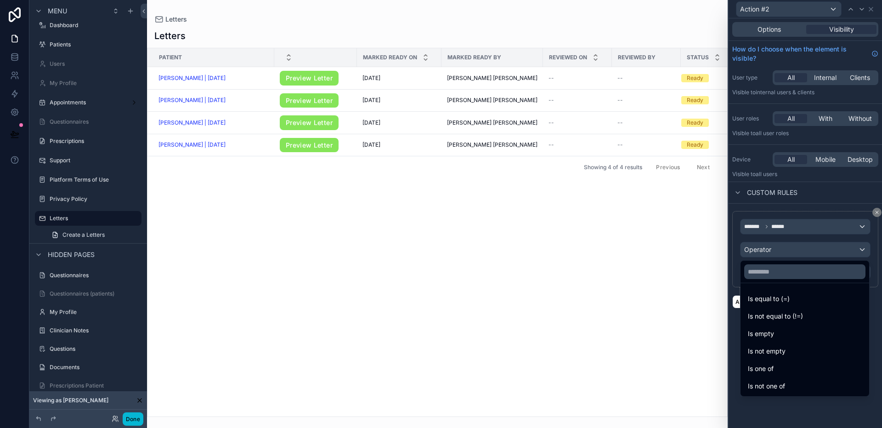
click at [778, 364] on div "Is one of" at bounding box center [805, 368] width 114 height 11
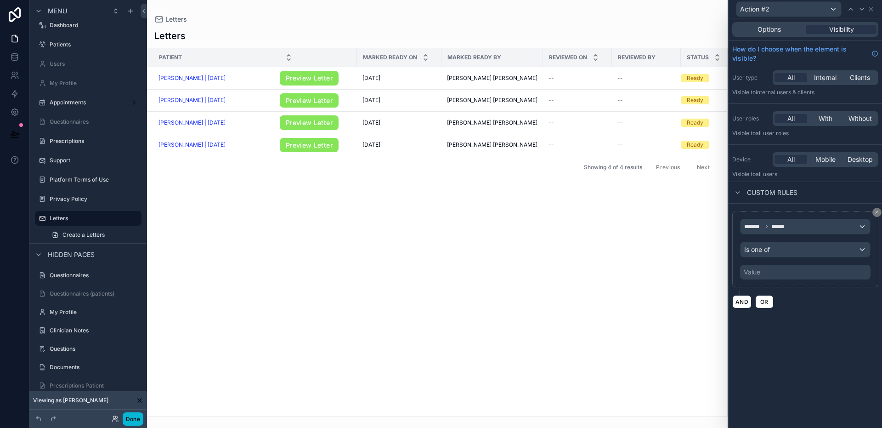
click at [782, 270] on div "Value" at bounding box center [805, 272] width 131 height 15
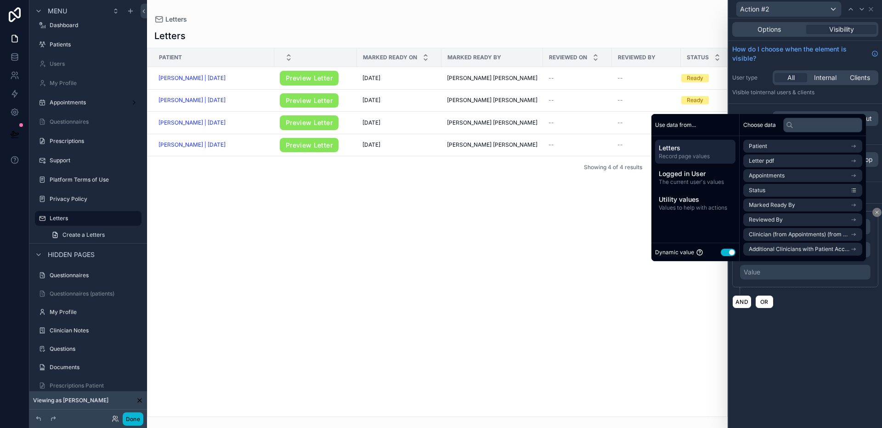
click at [724, 253] on button "Use setting" at bounding box center [728, 252] width 15 height 7
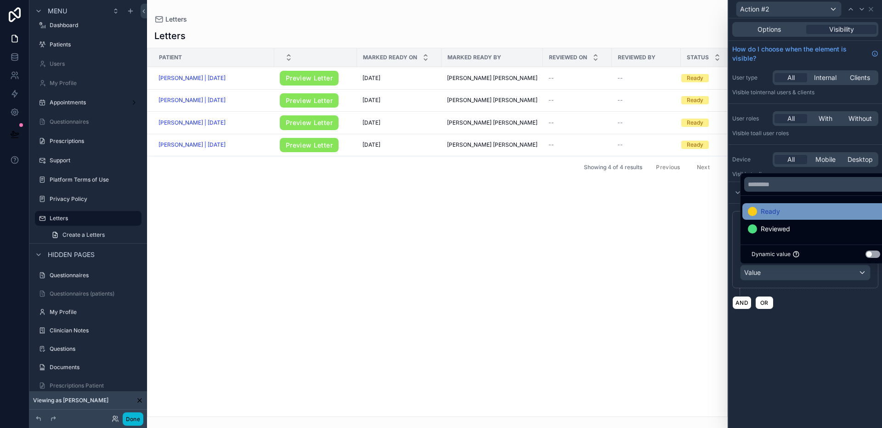
click at [758, 208] on div "Ready" at bounding box center [764, 211] width 32 height 11
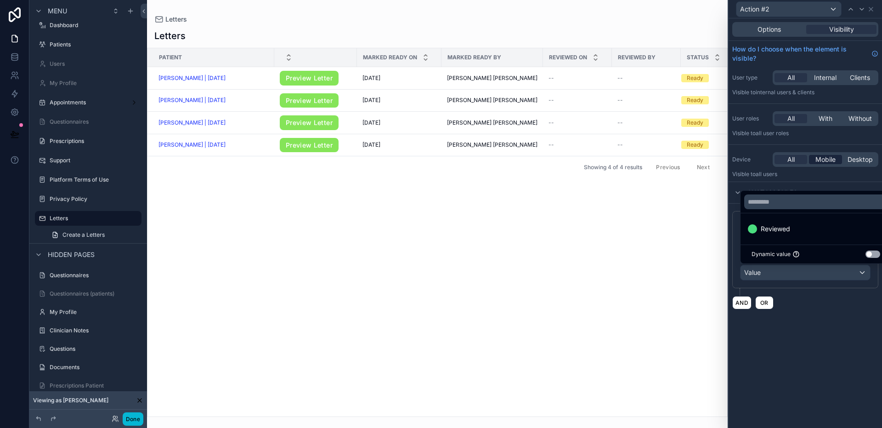
drag, startPoint x: 811, startPoint y: 315, endPoint x: 835, endPoint y: 160, distance: 156.7
click at [811, 315] on div "******* ****** Is one of Value AND OR" at bounding box center [805, 260] width 153 height 113
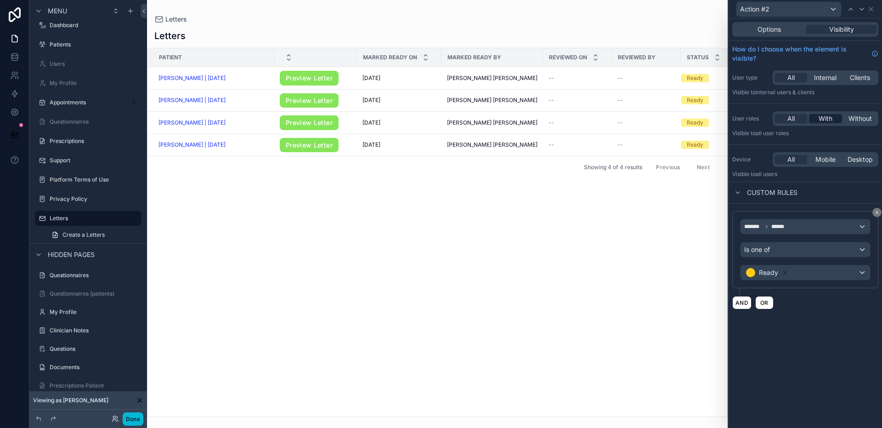
click at [829, 122] on span "With" at bounding box center [826, 118] width 14 height 9
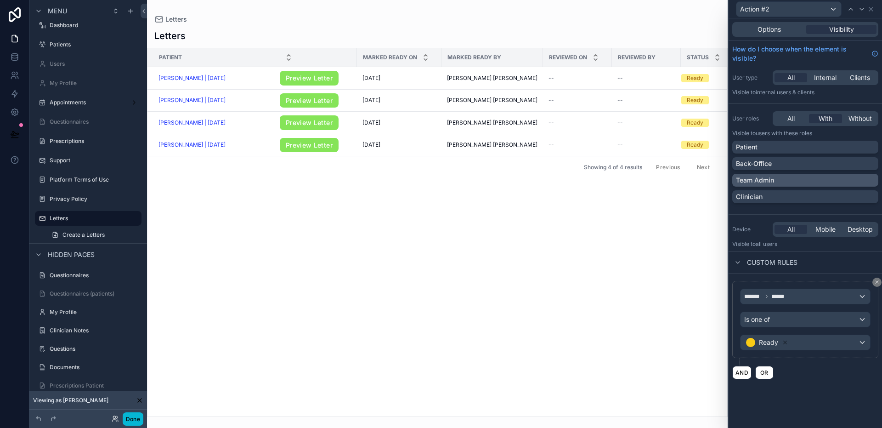
click at [801, 179] on div "Team Admin" at bounding box center [805, 180] width 139 height 9
click at [800, 163] on div "Back-Office" at bounding box center [805, 163] width 139 height 9
click at [795, 29] on div "Options" at bounding box center [769, 29] width 70 height 9
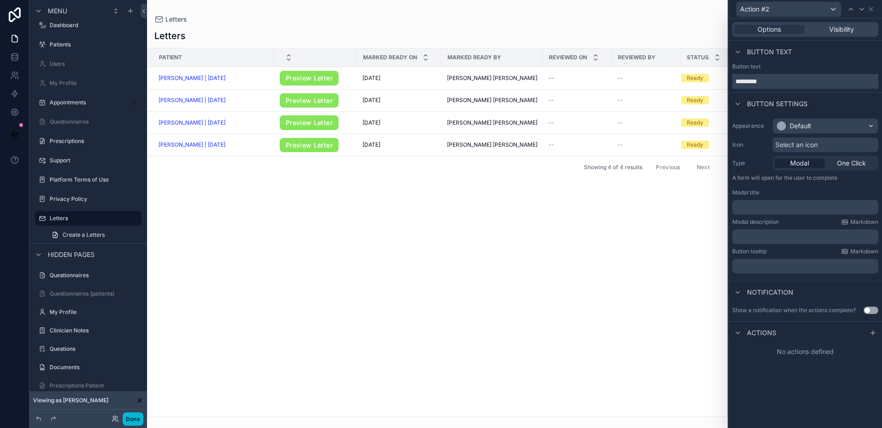
click at [787, 81] on input "*********" at bounding box center [806, 81] width 146 height 15
type input "********"
click at [824, 126] on div "Default" at bounding box center [825, 126] width 105 height 15
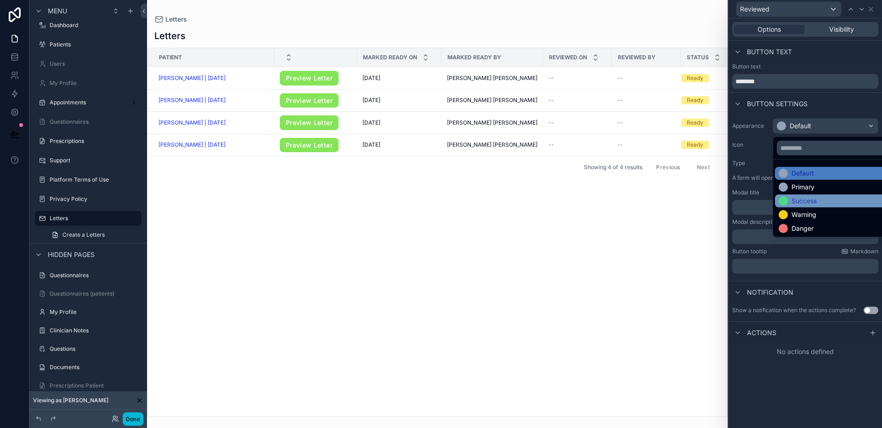
click at [814, 200] on div "Success" at bounding box center [804, 200] width 25 height 9
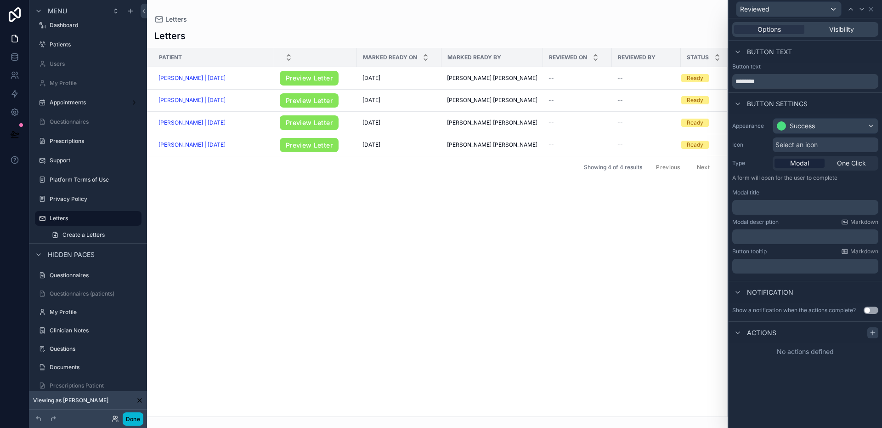
click at [872, 331] on icon at bounding box center [873, 332] width 7 height 7
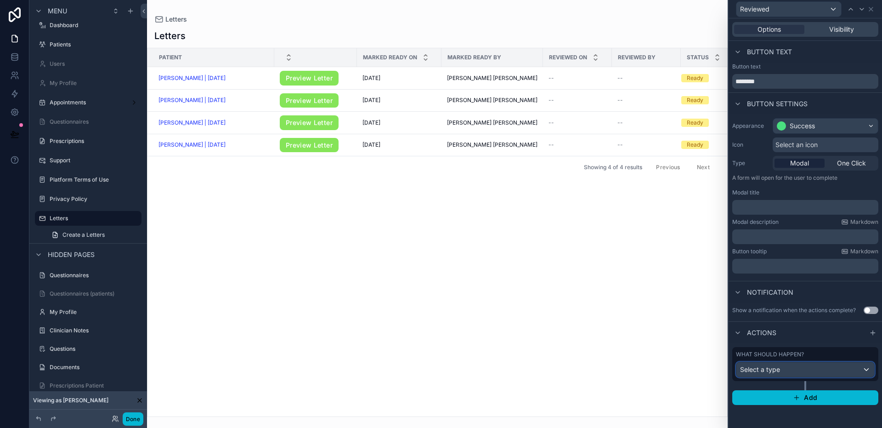
click at [779, 367] on span "Select a type" at bounding box center [760, 369] width 40 height 8
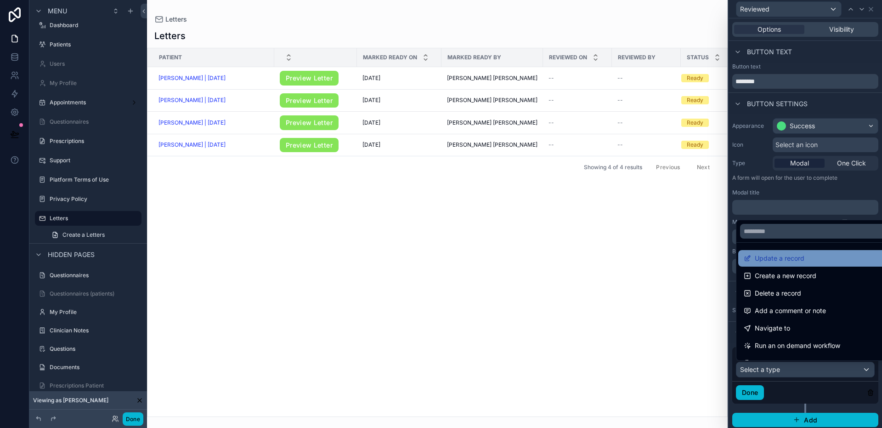
click at [776, 262] on span "Update a record" at bounding box center [780, 258] width 50 height 11
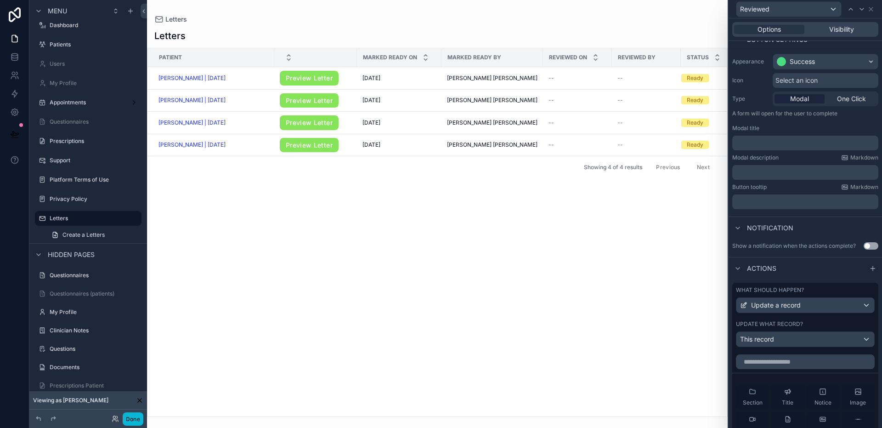
scroll to position [70, 0]
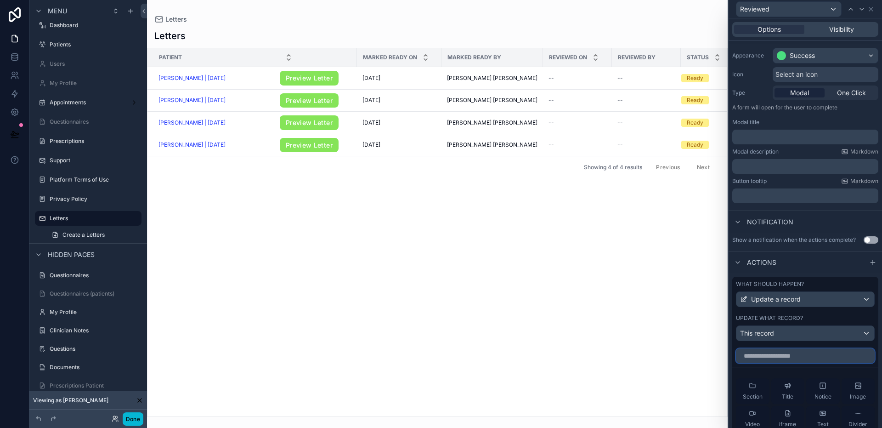
click at [791, 354] on input "text" at bounding box center [805, 355] width 139 height 15
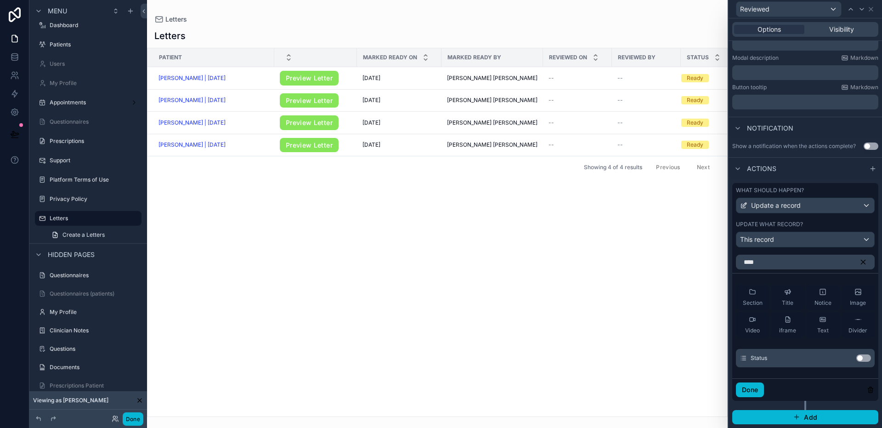
click at [857, 357] on button "Use setting" at bounding box center [864, 357] width 15 height 7
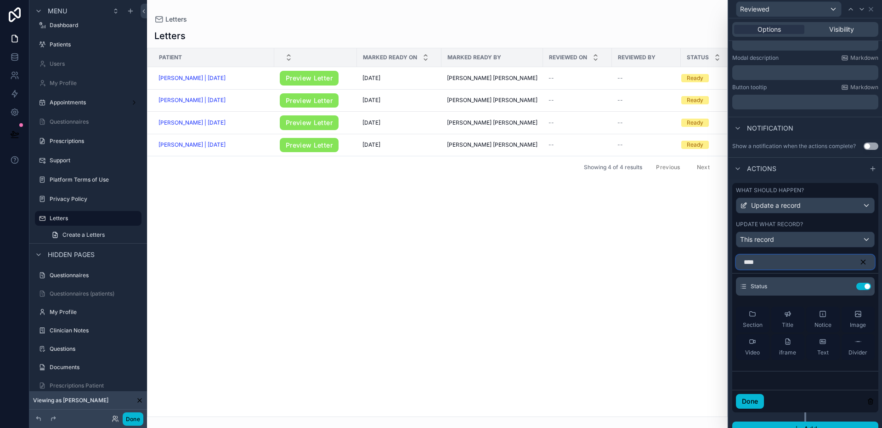
click at [789, 265] on input "****" at bounding box center [805, 262] width 139 height 15
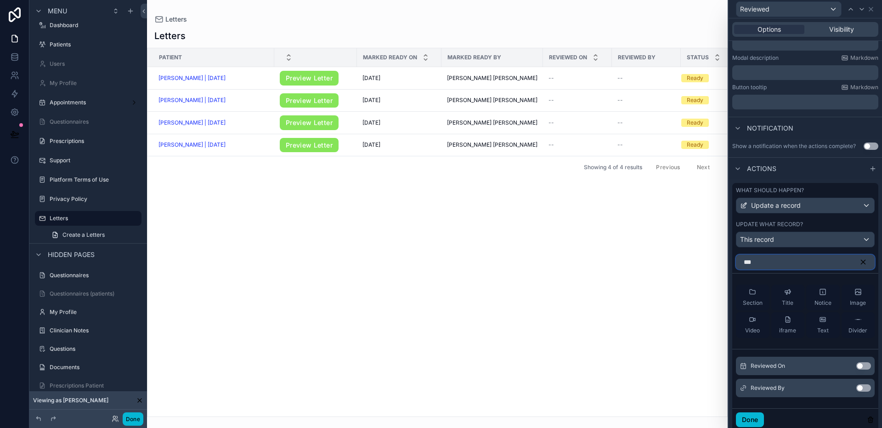
type input "***"
click at [857, 365] on button "Use setting" at bounding box center [864, 365] width 15 height 7
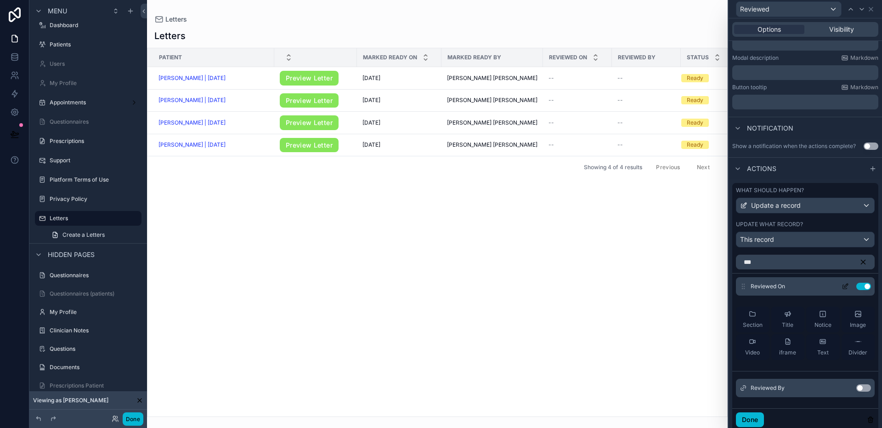
click at [857, 390] on button "Use setting" at bounding box center [864, 387] width 15 height 7
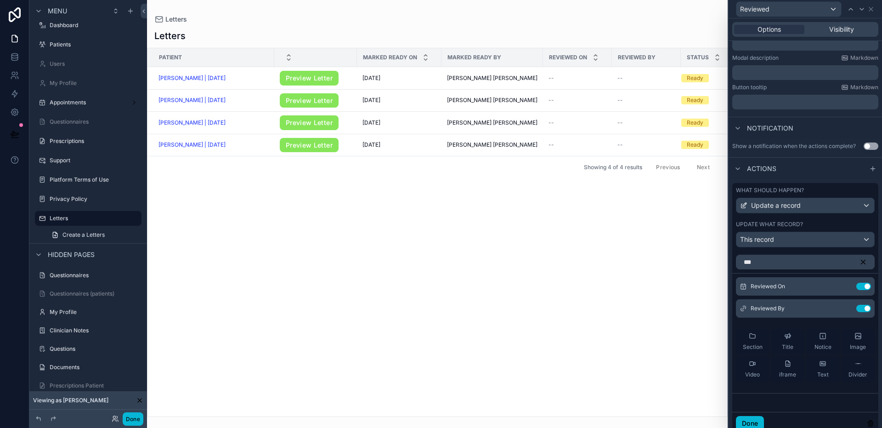
click at [859, 263] on icon "button" at bounding box center [863, 262] width 8 height 8
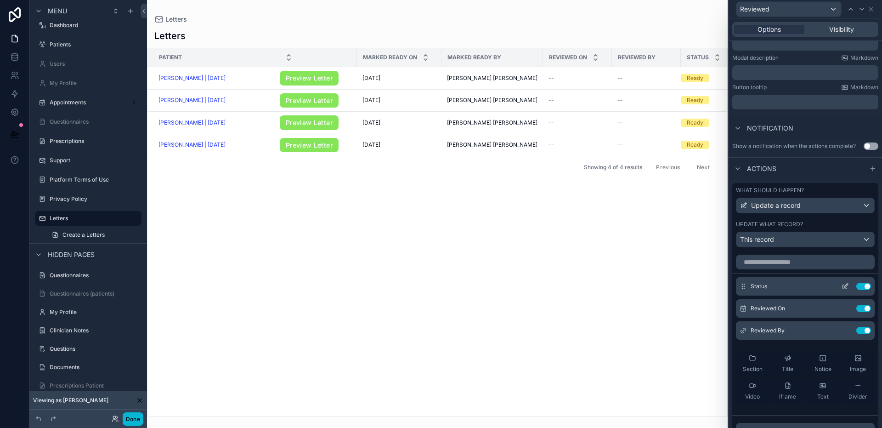
click at [842, 287] on icon at bounding box center [845, 286] width 7 height 7
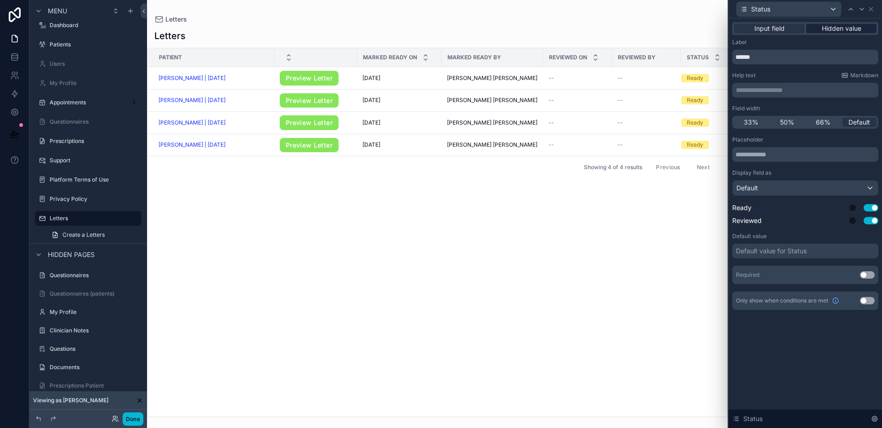
click at [847, 31] on span "Hidden value" at bounding box center [842, 28] width 40 height 9
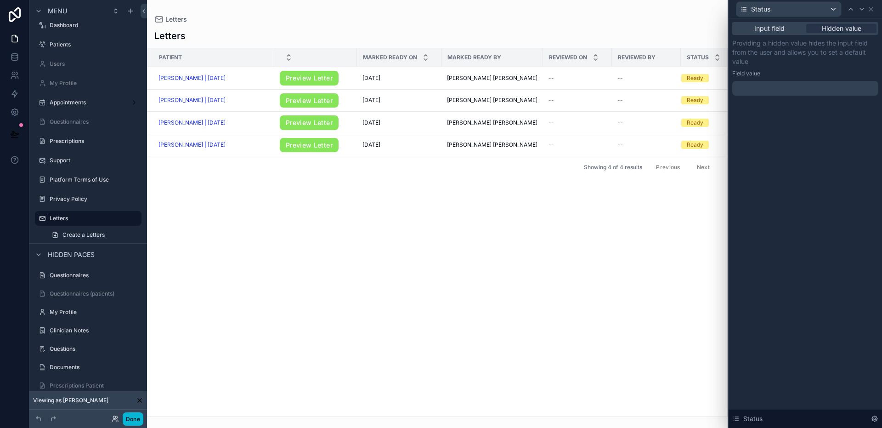
click at [767, 93] on div at bounding box center [806, 88] width 146 height 15
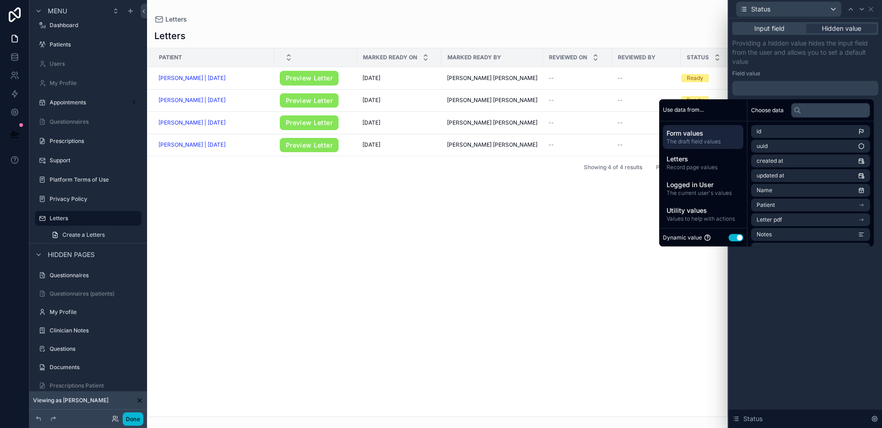
click at [734, 237] on button "Use setting" at bounding box center [736, 237] width 15 height 7
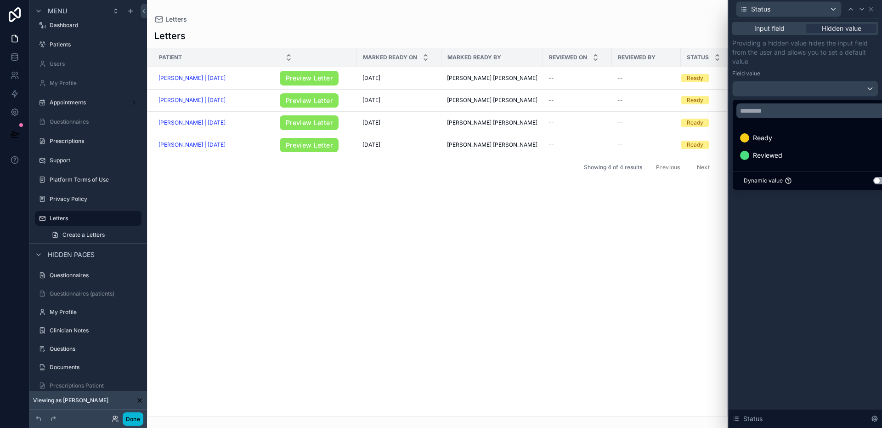
click at [751, 164] on ul "Ready Reviewed" at bounding box center [816, 146] width 166 height 49
click at [757, 157] on span "Reviewed" at bounding box center [767, 155] width 29 height 11
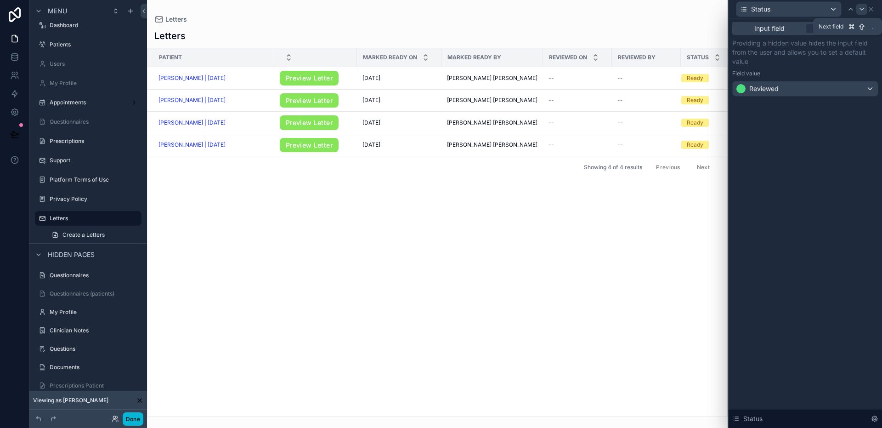
click at [863, 10] on icon at bounding box center [861, 9] width 7 height 7
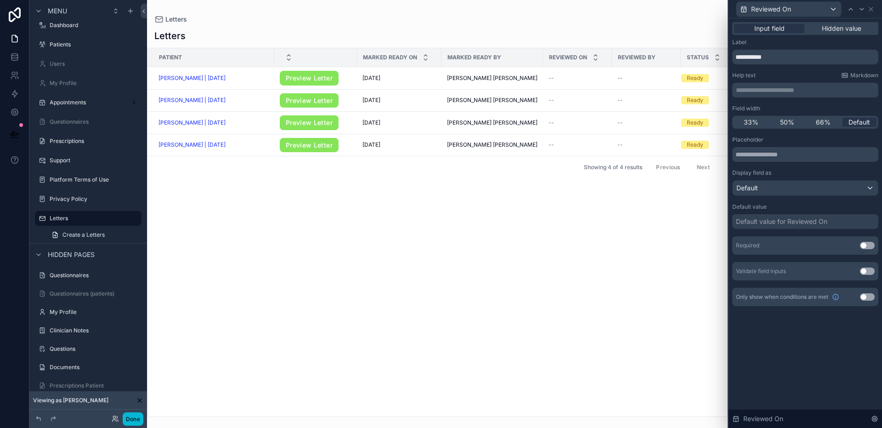
drag, startPoint x: 846, startPoint y: 28, endPoint x: 841, endPoint y: 33, distance: 7.1
click at [846, 28] on span "Hidden value" at bounding box center [842, 28] width 40 height 9
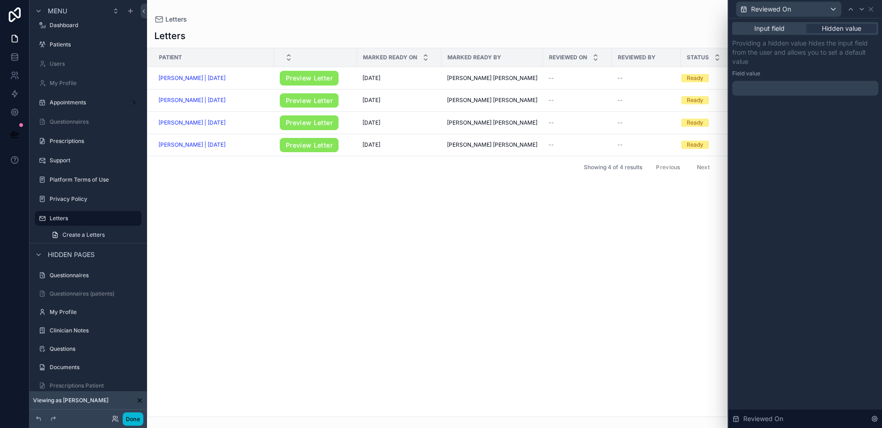
click at [790, 93] on div at bounding box center [806, 88] width 146 height 15
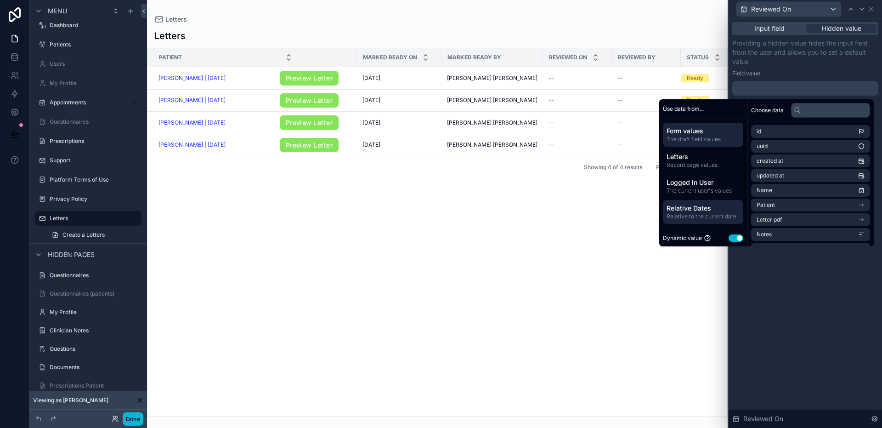
click at [697, 211] on span "Relative Dates" at bounding box center [703, 208] width 73 height 9
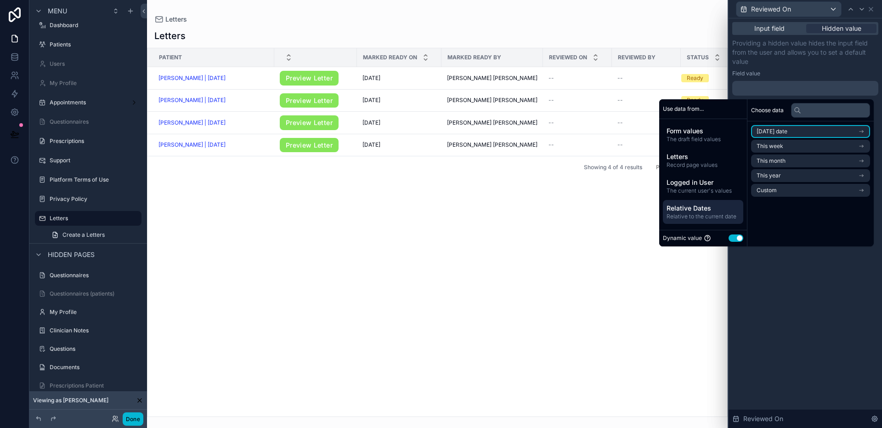
drag, startPoint x: 781, startPoint y: 133, endPoint x: 783, endPoint y: 137, distance: 5.1
click at [781, 133] on span "[DATE] date" at bounding box center [772, 131] width 31 height 7
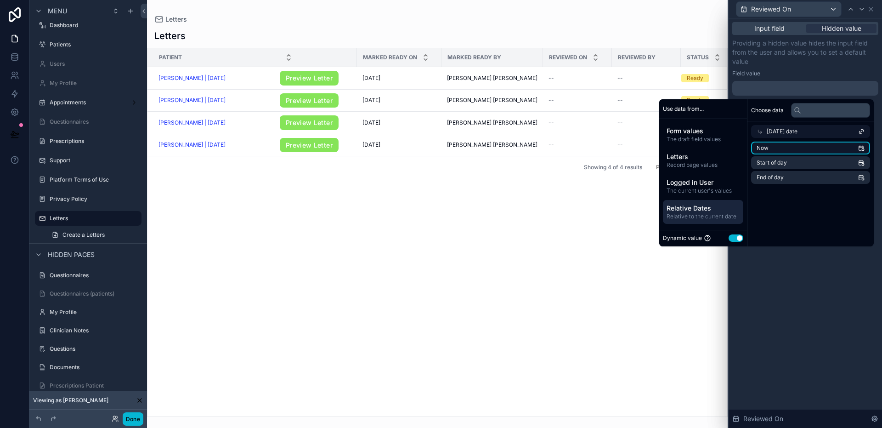
click at [784, 145] on li "Now" at bounding box center [810, 148] width 119 height 13
click at [860, 8] on icon at bounding box center [862, 9] width 4 height 2
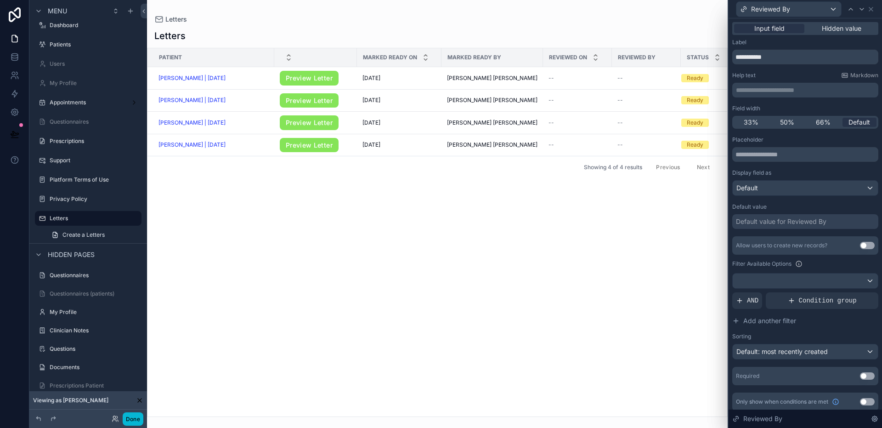
click at [834, 28] on span "Hidden value" at bounding box center [842, 28] width 40 height 9
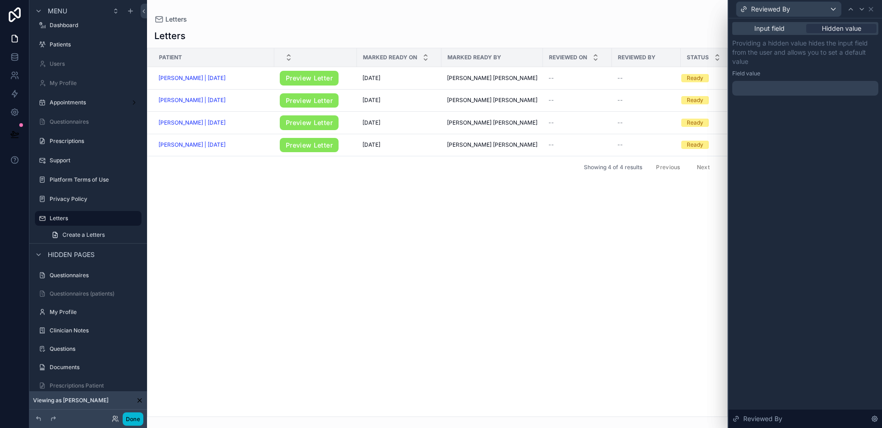
click at [784, 84] on div at bounding box center [806, 88] width 146 height 15
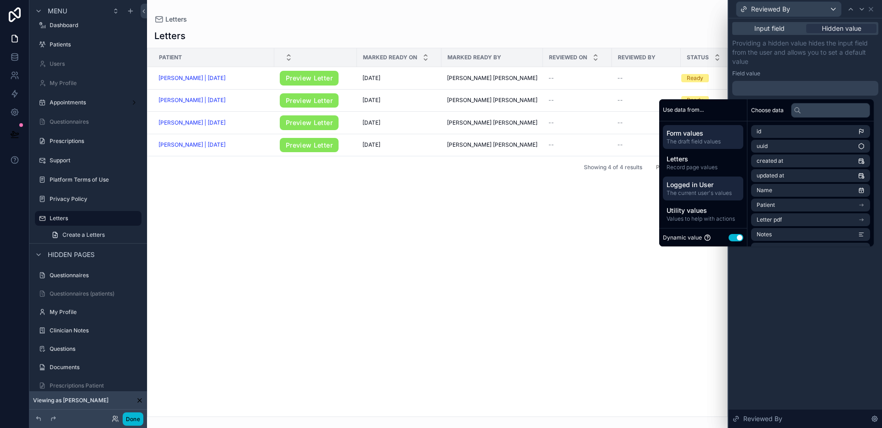
drag, startPoint x: 693, startPoint y: 191, endPoint x: 726, endPoint y: 176, distance: 36.0
click at [693, 191] on span "The current user's values" at bounding box center [703, 192] width 73 height 7
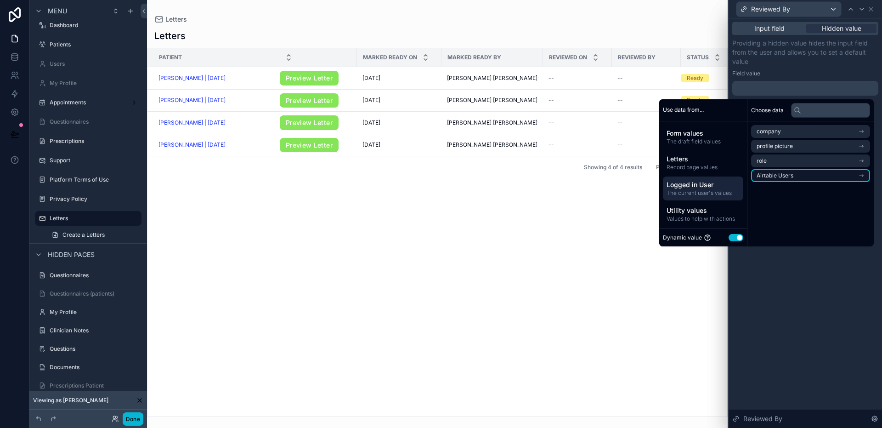
click at [784, 176] on span "Airtable Users" at bounding box center [775, 175] width 37 height 7
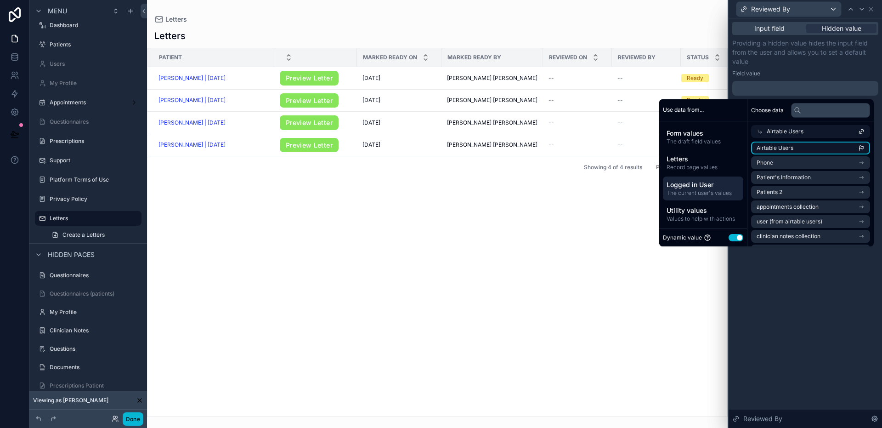
click at [795, 152] on li "Airtable Users" at bounding box center [810, 148] width 119 height 13
click at [783, 304] on div "**********" at bounding box center [805, 222] width 153 height 409
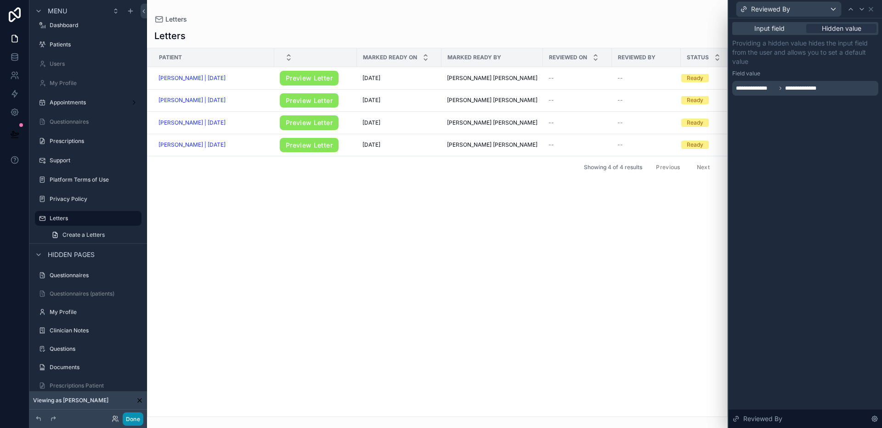
click at [135, 416] on button "Done" at bounding box center [133, 418] width 21 height 13
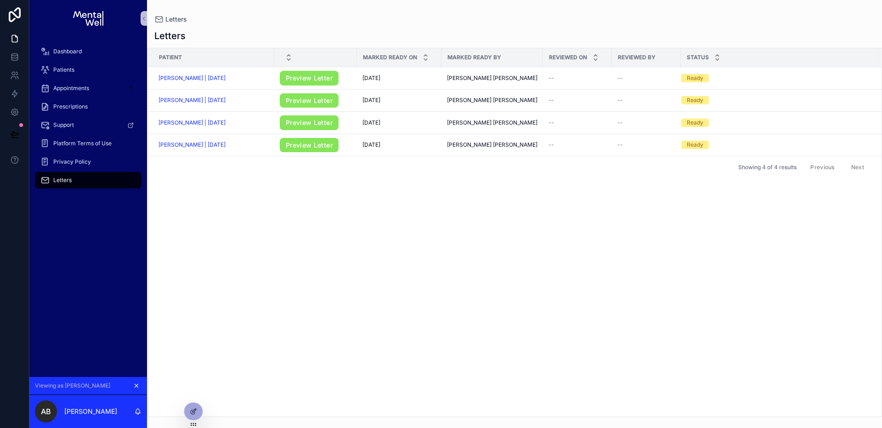
click at [137, 382] on icon "scrollable content" at bounding box center [136, 385] width 6 height 6
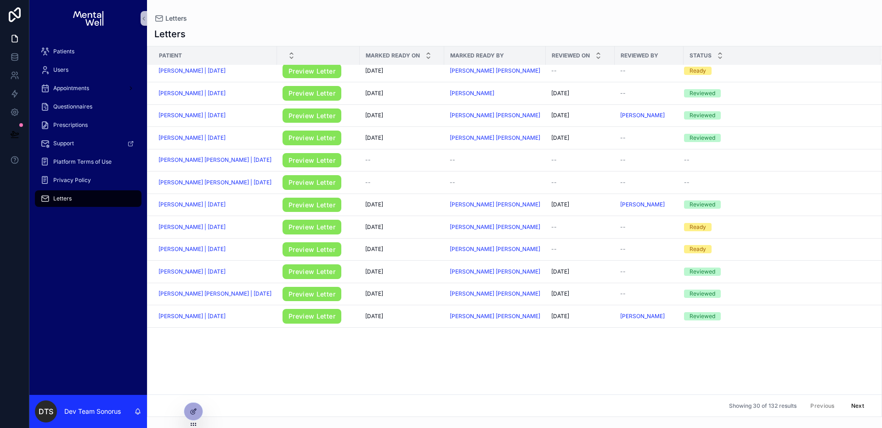
scroll to position [0, 0]
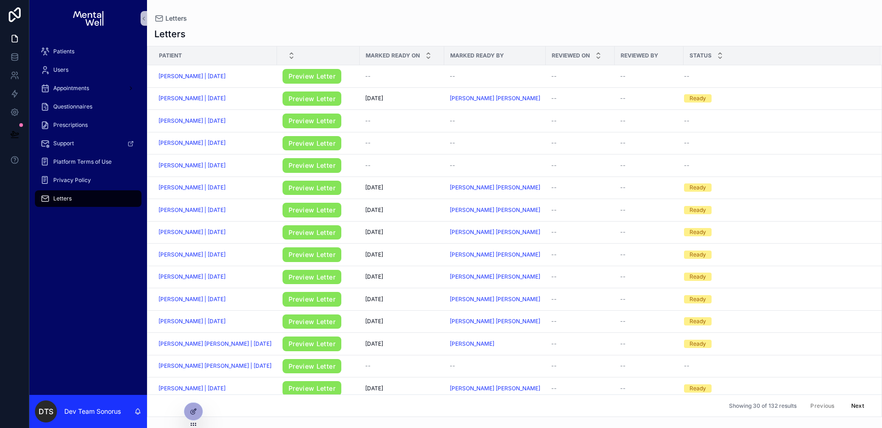
click at [322, 27] on div "Letters Patient Marked Ready On Marked Ready By Reviewed On Reviewed By Status …" at bounding box center [514, 219] width 735 height 395
click at [192, 408] on icon at bounding box center [193, 411] width 7 height 7
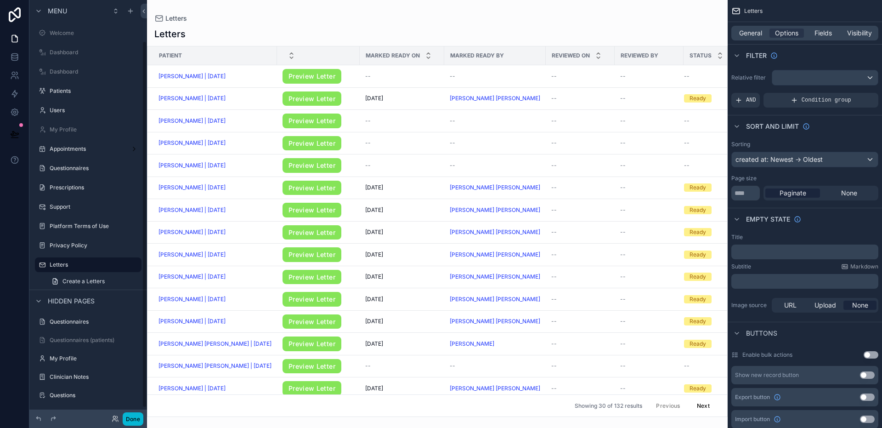
scroll to position [46, 0]
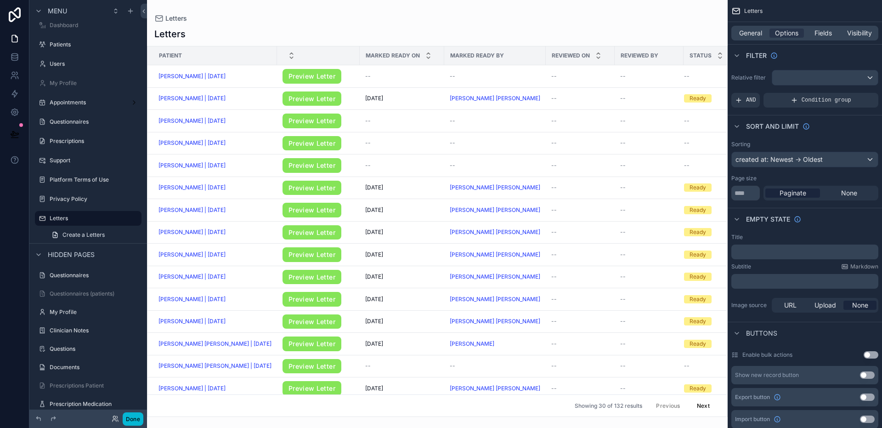
drag, startPoint x: 512, startPoint y: 23, endPoint x: 747, endPoint y: 174, distance: 278.8
click at [512, 23] on div "scrollable content" at bounding box center [437, 214] width 581 height 428
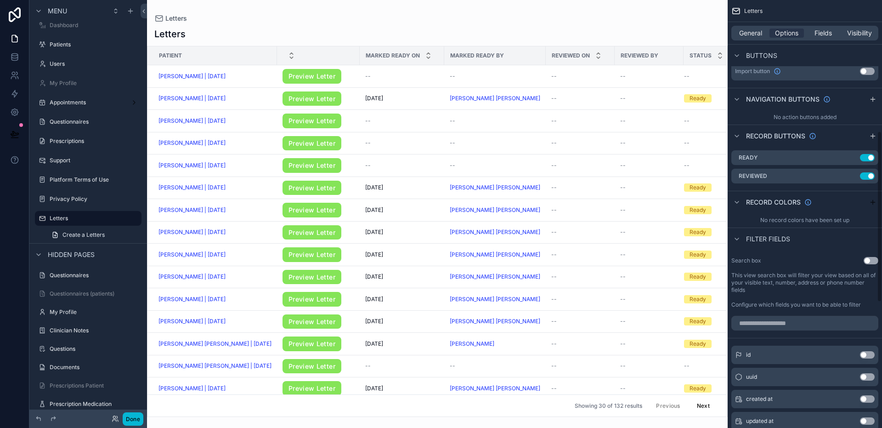
scroll to position [375, 0]
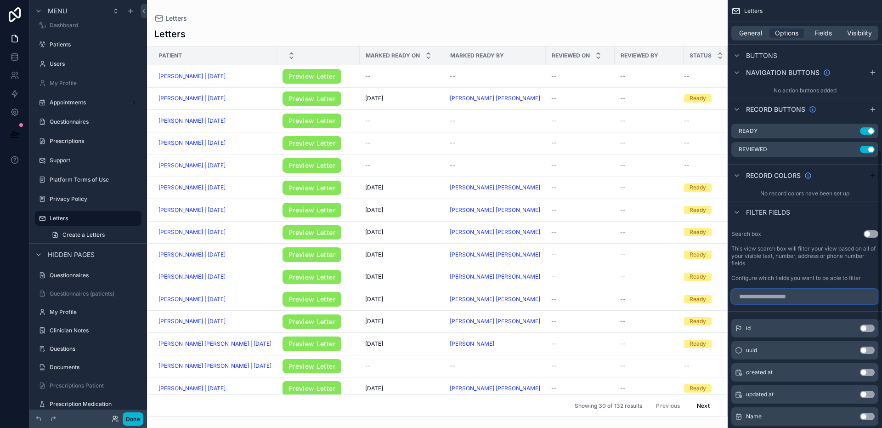
click at [798, 293] on input "scrollable content" at bounding box center [805, 296] width 147 height 15
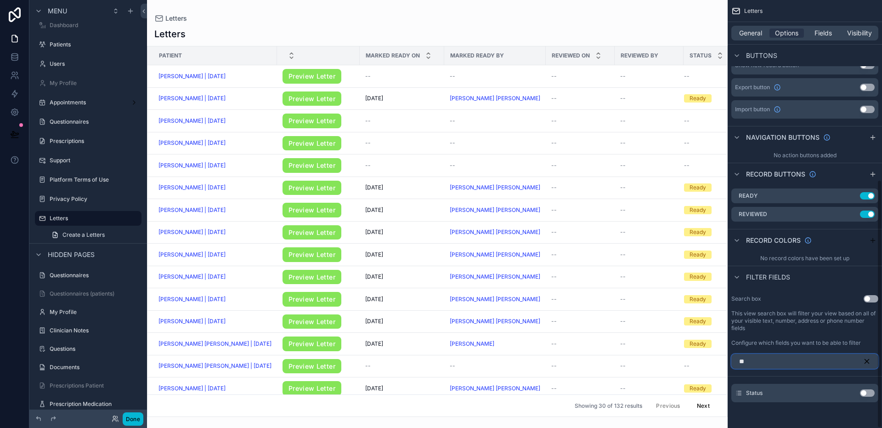
scroll to position [310, 0]
type input "****"
click at [865, 393] on button "Use setting" at bounding box center [867, 392] width 15 height 7
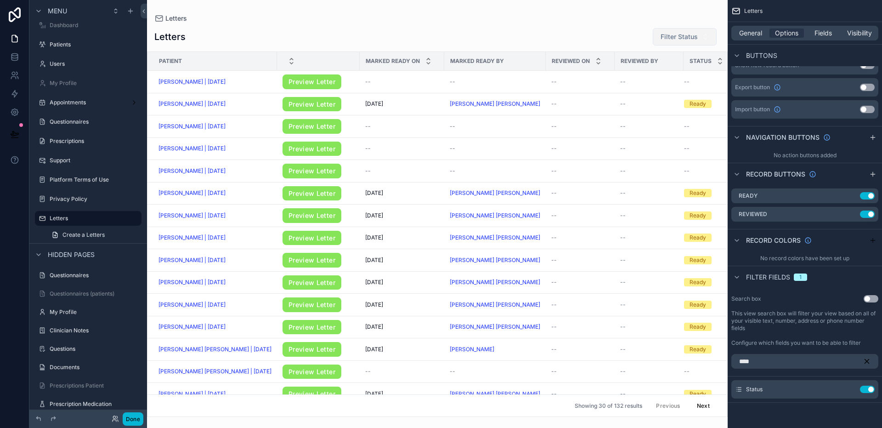
click at [680, 37] on span "Filter Status" at bounding box center [679, 36] width 37 height 9
drag, startPoint x: 609, startPoint y: 29, endPoint x: 605, endPoint y: 32, distance: 4.7
click at [609, 29] on div "Letters Filter Status" at bounding box center [437, 37] width 566 height 18
click at [140, 421] on button "Done" at bounding box center [133, 418] width 21 height 13
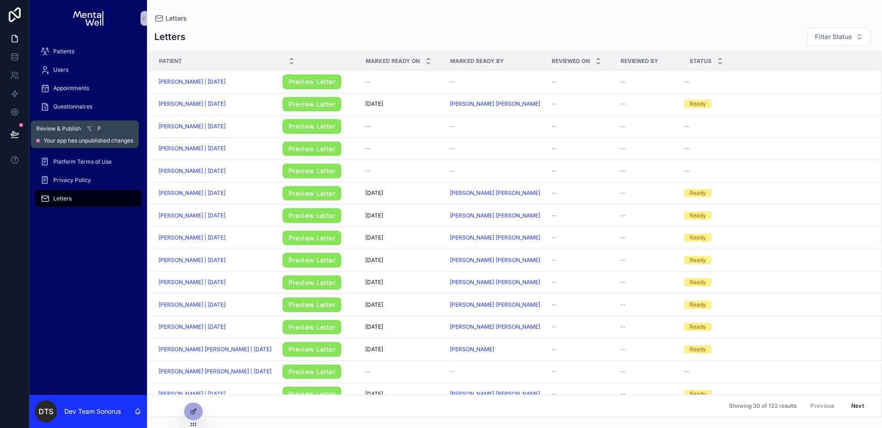
click at [10, 124] on button at bounding box center [15, 134] width 20 height 26
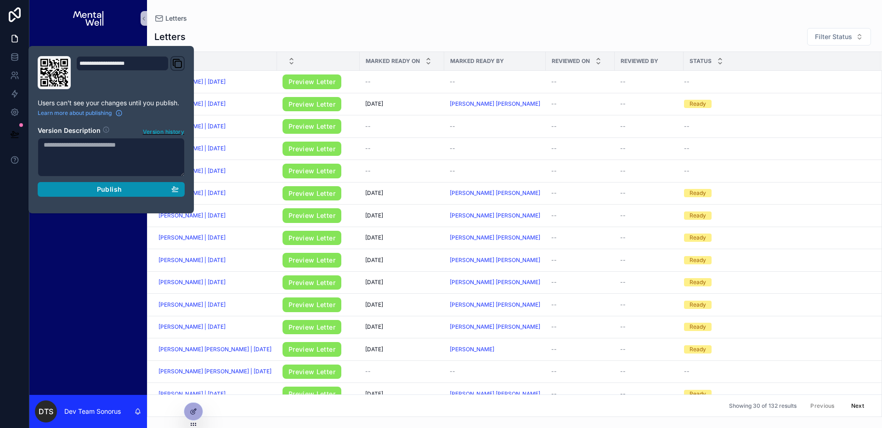
click at [177, 192] on icon "button" at bounding box center [175, 192] width 6 height 0
click at [304, 35] on div "Letters Filter Status" at bounding box center [514, 37] width 721 height 18
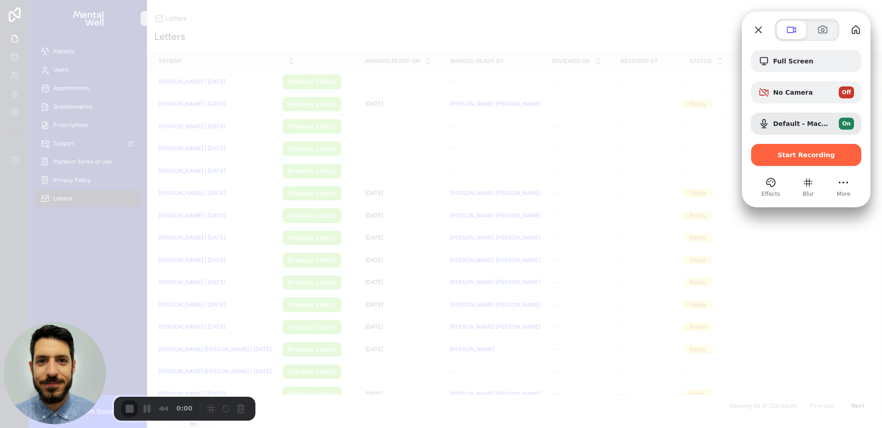
click at [806, 161] on div "Start Recording" at bounding box center [806, 155] width 110 height 22
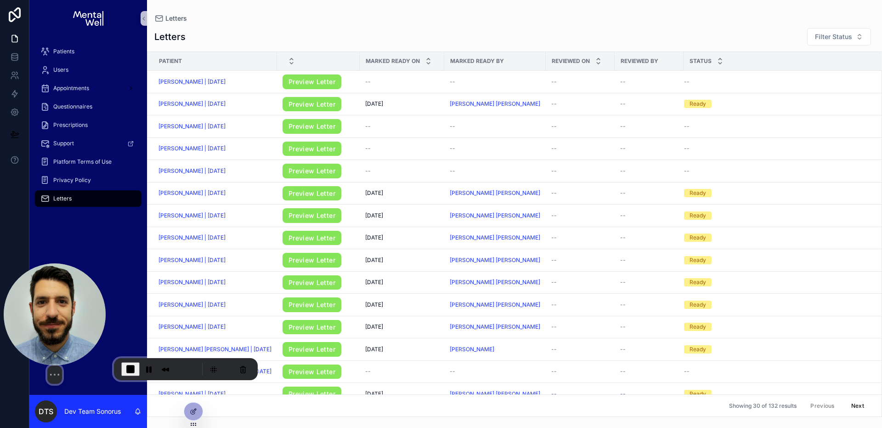
drag, startPoint x: 64, startPoint y: 306, endPoint x: 62, endPoint y: 280, distance: 25.8
click at [62, 282] on img at bounding box center [55, 314] width 102 height 102
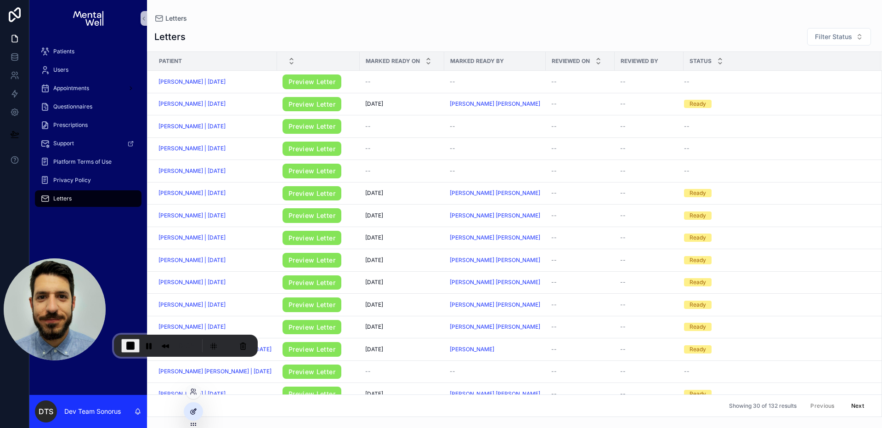
click at [192, 414] on icon at bounding box center [193, 412] width 4 height 4
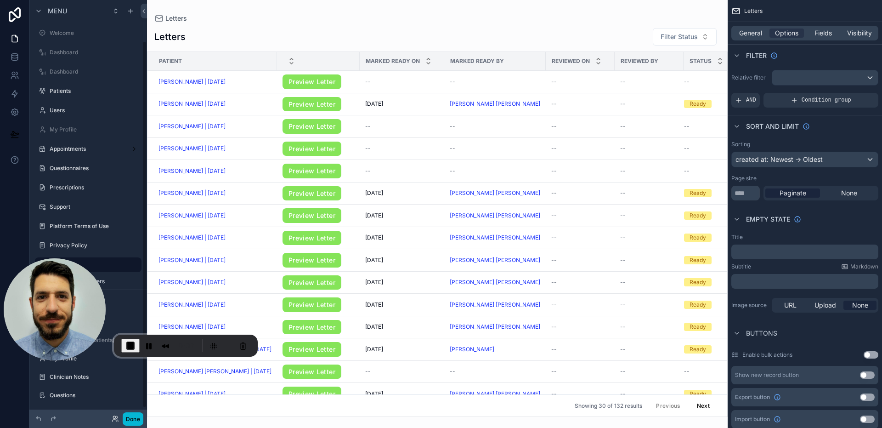
scroll to position [46, 0]
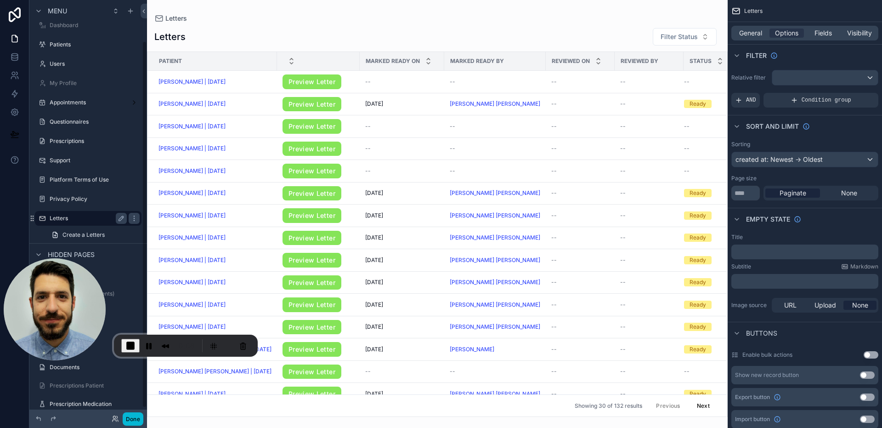
click at [73, 215] on label "Letters" at bounding box center [87, 218] width 74 height 7
click at [875, 35] on div "Visibility" at bounding box center [859, 32] width 34 height 9
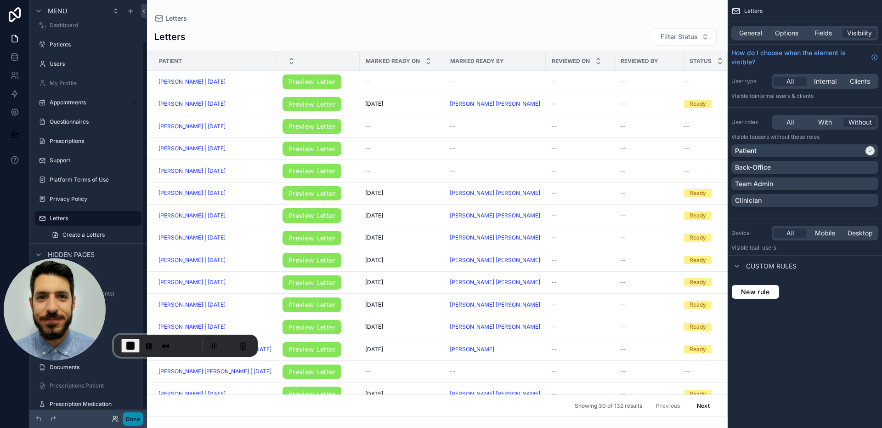
drag, startPoint x: 131, startPoint y: 420, endPoint x: 115, endPoint y: 213, distance: 207.5
click at [132, 420] on button "Done" at bounding box center [133, 418] width 21 height 13
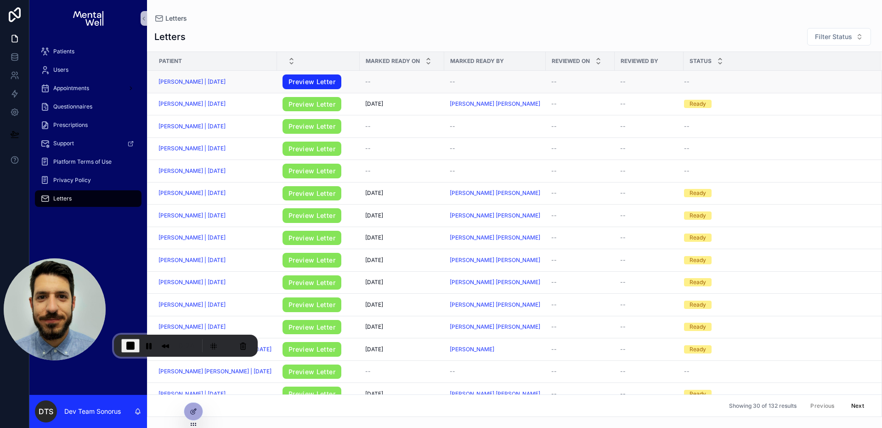
click at [304, 83] on link "Preview Letter" at bounding box center [312, 81] width 59 height 15
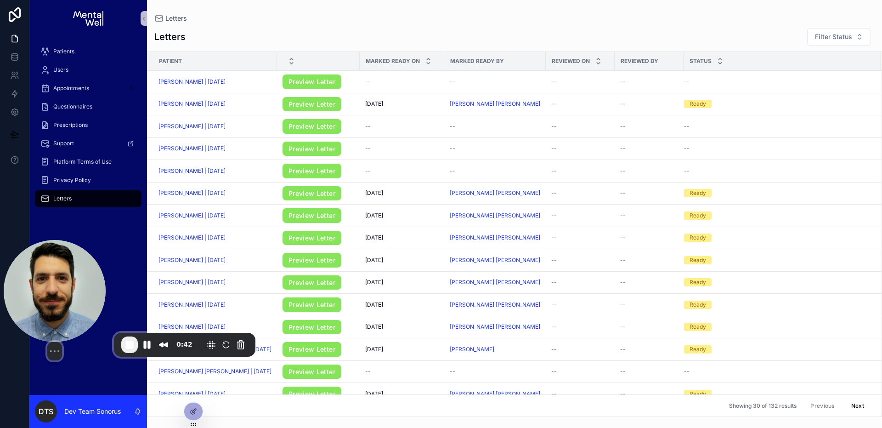
drag, startPoint x: 38, startPoint y: 314, endPoint x: 51, endPoint y: 261, distance: 54.5
click at [51, 261] on img at bounding box center [55, 291] width 102 height 102
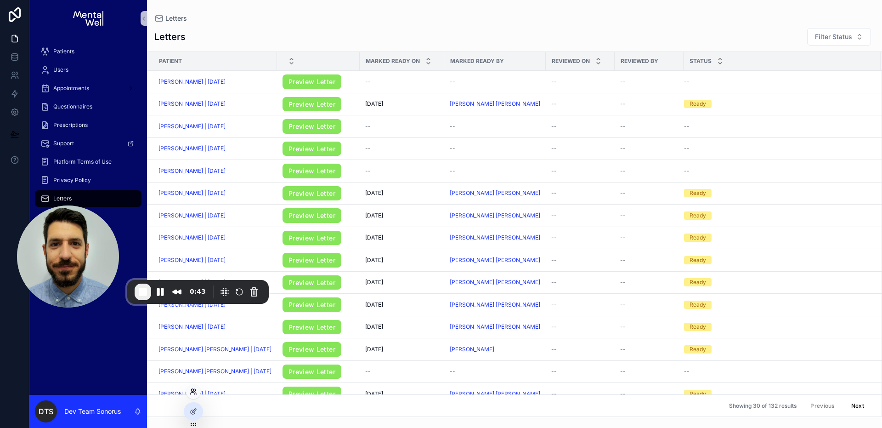
click at [192, 392] on icon at bounding box center [193, 391] width 7 height 7
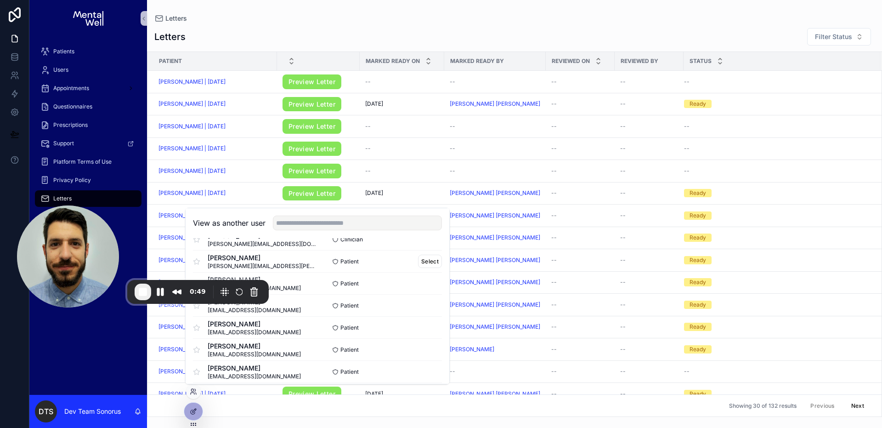
scroll to position [359, 0]
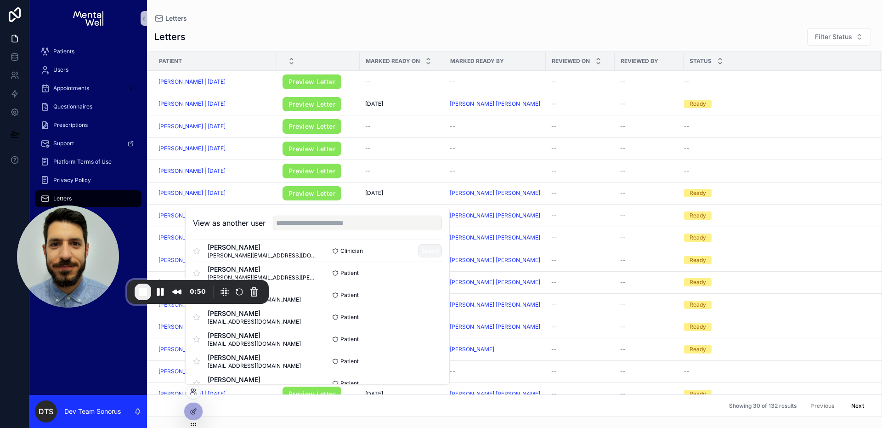
click at [426, 249] on button "Select" at bounding box center [430, 250] width 24 height 13
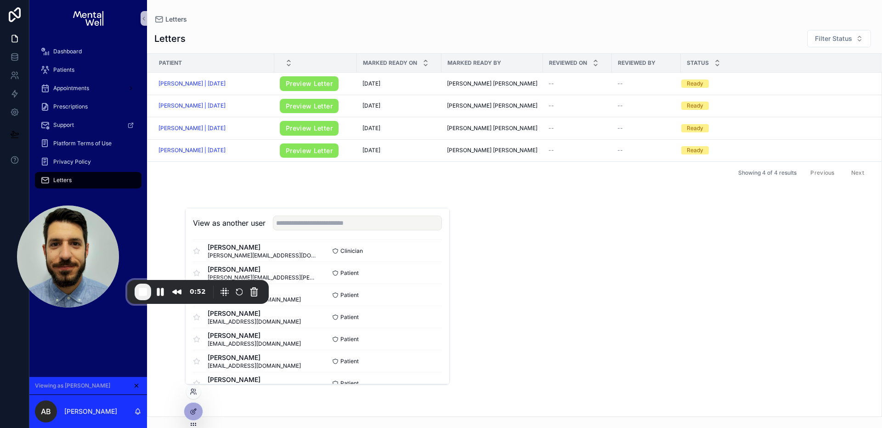
click at [326, 18] on div "Letters" at bounding box center [514, 19] width 721 height 9
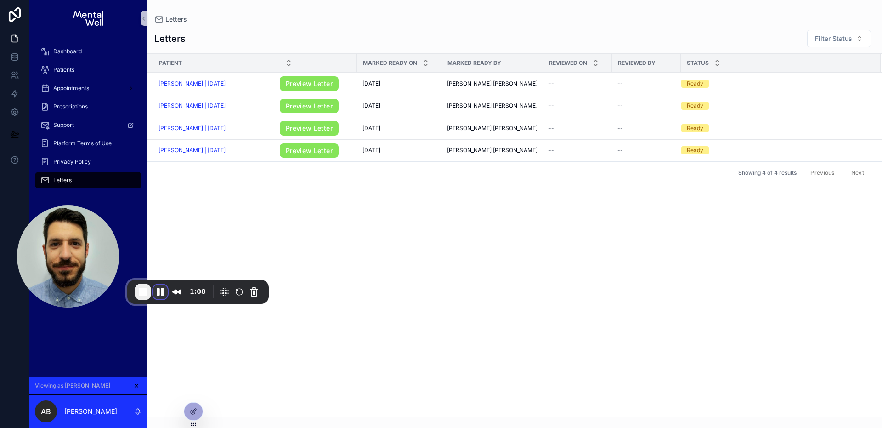
click at [159, 290] on button "Pause Recording" at bounding box center [160, 291] width 15 height 15
click at [163, 292] on span "Play Recording" at bounding box center [160, 292] width 11 height 11
click at [196, 394] on div "Patient Marked Ready On Marked Ready By Reviewed On Reviewed By Status [PERSON_…" at bounding box center [515, 235] width 734 height 363
click at [196, 393] on icon at bounding box center [195, 393] width 1 height 2
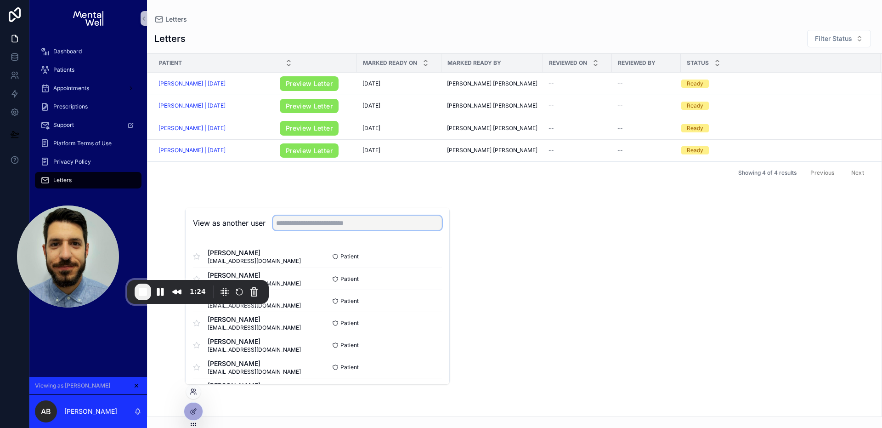
click at [374, 217] on input "text" at bounding box center [357, 223] width 169 height 15
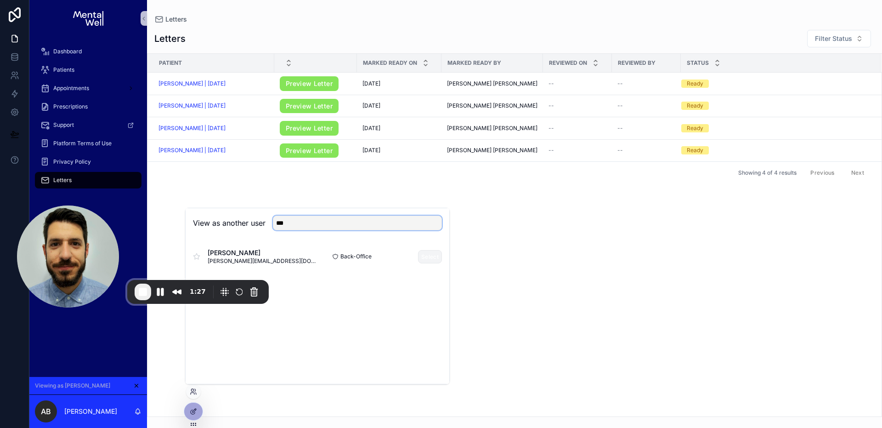
type input "***"
click at [421, 256] on button "Select" at bounding box center [430, 256] width 24 height 13
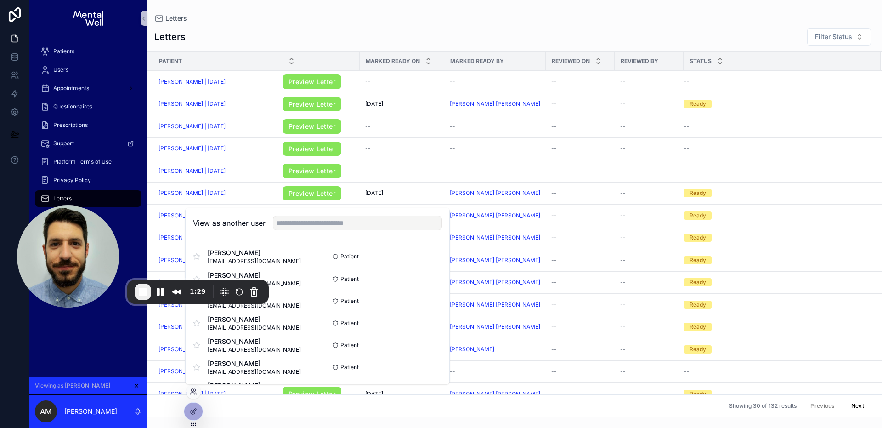
click at [355, 10] on div "Letters Letters Filter Status Patient Marked Ready On Marked Ready By Reviewed …" at bounding box center [514, 208] width 735 height 417
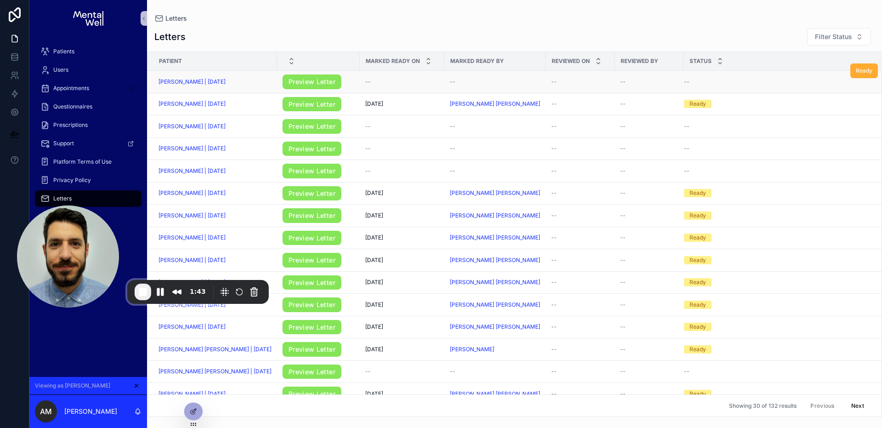
click at [382, 83] on div "--" at bounding box center [402, 81] width 74 height 7
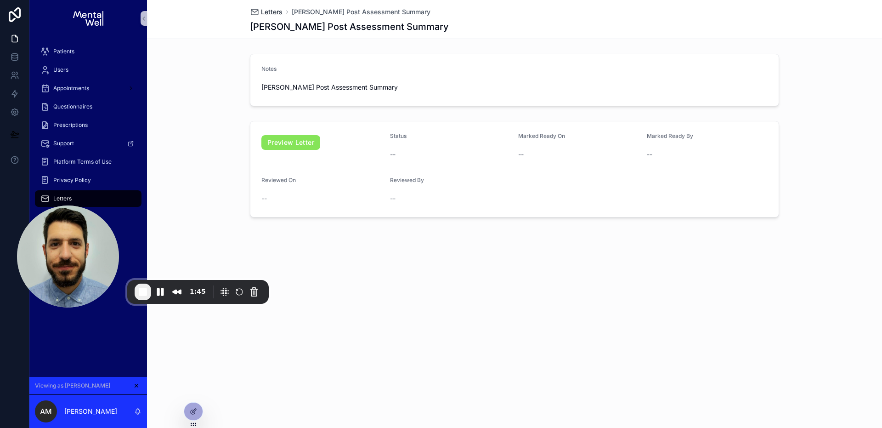
click at [268, 11] on span "Letters" at bounding box center [272, 11] width 22 height 9
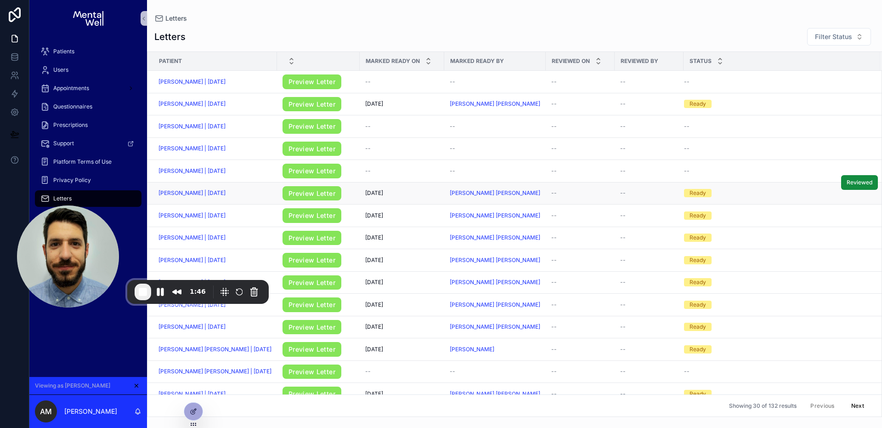
click at [420, 193] on div "[DATE] [DATE]" at bounding box center [402, 192] width 74 height 7
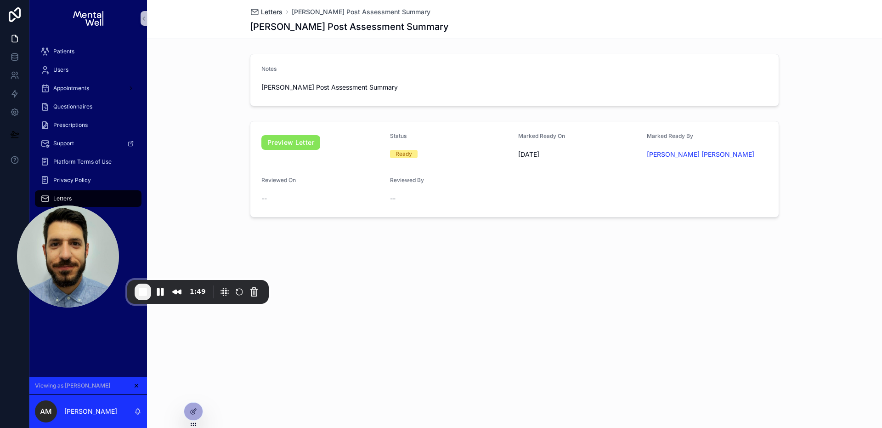
click at [276, 14] on span "Letters" at bounding box center [272, 11] width 22 height 9
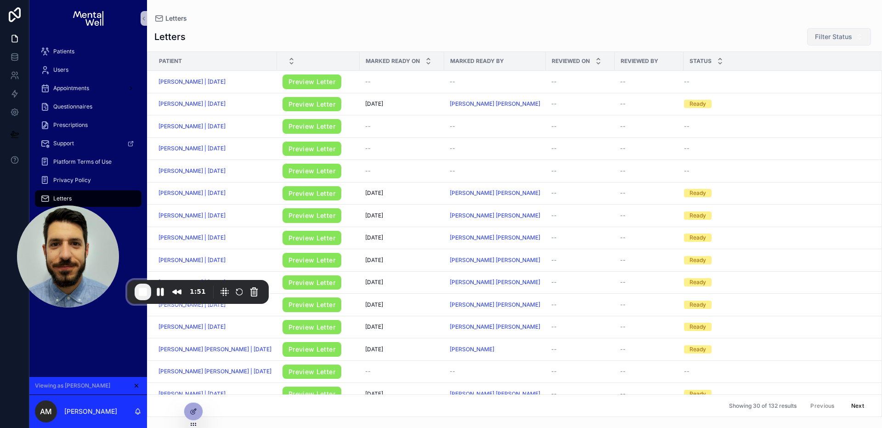
click at [828, 37] on span "Filter Status" at bounding box center [833, 36] width 37 height 9
click at [810, 88] on div "Reviewed" at bounding box center [825, 88] width 110 height 15
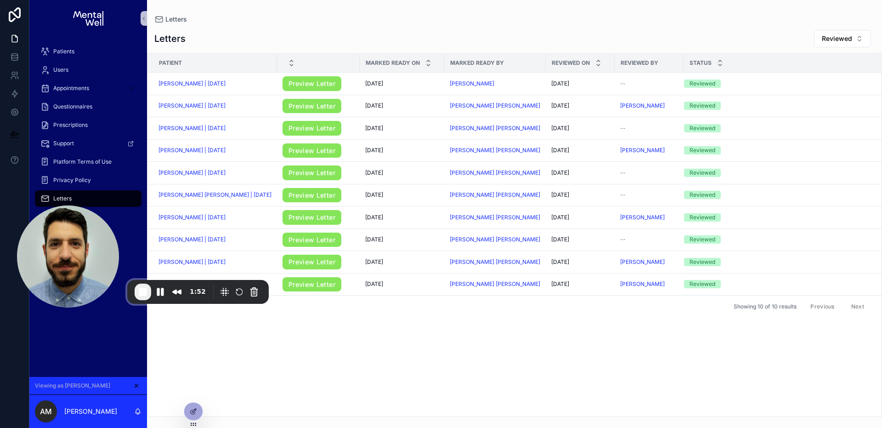
click at [692, 30] on div "Letters Reviewed" at bounding box center [514, 38] width 721 height 18
click at [836, 36] on span "Reviewed" at bounding box center [837, 38] width 30 height 9
click at [805, 89] on div "Ready" at bounding box center [825, 90] width 110 height 15
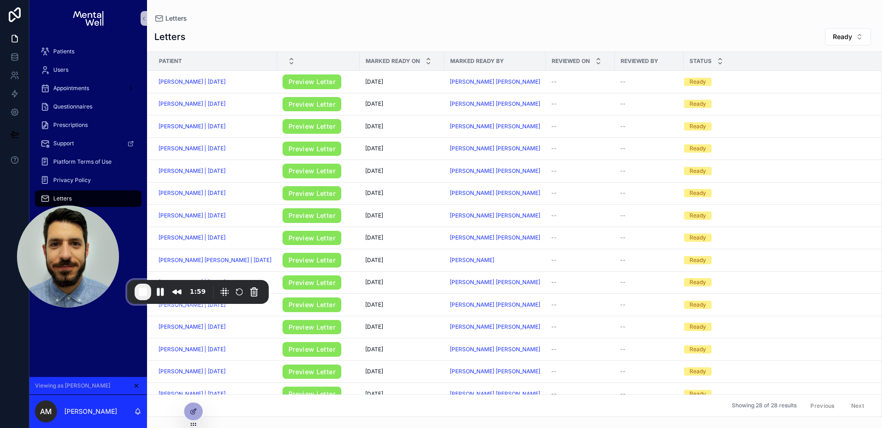
click at [144, 294] on span "End Recording" at bounding box center [142, 291] width 11 height 11
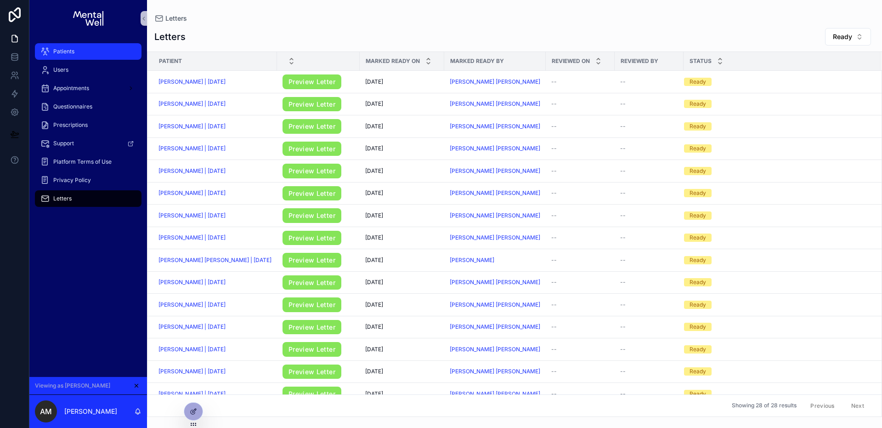
click at [74, 58] on div "Patients" at bounding box center [88, 51] width 96 height 15
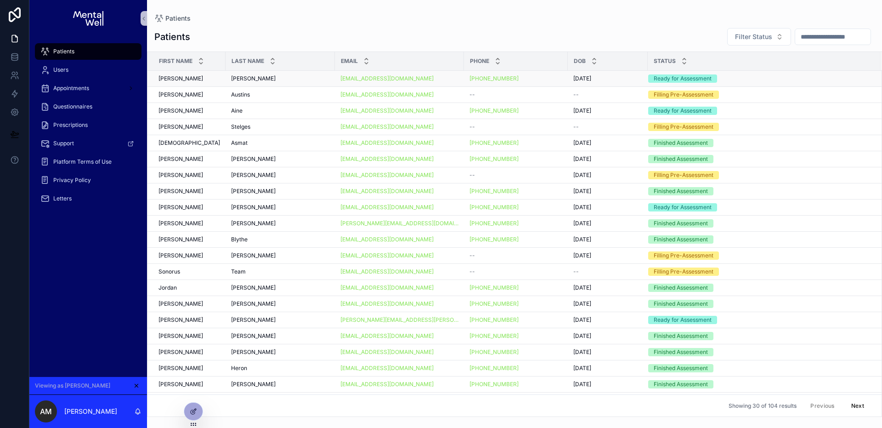
click at [439, 79] on div "[EMAIL_ADDRESS][DOMAIN_NAME]" at bounding box center [400, 78] width 118 height 7
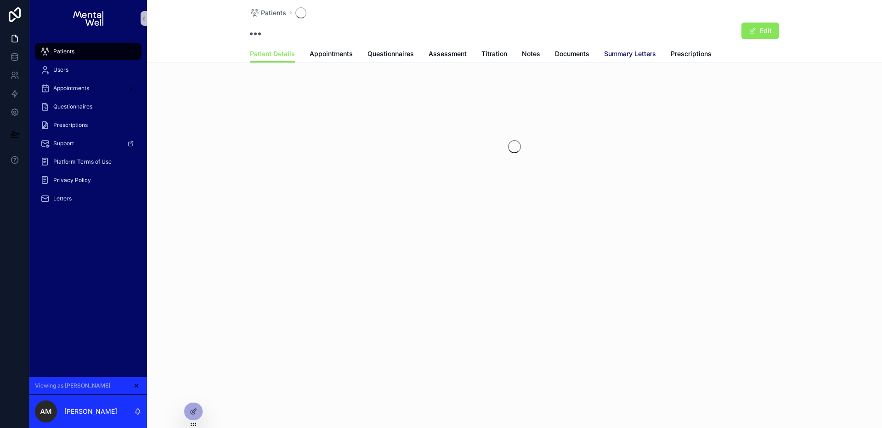
click at [615, 57] on span "Summary Letters" at bounding box center [630, 53] width 52 height 9
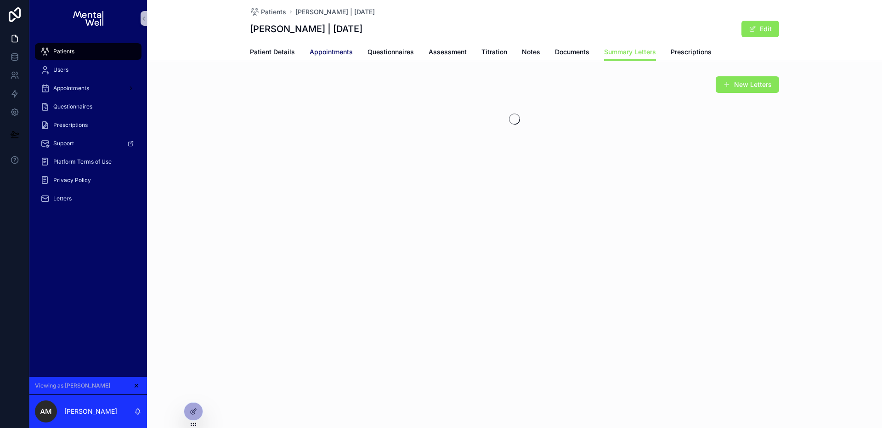
click at [323, 52] on span "Appointments" at bounding box center [331, 51] width 43 height 9
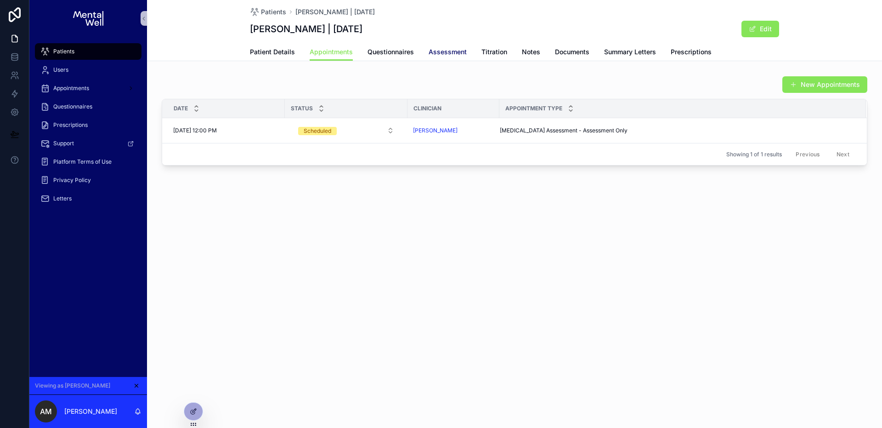
click at [454, 53] on span "Assessment" at bounding box center [448, 51] width 38 height 9
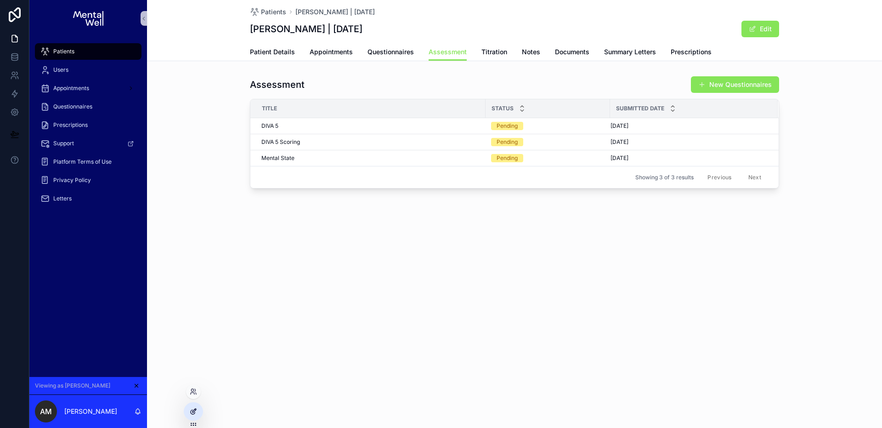
click at [198, 407] on div at bounding box center [193, 411] width 18 height 17
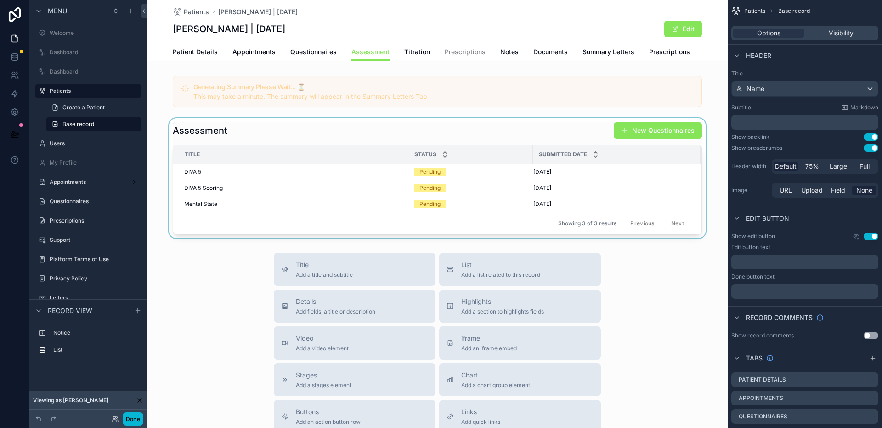
click at [455, 132] on div "scrollable content" at bounding box center [437, 178] width 581 height 120
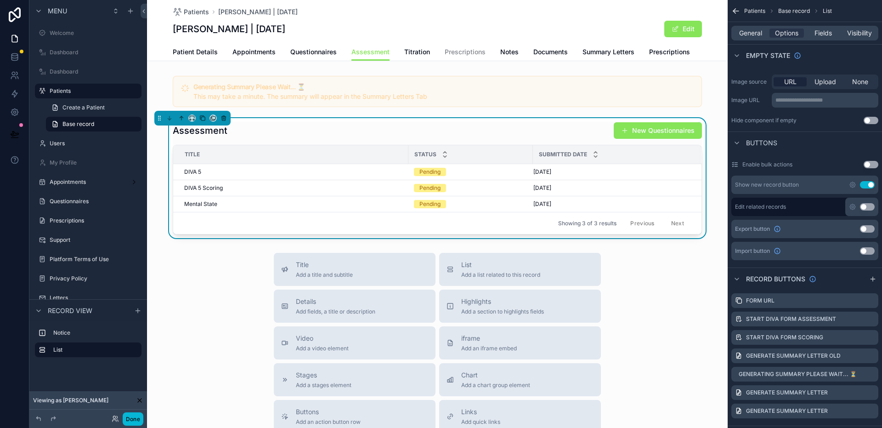
scroll to position [265, 0]
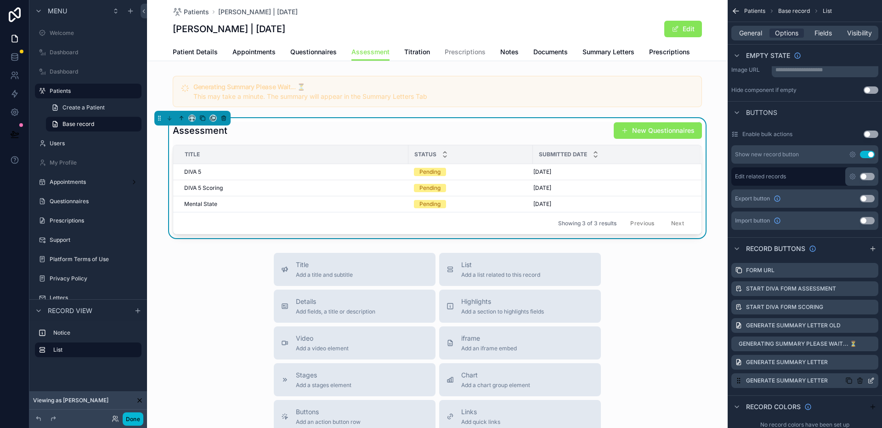
click at [871, 380] on icon "scrollable content" at bounding box center [871, 380] width 7 height 7
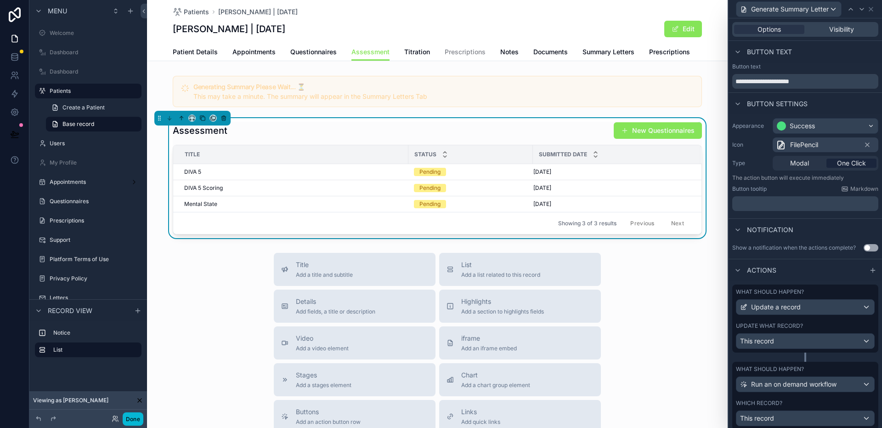
scroll to position [107, 0]
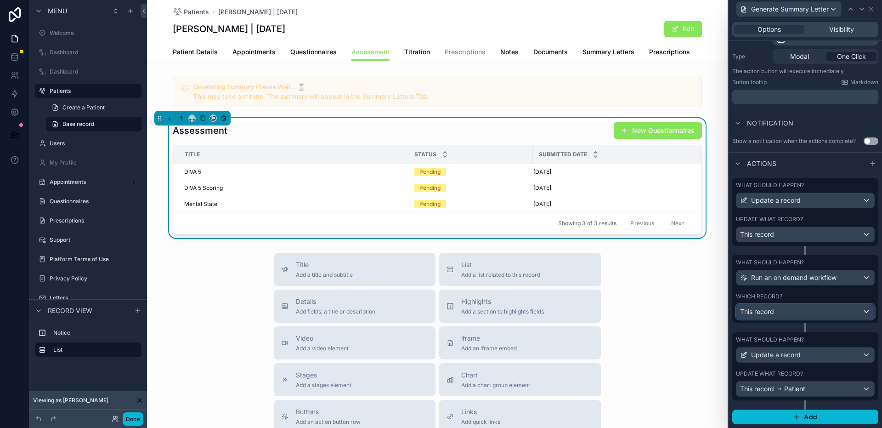
click at [809, 310] on div "This record" at bounding box center [806, 311] width 138 height 15
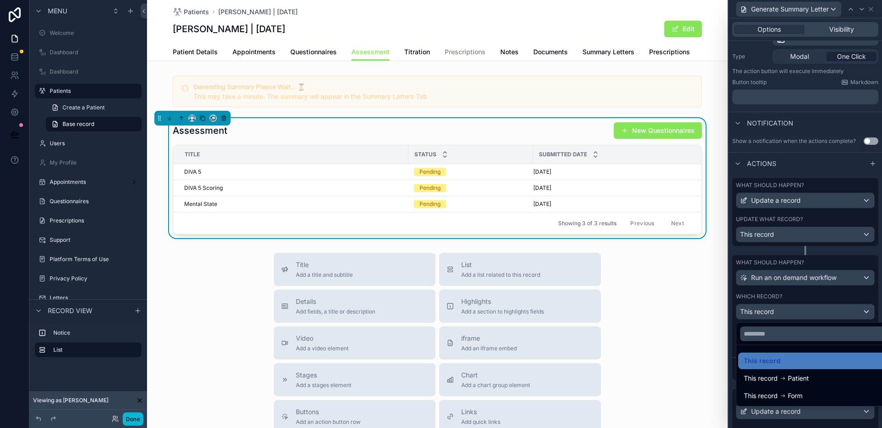
click at [809, 310] on div at bounding box center [805, 214] width 153 height 428
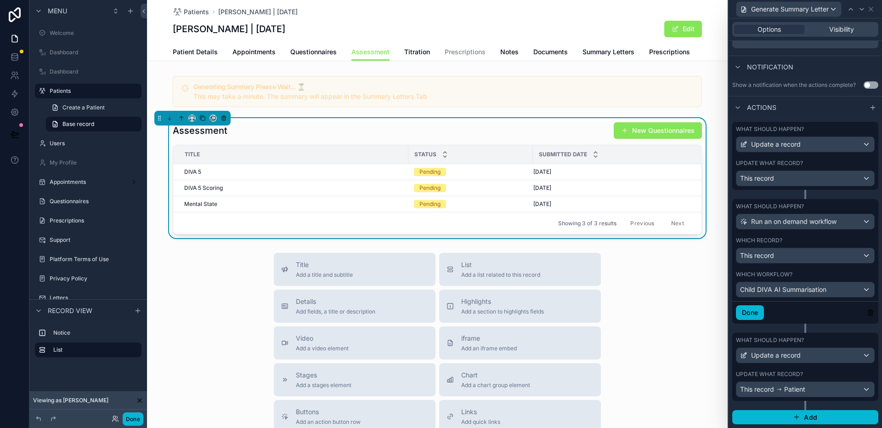
scroll to position [145, 0]
